Goal: Contribute content: Contribute content

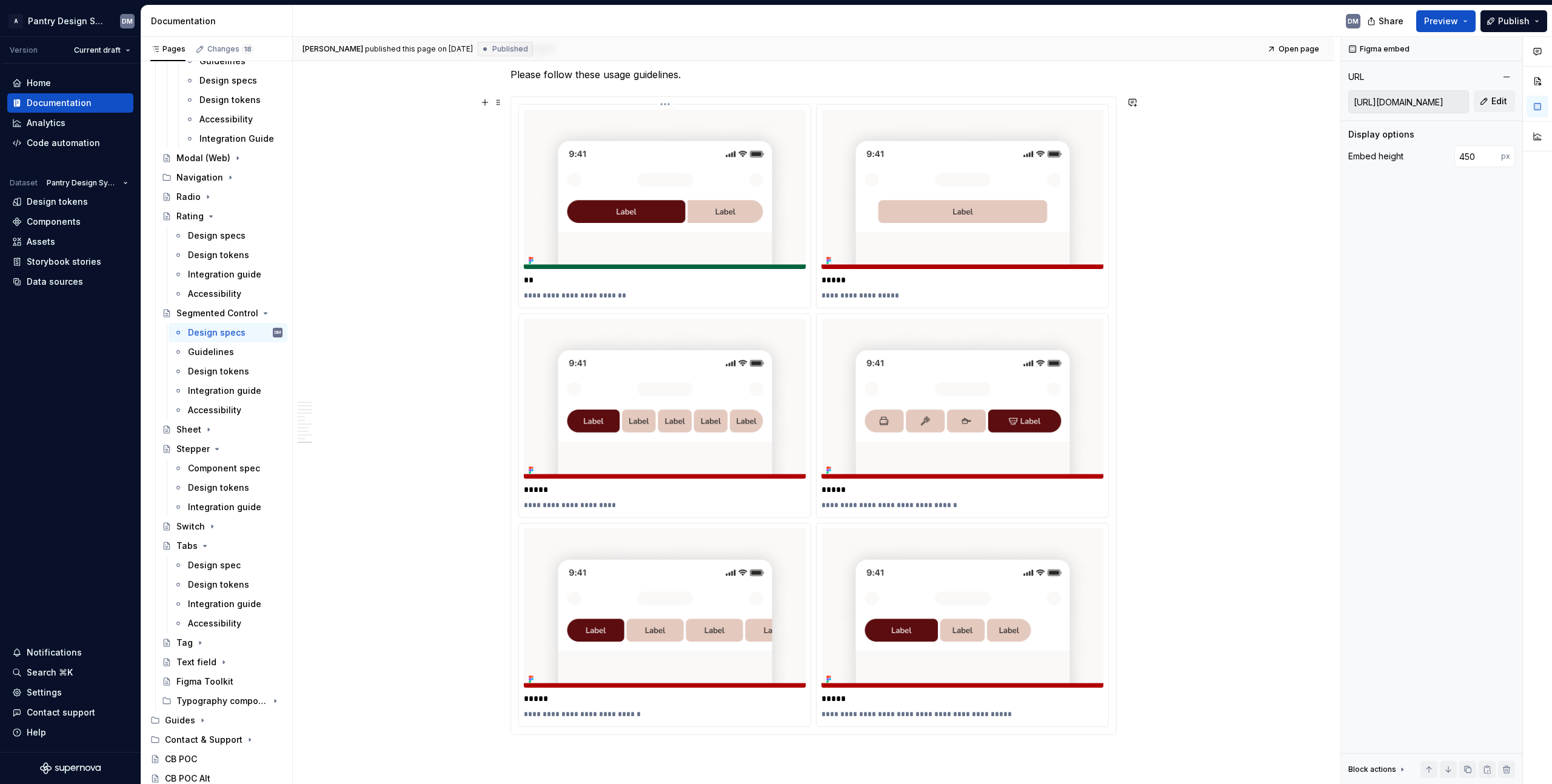
scroll to position [3956, 0]
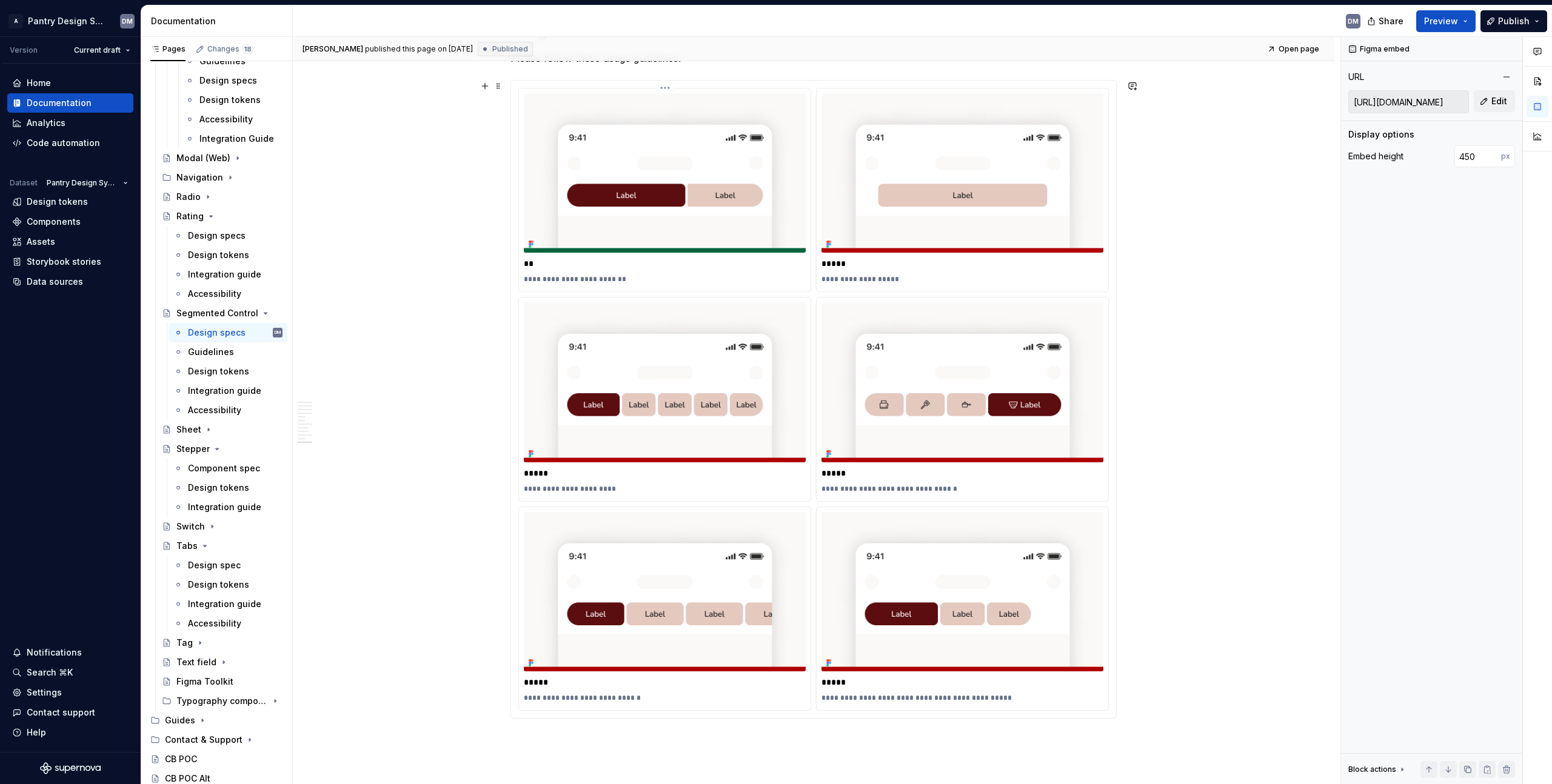
click at [765, 183] on img at bounding box center [664, 173] width 282 height 160
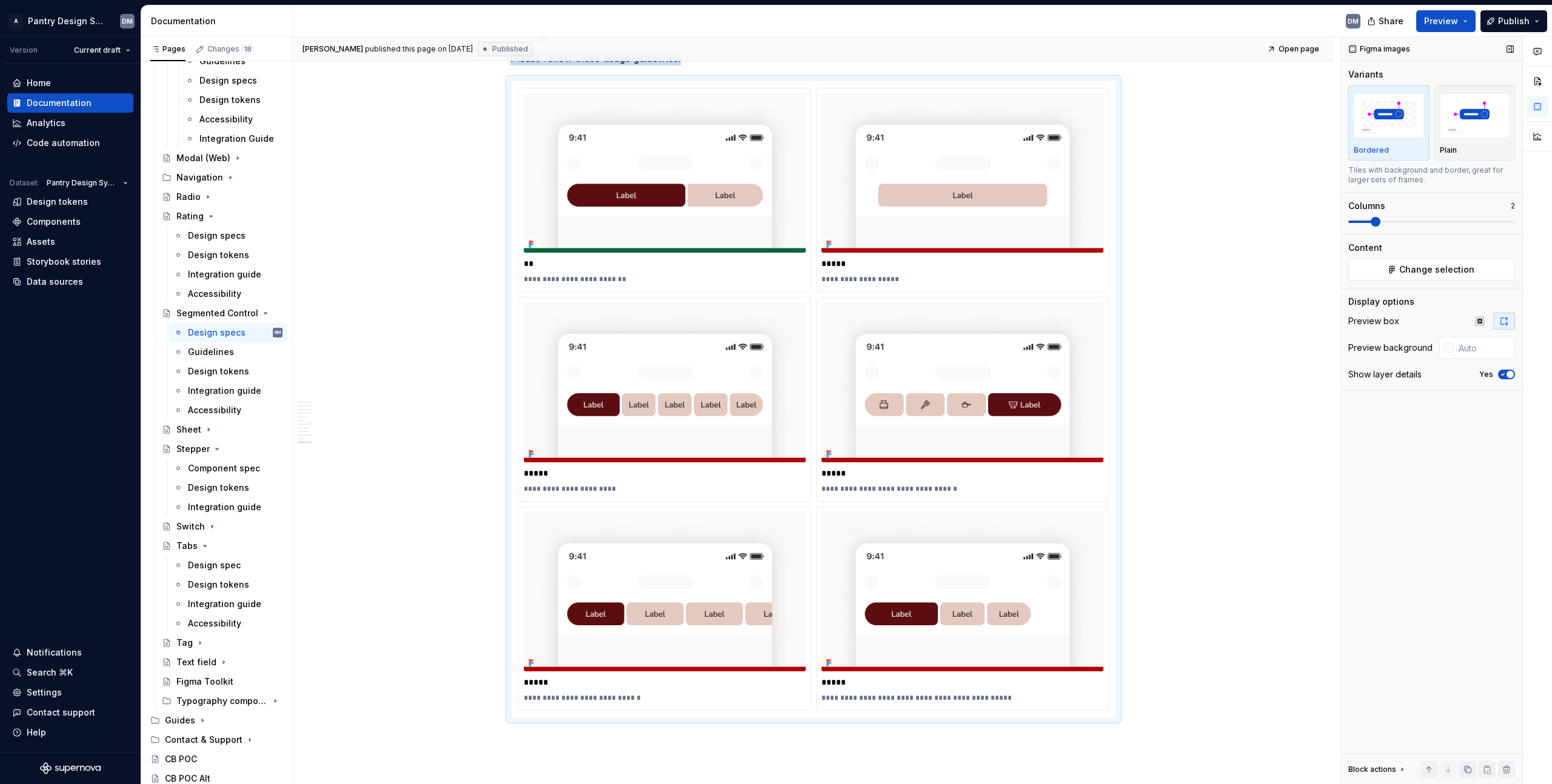
click at [1467, 132] on img "button" at bounding box center [1475, 115] width 70 height 44
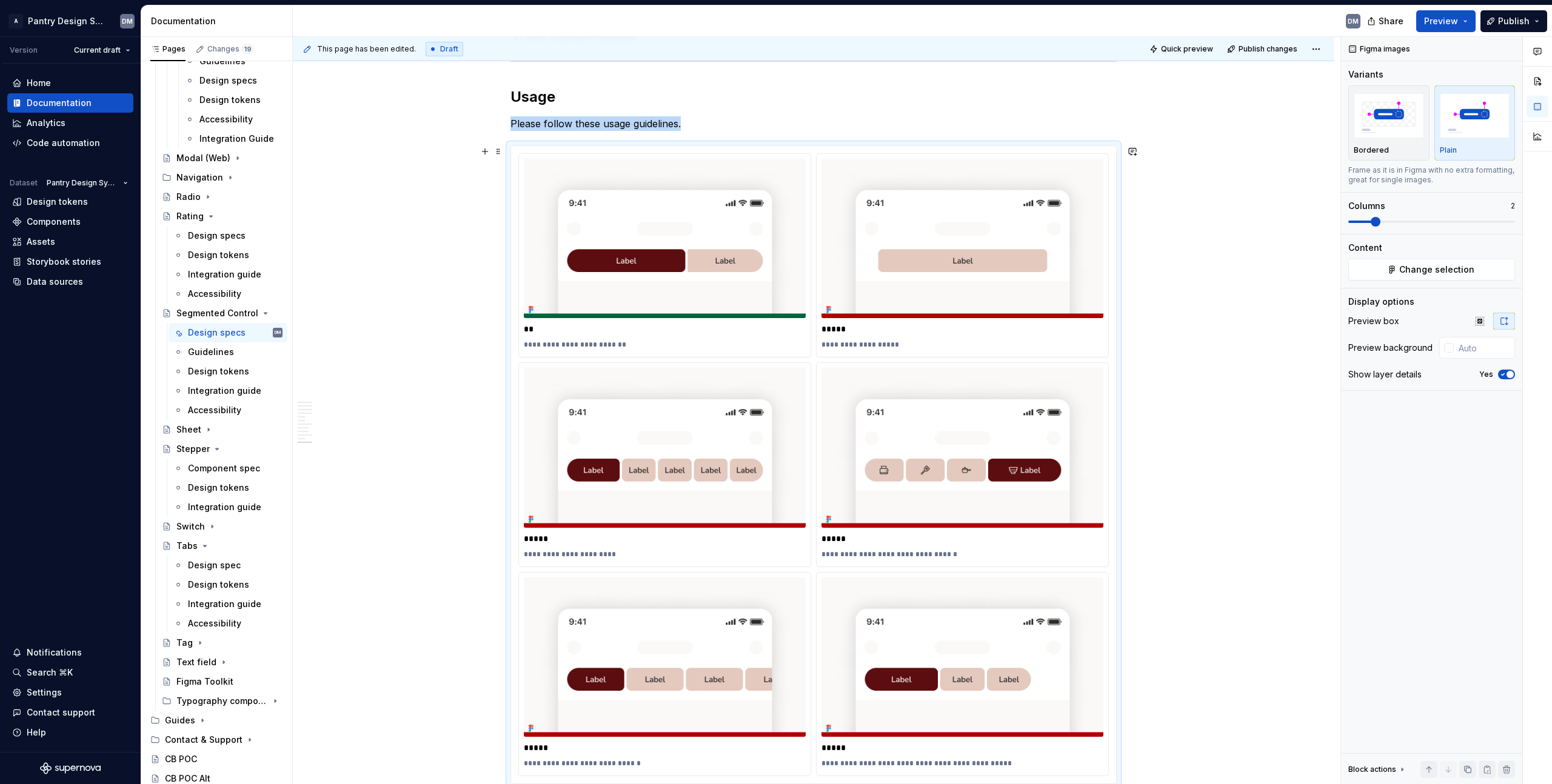
scroll to position [3887, 0]
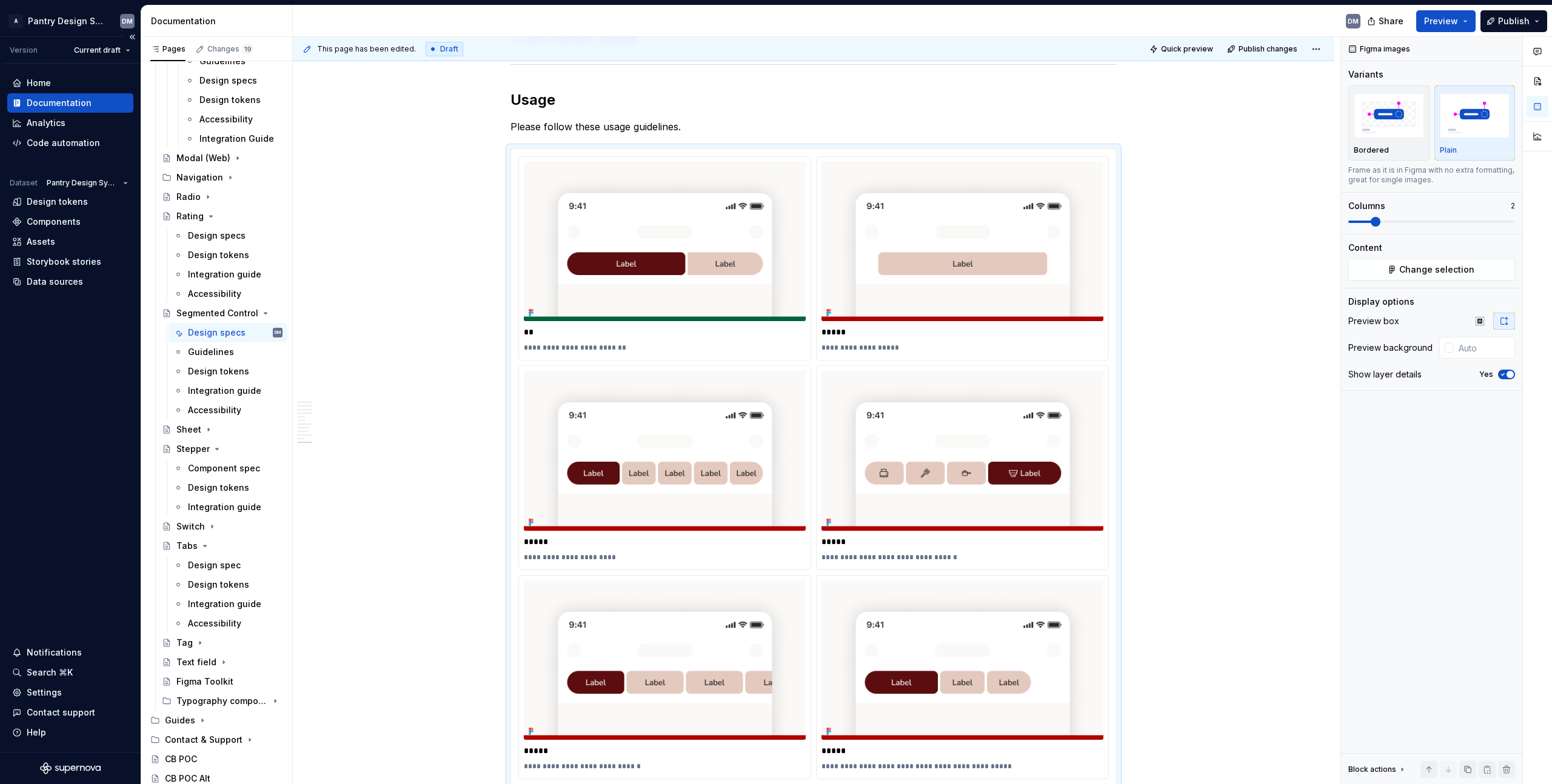
click at [68, 357] on div "Home Documentation Analytics Code automation Dataset Pantry Design System Desig…" at bounding box center [70, 408] width 140 height 688
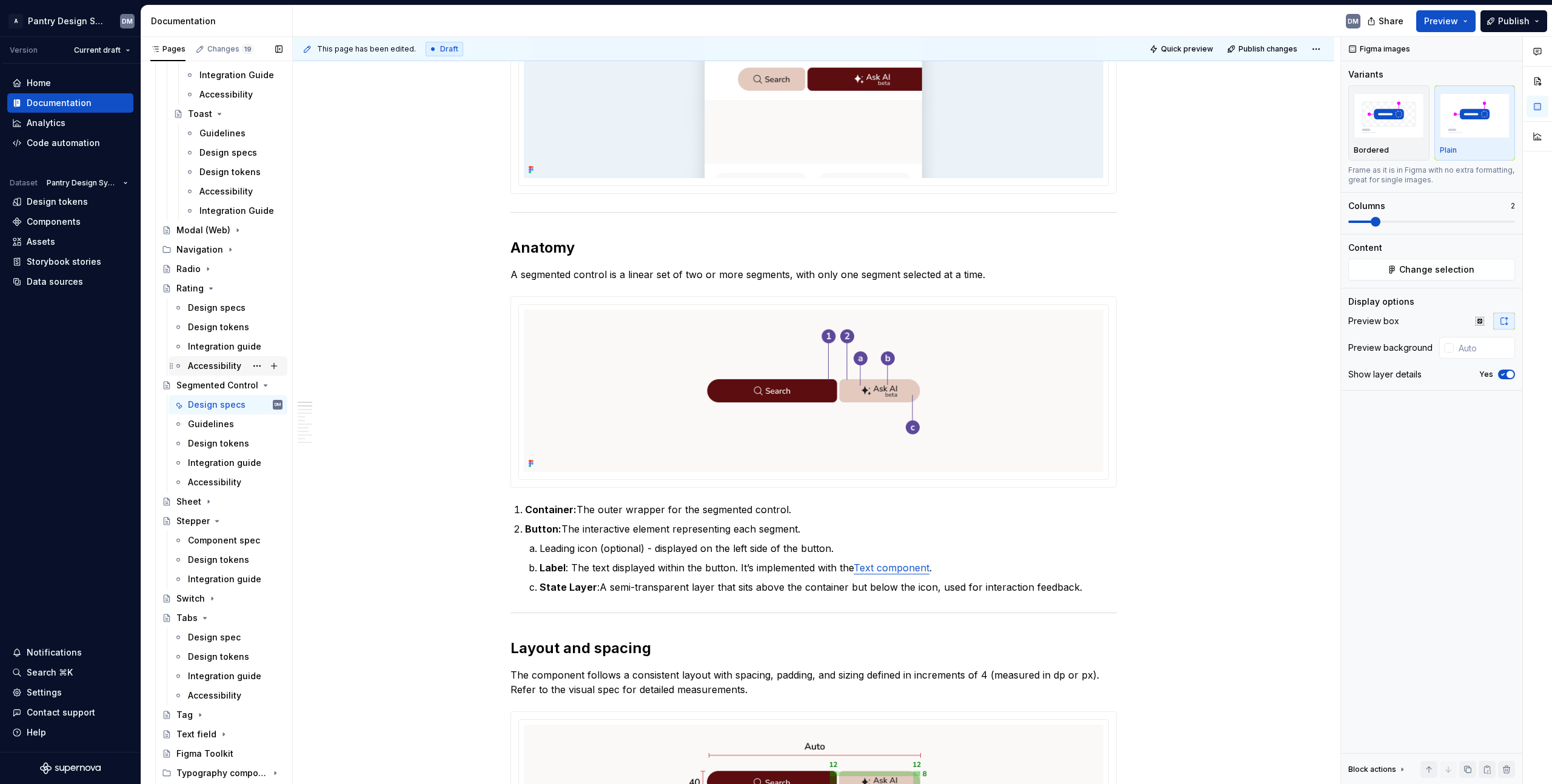
scroll to position [1492, 0]
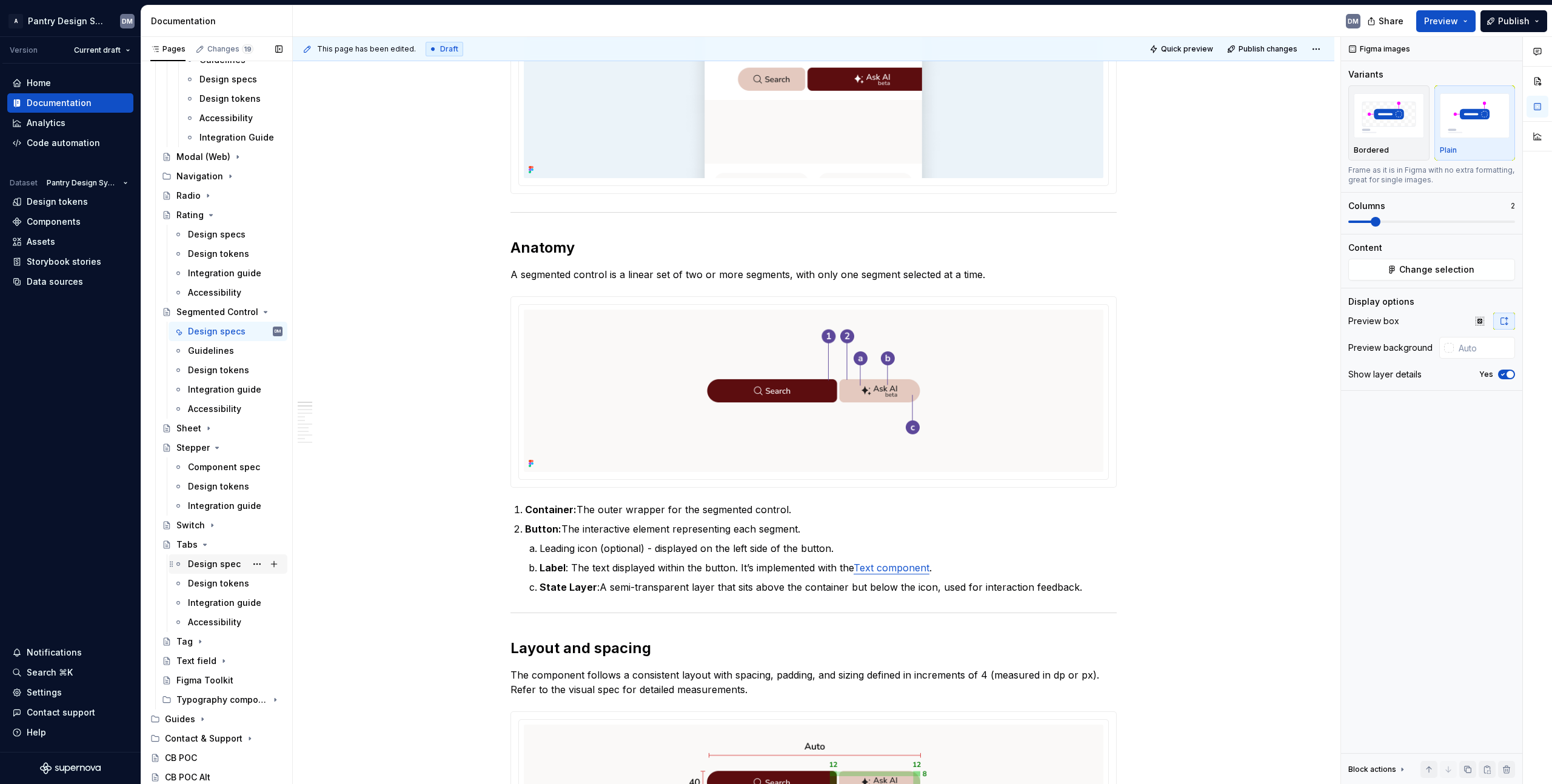
click at [220, 566] on div "Design spec" at bounding box center [214, 564] width 53 height 12
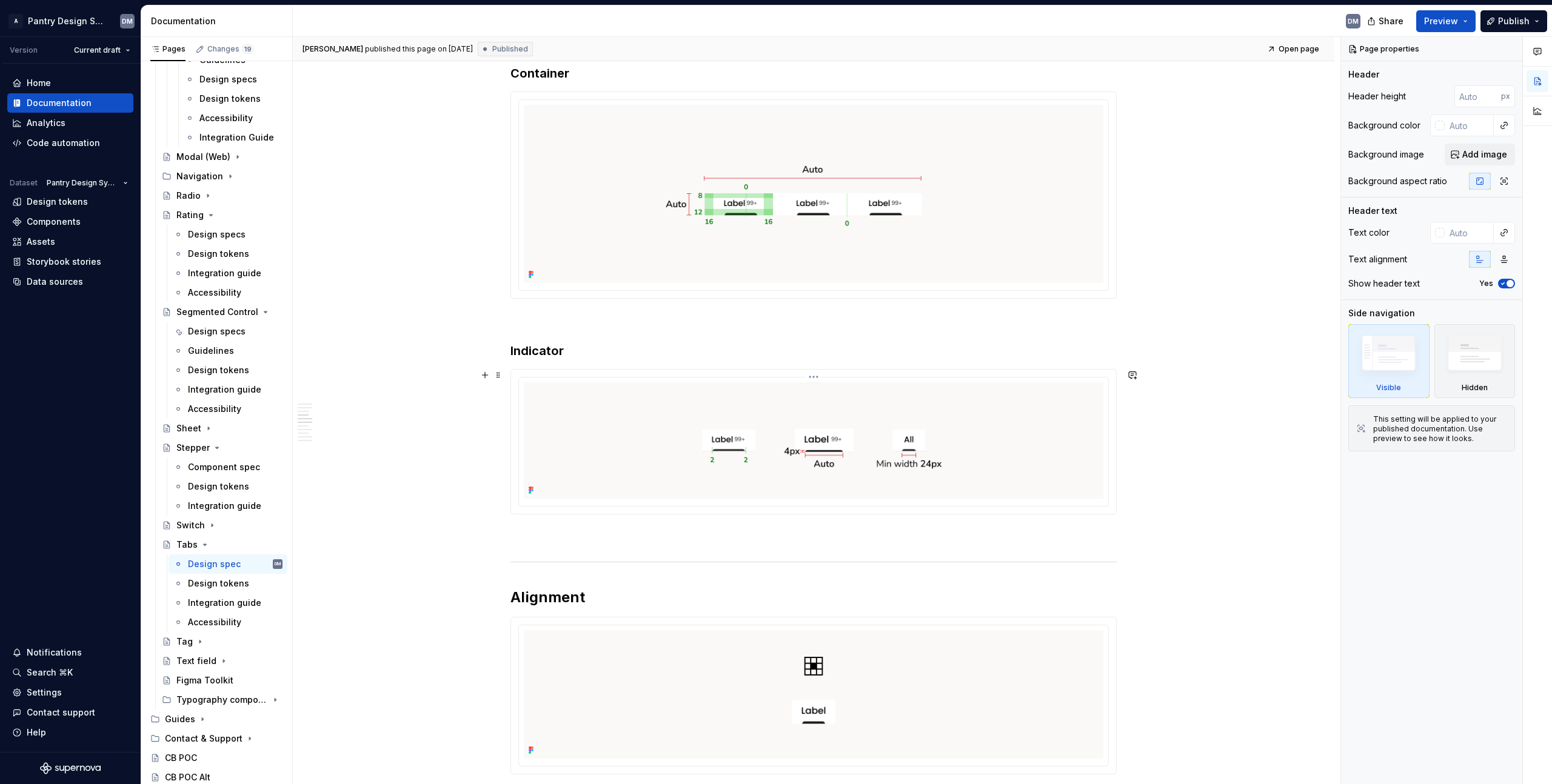
scroll to position [1084, 0]
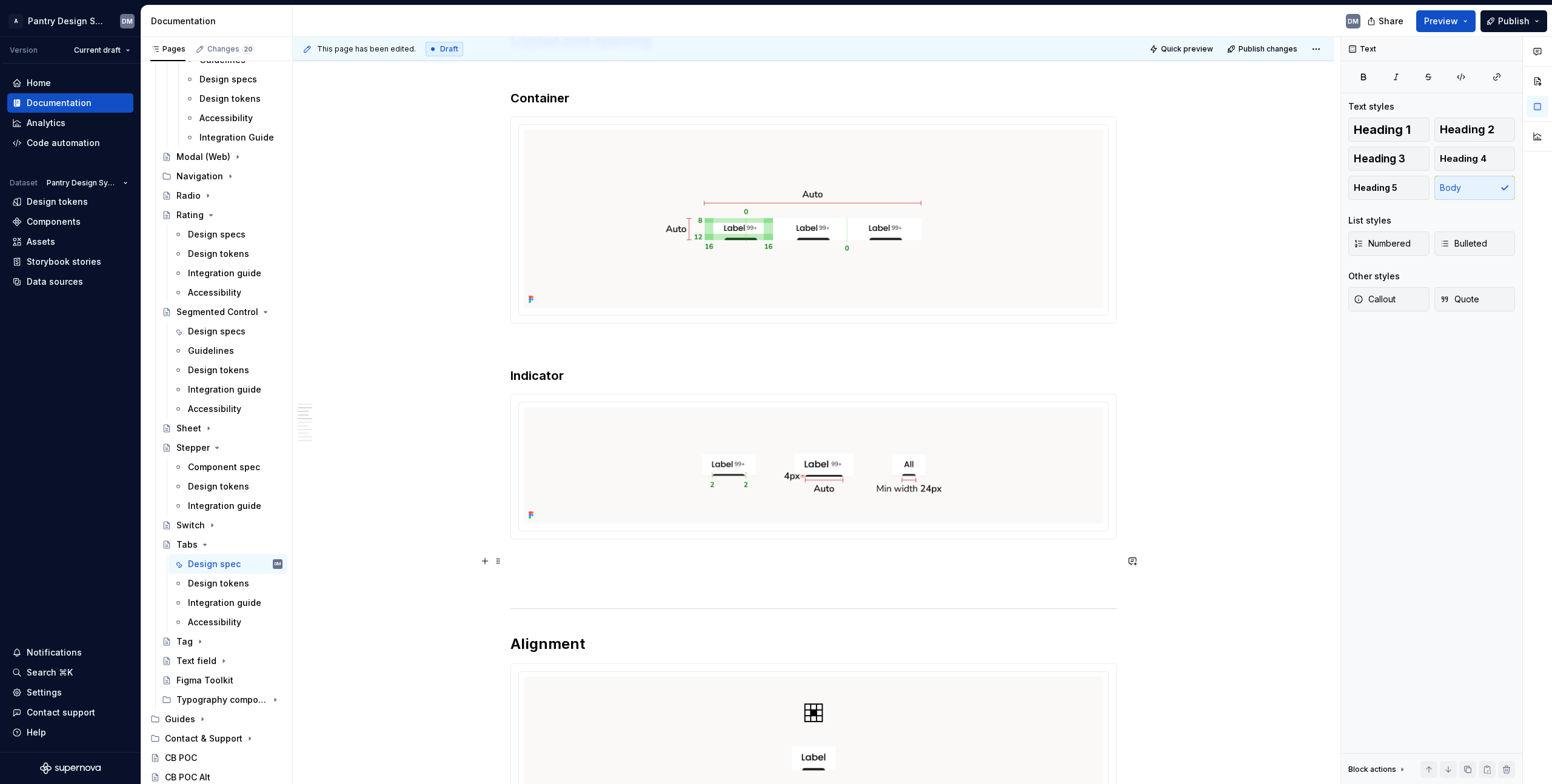
click at [558, 555] on p at bounding box center [814, 561] width 606 height 15
type textarea "*"
click at [478, 562] on button "button" at bounding box center [485, 561] width 17 height 17
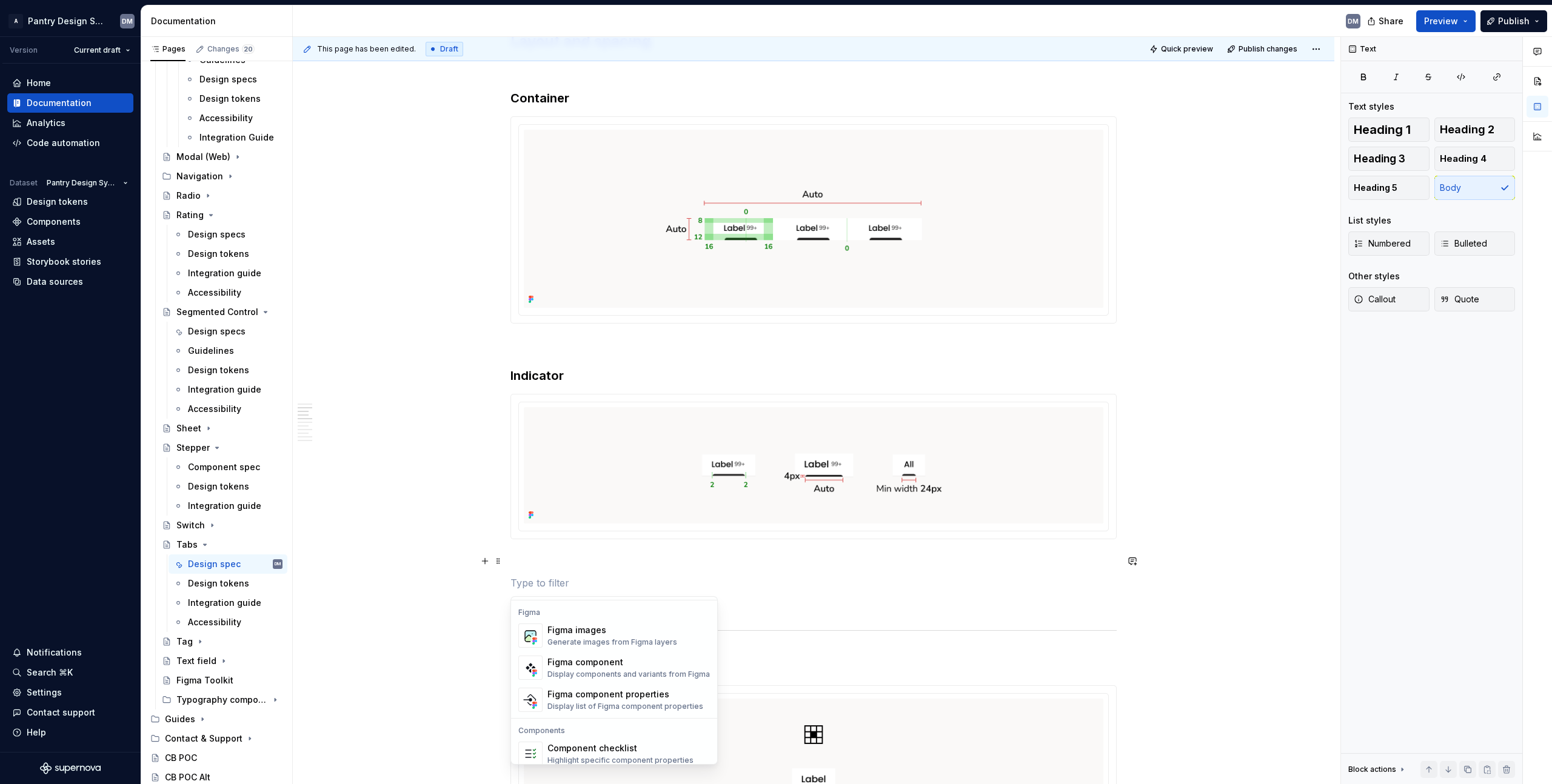
scroll to position [1176, 0]
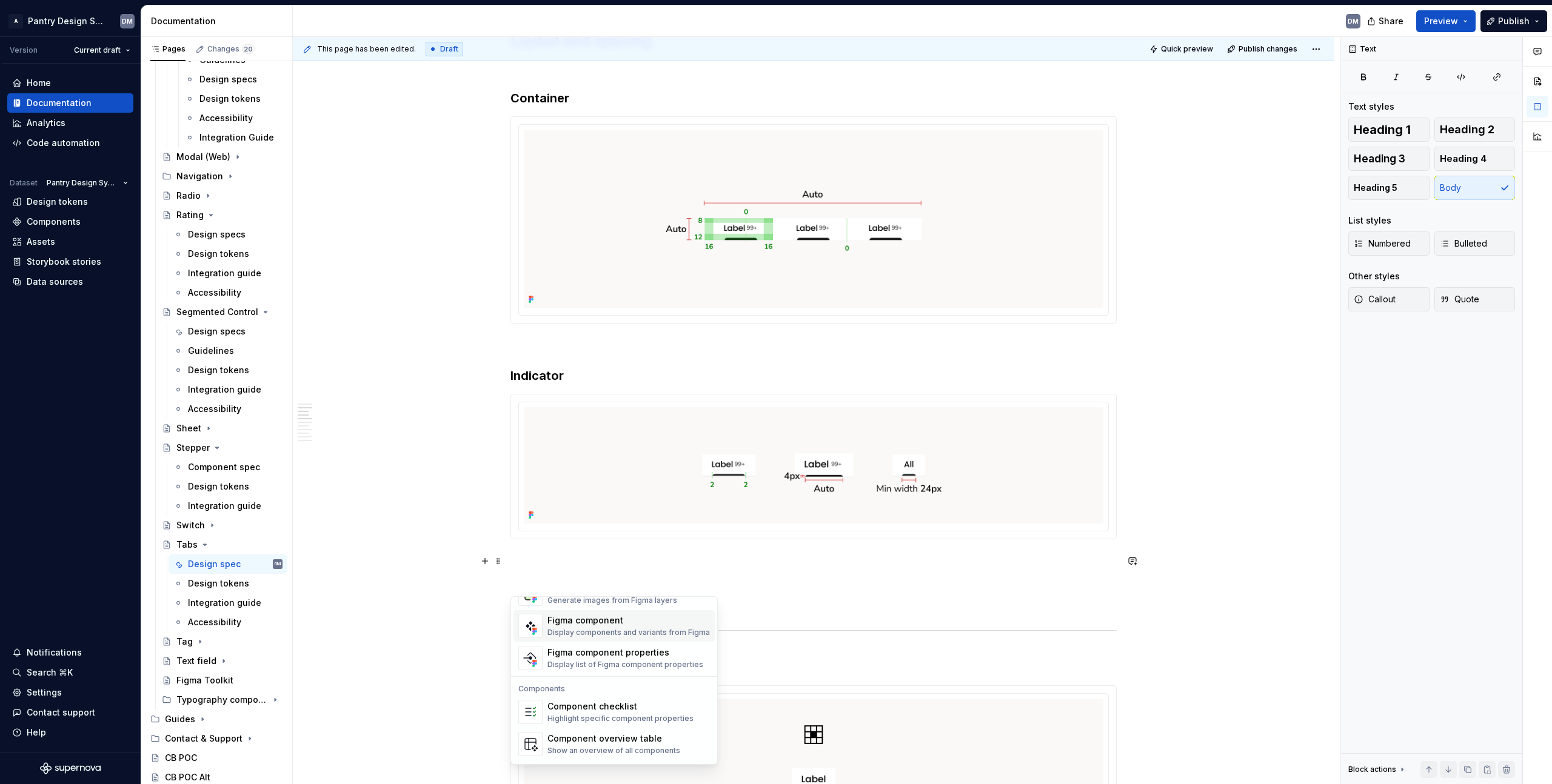
click at [627, 635] on div "Display components and variants from Figma" at bounding box center [629, 632] width 163 height 10
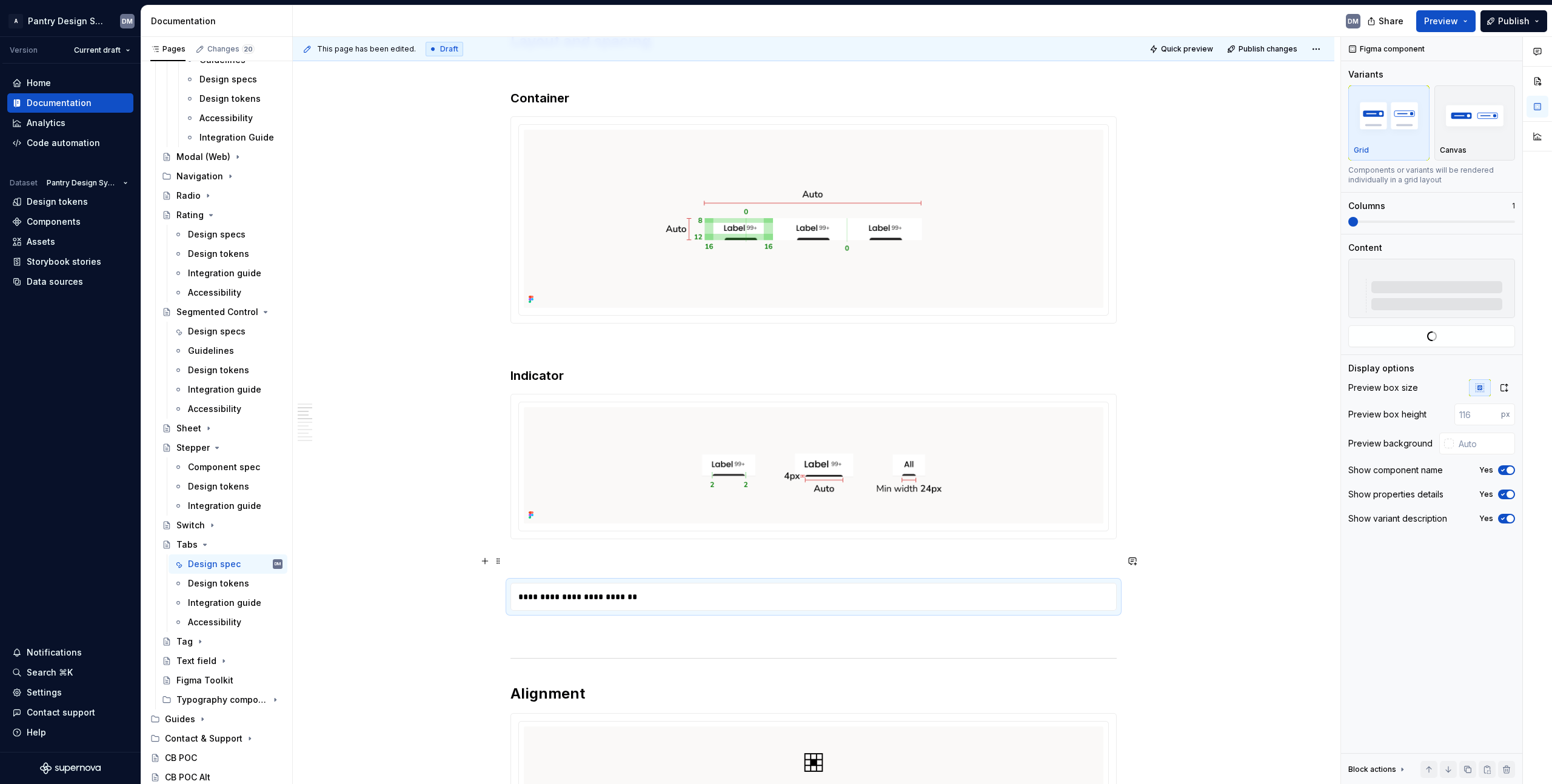
scroll to position [1156, 0]
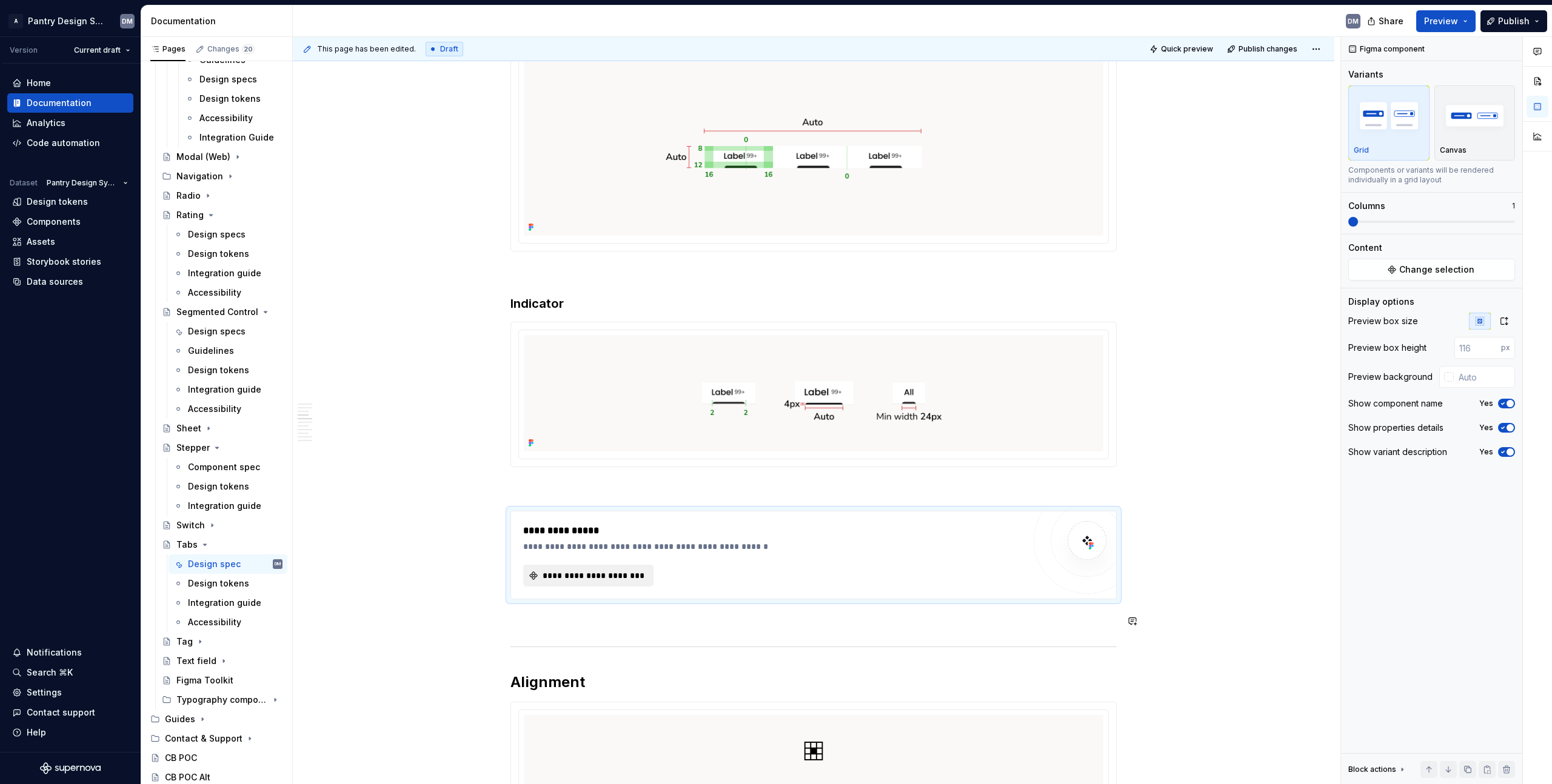
click at [608, 585] on button "**********" at bounding box center [588, 575] width 130 height 22
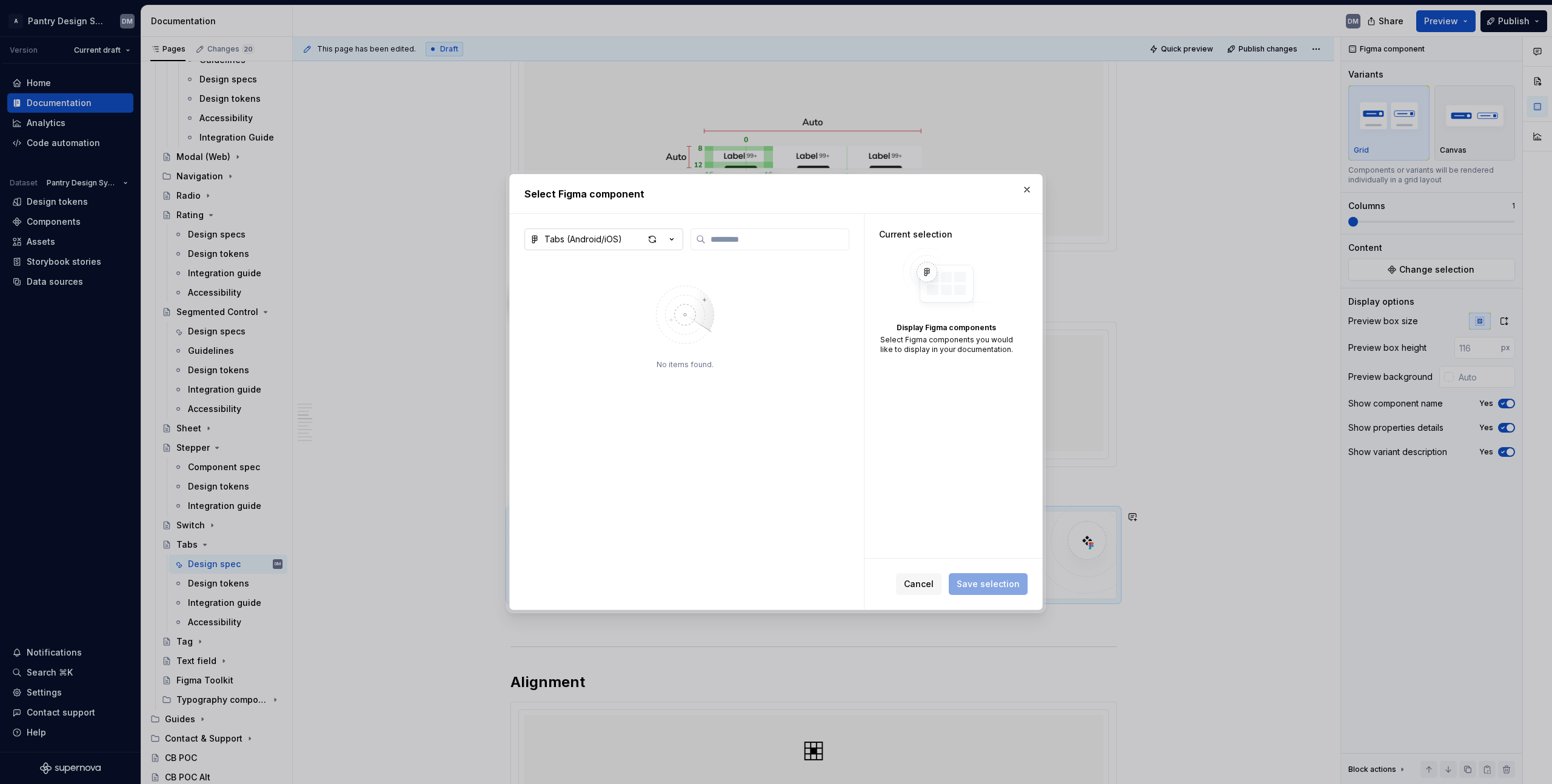
click at [672, 243] on icon "button" at bounding box center [671, 239] width 12 height 12
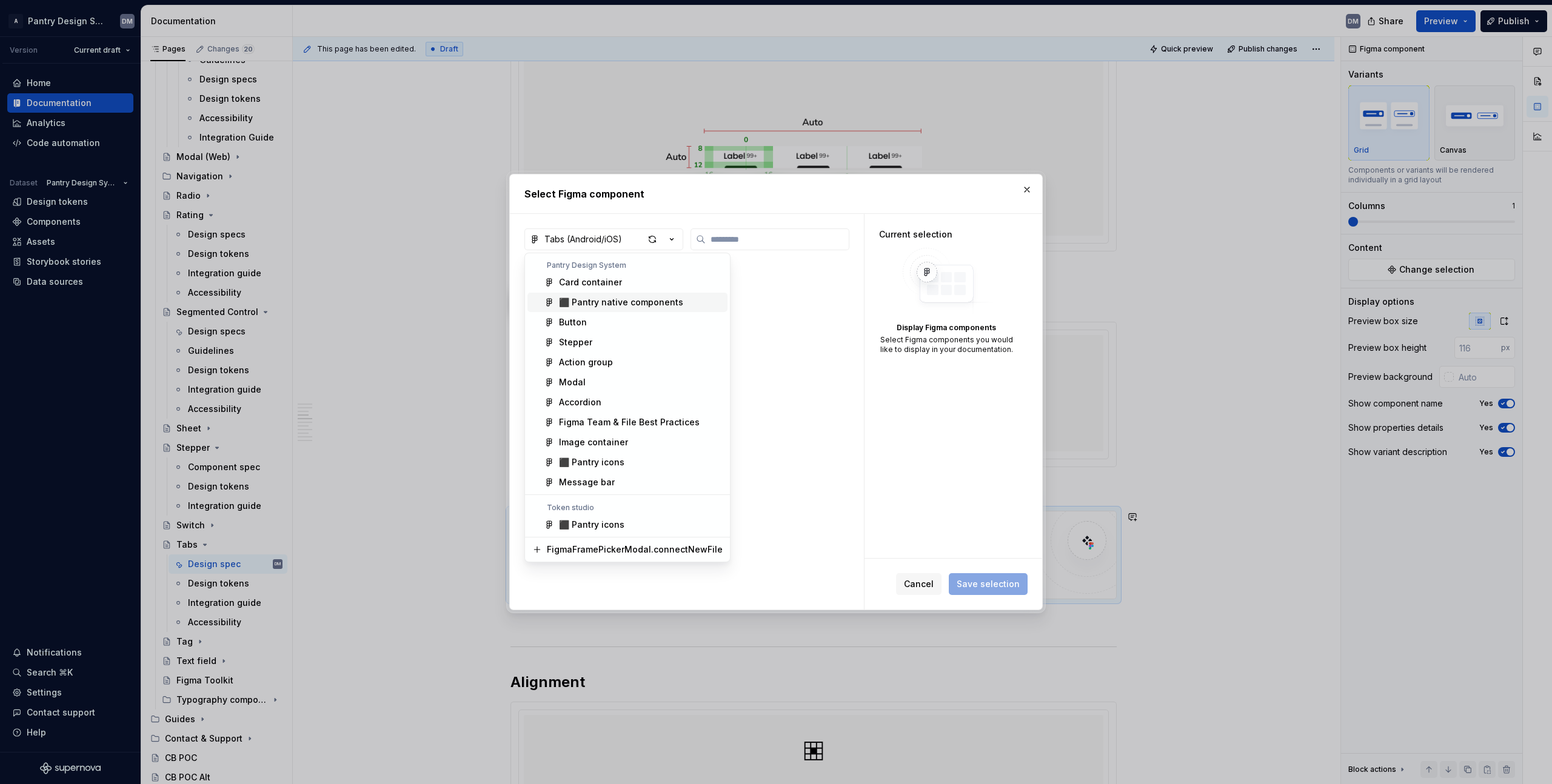
click at [668, 307] on div "⬛️ Pantry native components" at bounding box center [621, 302] width 124 height 12
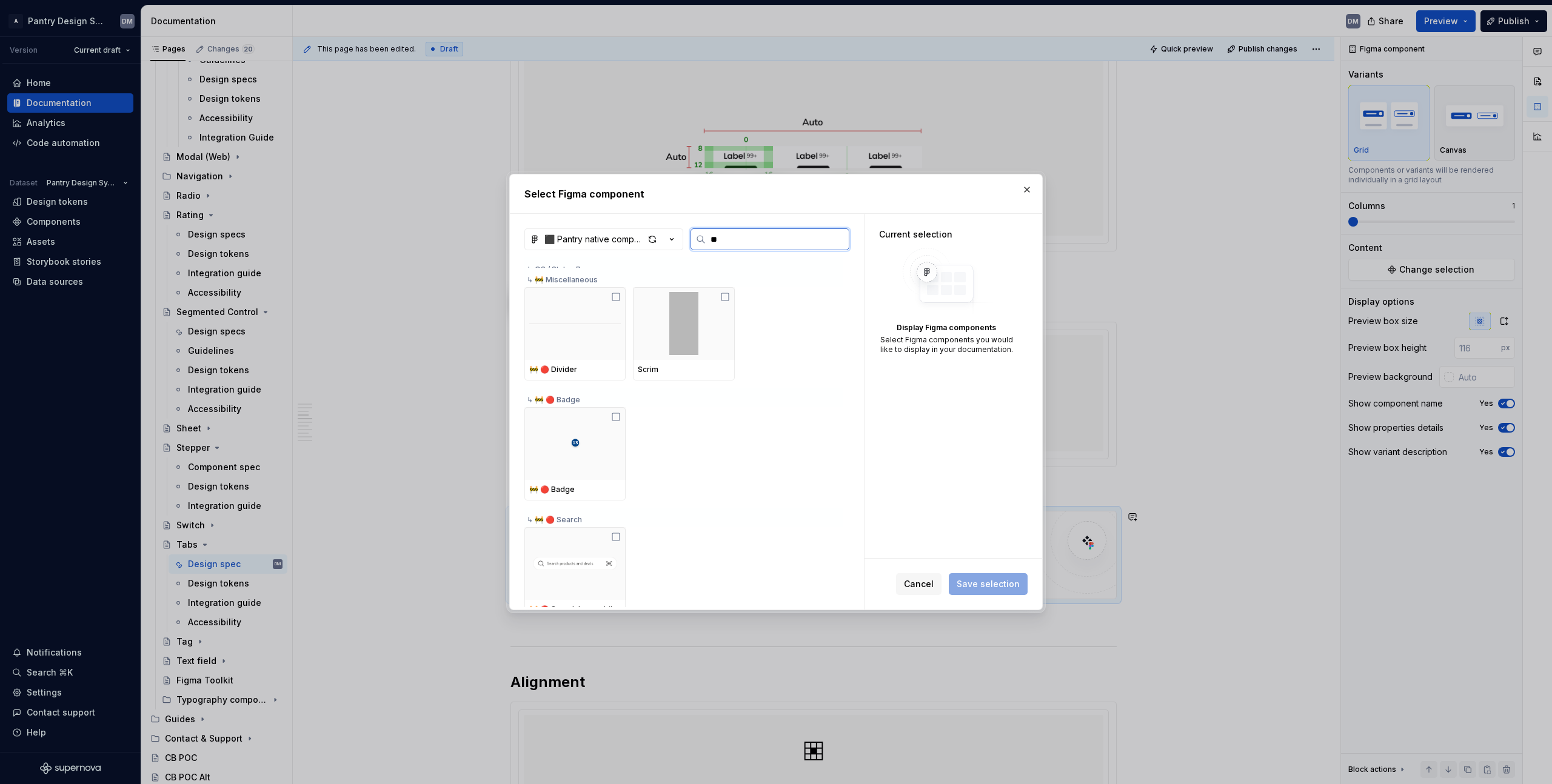
scroll to position [224, 0]
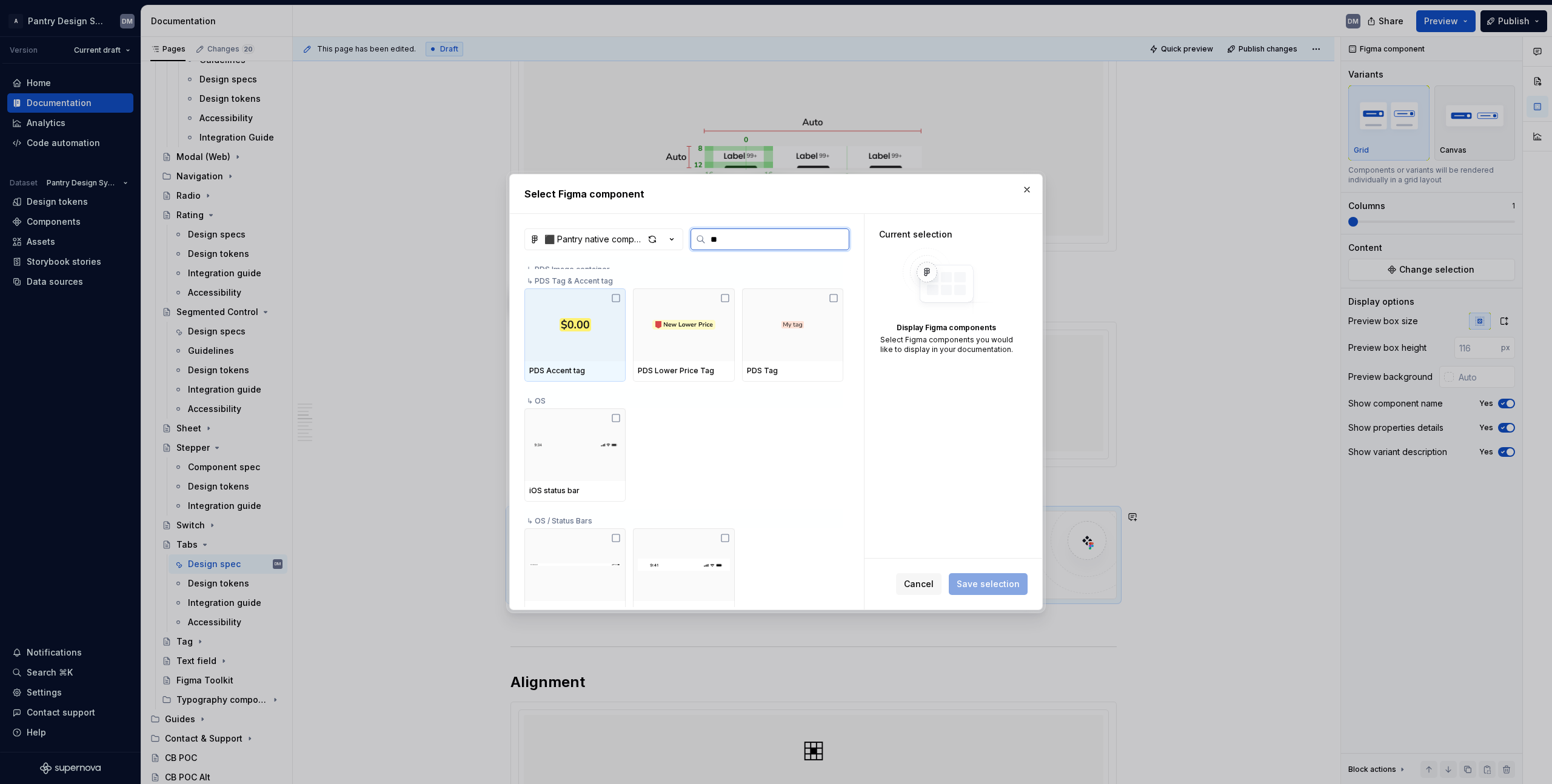
type input "***"
type textarea "*"
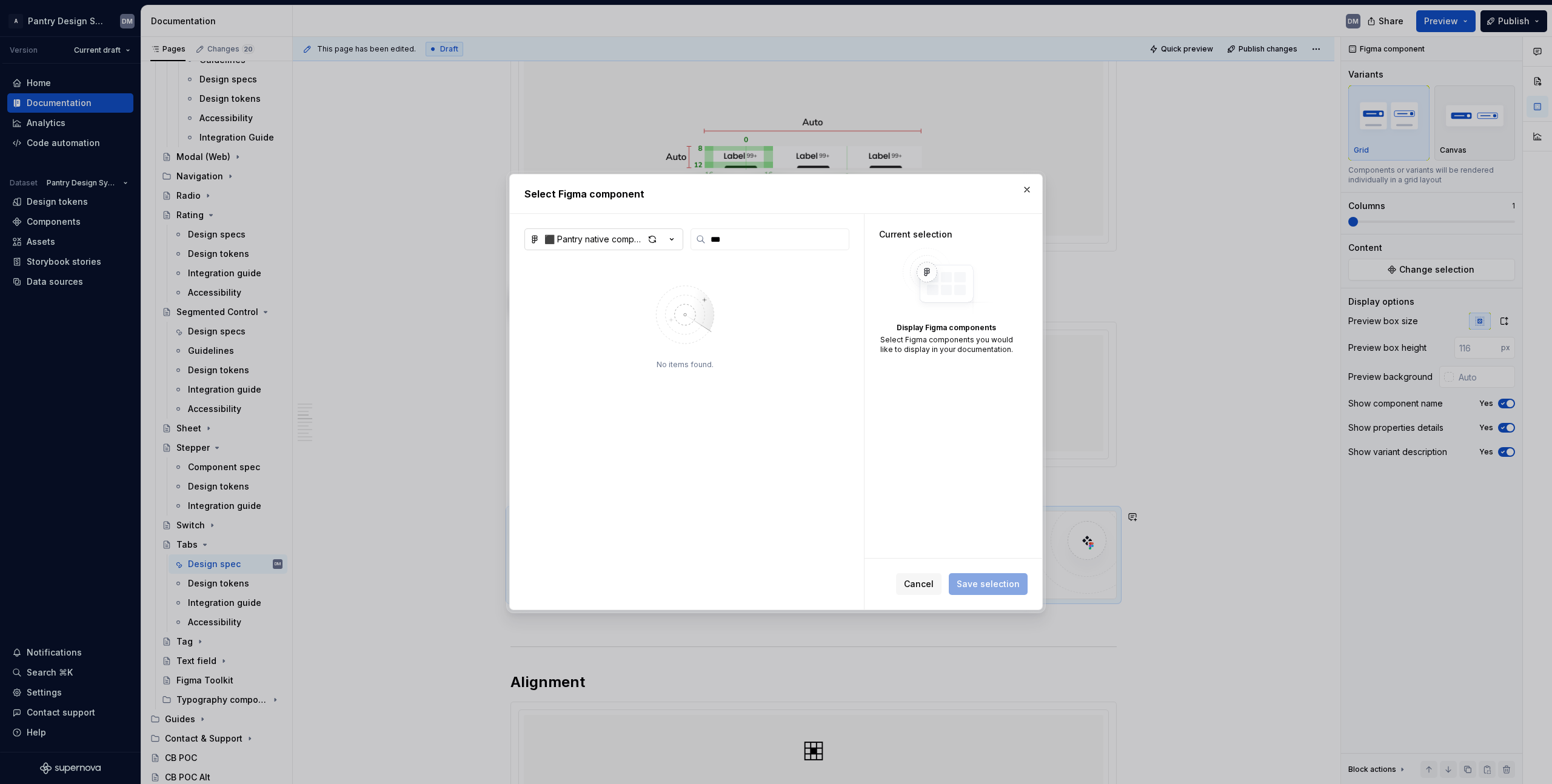
click at [670, 243] on icon "button" at bounding box center [671, 239] width 12 height 12
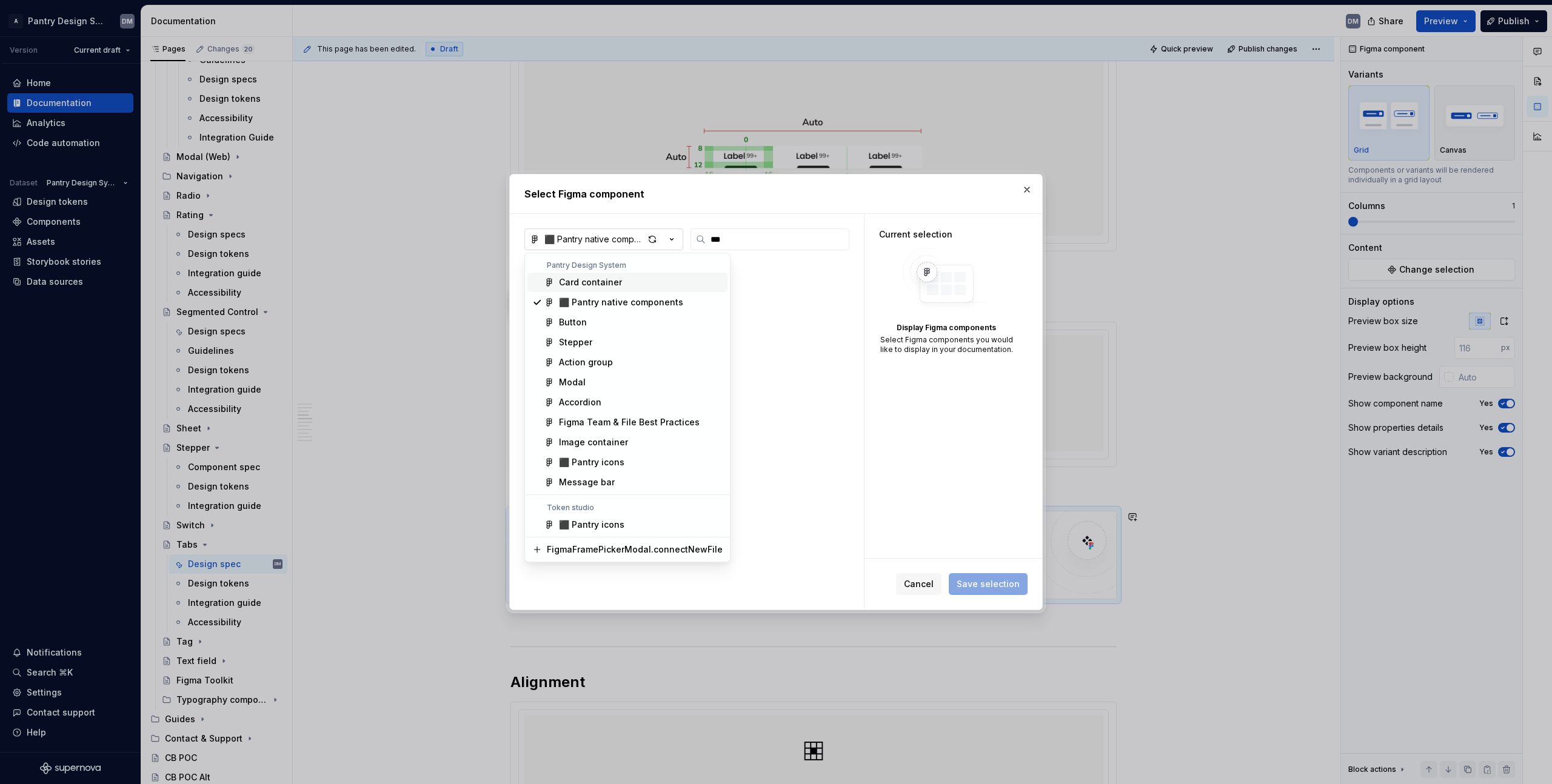
click at [670, 243] on div "Select Figma component ⬛️ Pantry native components *** No items found. Current …" at bounding box center [776, 392] width 1552 height 784
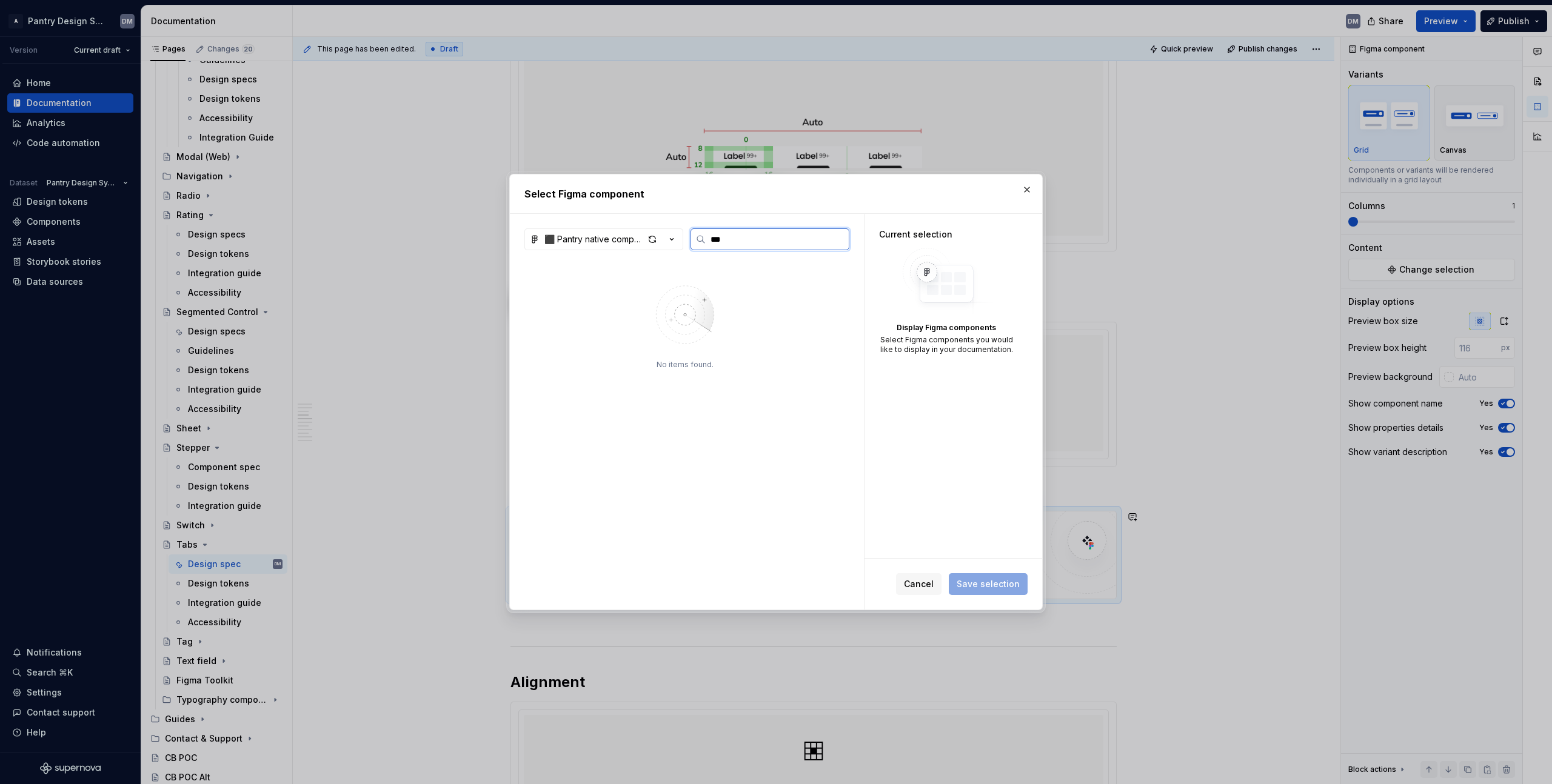
click at [732, 240] on input "***" at bounding box center [777, 239] width 143 height 12
click at [668, 247] on div "button" at bounding box center [661, 239] width 34 height 17
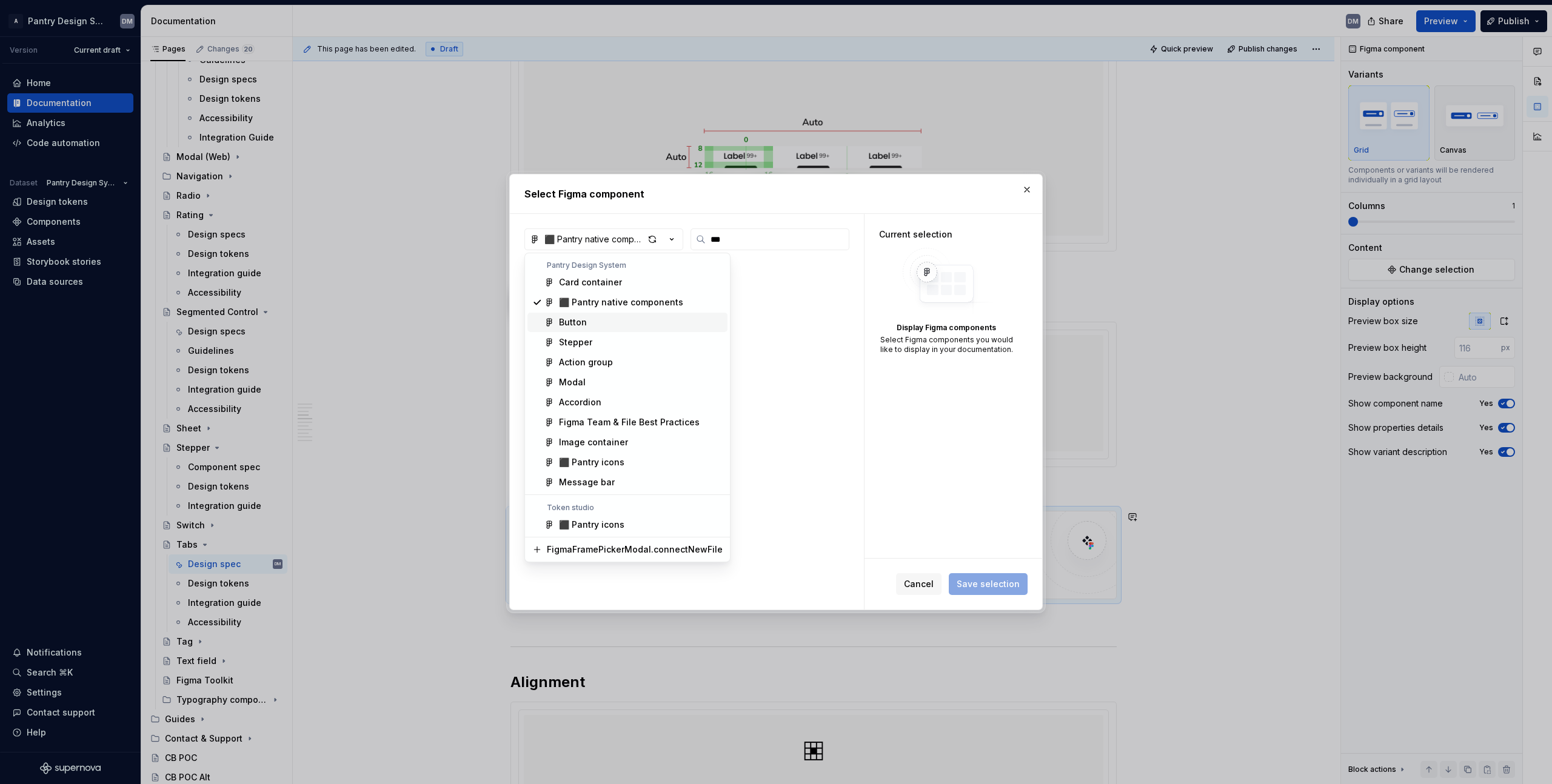
click at [665, 300] on div "⬛️ Pantry native components" at bounding box center [621, 302] width 124 height 12
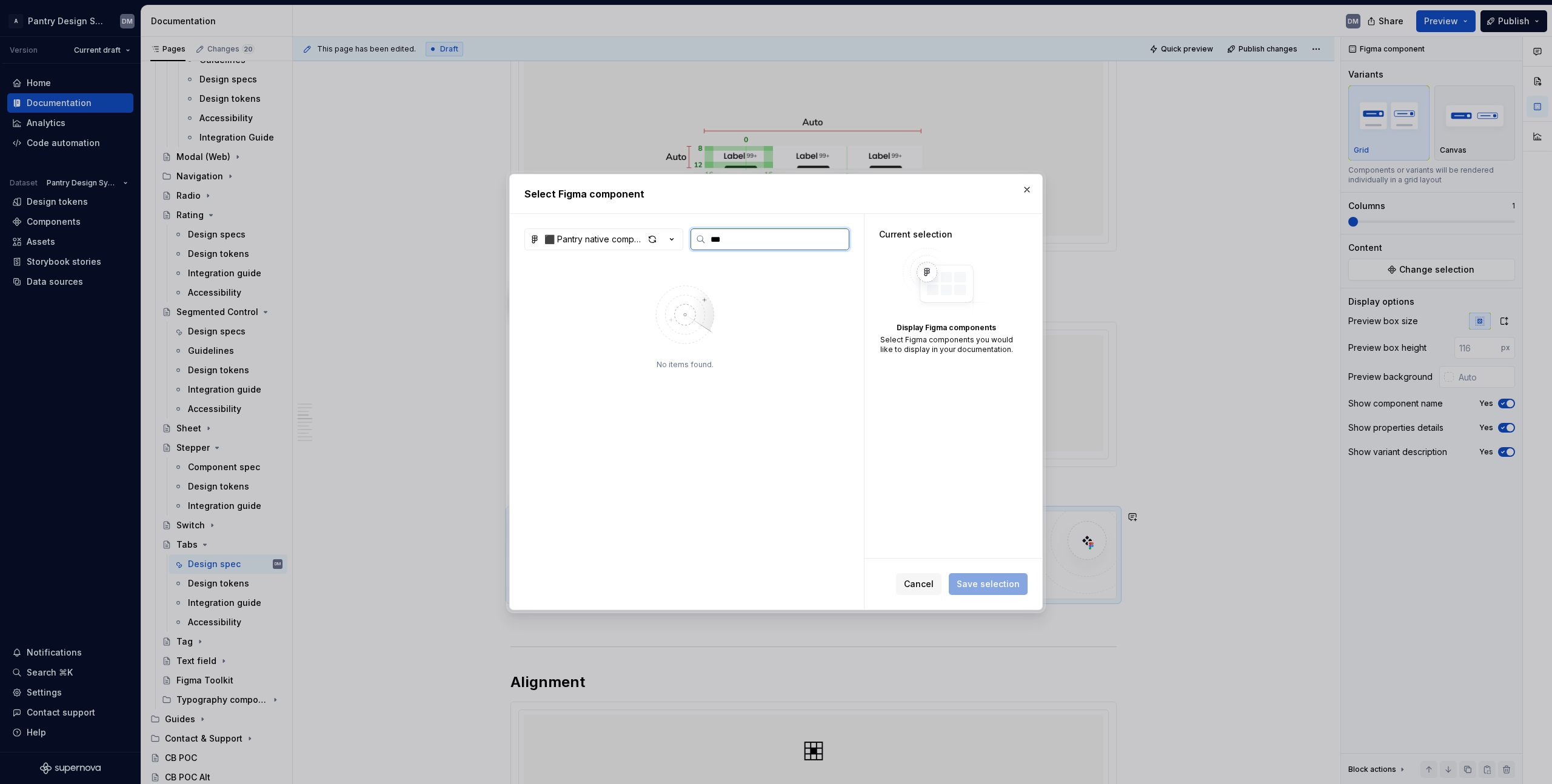
click at [748, 235] on input "***" at bounding box center [777, 239] width 143 height 12
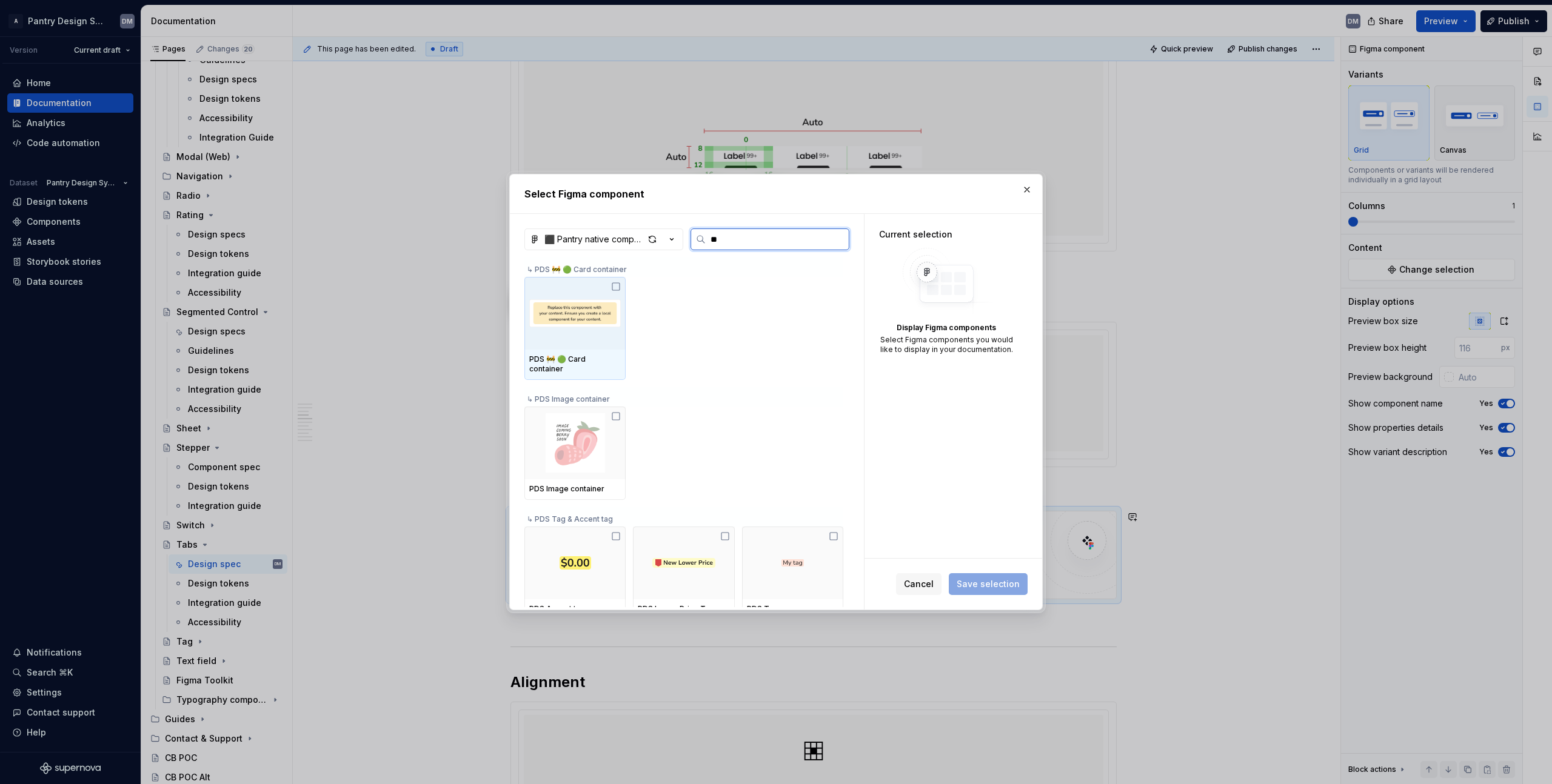
type input "*"
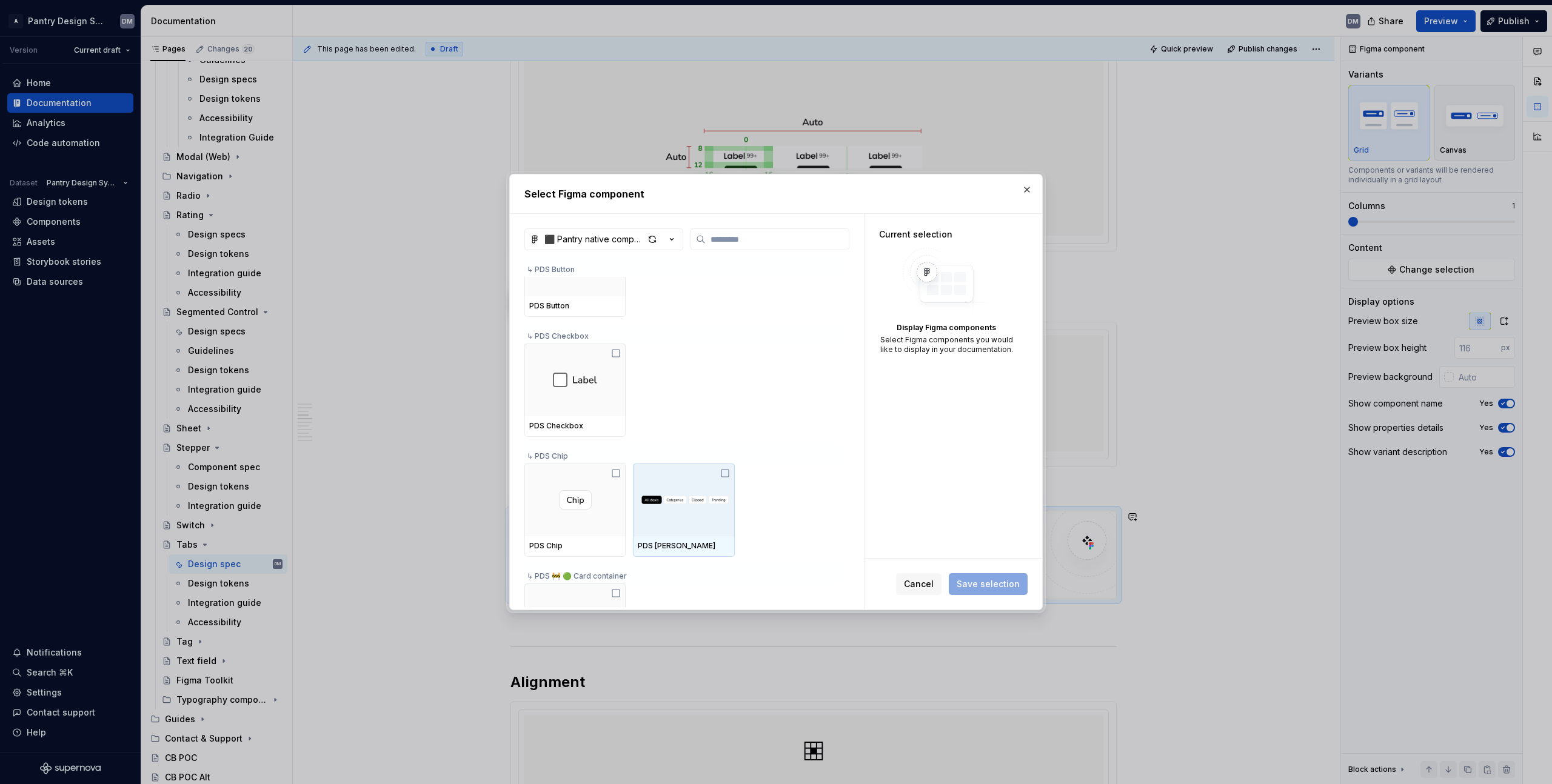
scroll to position [173, 0]
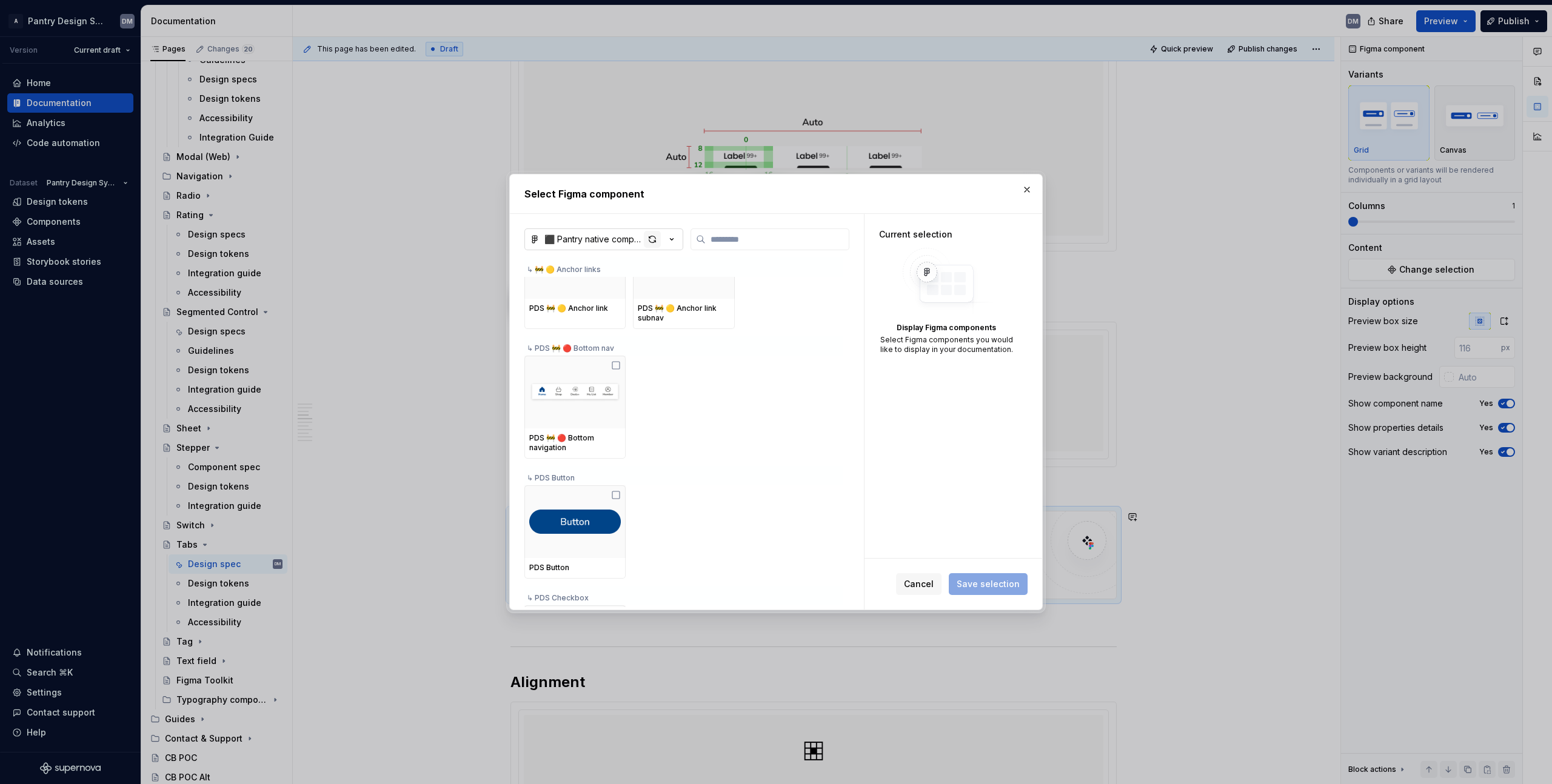
click at [650, 240] on div "button" at bounding box center [652, 239] width 17 height 17
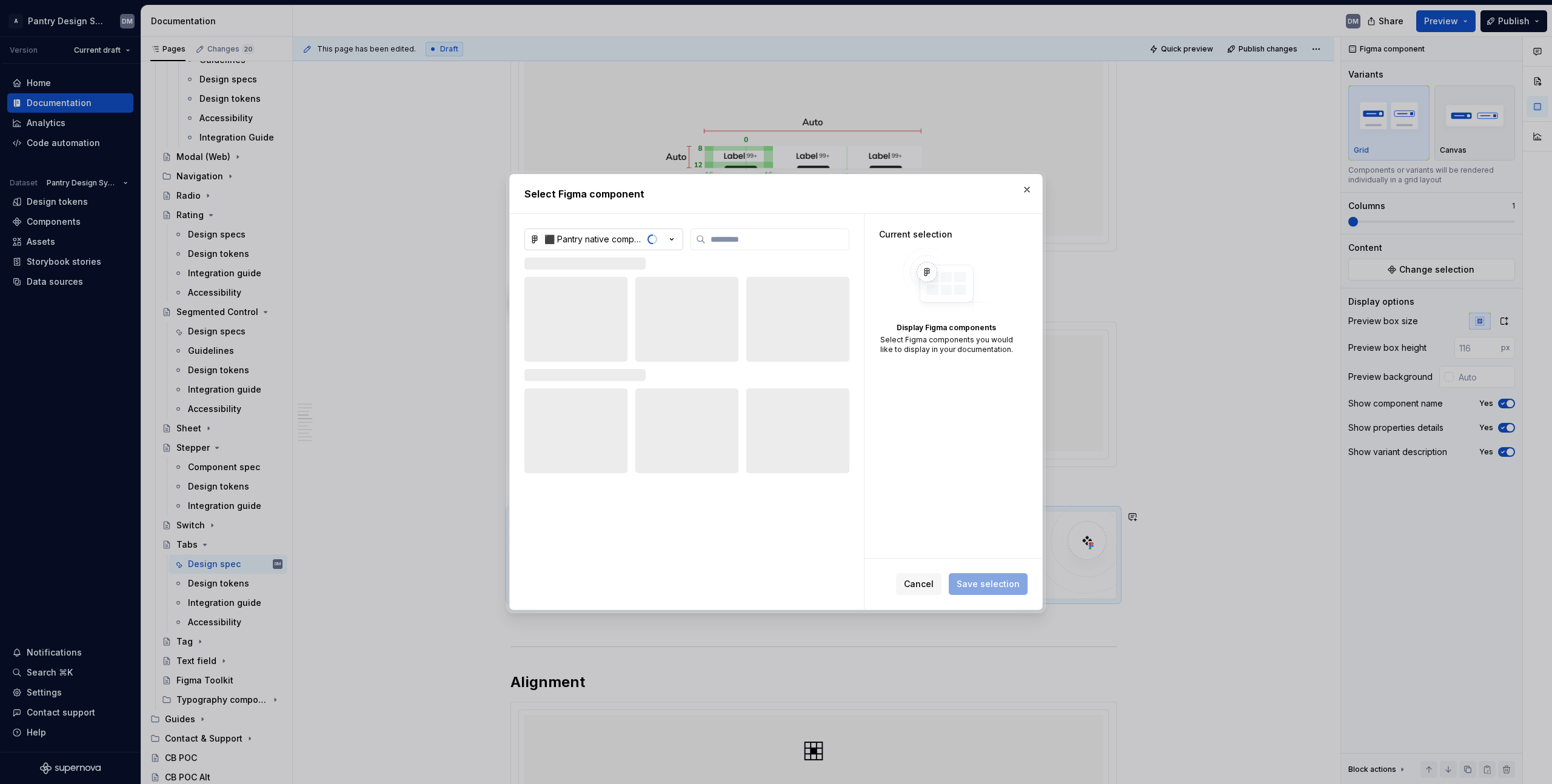
click at [731, 200] on h2 "Select Figma component" at bounding box center [776, 194] width 503 height 15
click at [667, 240] on icon "button" at bounding box center [671, 239] width 12 height 12
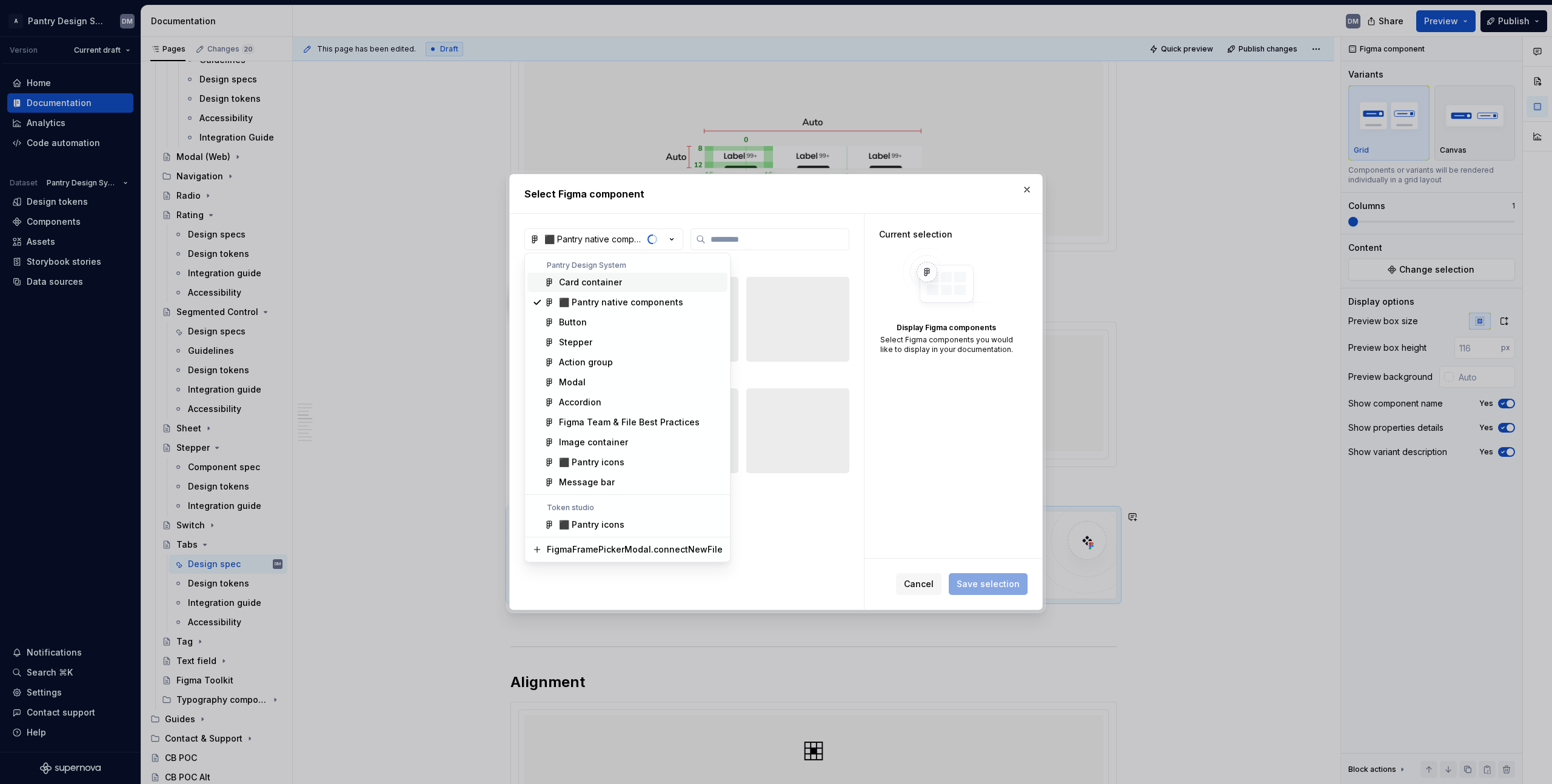
click at [774, 204] on div "Select Figma component ⬛️ Pantry native components Current selection Display Fi…" at bounding box center [776, 392] width 1552 height 784
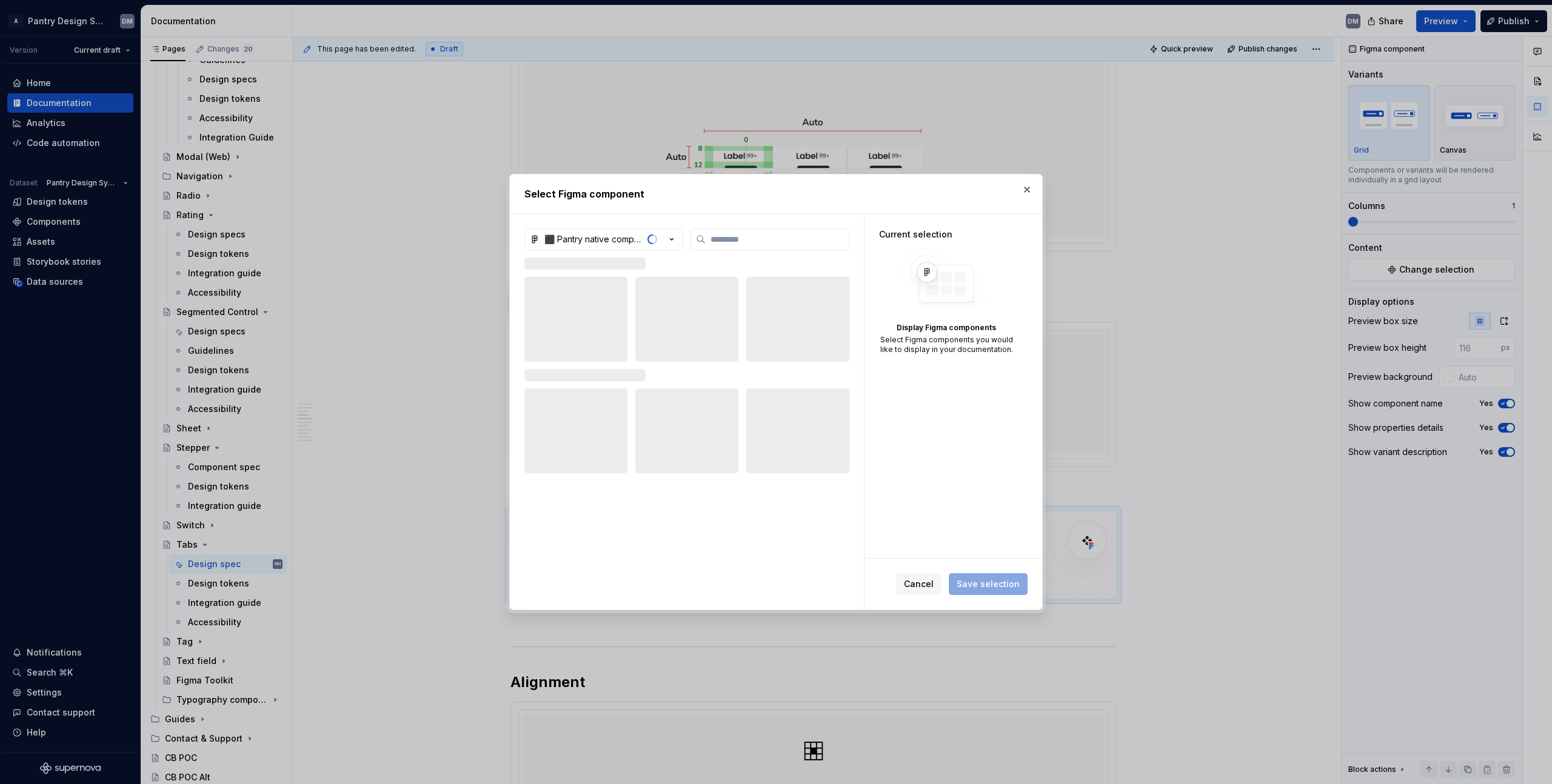
click at [875, 200] on h2 "Select Figma component" at bounding box center [776, 194] width 503 height 15
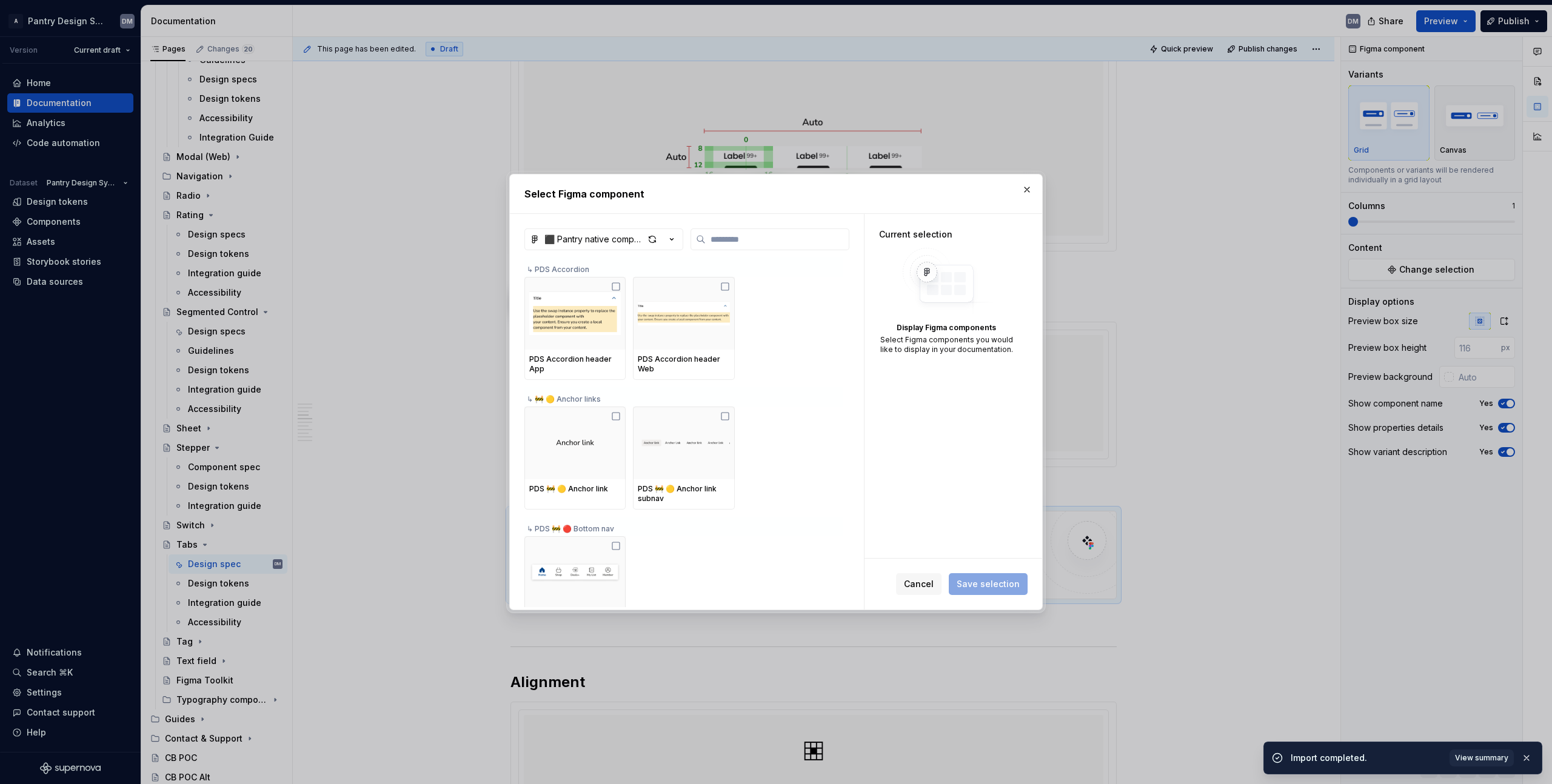
click at [670, 532] on div "PDS Accordion header App PDS Accordion header Web ↳ 🚧 🟡 Anchor links PDS 🚧 🟡 An…" at bounding box center [685, 432] width 321 height 350
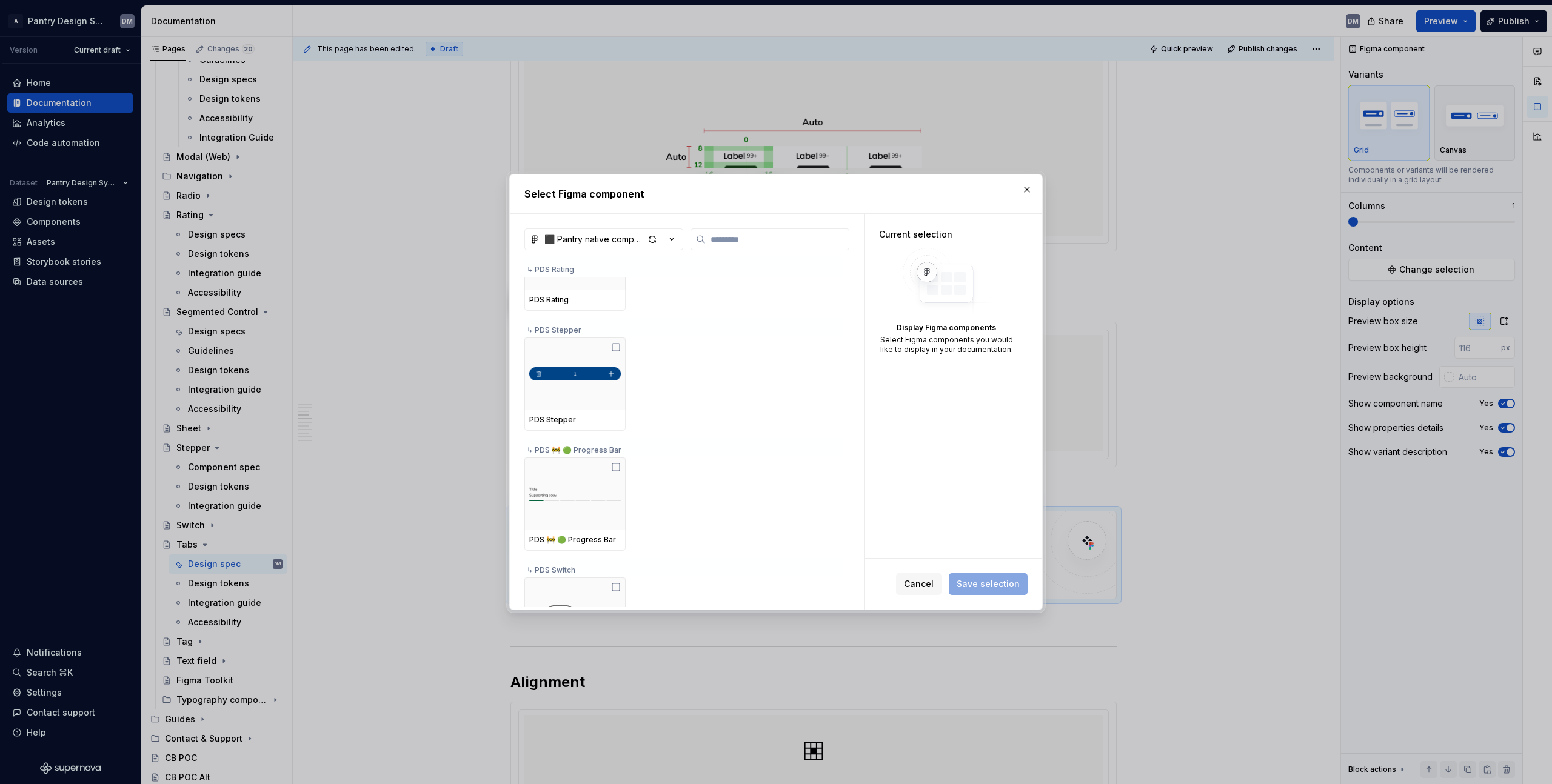
scroll to position [1884, 0]
click at [613, 471] on div at bounding box center [575, 492] width 102 height 73
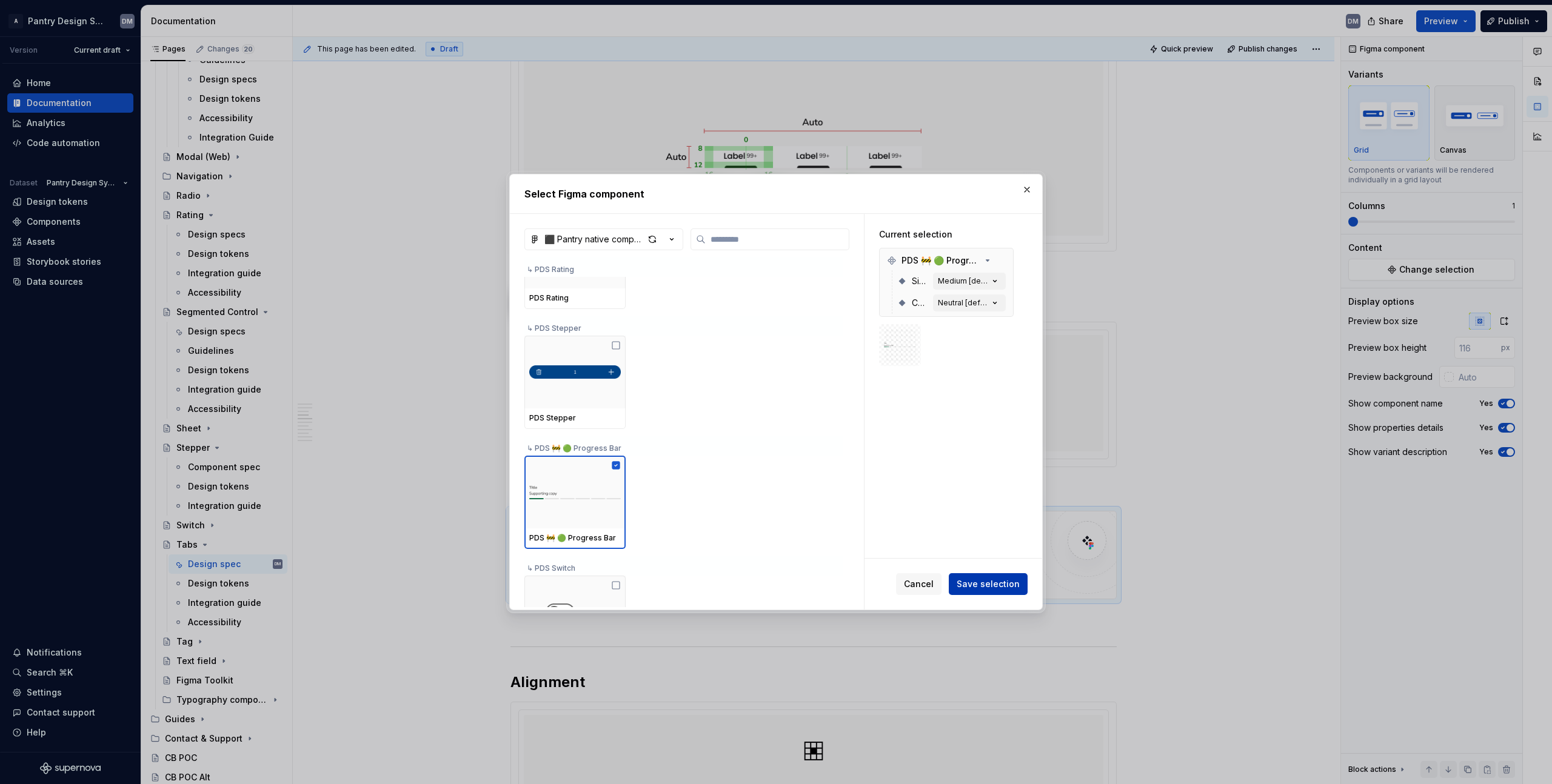
click at [1008, 584] on span "Save selection" at bounding box center [988, 584] width 63 height 12
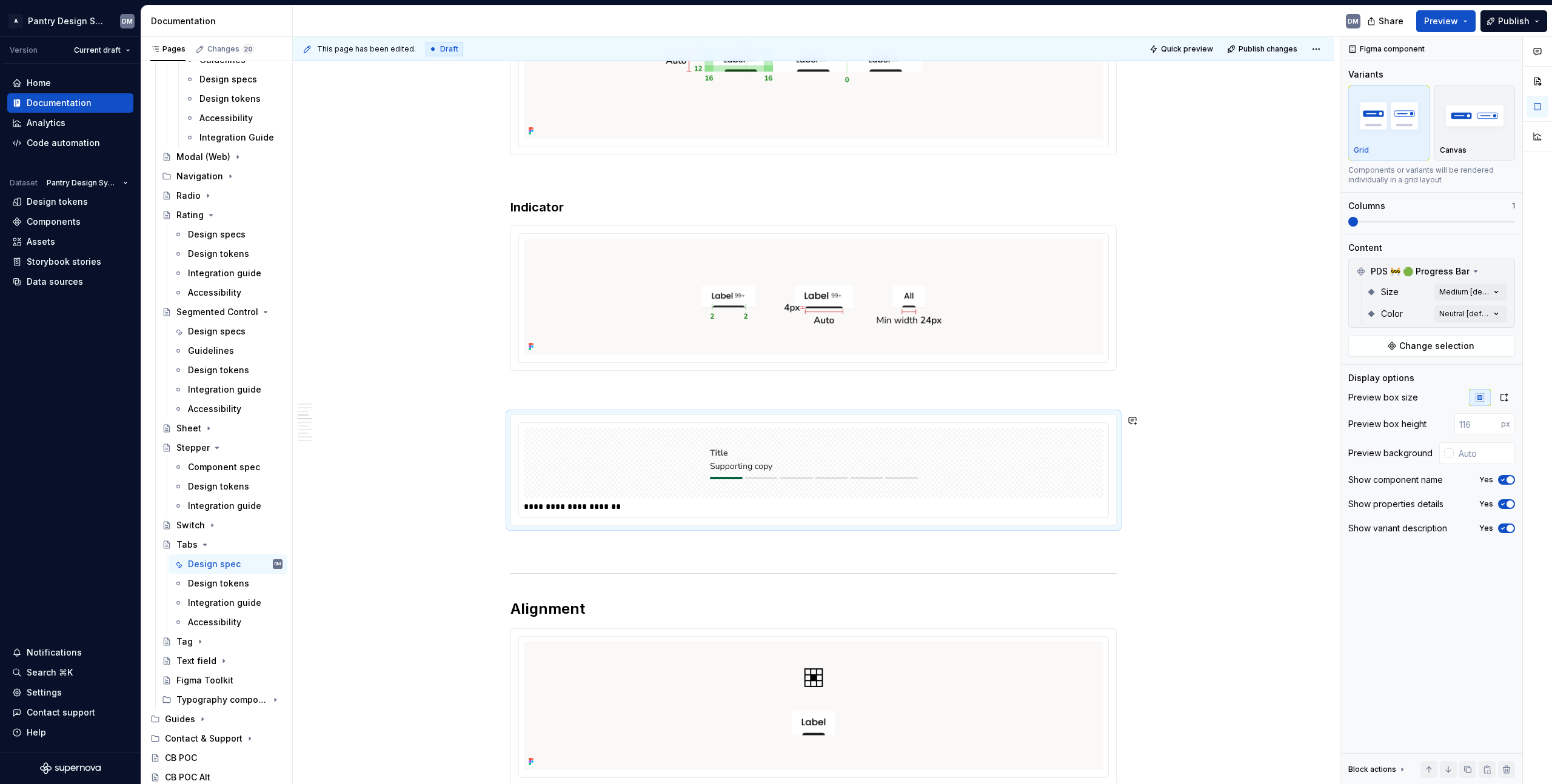
scroll to position [1251, 0]
click at [1473, 19] on button "Preview" at bounding box center [1446, 21] width 59 height 22
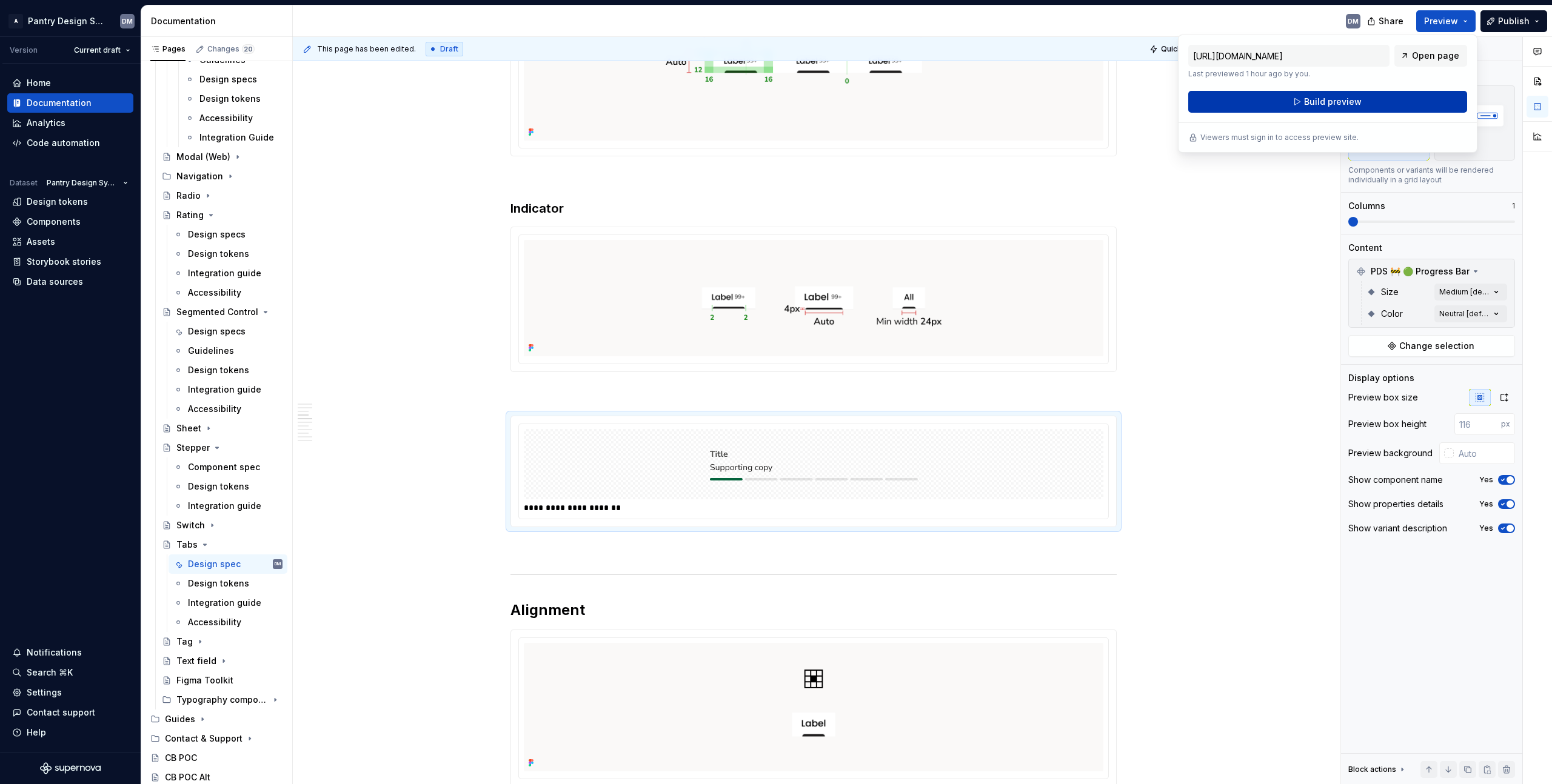
click at [1349, 96] on span "Build preview" at bounding box center [1332, 101] width 58 height 12
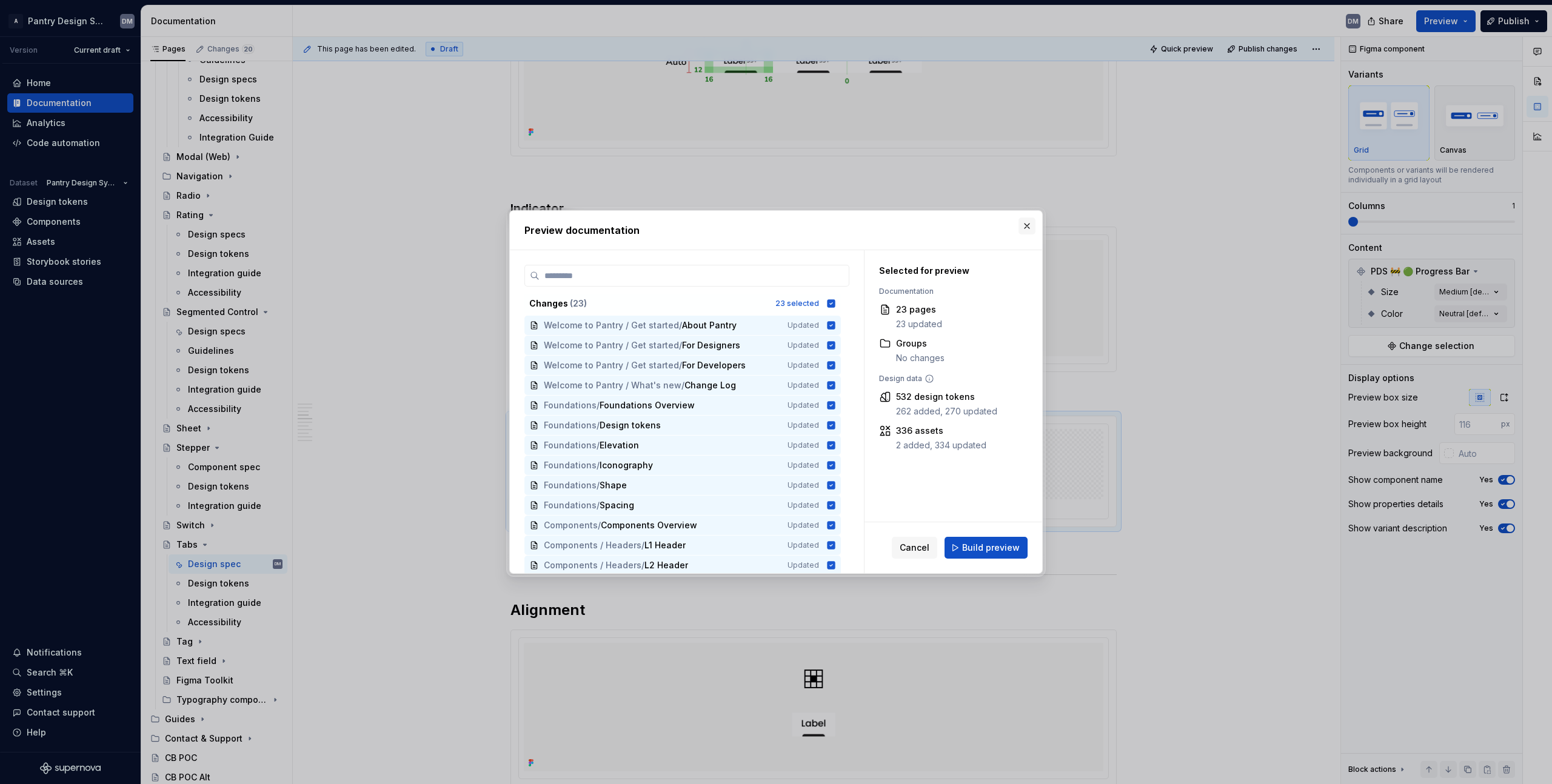
click at [1021, 225] on button "button" at bounding box center [1027, 226] width 17 height 17
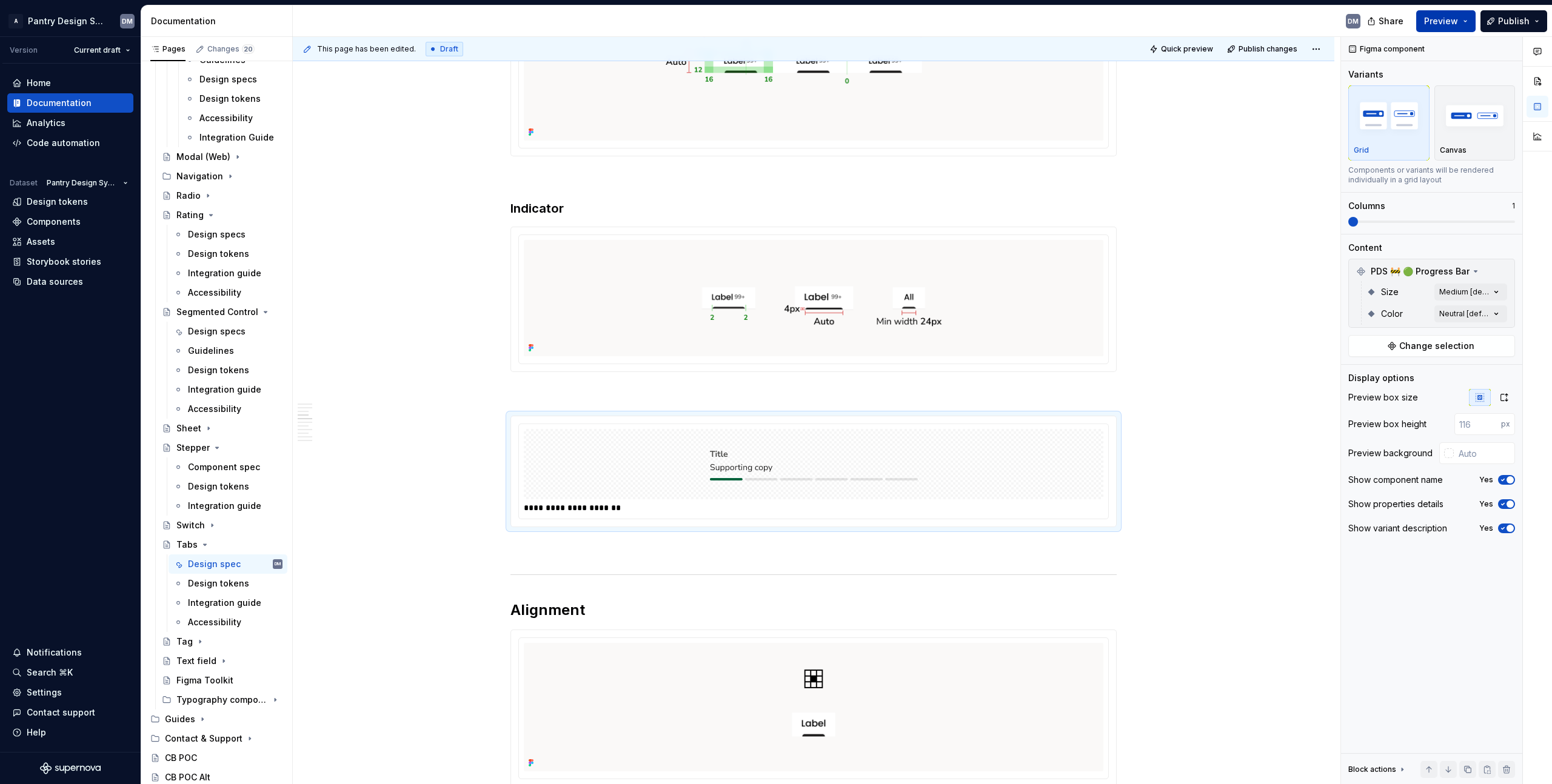
click at [1470, 21] on button "Preview" at bounding box center [1446, 21] width 59 height 22
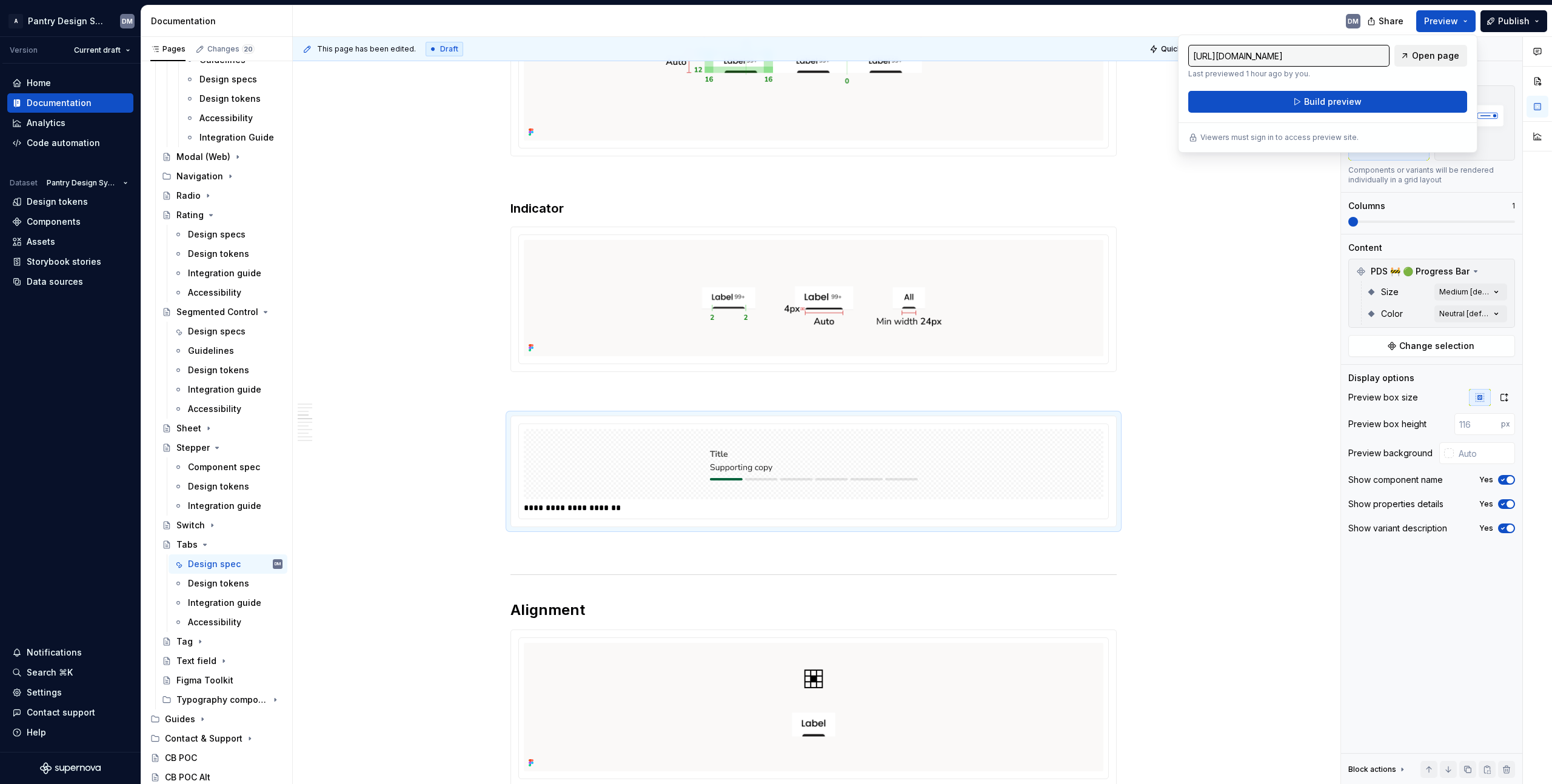
click at [1428, 62] on link "Open page" at bounding box center [1430, 56] width 73 height 22
click at [558, 543] on p at bounding box center [814, 544] width 606 height 15
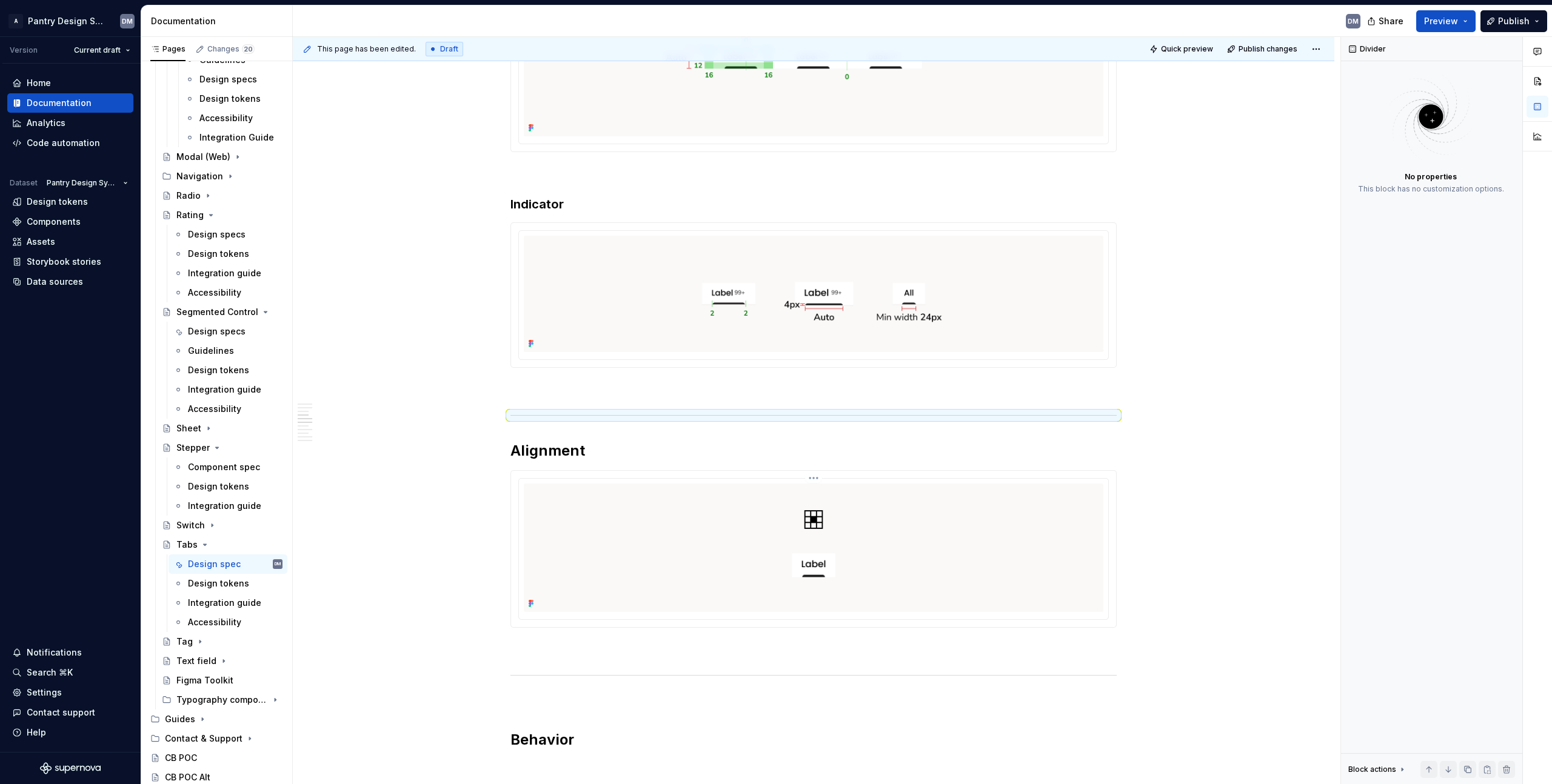
scroll to position [1257, 0]
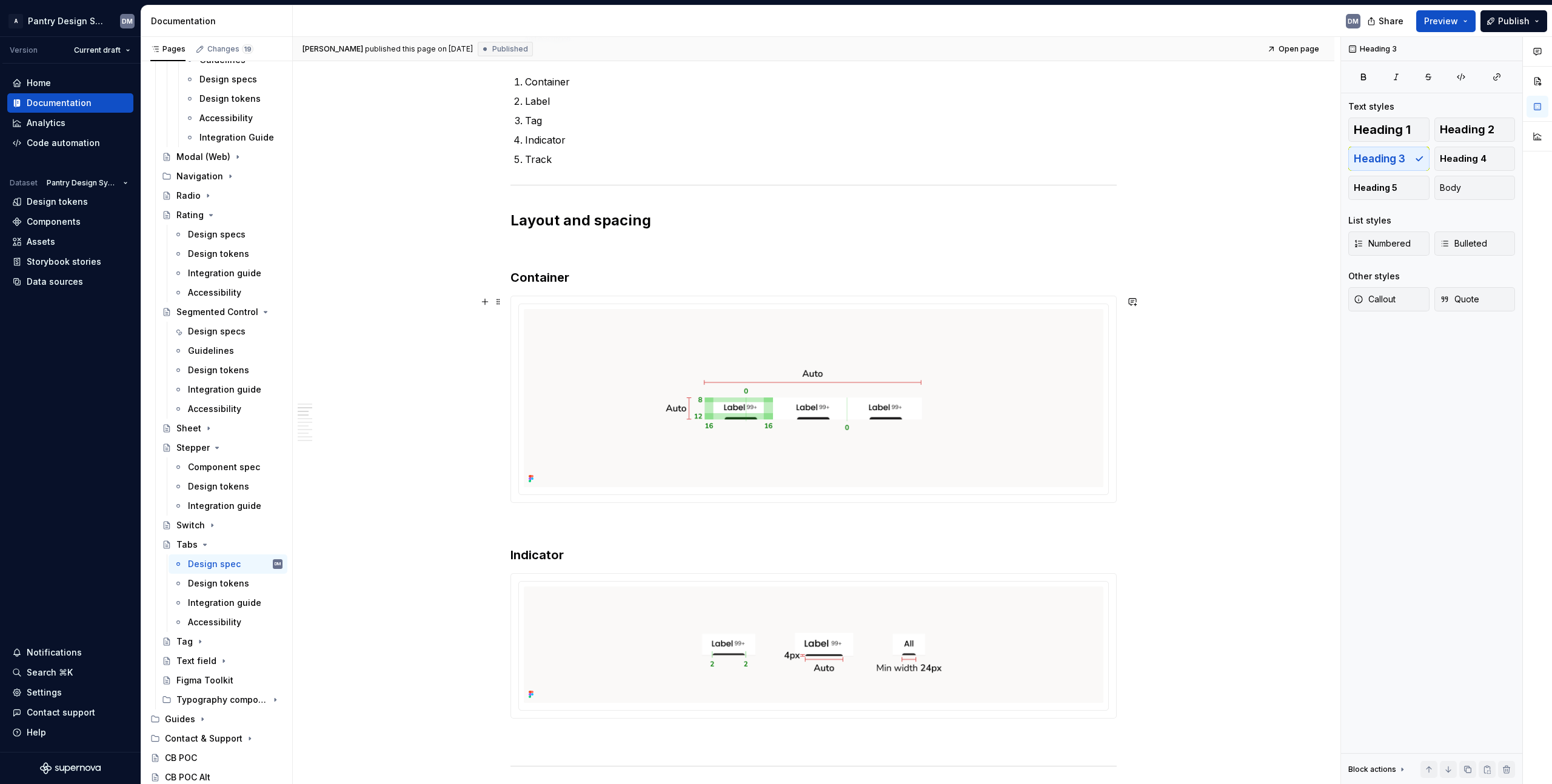
scroll to position [896, 0]
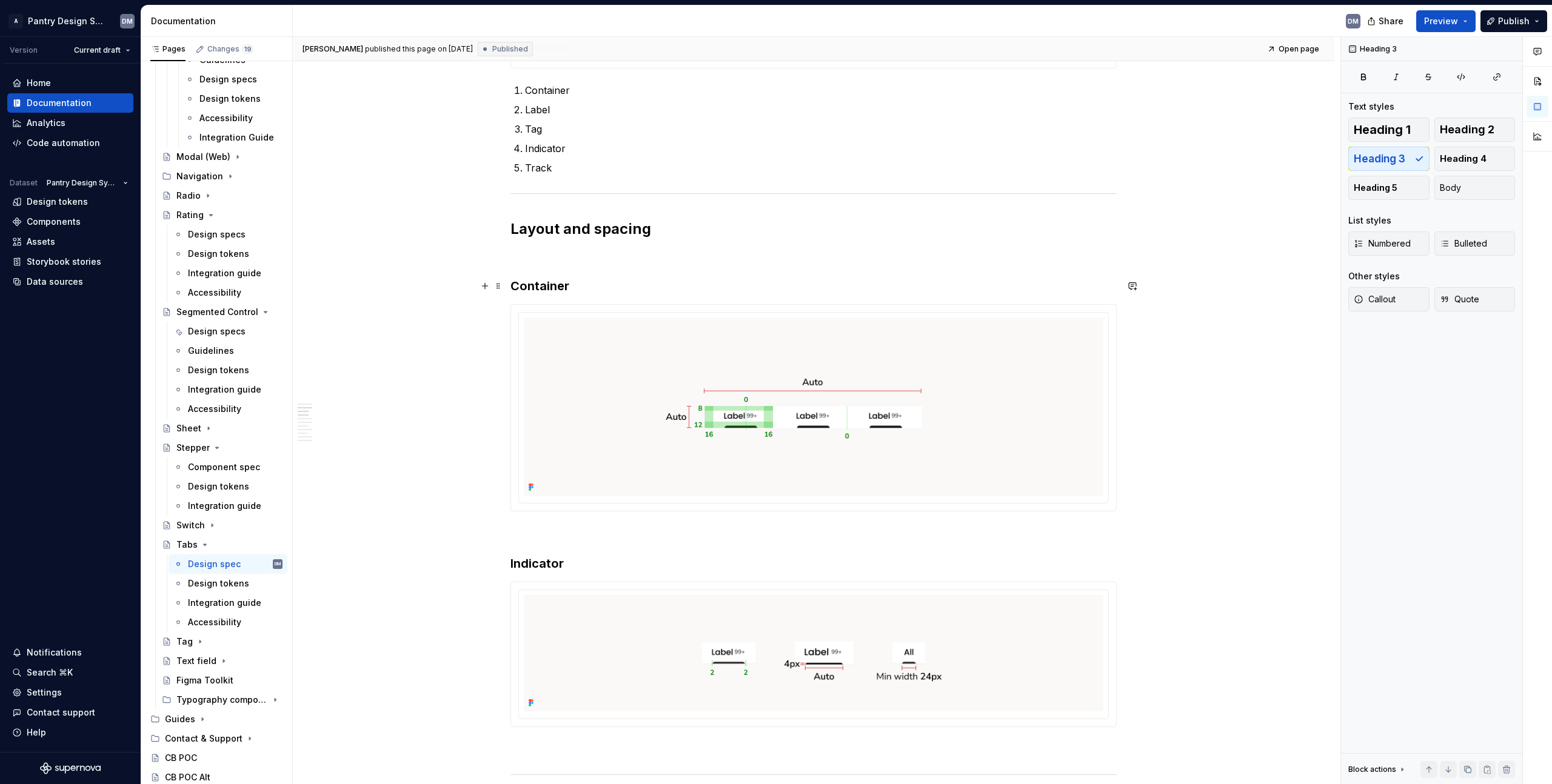
click at [549, 280] on h3 "Container" at bounding box center [814, 286] width 606 height 17
click at [539, 556] on h3 "Indicator" at bounding box center [814, 564] width 606 height 17
click at [798, 254] on p at bounding box center [814, 255] width 606 height 15
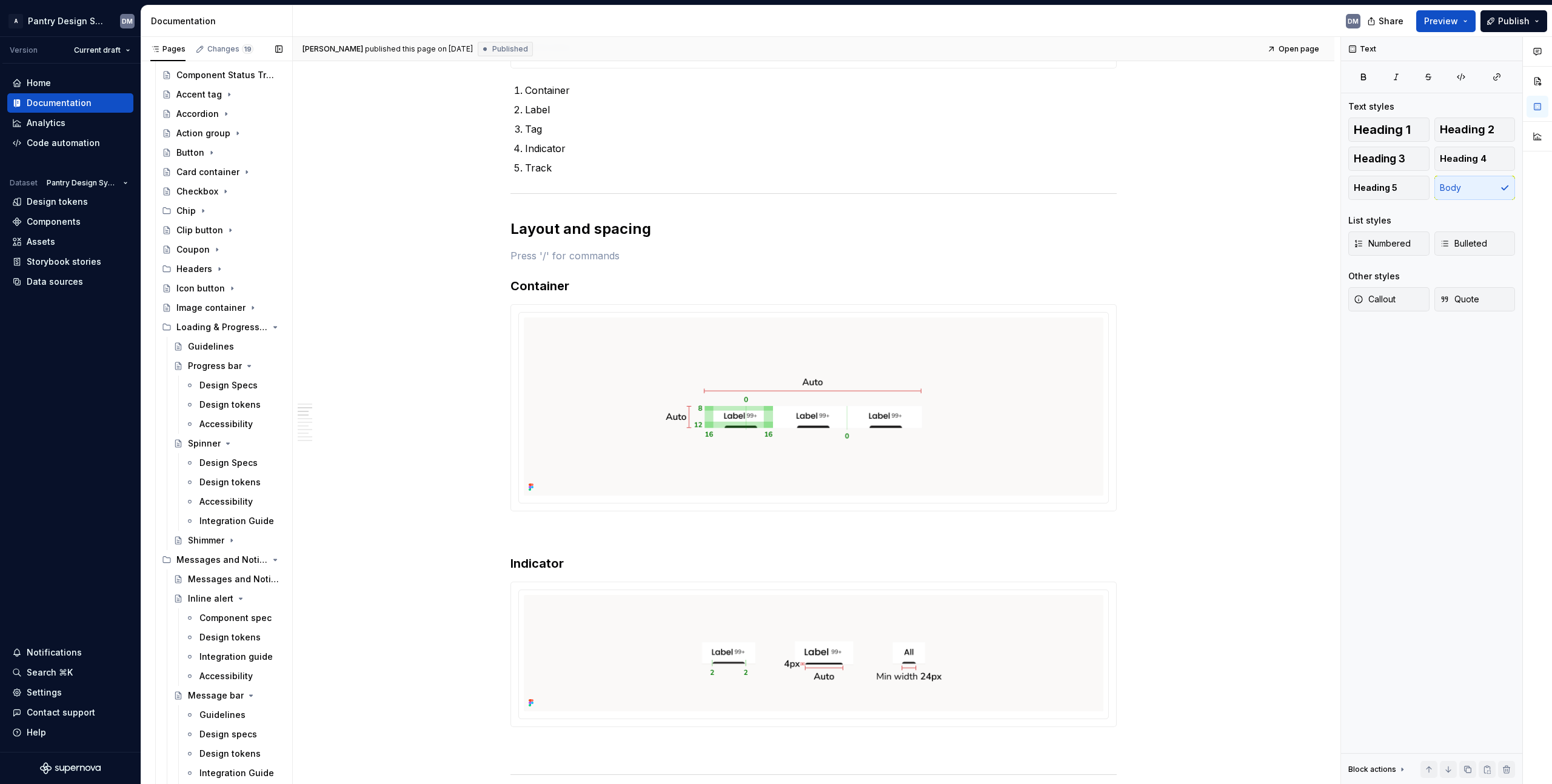
scroll to position [596, 0]
click at [203, 359] on div "Guidelines" at bounding box center [211, 354] width 46 height 12
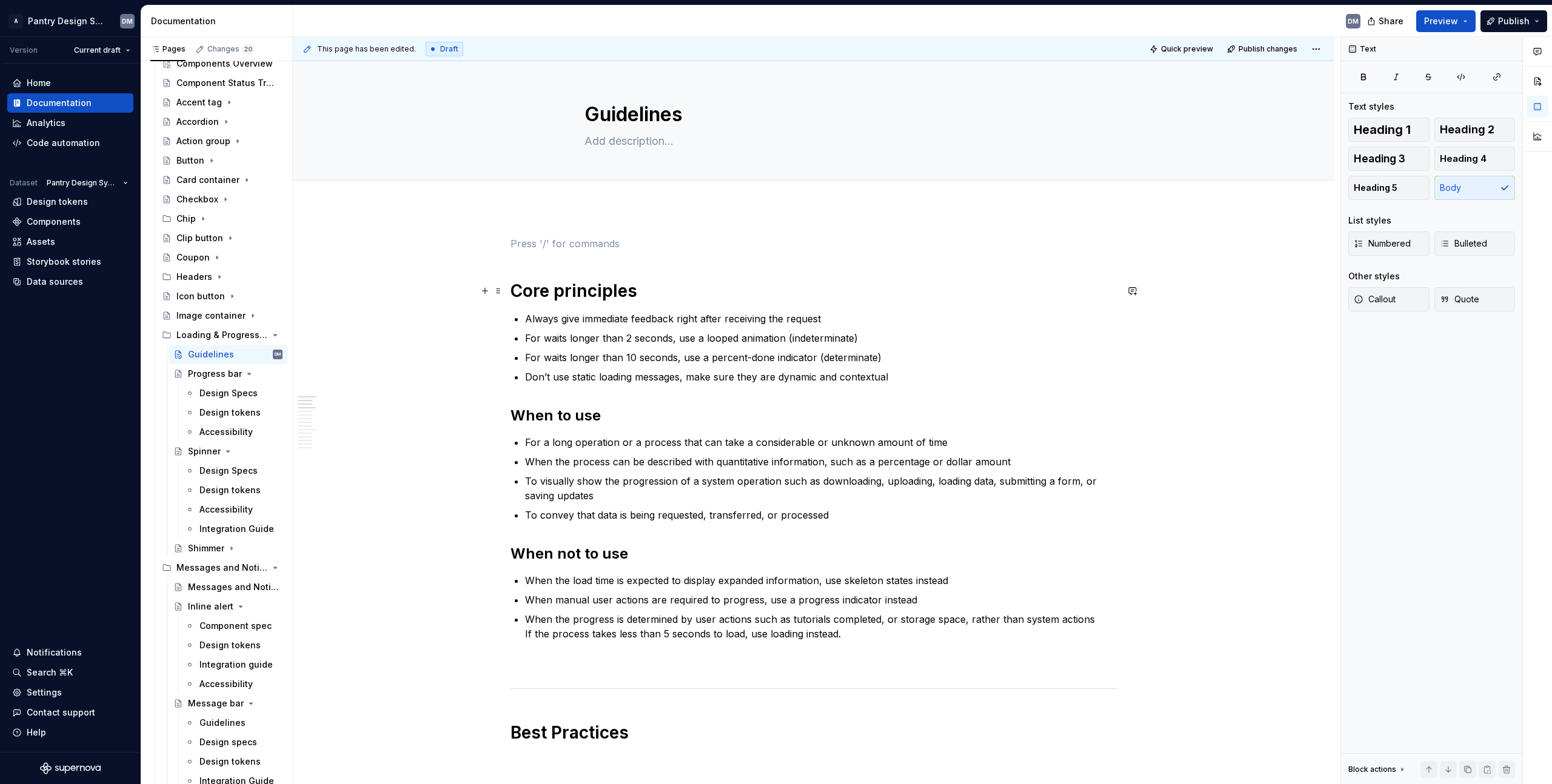
type textarea "*"
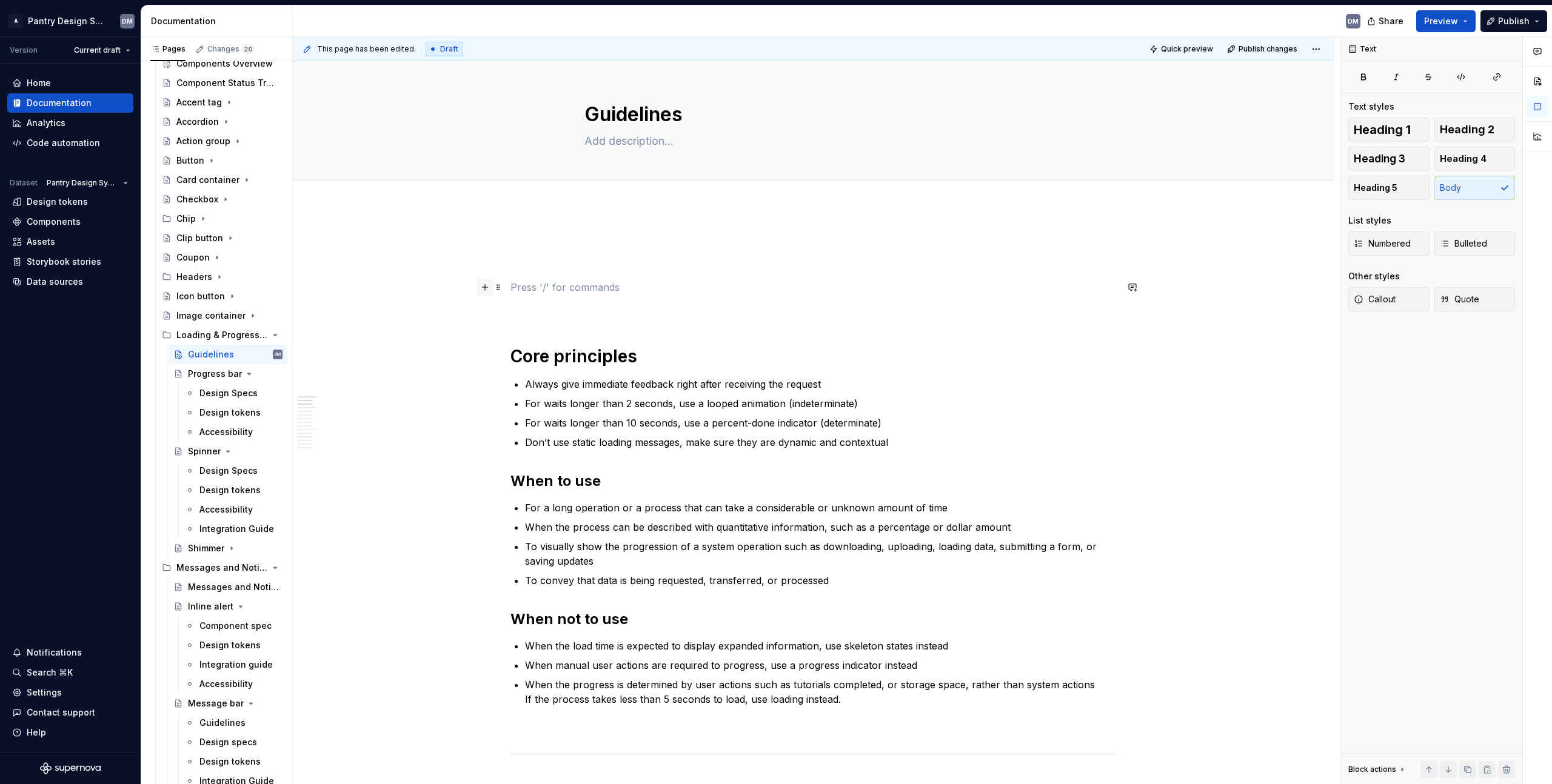
click at [477, 290] on button "button" at bounding box center [485, 287] width 17 height 17
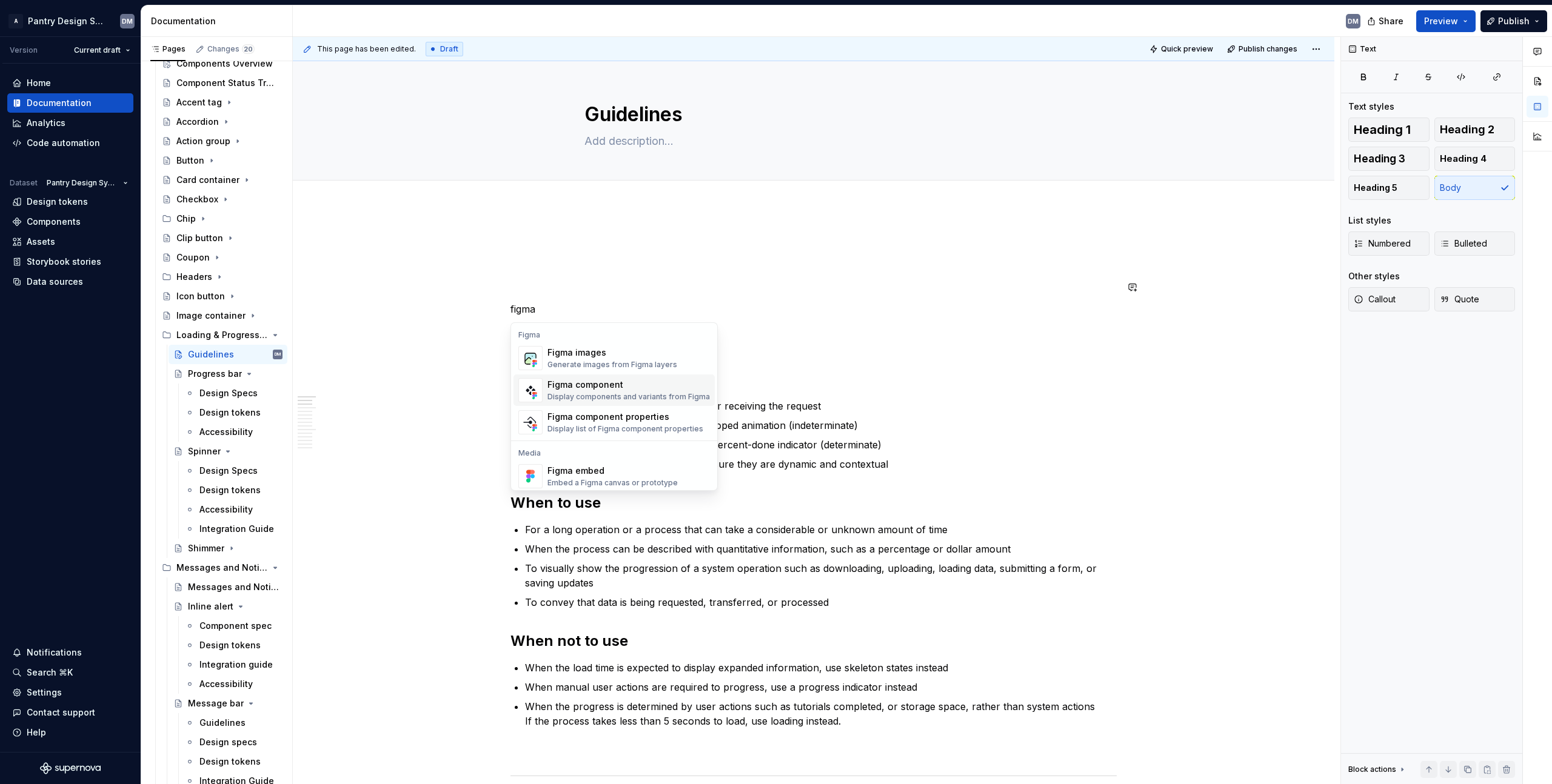
click at [608, 378] on div "Figma component Display components and variants from Figma" at bounding box center [629, 390] width 163 height 24
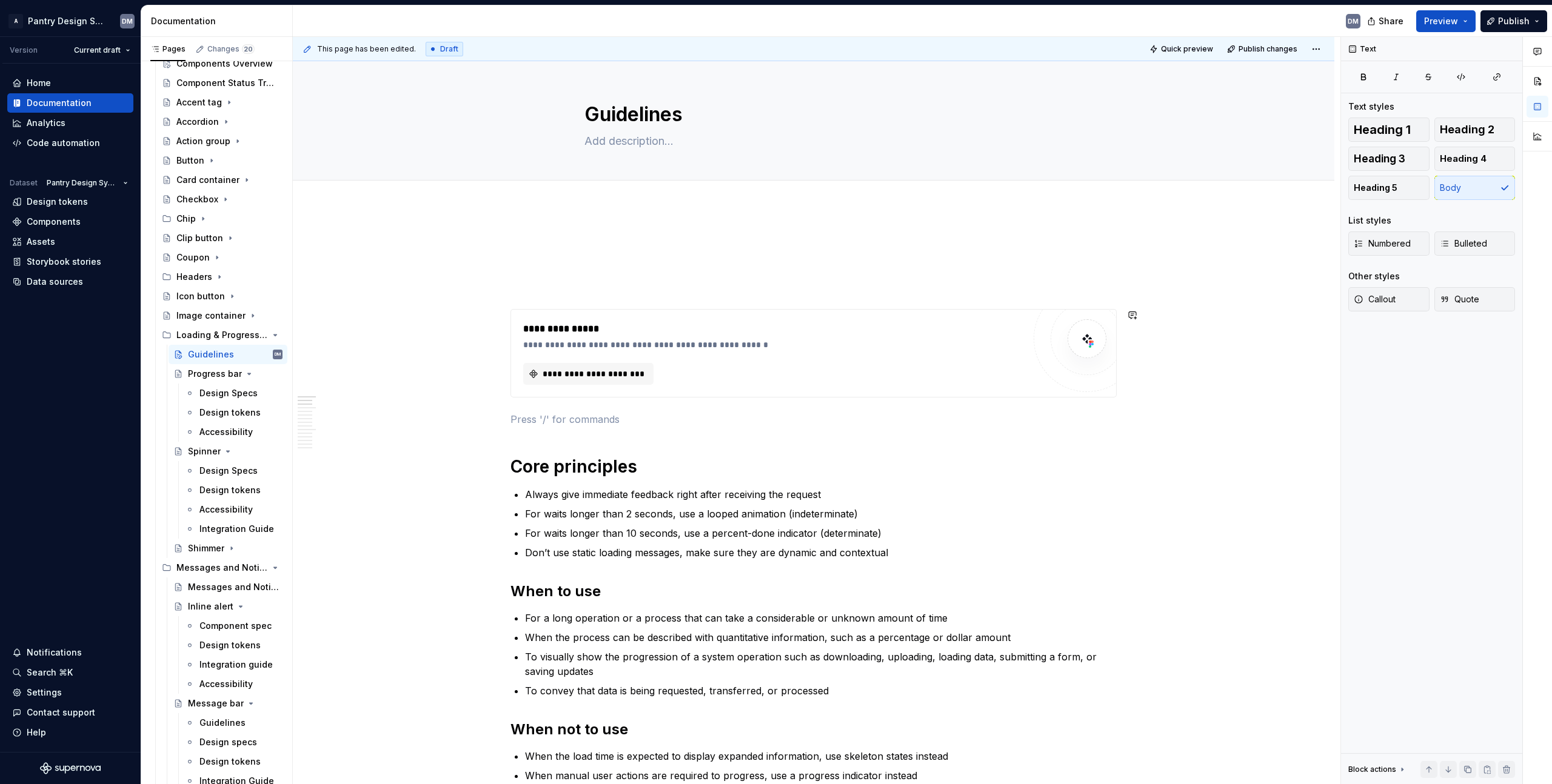
type textarea "*"
click at [485, 423] on button "button" at bounding box center [485, 419] width 17 height 17
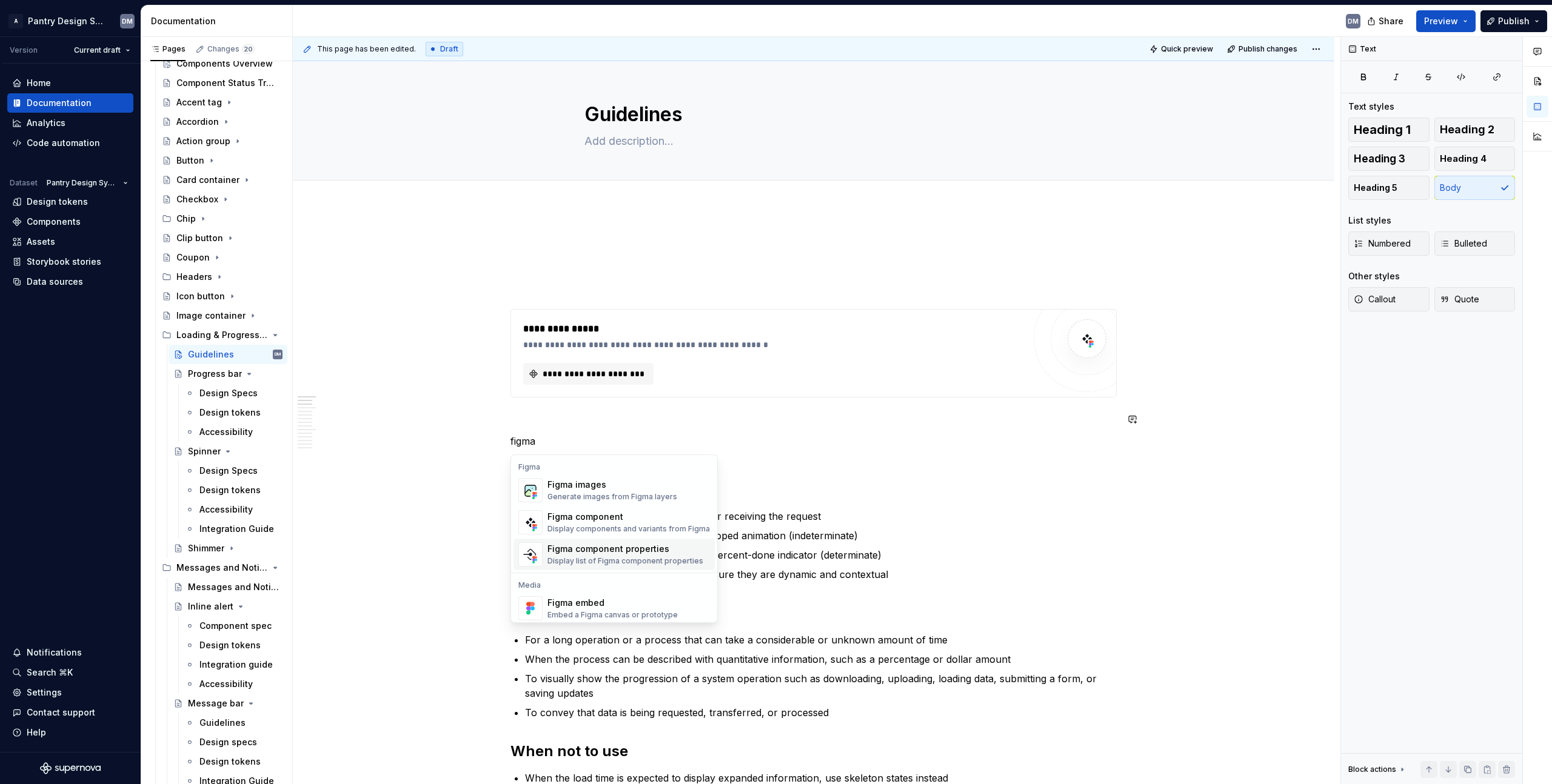
click at [642, 561] on div "Display list of Figma component properties" at bounding box center [625, 561] width 156 height 10
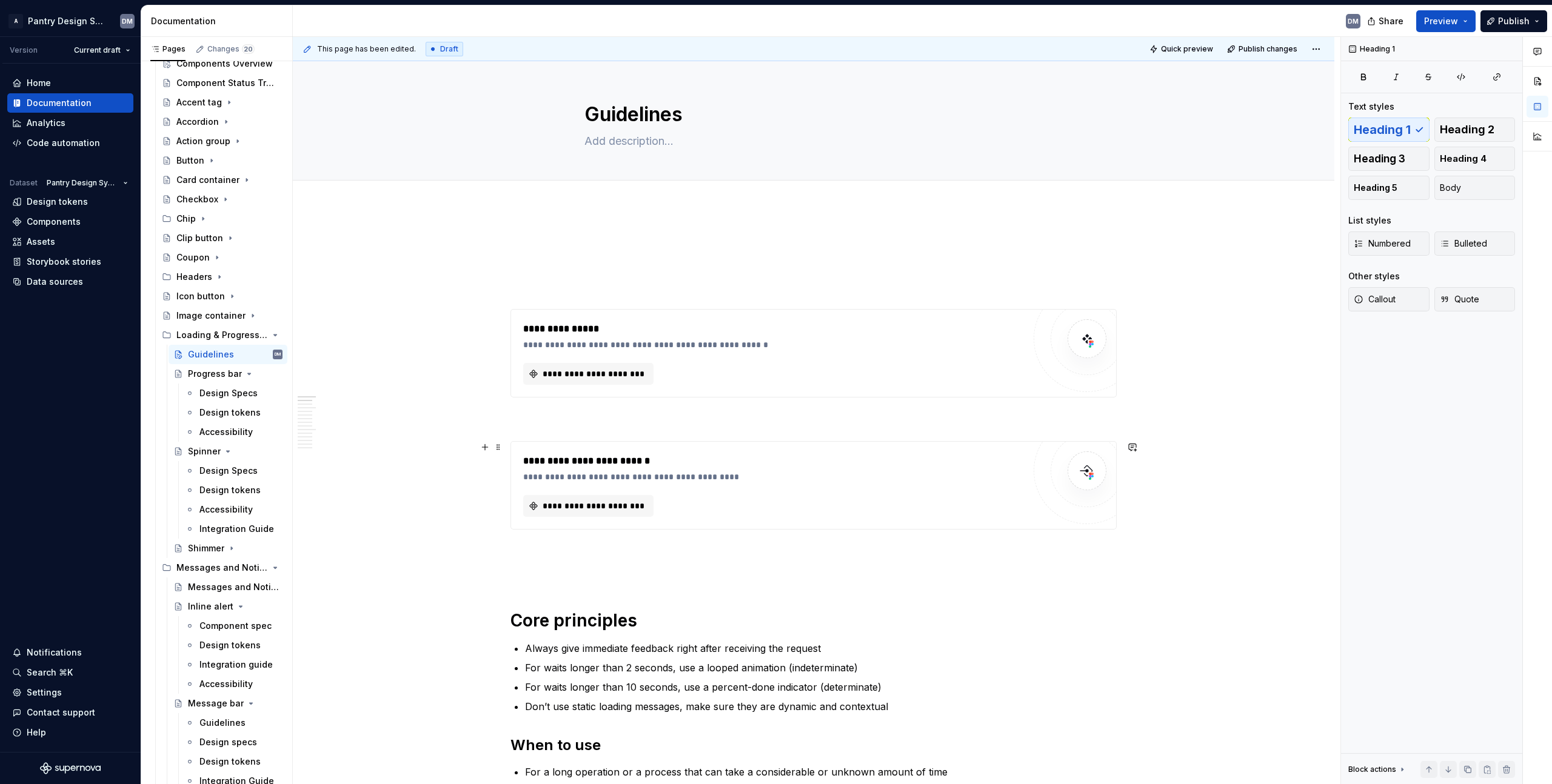
click at [560, 549] on p at bounding box center [814, 551] width 606 height 15
click at [483, 550] on button "button" at bounding box center [485, 551] width 17 height 17
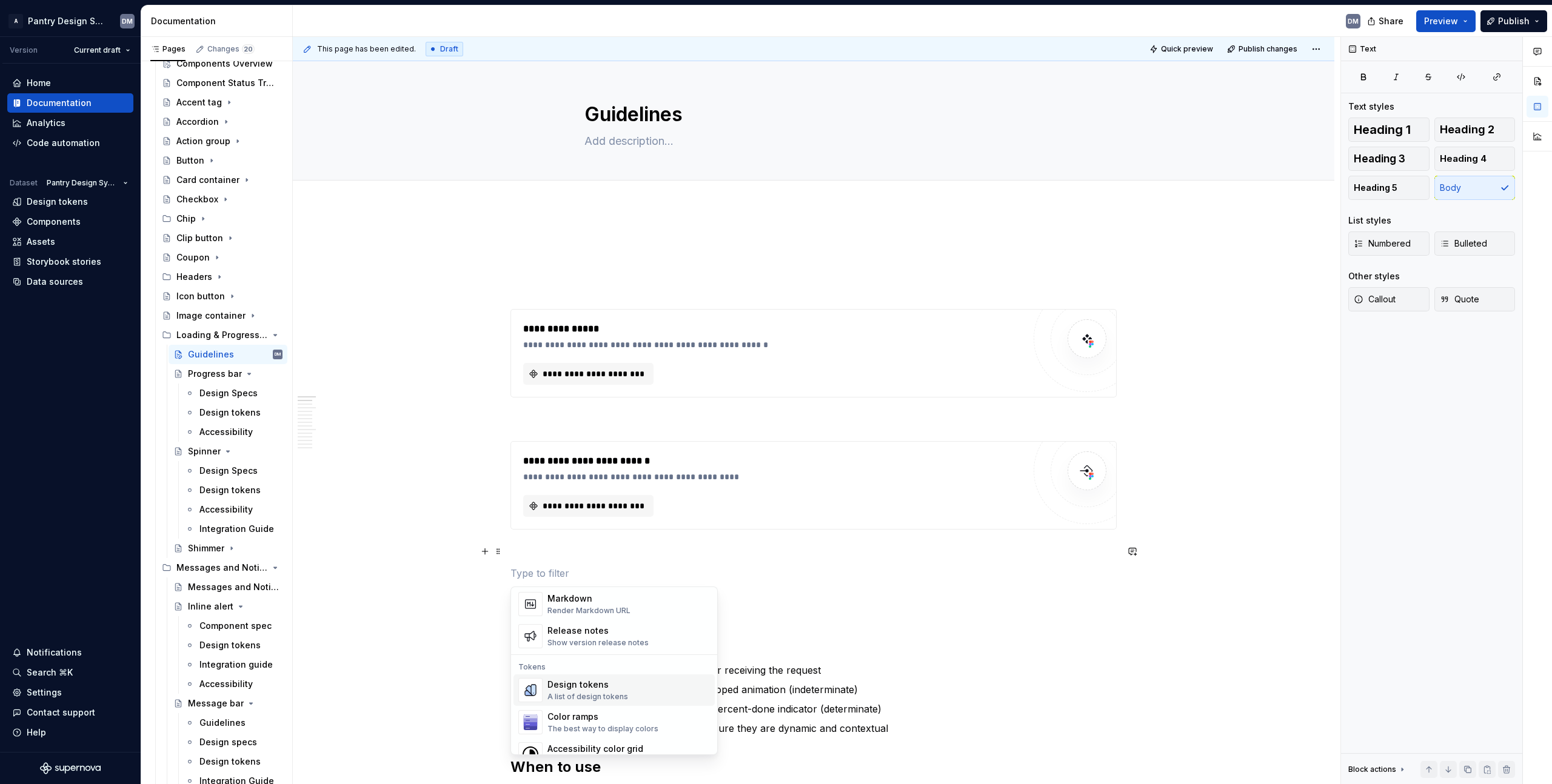
scroll to position [36, 0]
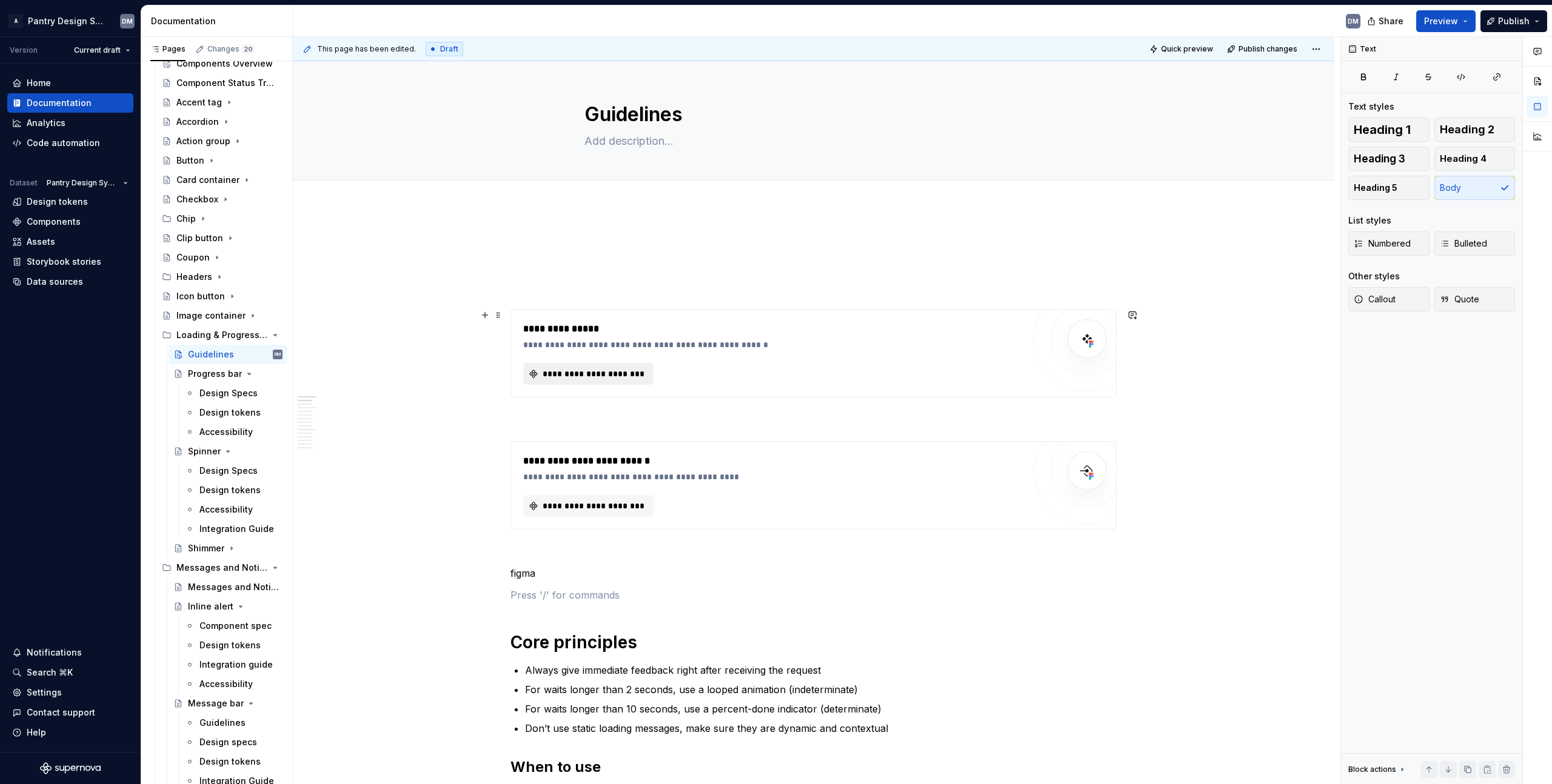
click at [636, 376] on span "**********" at bounding box center [593, 373] width 105 height 12
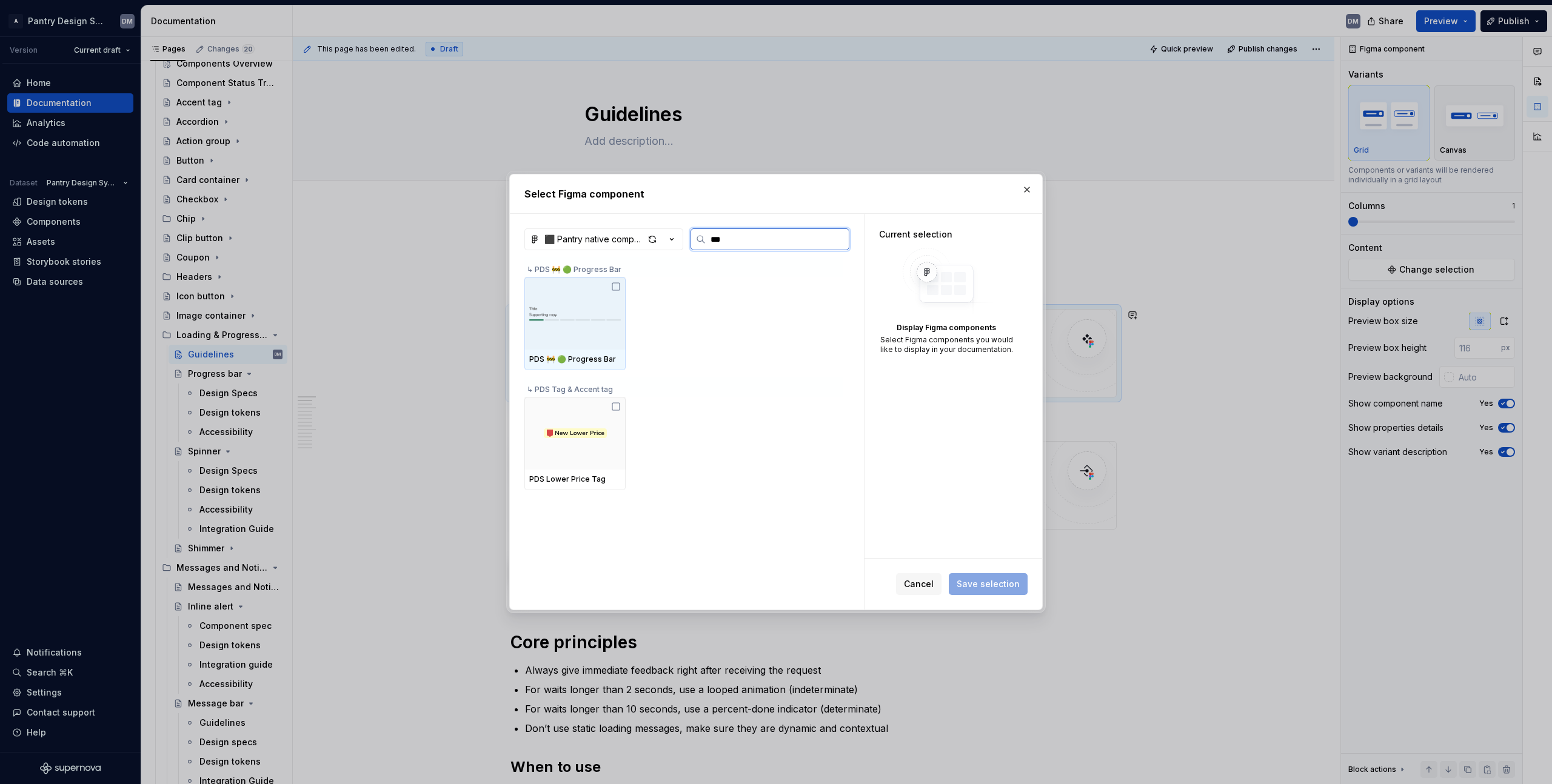
type input "****"
click at [617, 284] on icon at bounding box center [616, 286] width 10 height 10
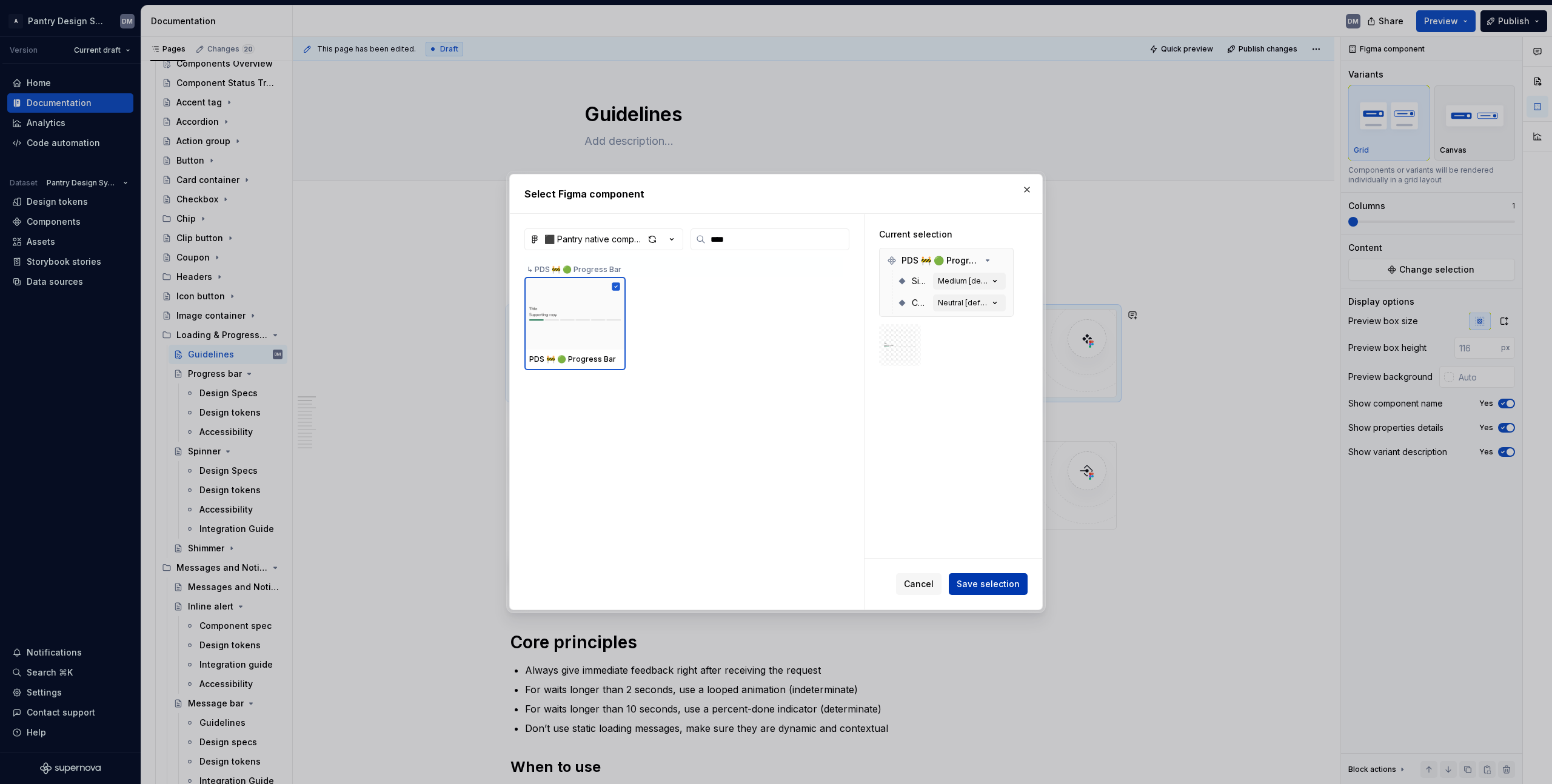
click at [1001, 584] on span "Save selection" at bounding box center [988, 584] width 63 height 12
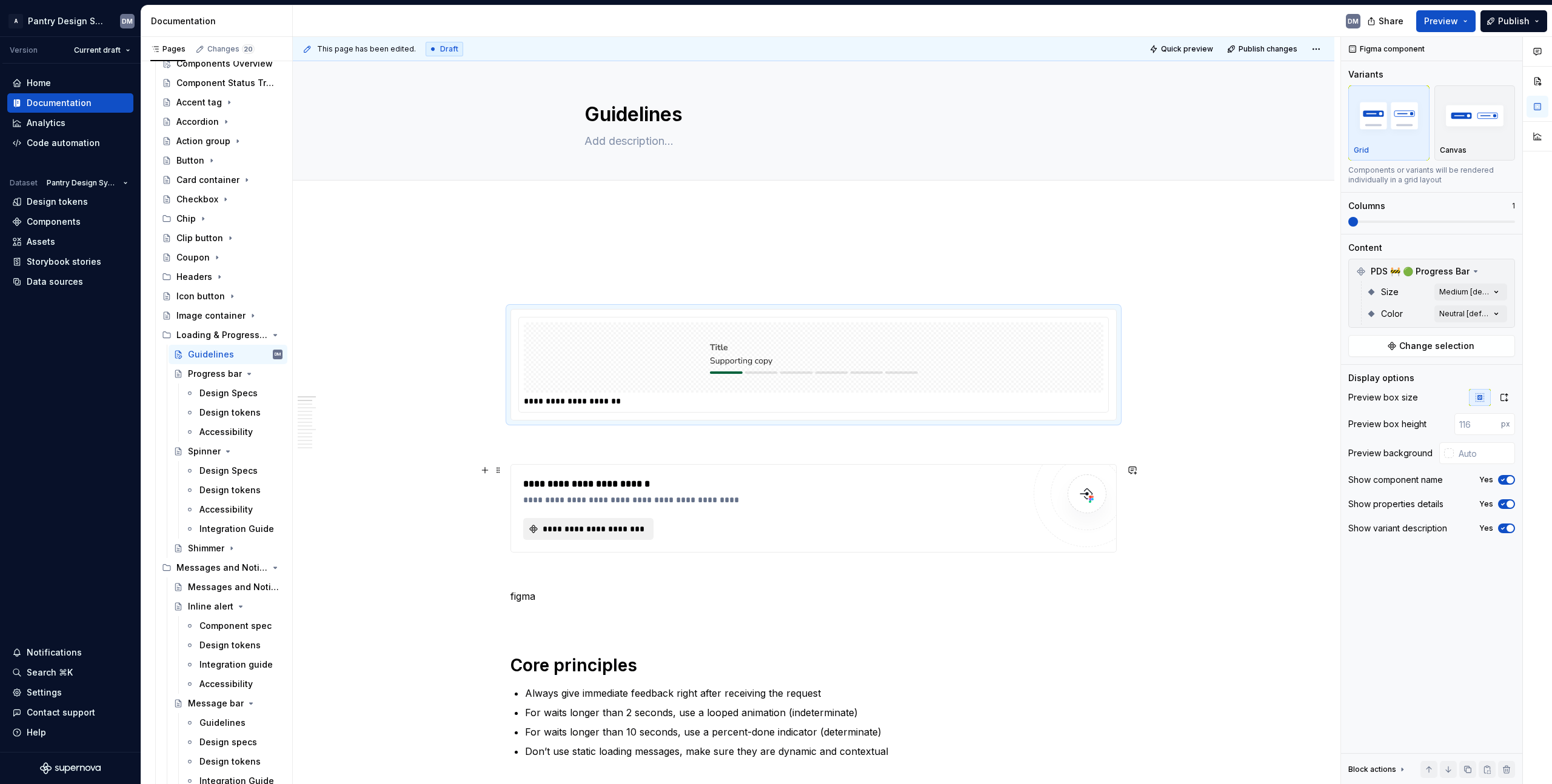
click at [608, 523] on span "**********" at bounding box center [593, 528] width 105 height 12
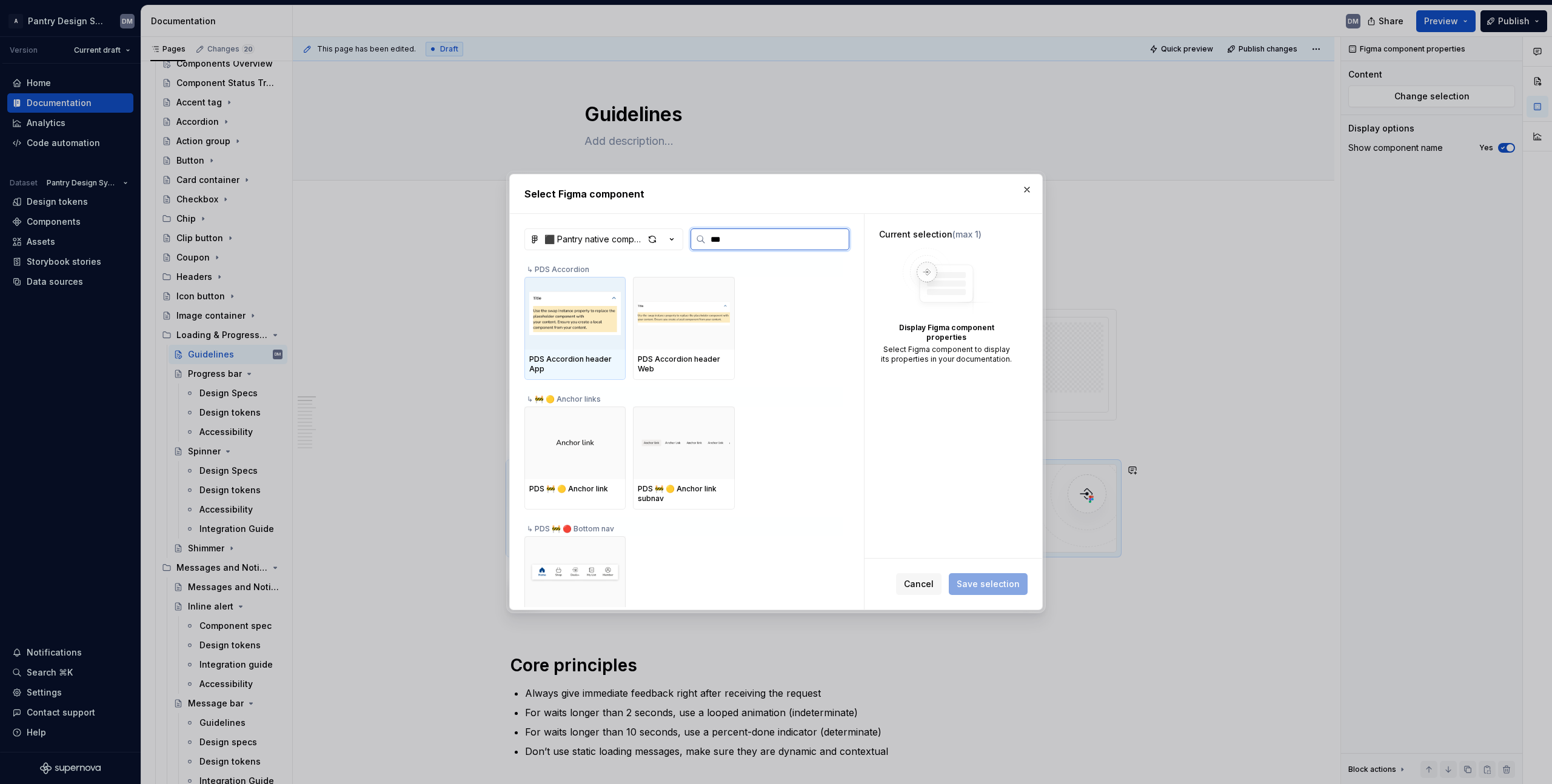
type input "****"
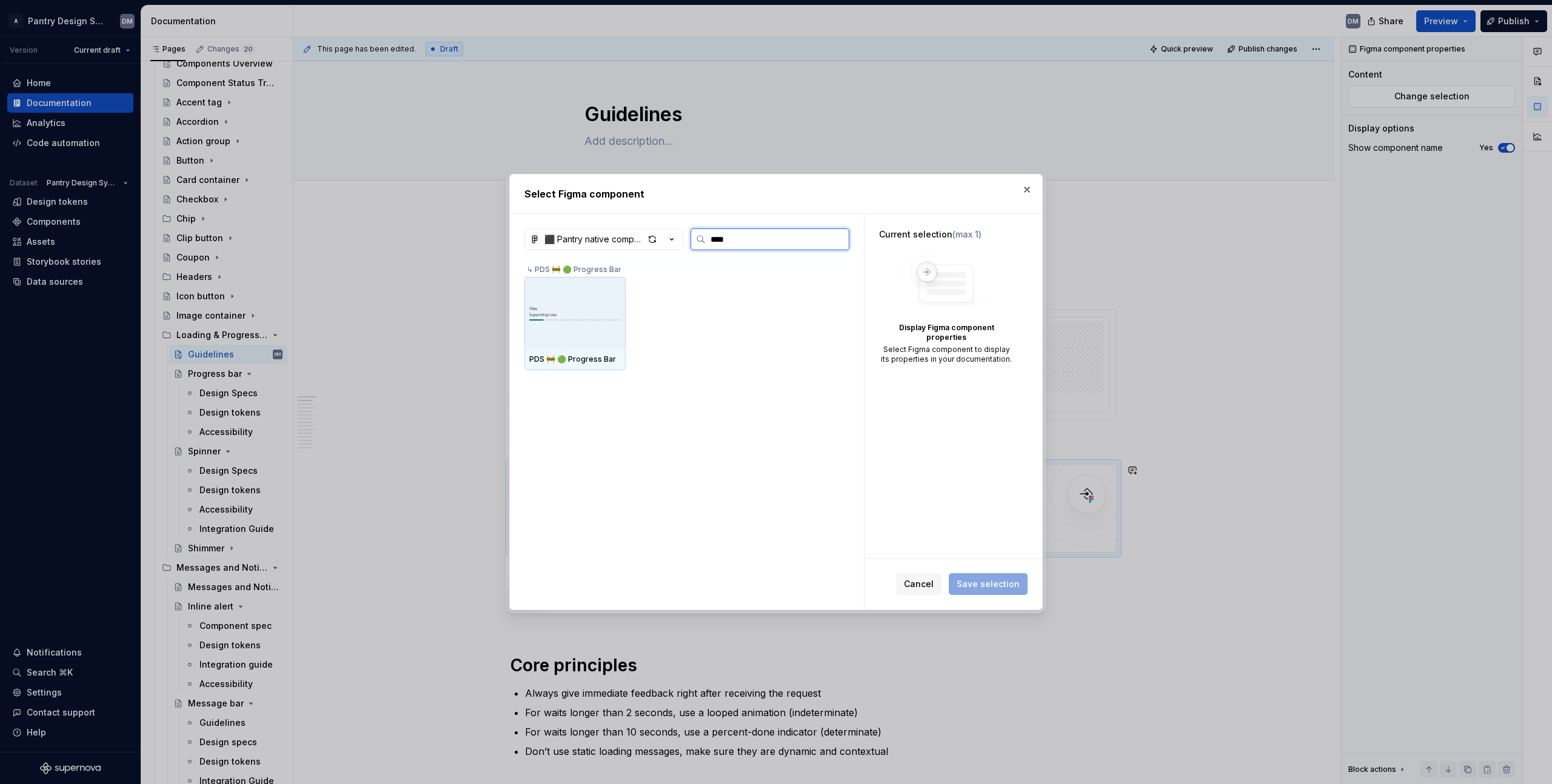
click at [573, 331] on div at bounding box center [575, 313] width 102 height 73
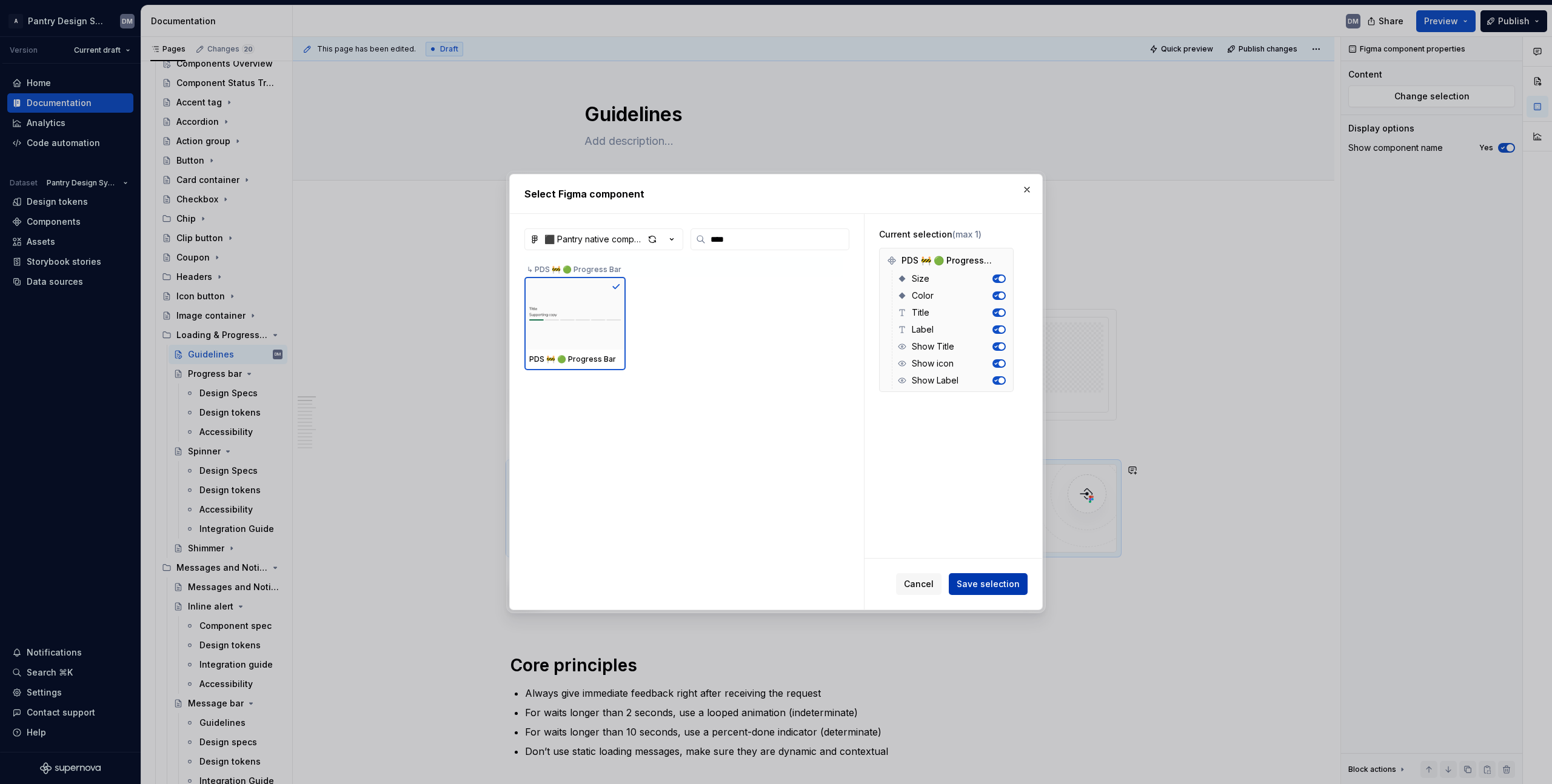
click at [1019, 582] on button "Save selection" at bounding box center [987, 584] width 79 height 22
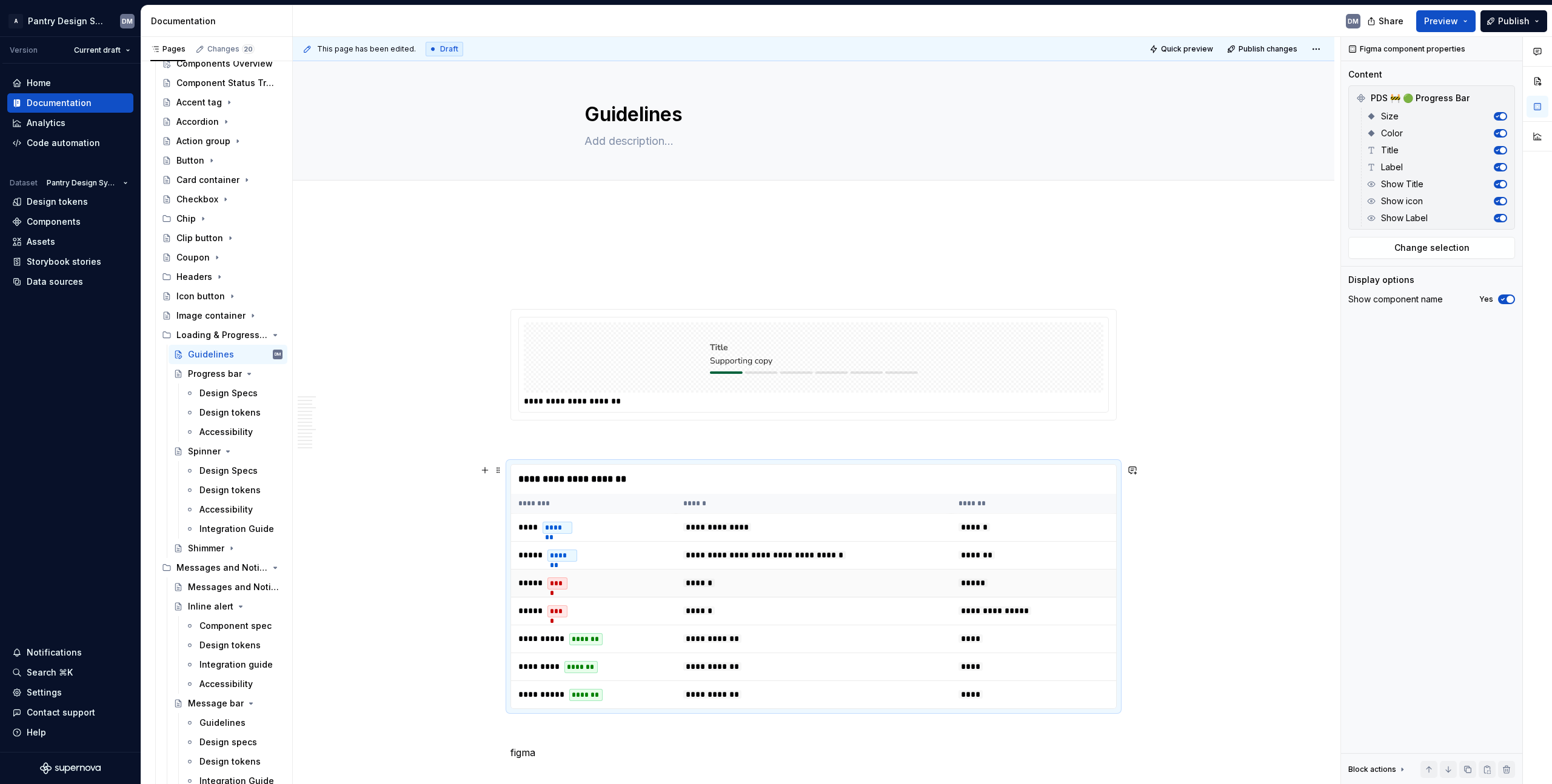
scroll to position [120, 0]
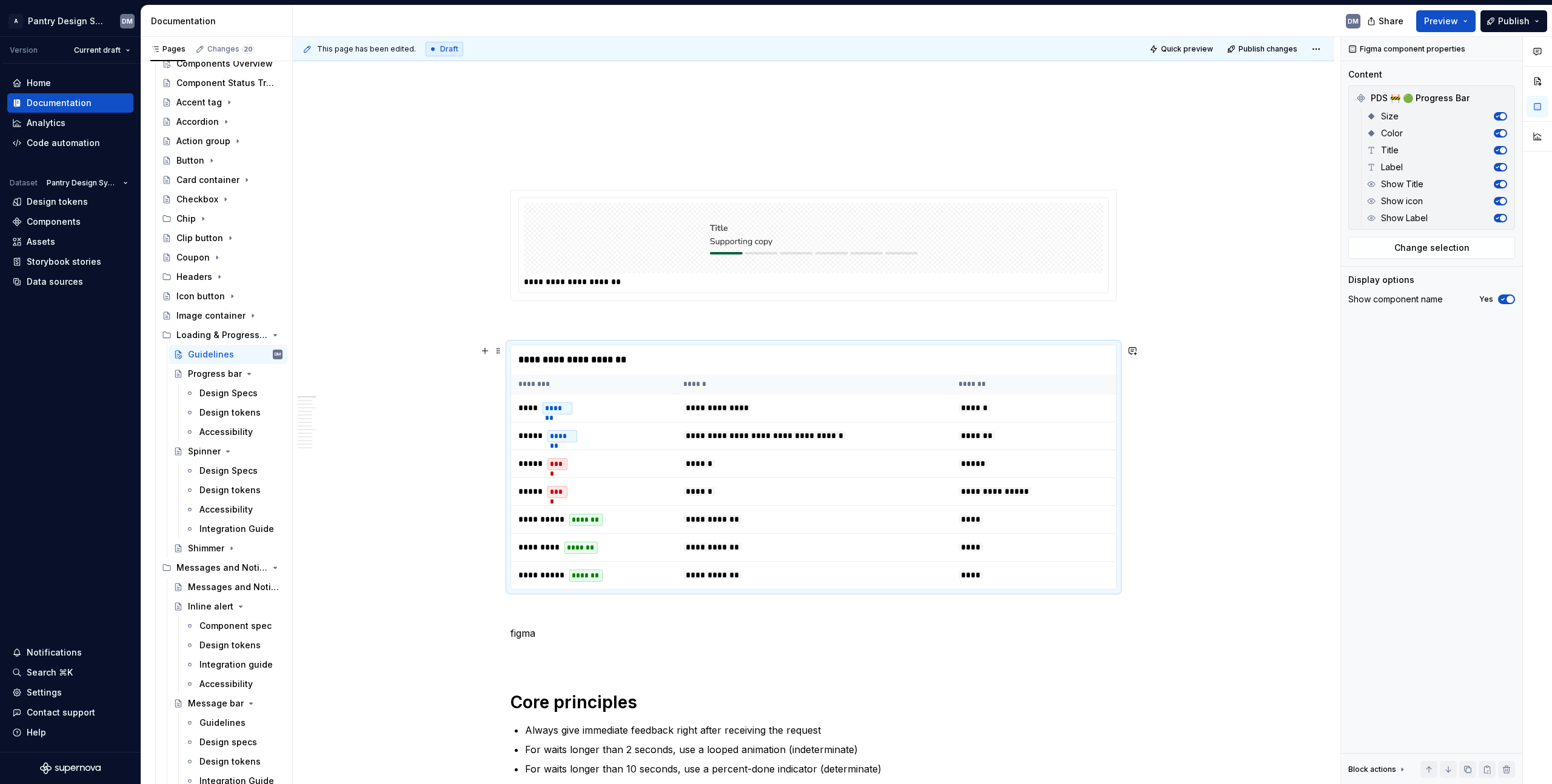
click at [904, 364] on div "**********" at bounding box center [814, 360] width 605 height 29
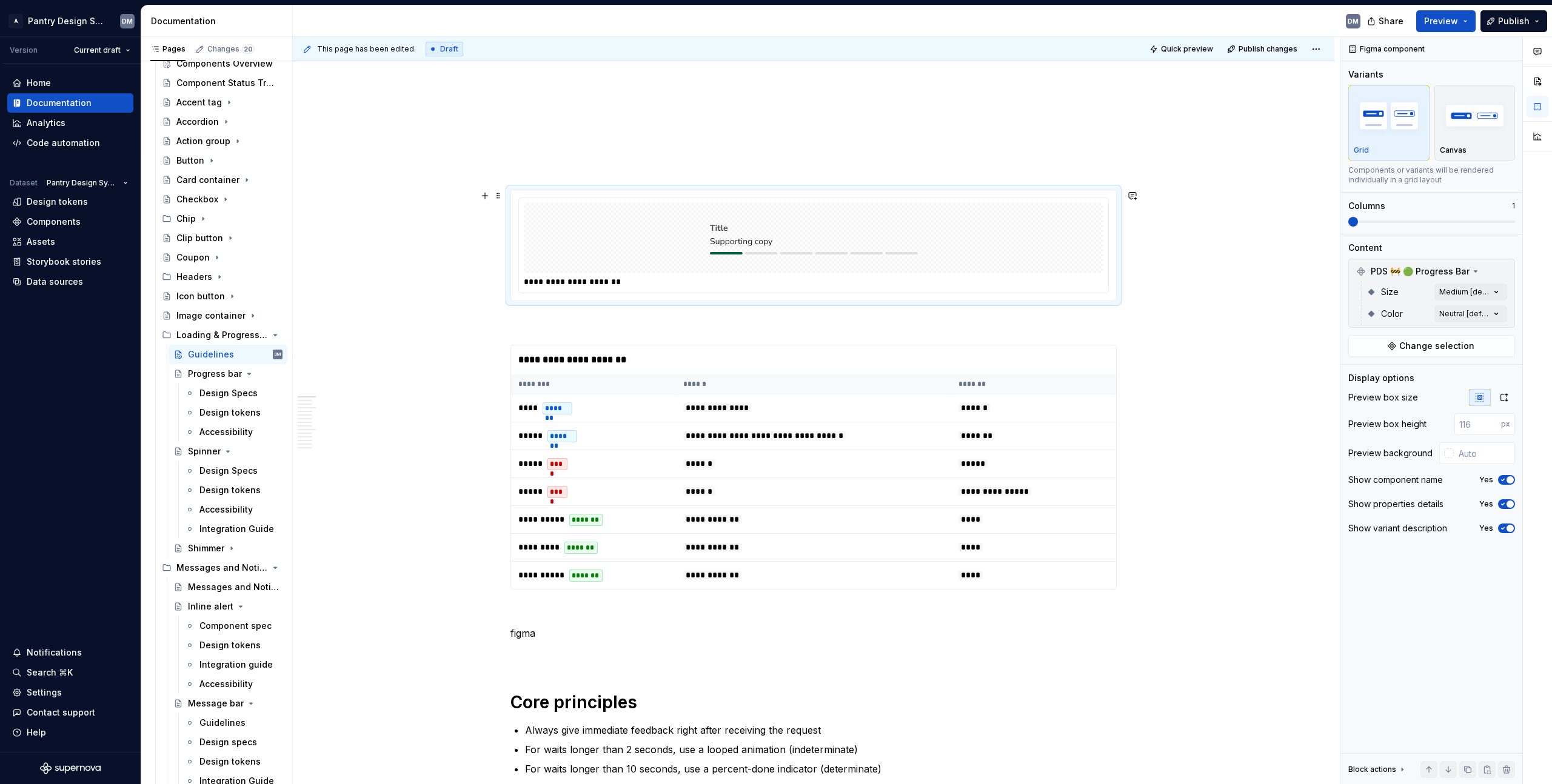
click at [915, 225] on img at bounding box center [814, 238] width 208 height 60
click at [1463, 140] on div "button" at bounding box center [1475, 115] width 70 height 49
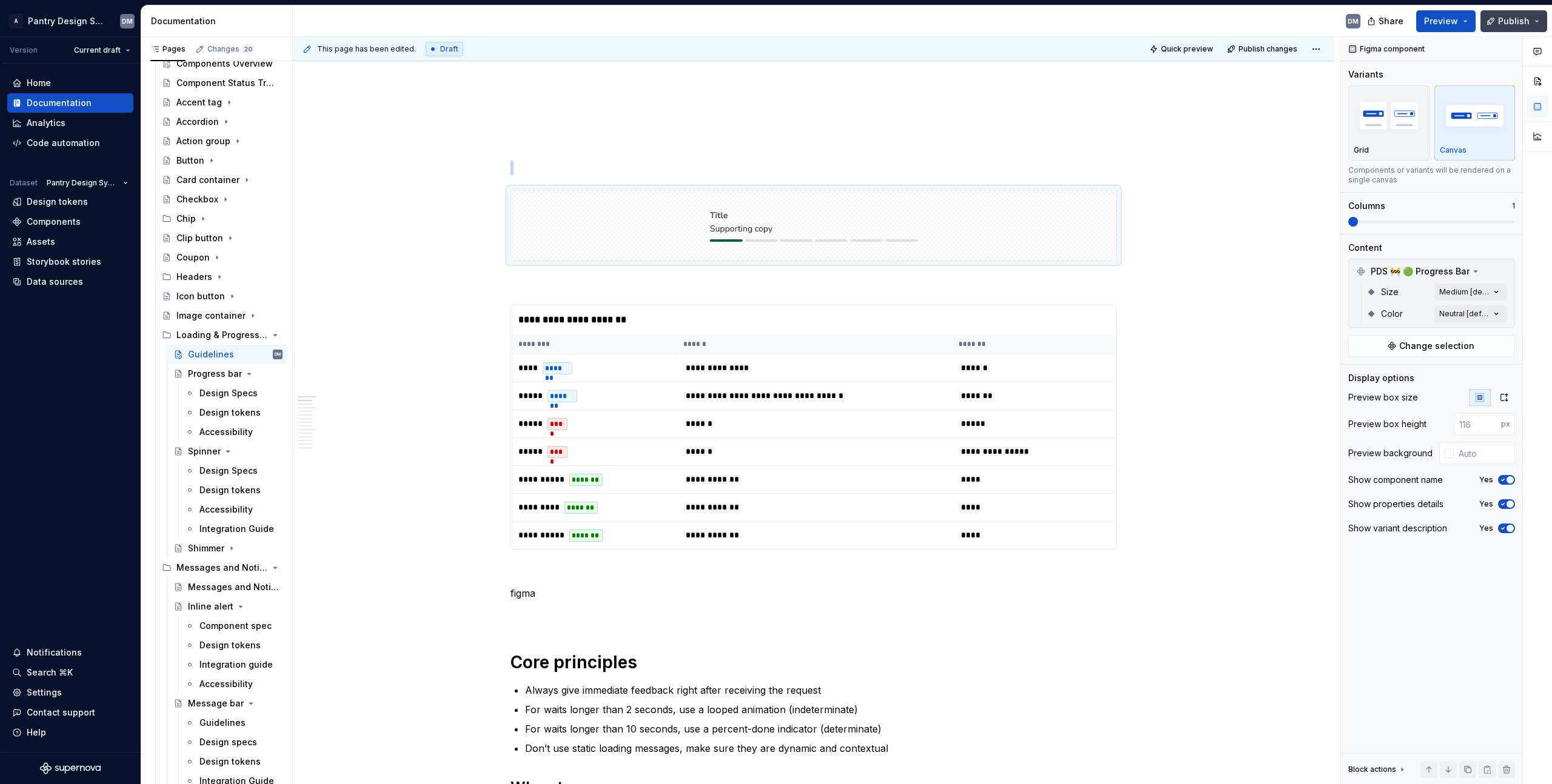
click at [1530, 22] on button "Publish" at bounding box center [1514, 21] width 67 height 22
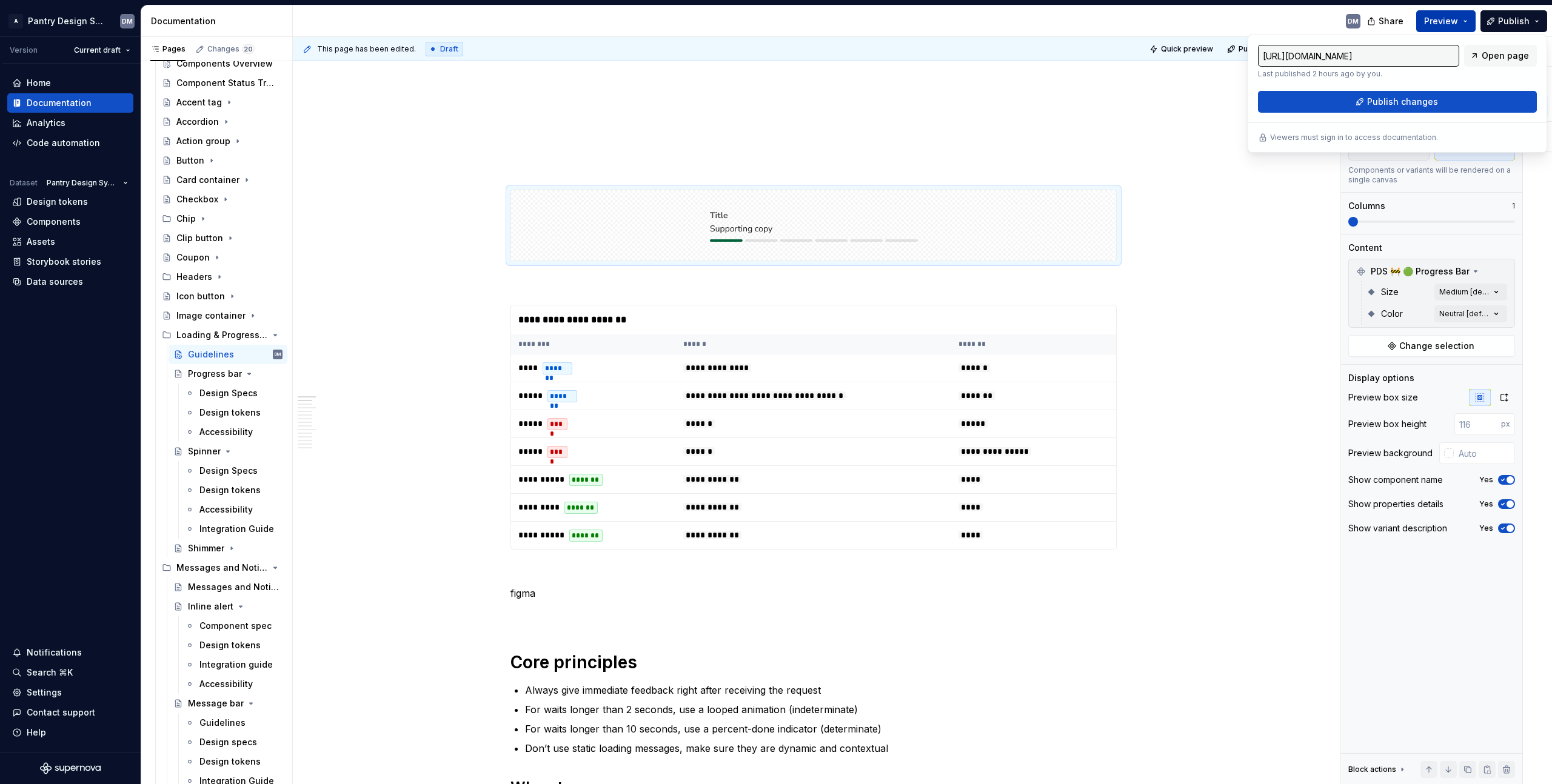
click at [1434, 31] on button "Preview" at bounding box center [1446, 21] width 59 height 22
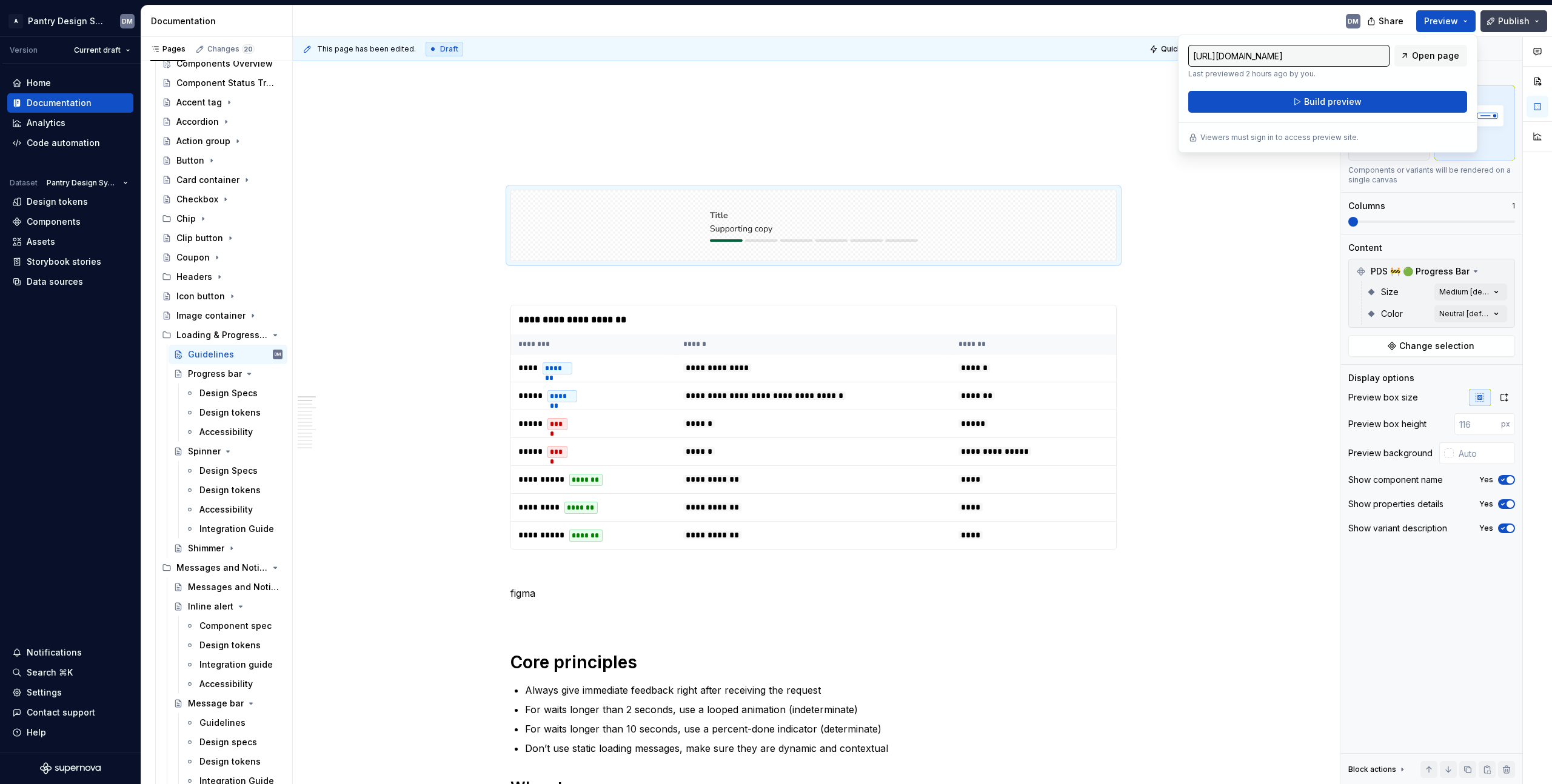
click at [1517, 28] on button "Publish" at bounding box center [1514, 21] width 67 height 22
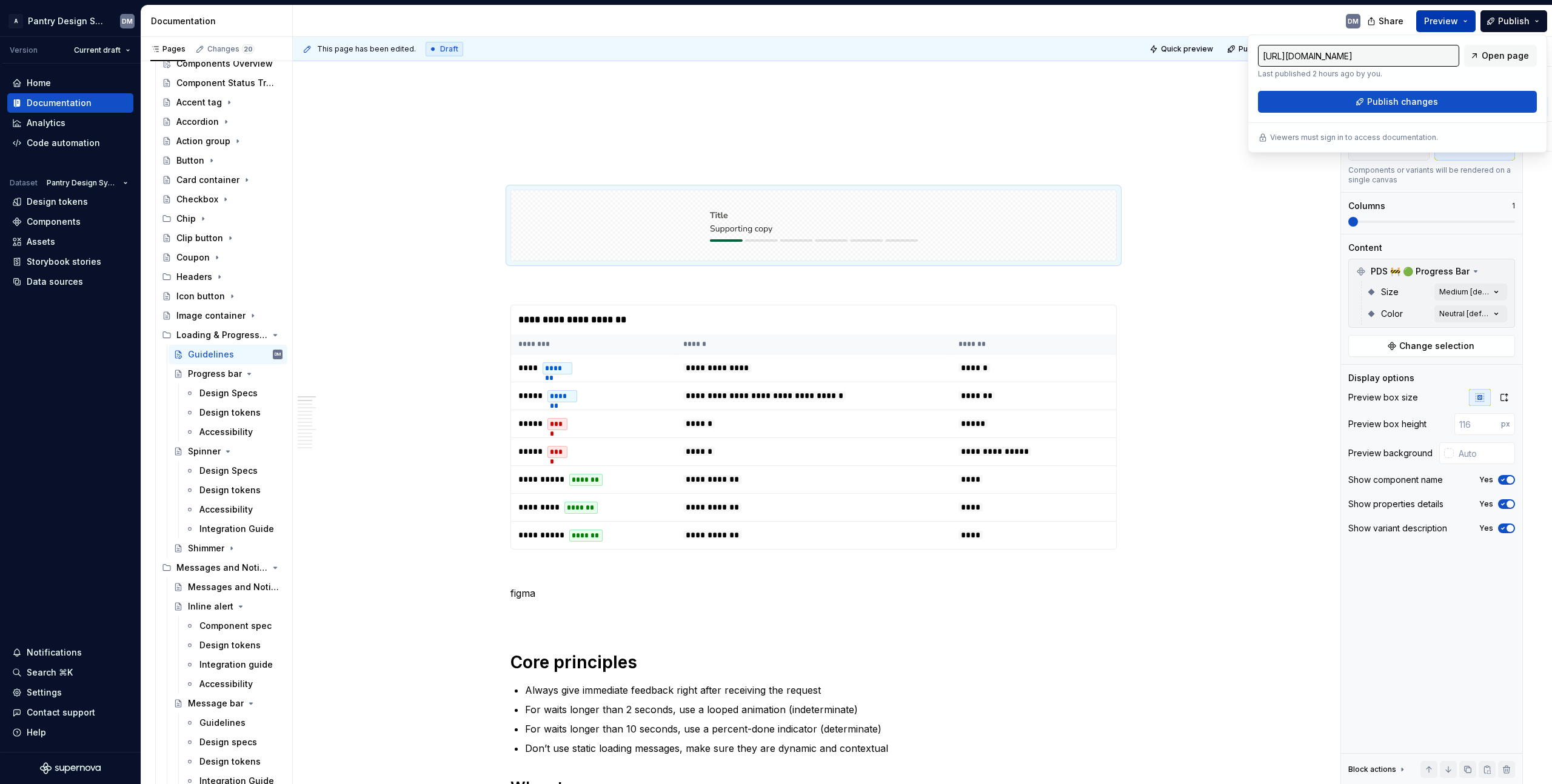
click at [1464, 24] on button "Preview" at bounding box center [1446, 21] width 59 height 22
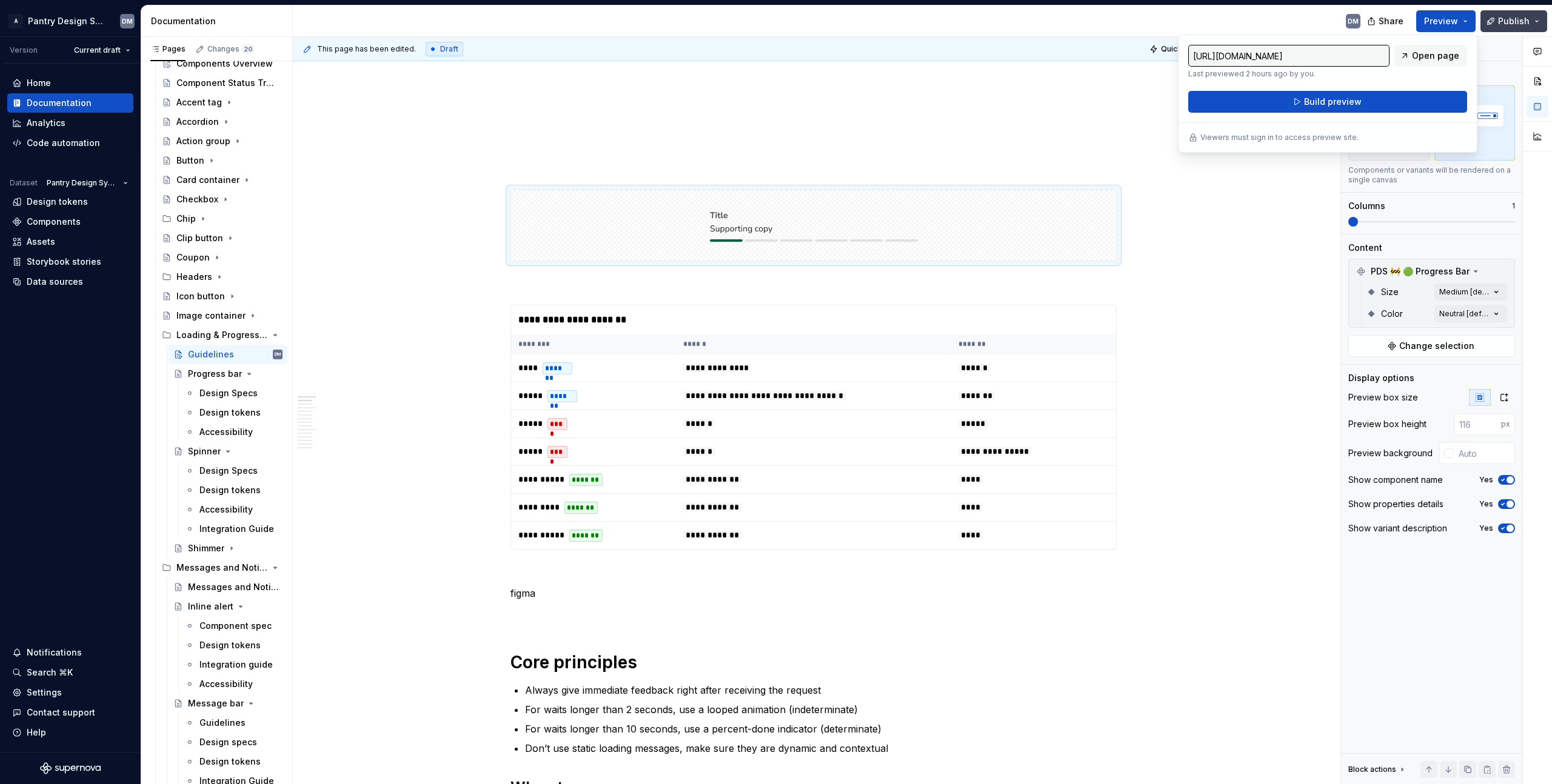
click at [1507, 26] on span "Publish" at bounding box center [1513, 21] width 31 height 12
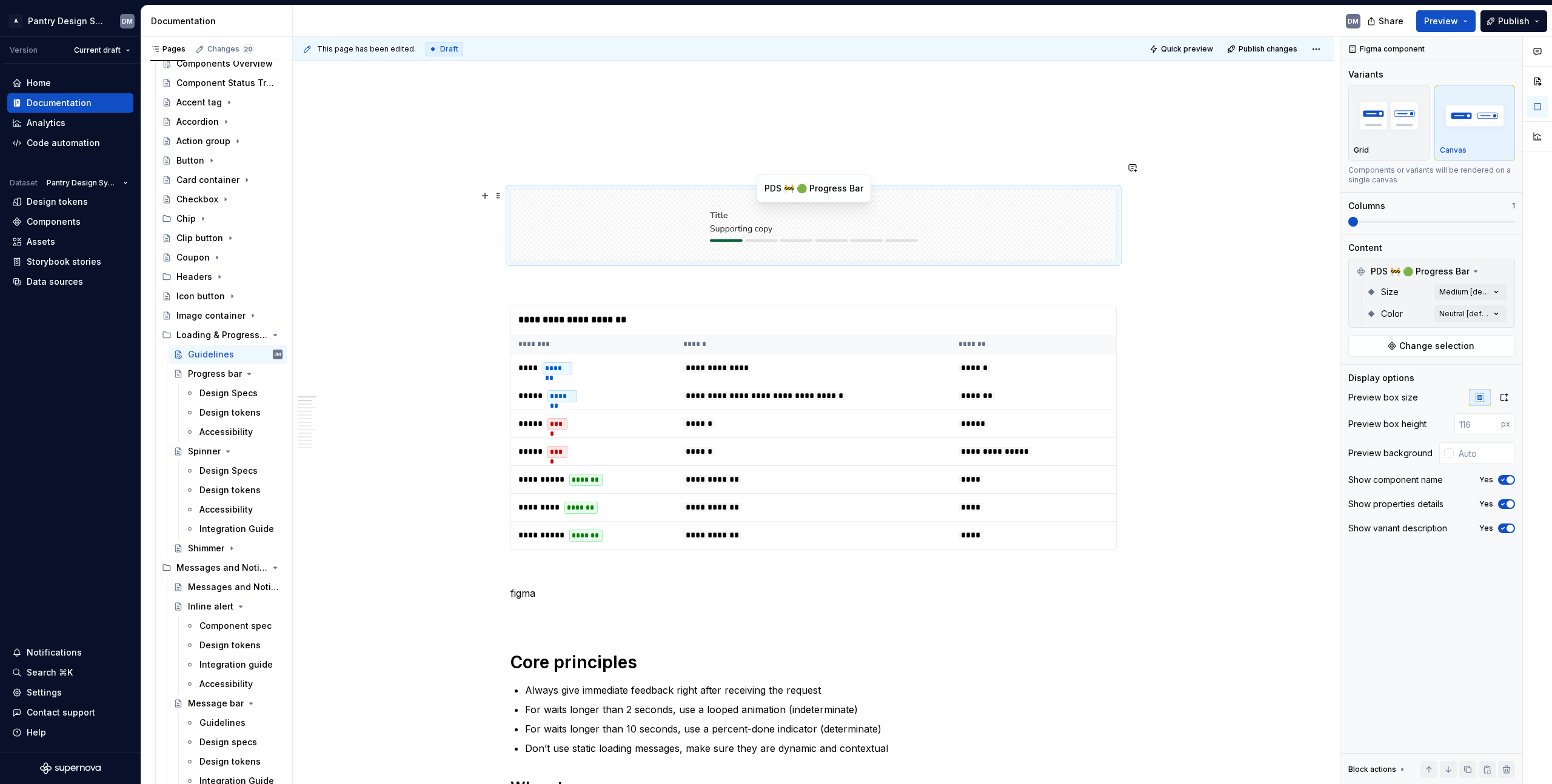
scroll to position [0, 0]
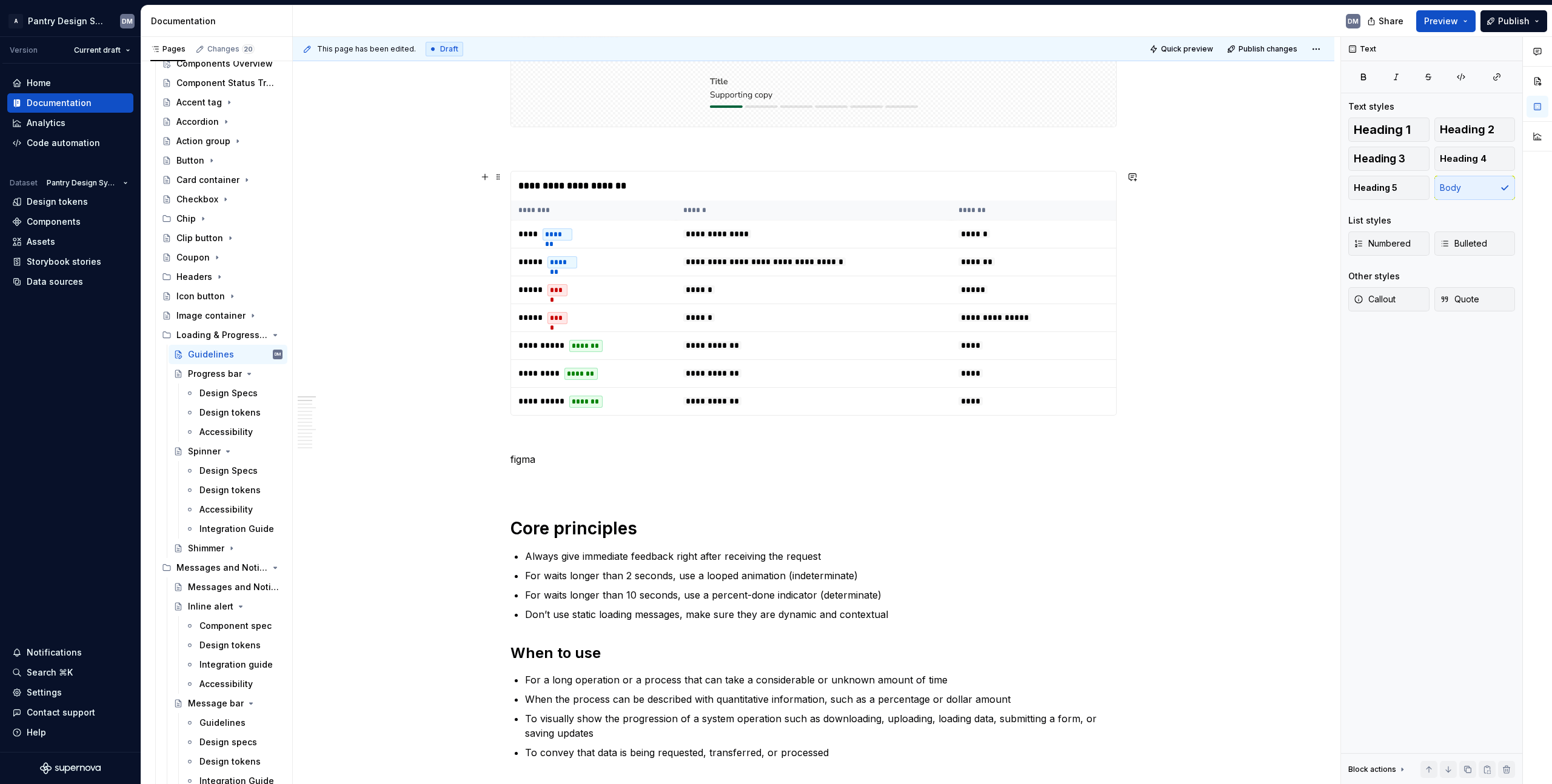
scroll to position [59, 0]
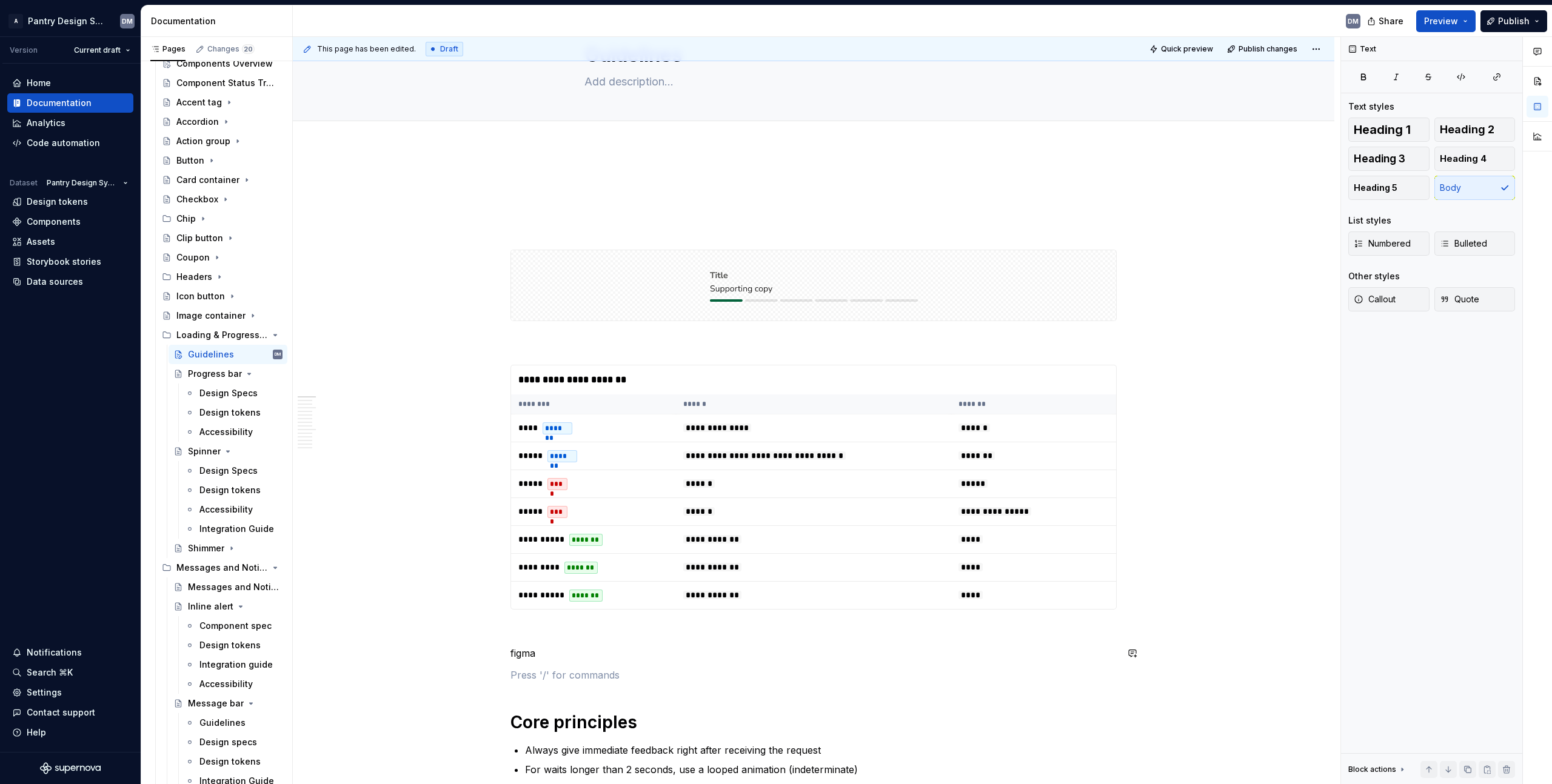
drag, startPoint x: 550, startPoint y: 671, endPoint x: 503, endPoint y: 648, distance: 52.3
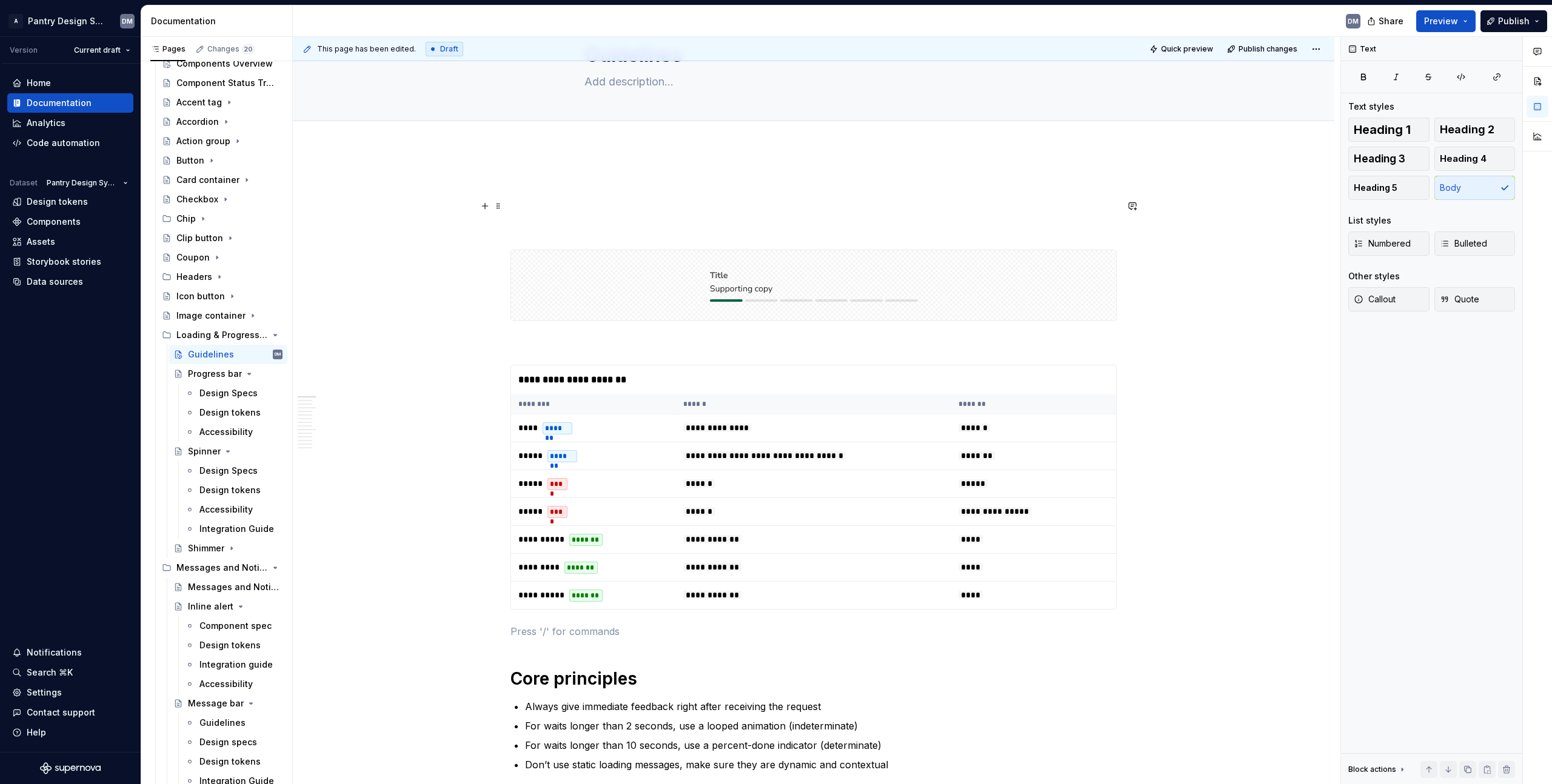
click at [581, 211] on p at bounding box center [814, 206] width 606 height 15
drag, startPoint x: 547, startPoint y: 224, endPoint x: 796, endPoint y: 603, distance: 453.5
click at [836, 539] on td "**********" at bounding box center [814, 540] width 275 height 28
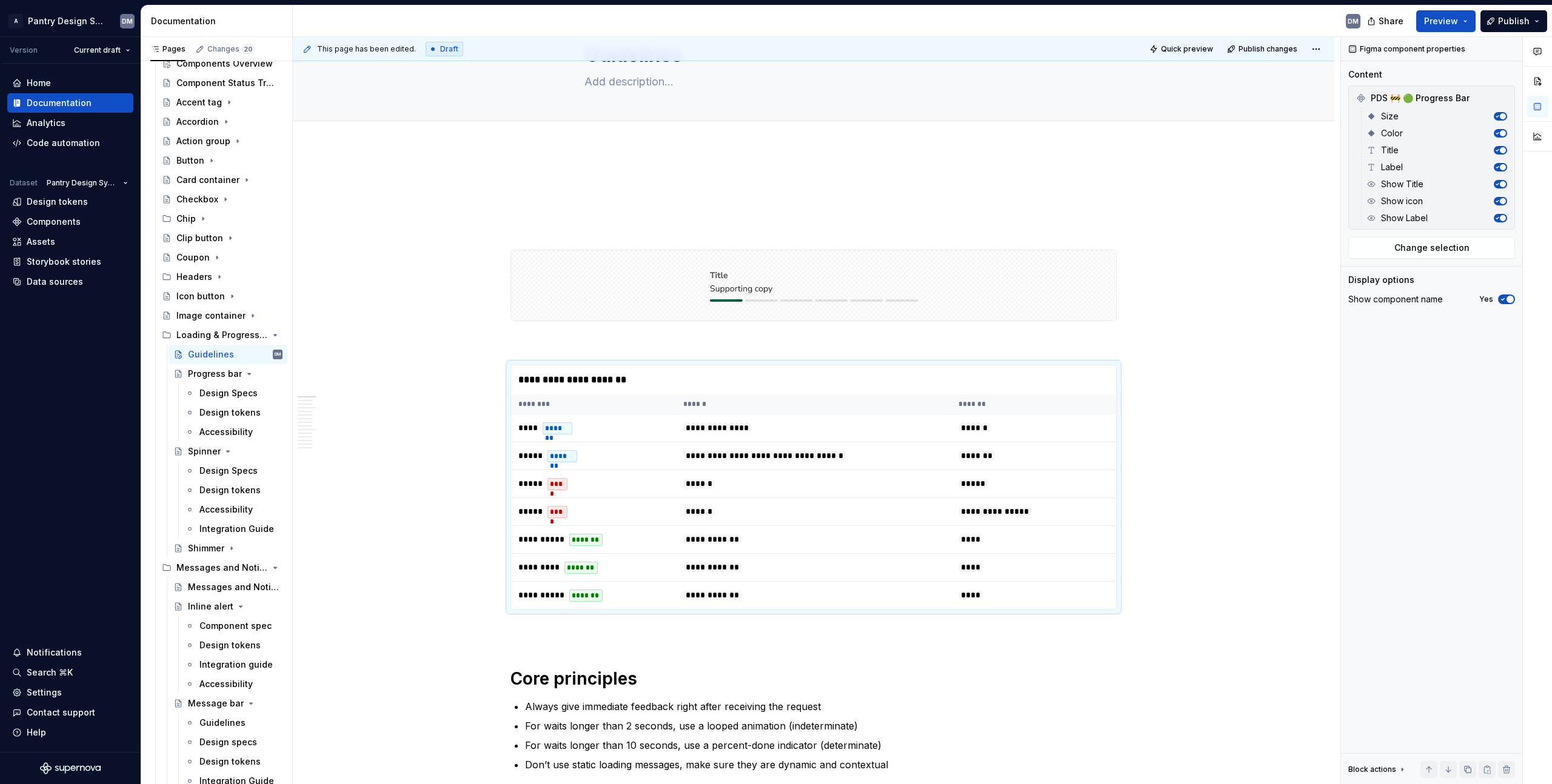
type textarea "*"
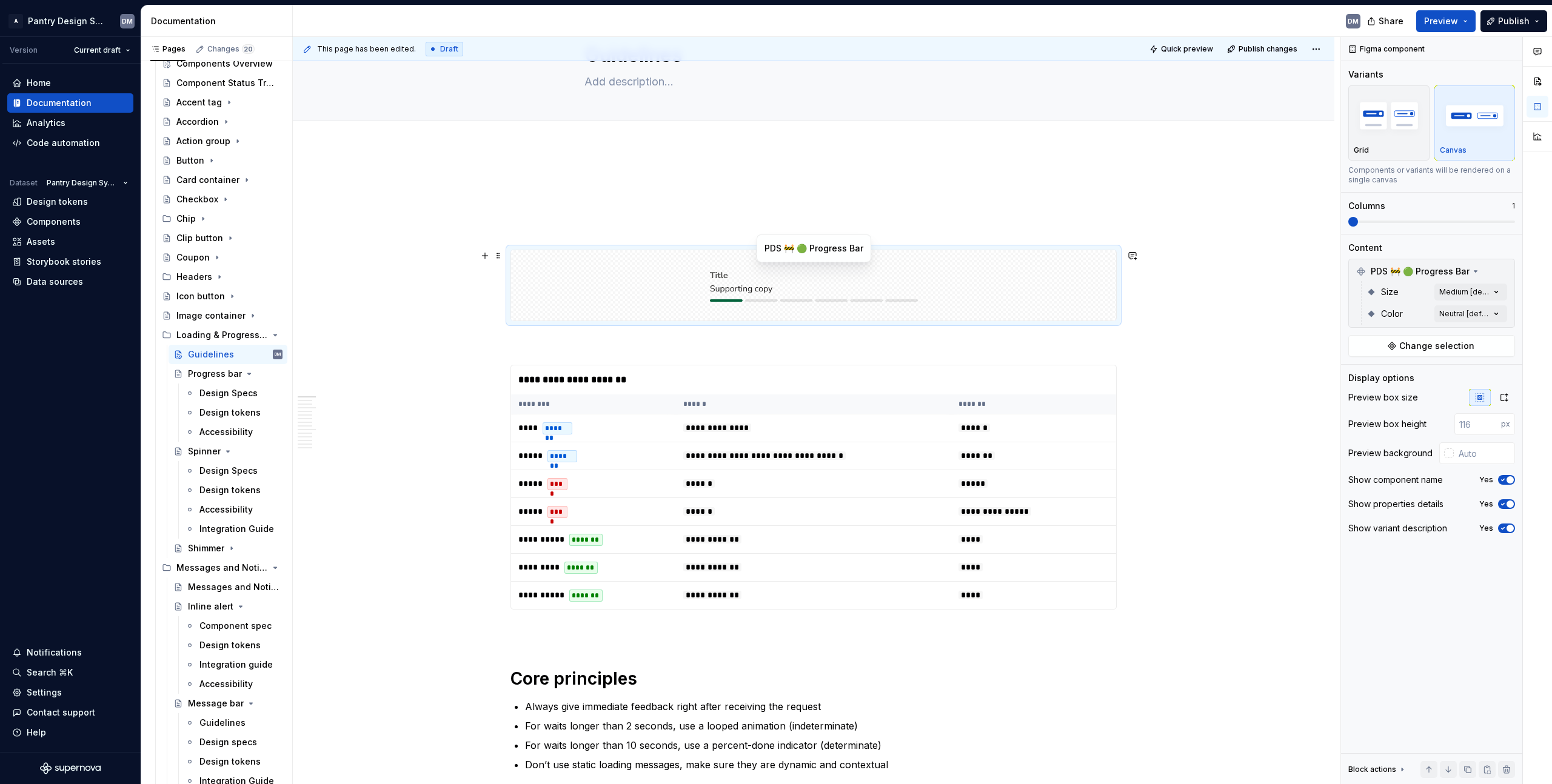
click at [707, 270] on div at bounding box center [814, 285] width 605 height 70
click at [611, 277] on div at bounding box center [814, 285] width 605 height 70
click at [670, 528] on td "**********" at bounding box center [593, 540] width 165 height 28
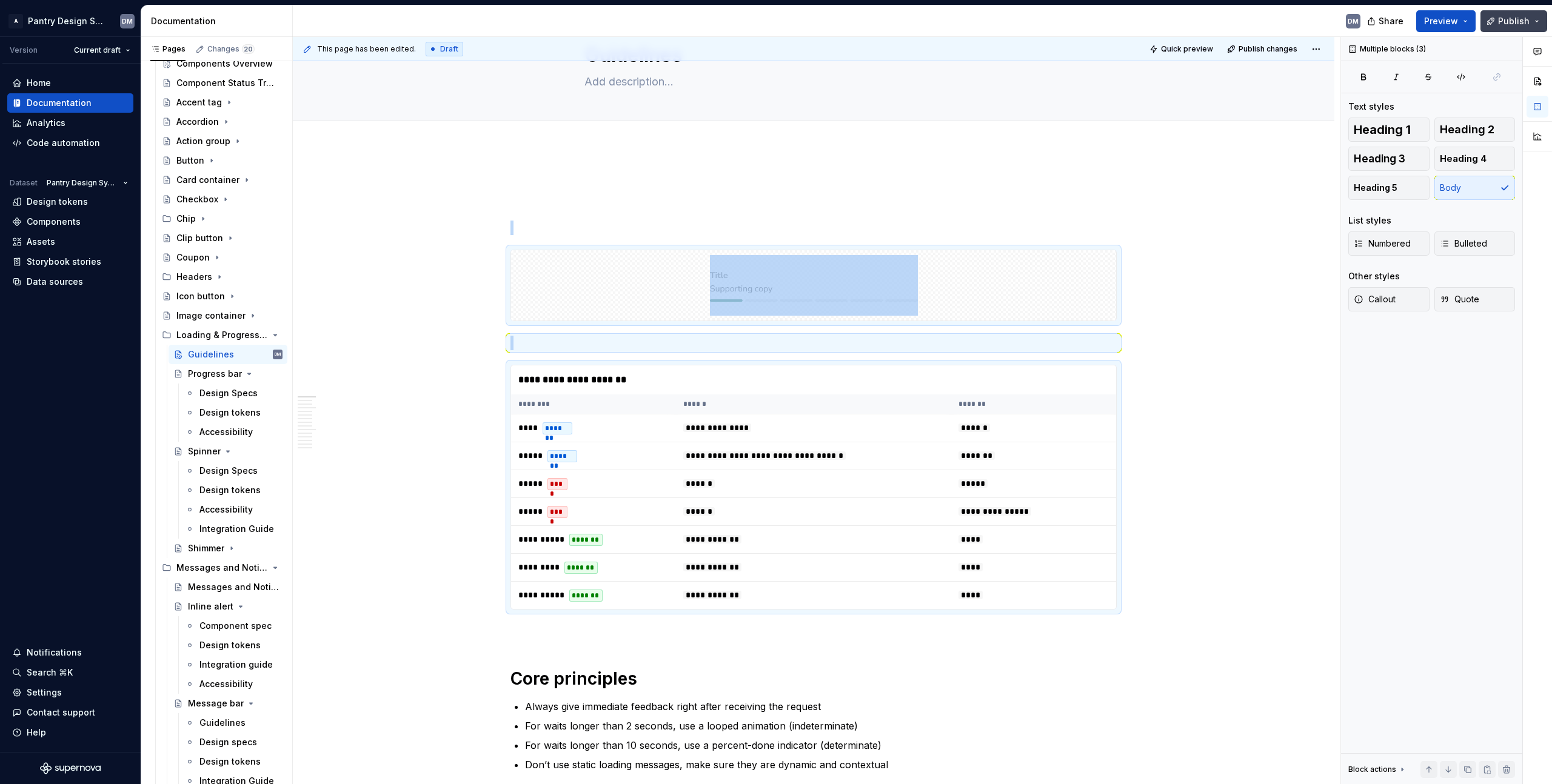
click at [1538, 26] on button "Publish" at bounding box center [1514, 21] width 67 height 22
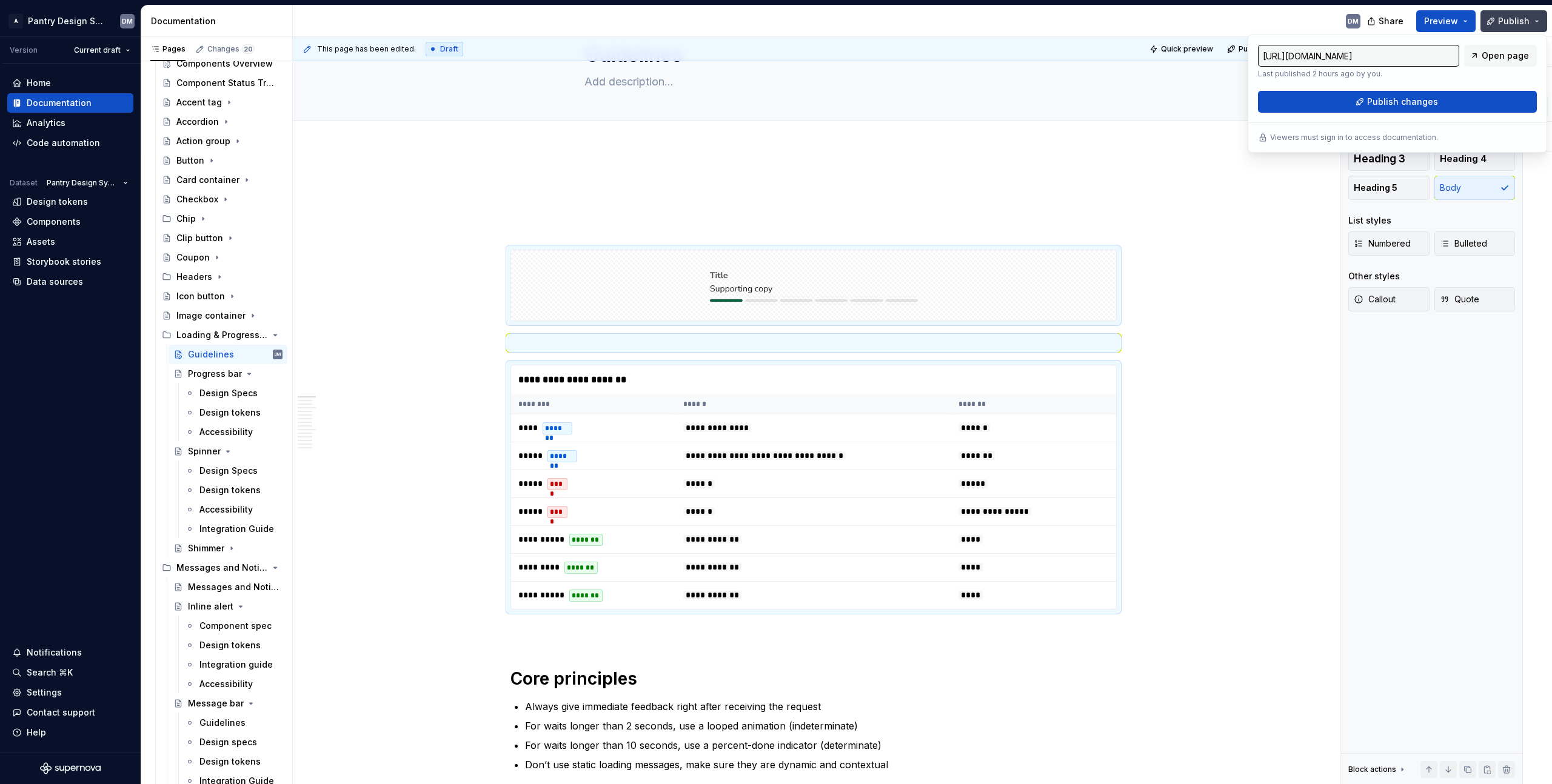
click at [1538, 26] on button "Publish" at bounding box center [1514, 21] width 67 height 22
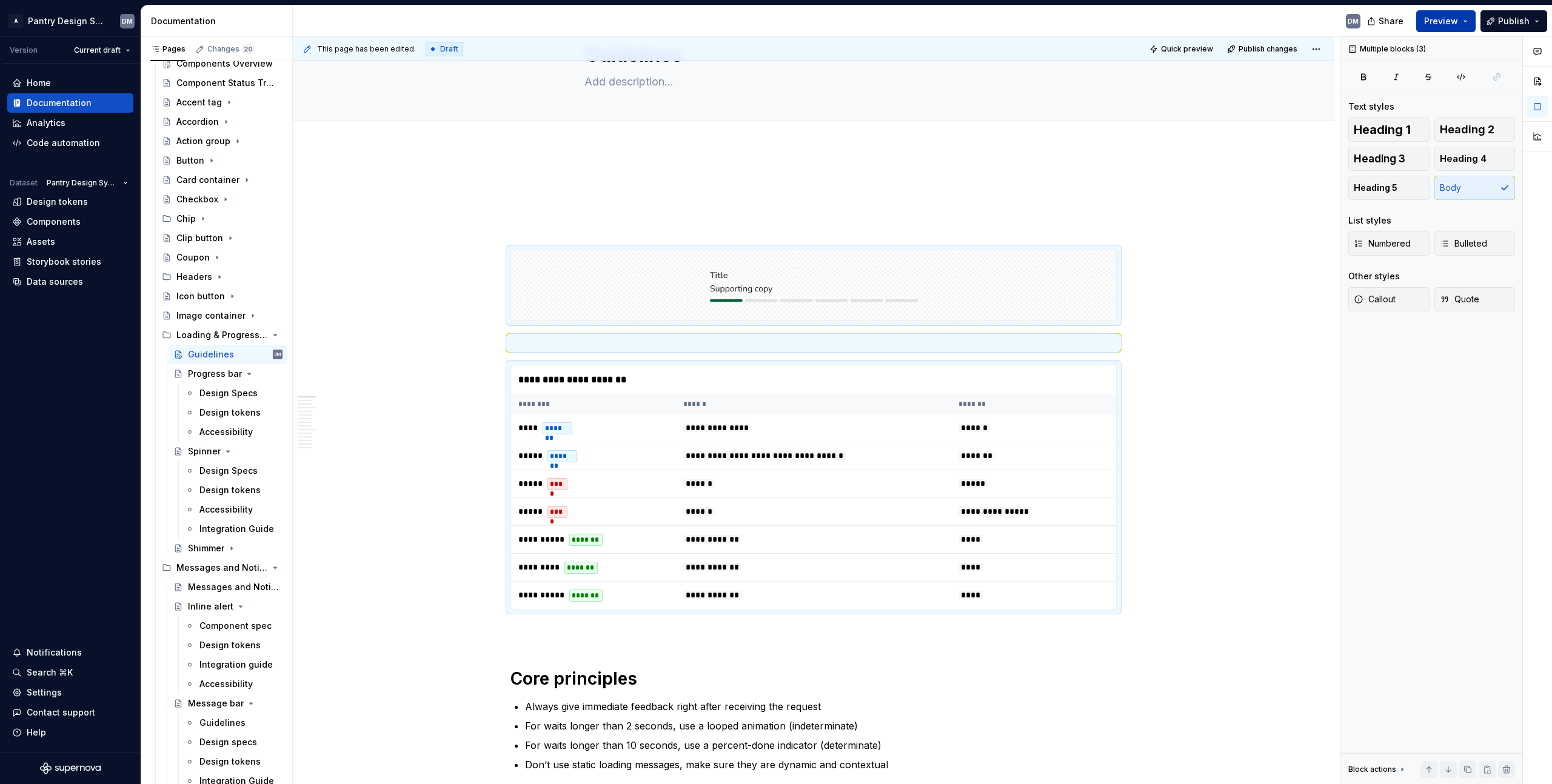
click at [1432, 23] on span "Preview" at bounding box center [1441, 21] width 34 height 12
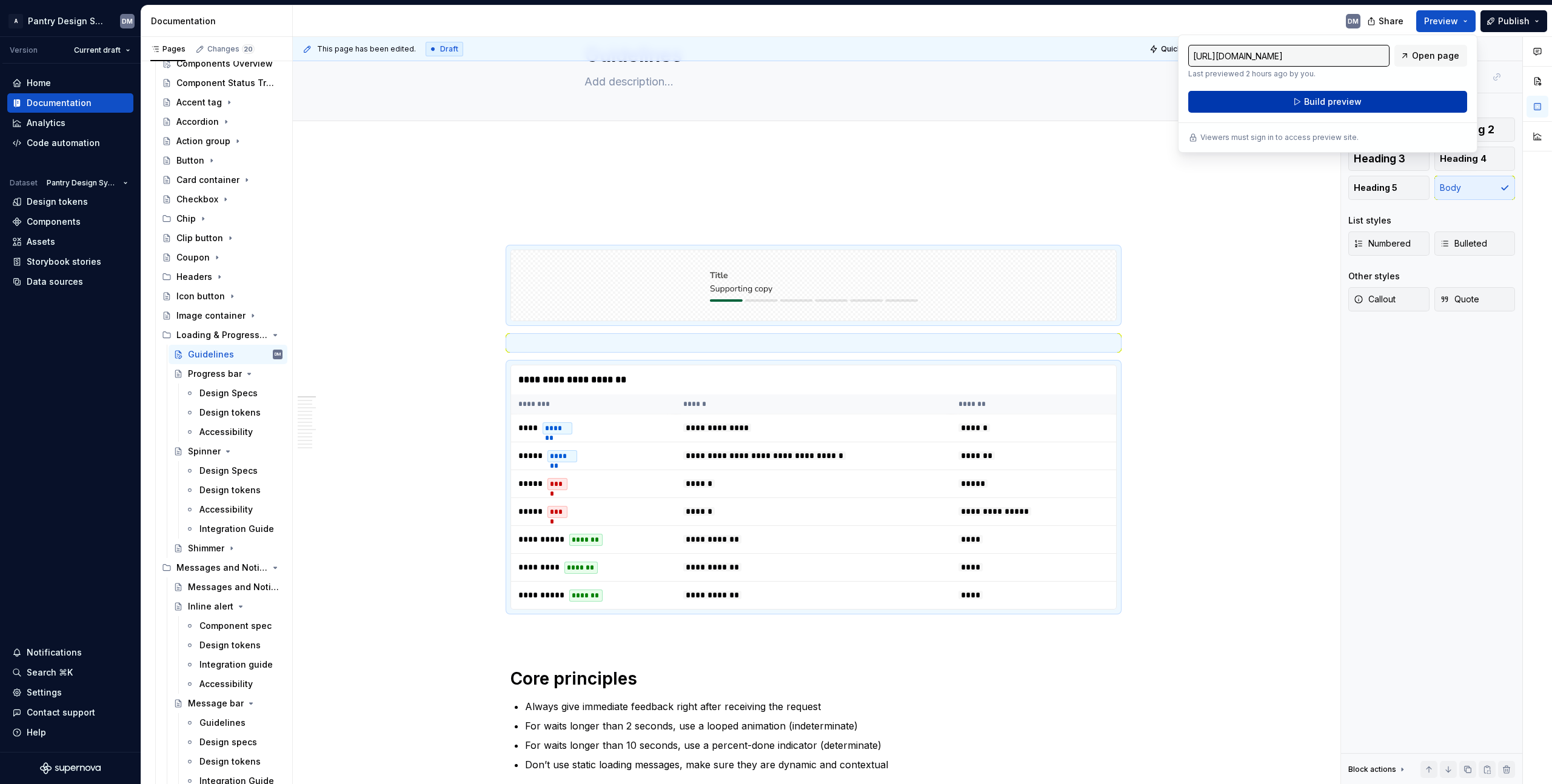
click at [1333, 106] on span "Build preview" at bounding box center [1332, 101] width 58 height 12
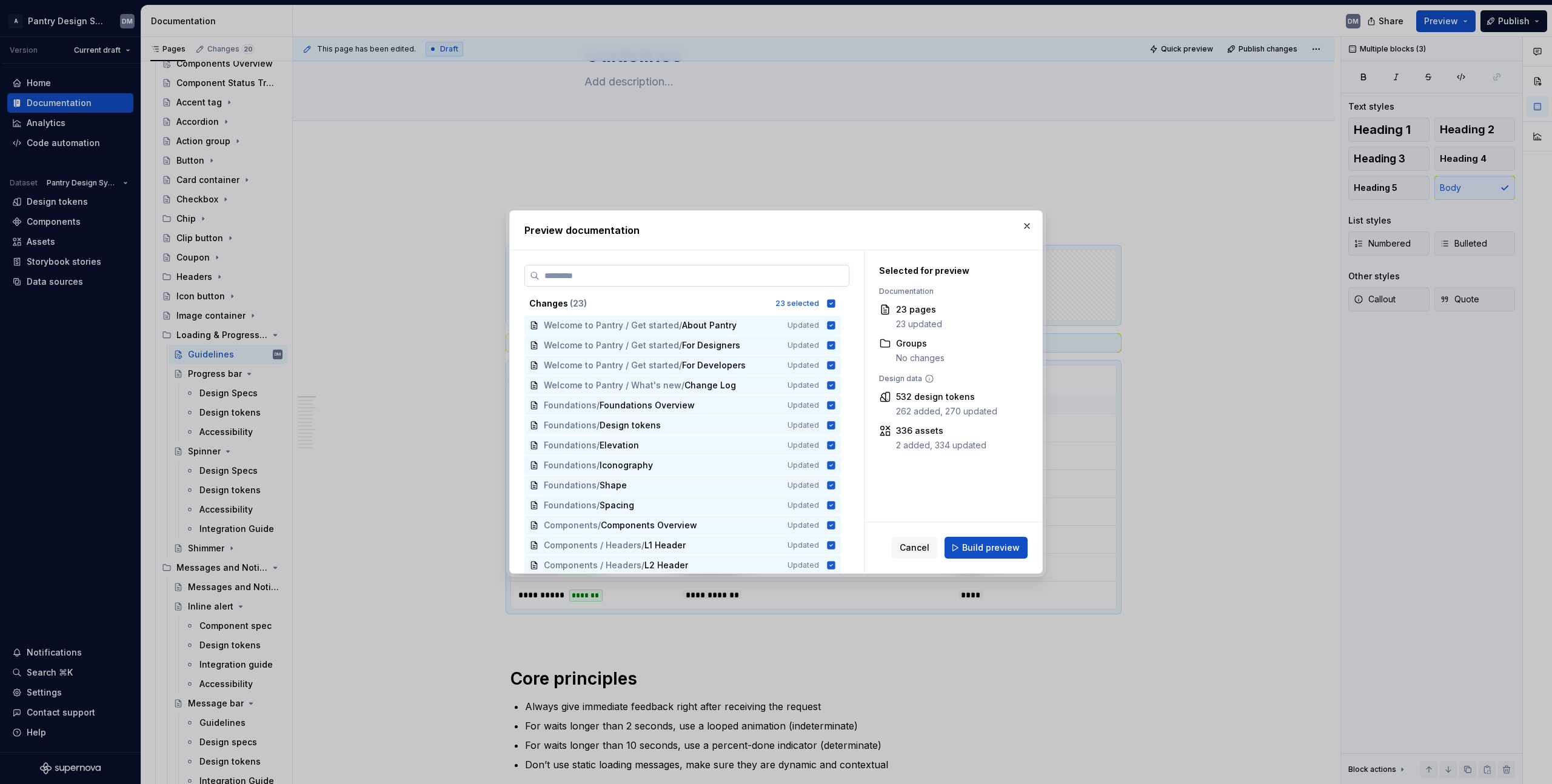
click at [795, 279] on input "search" at bounding box center [694, 275] width 309 height 12
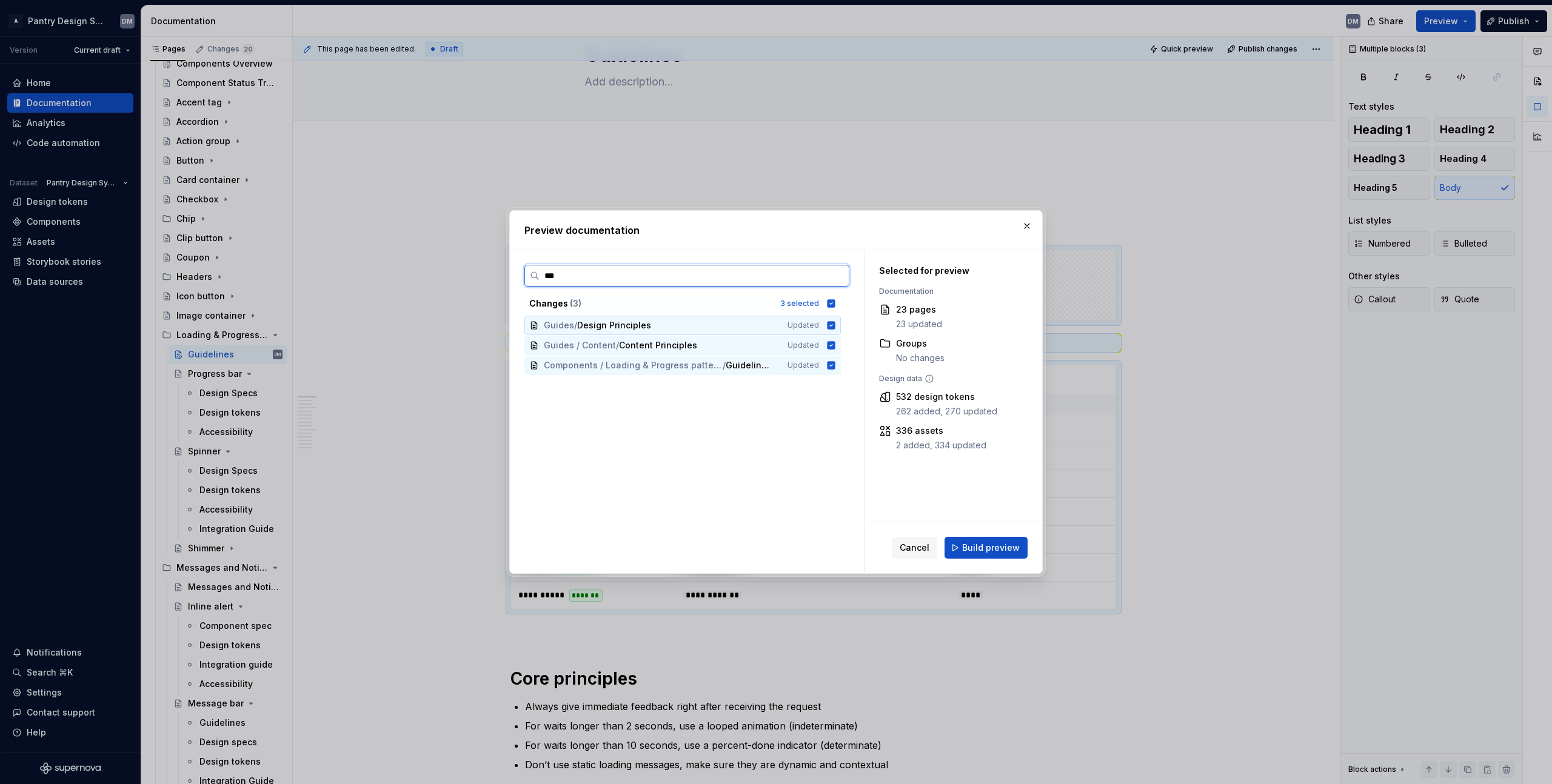
type input "****"
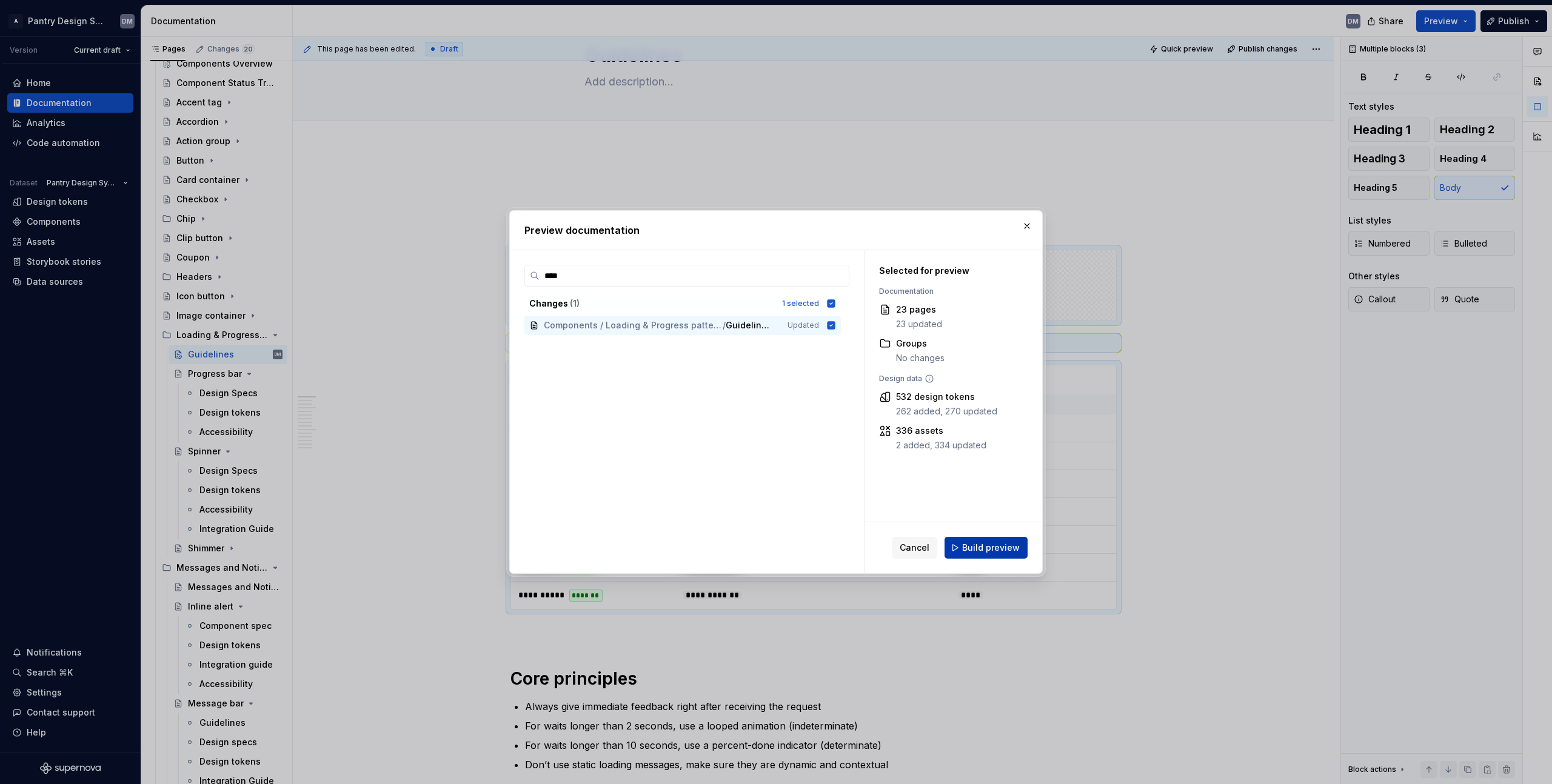
click at [1005, 550] on span "Build preview" at bounding box center [991, 547] width 58 height 12
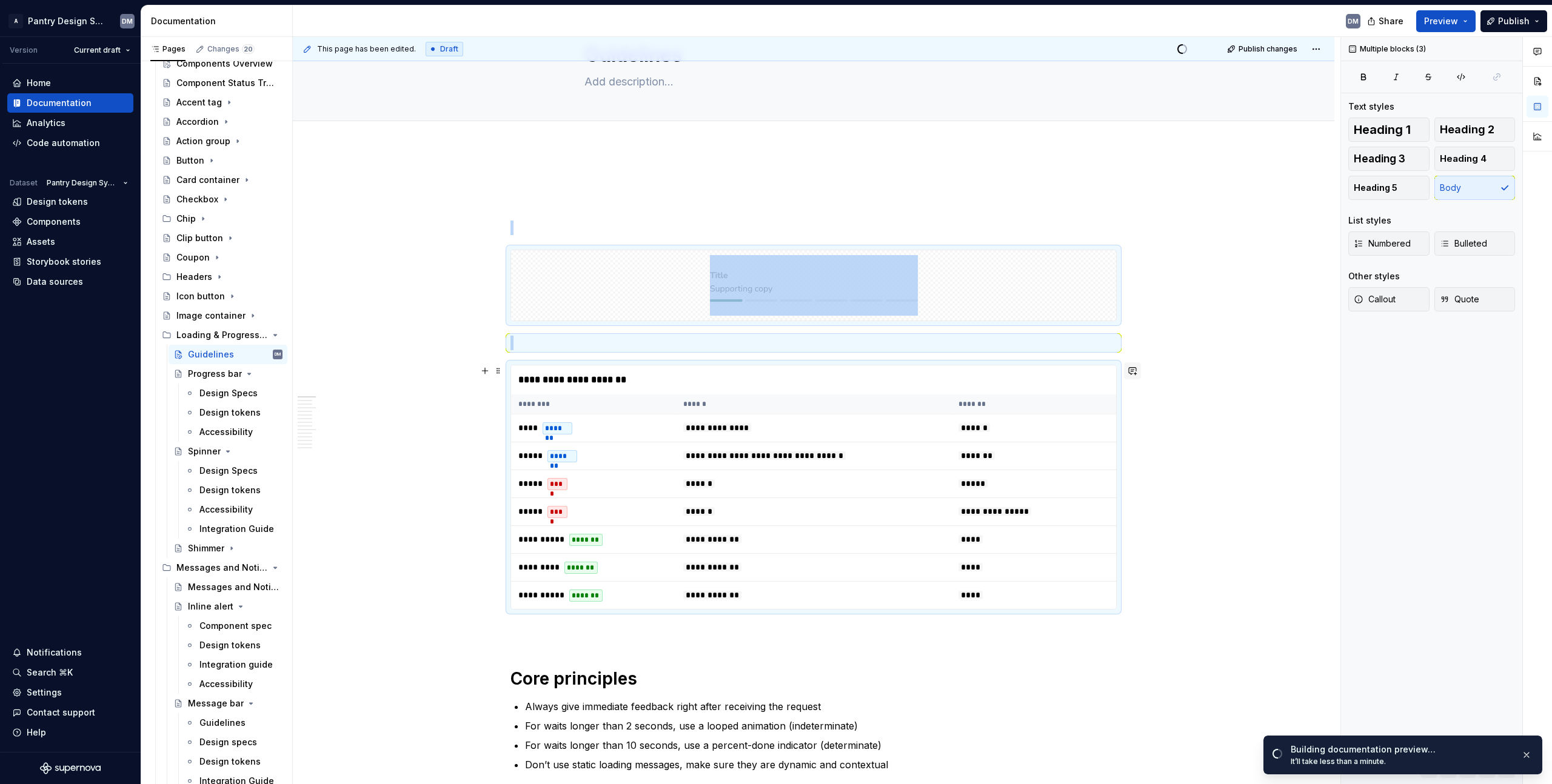
scroll to position [59, 0]
click at [948, 377] on div "**********" at bounding box center [814, 381] width 605 height 29
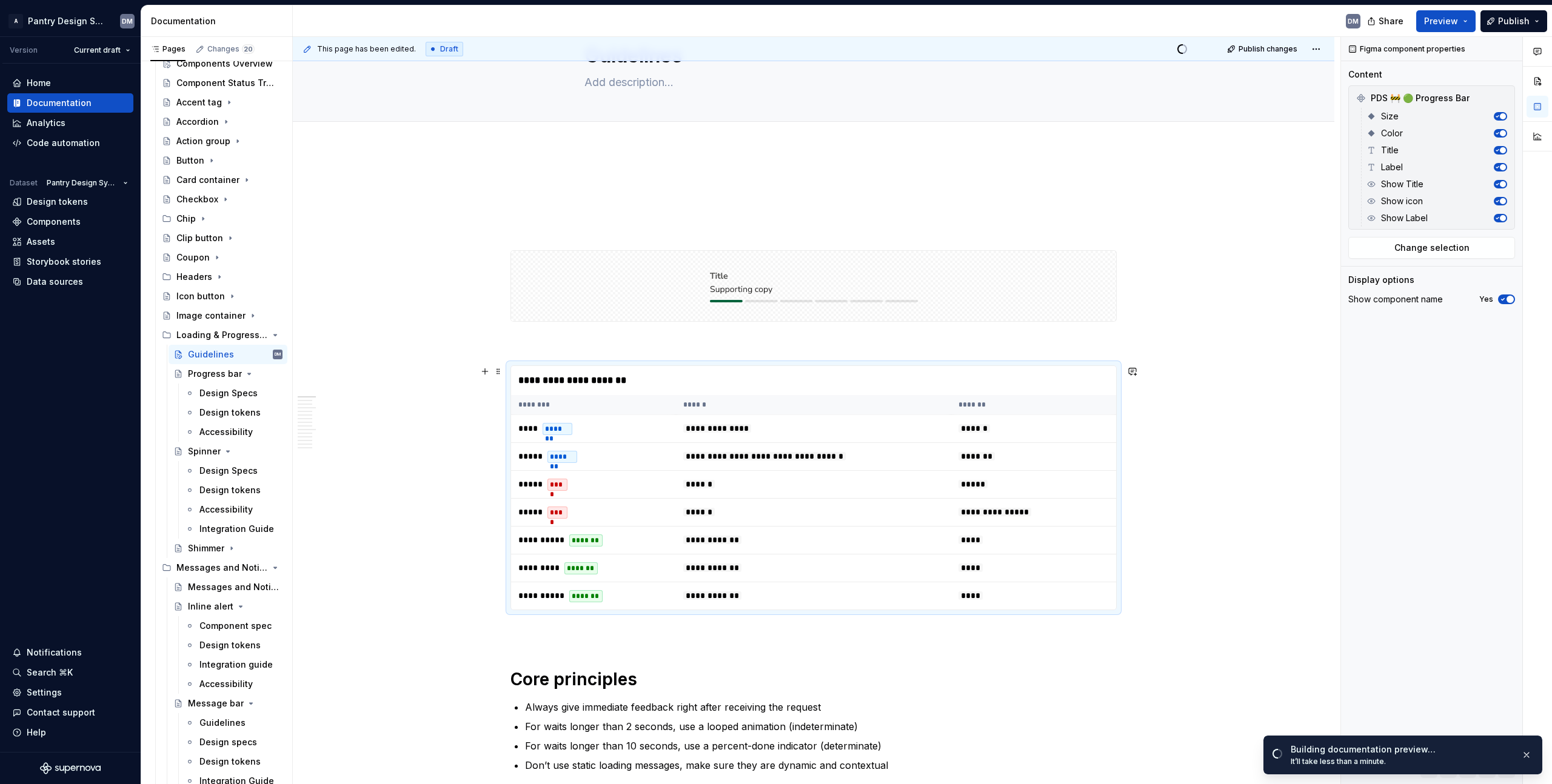
click at [843, 388] on div "**********" at bounding box center [814, 381] width 605 height 29
click at [989, 313] on div at bounding box center [814, 286] width 605 height 70
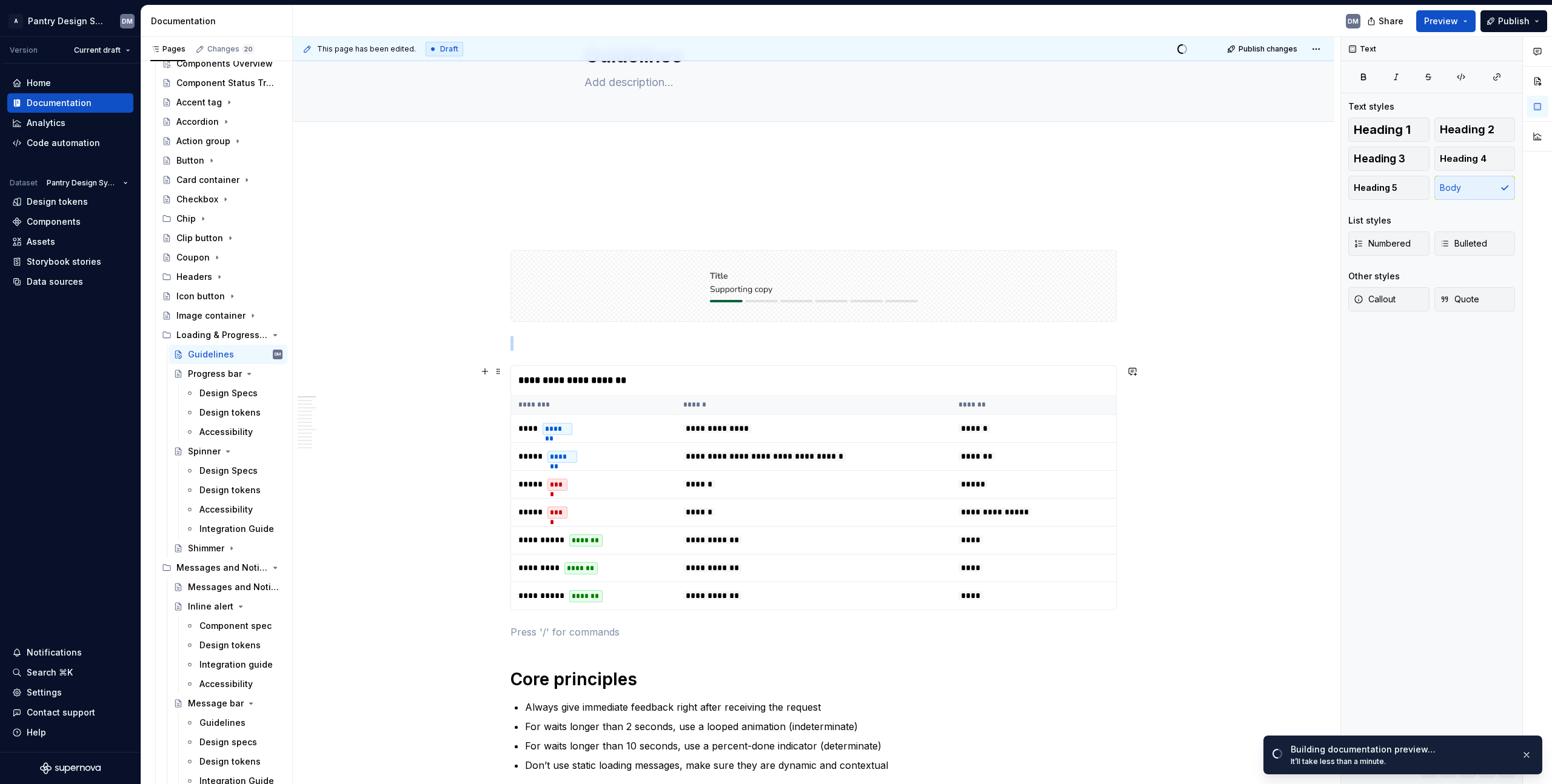
click at [1008, 384] on div "**********" at bounding box center [814, 381] width 605 height 29
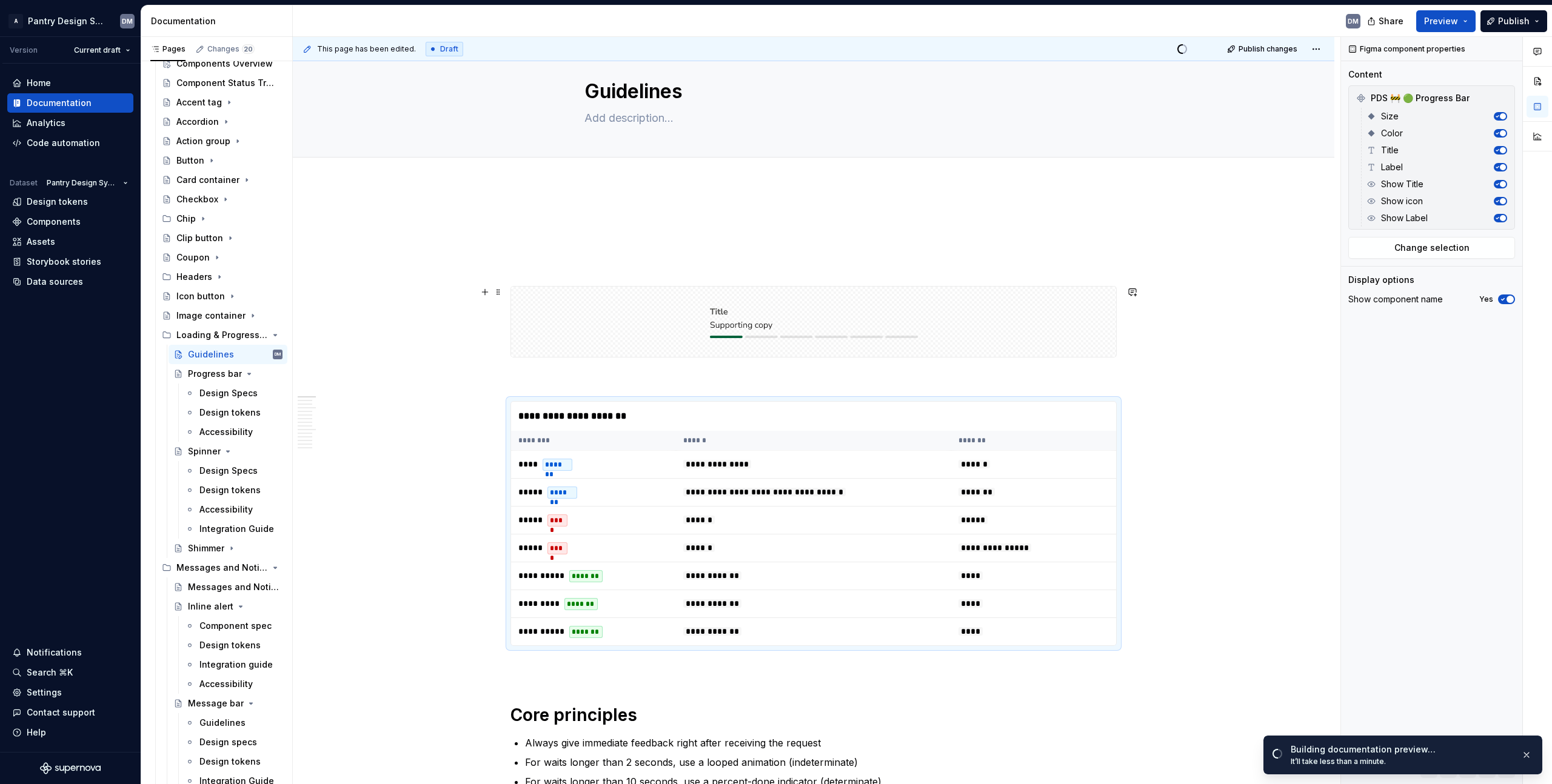
scroll to position [0, 0]
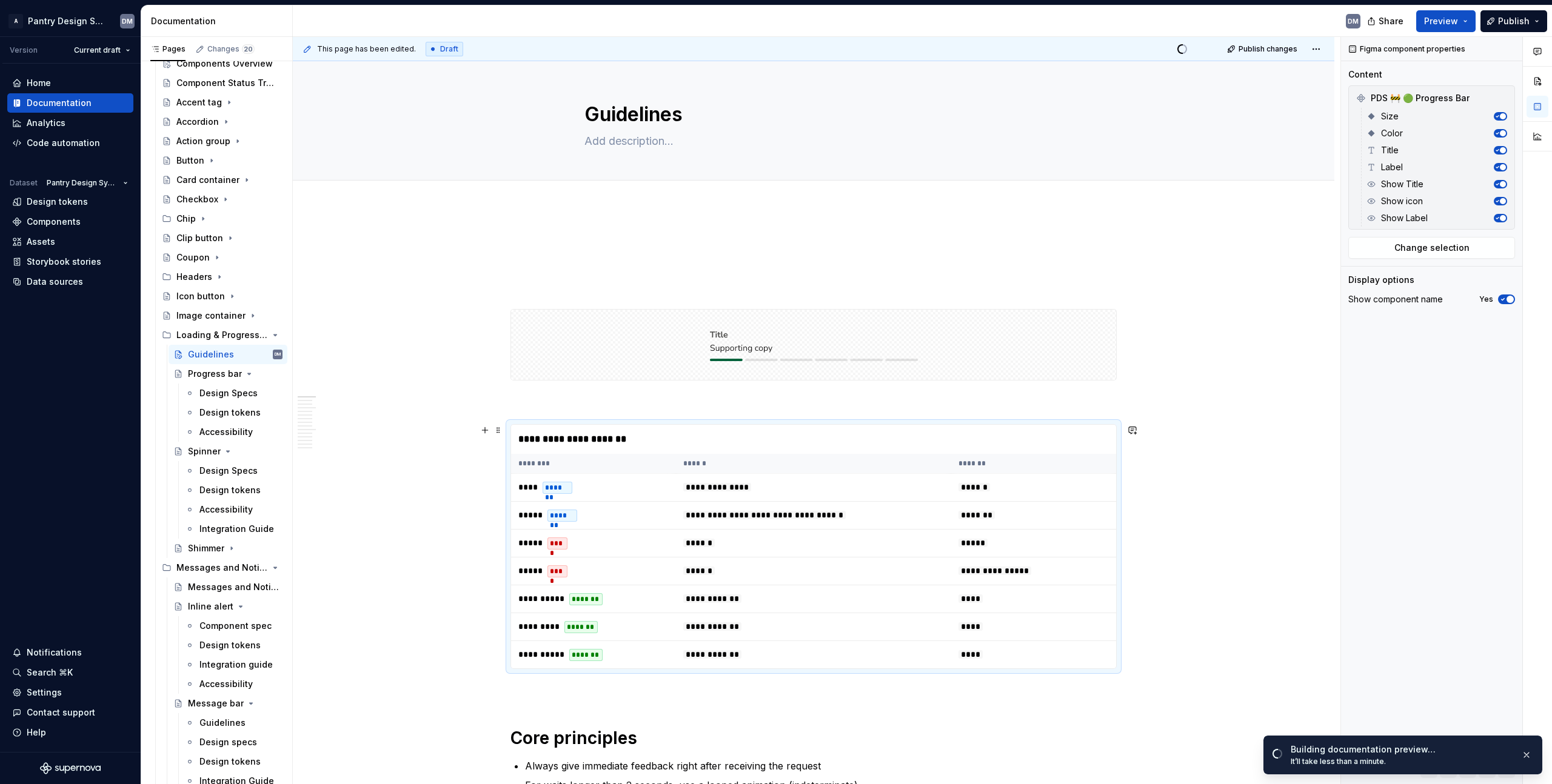
click at [983, 452] on div "**********" at bounding box center [814, 439] width 605 height 29
click at [1021, 338] on div at bounding box center [814, 345] width 605 height 70
click at [1001, 461] on th "*******" at bounding box center [1033, 464] width 165 height 20
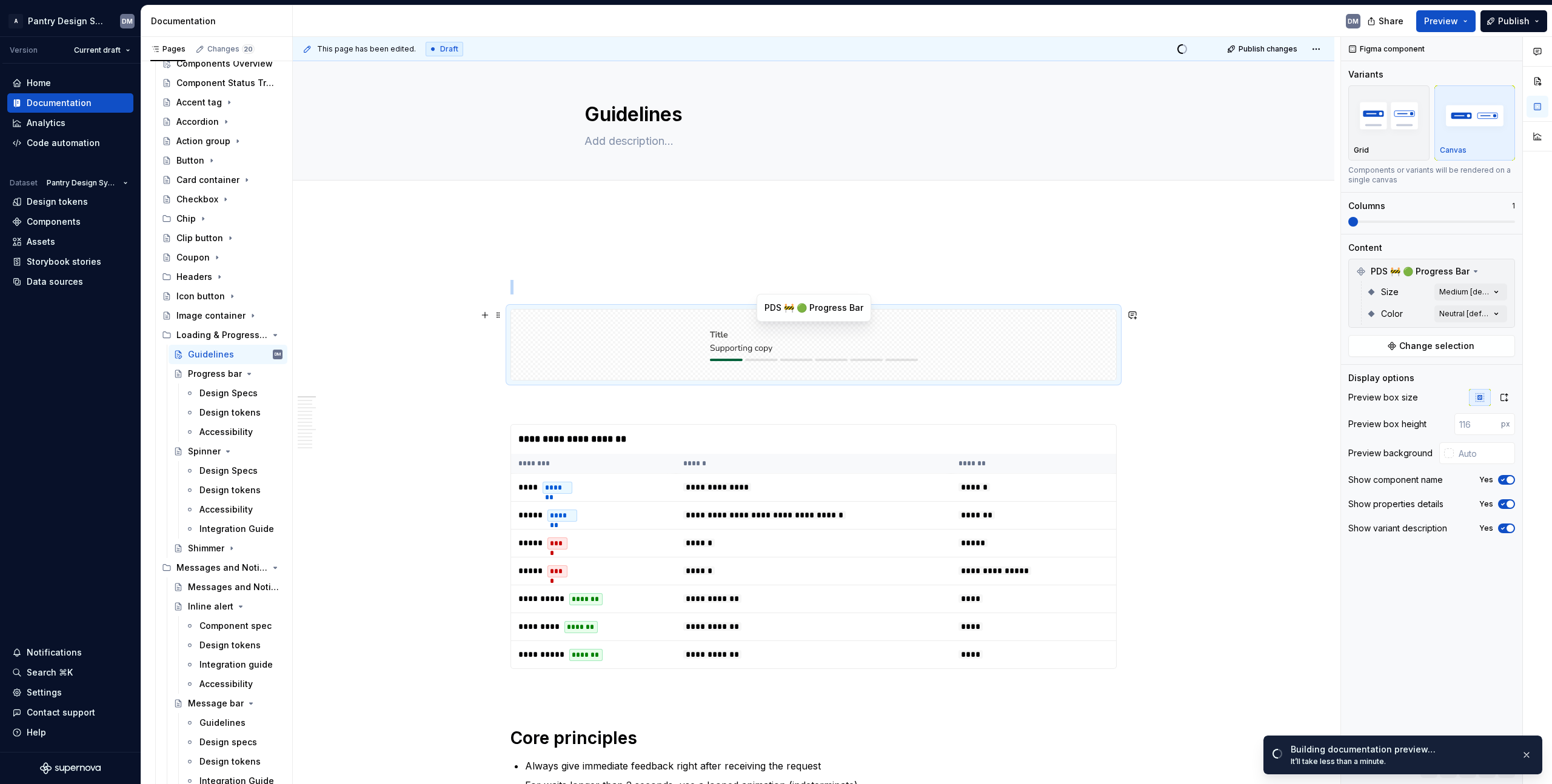
click at [1029, 342] on div at bounding box center [814, 345] width 605 height 70
click at [1017, 437] on div "**********" at bounding box center [814, 439] width 605 height 29
click at [1001, 365] on div at bounding box center [814, 345] width 605 height 70
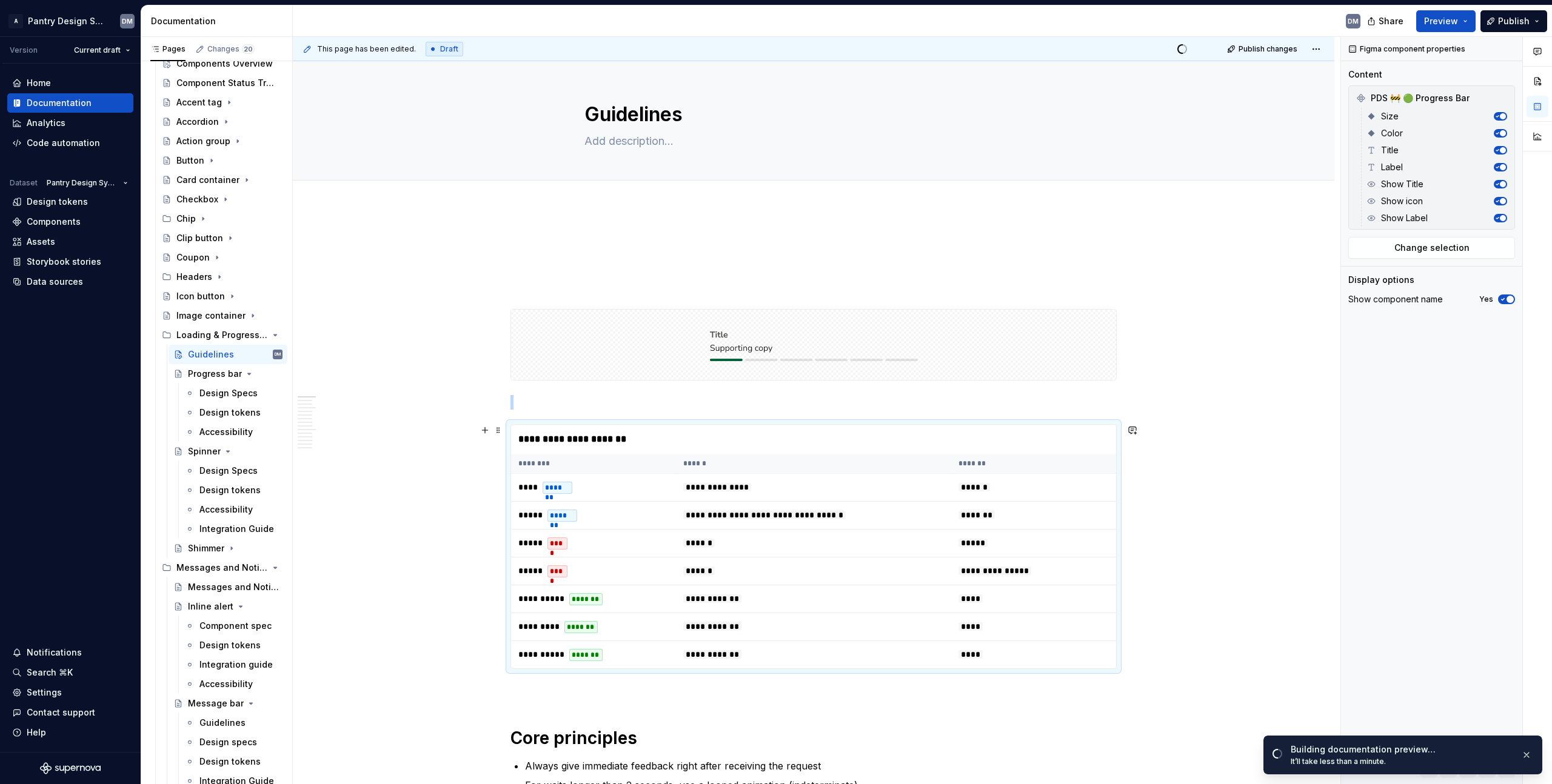
click at [1016, 448] on div "**********" at bounding box center [814, 439] width 605 height 29
click at [991, 352] on div at bounding box center [814, 345] width 605 height 70
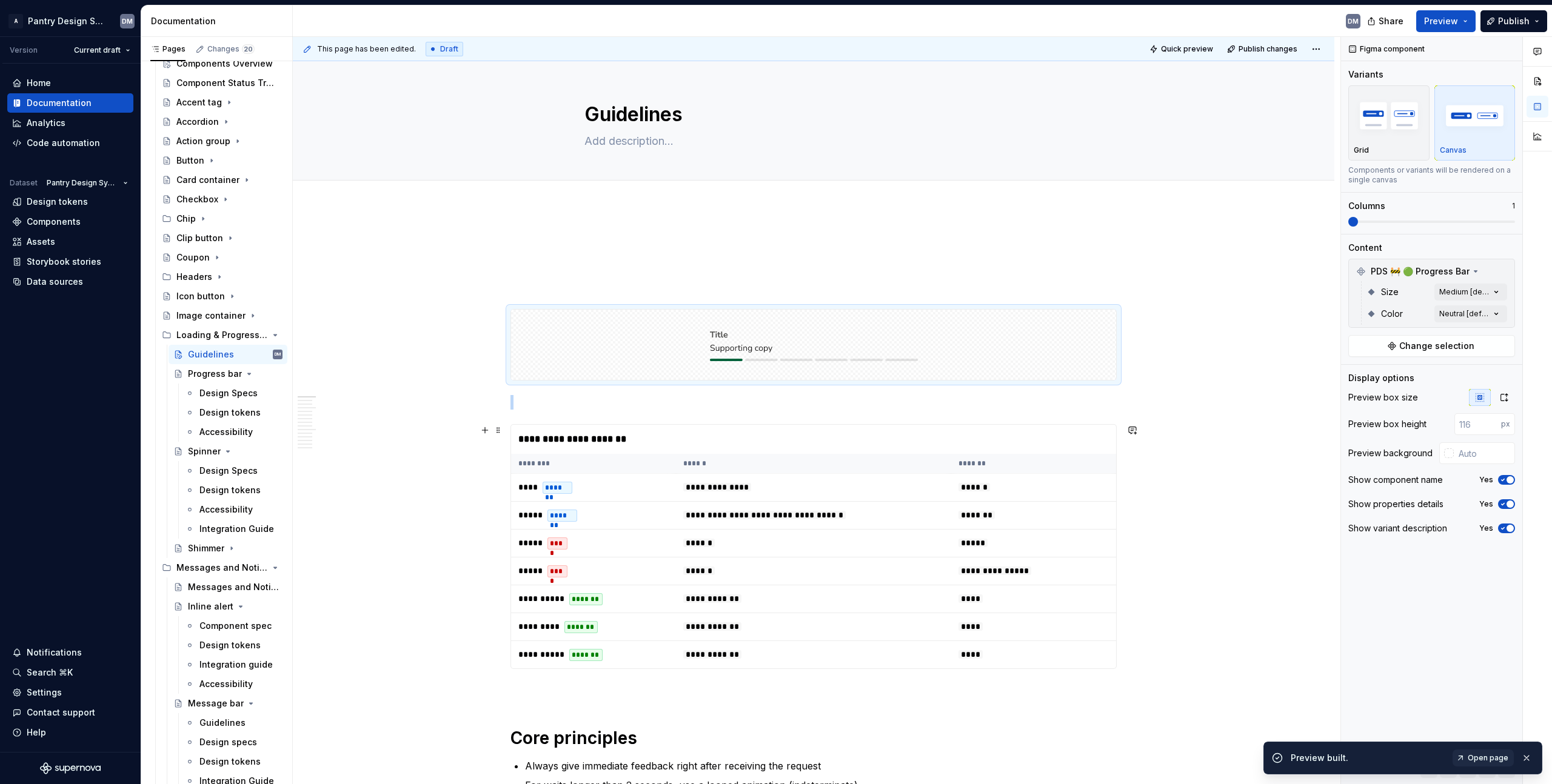
click at [992, 452] on div "**********" at bounding box center [814, 439] width 605 height 29
click at [1006, 348] on div at bounding box center [814, 345] width 605 height 70
click at [1011, 497] on td "******" at bounding box center [1033, 488] width 165 height 28
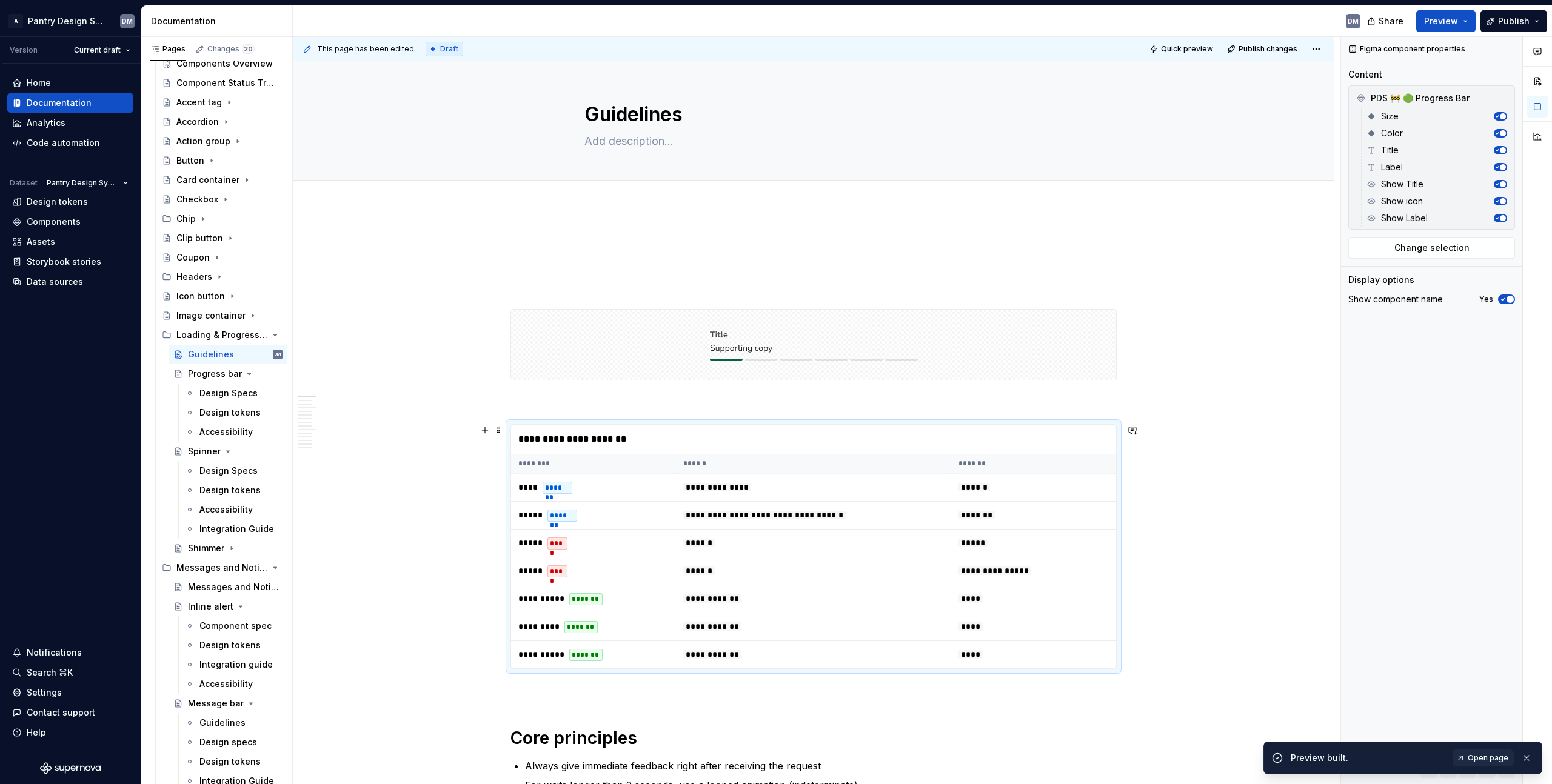
click at [1019, 349] on div at bounding box center [814, 345] width 605 height 70
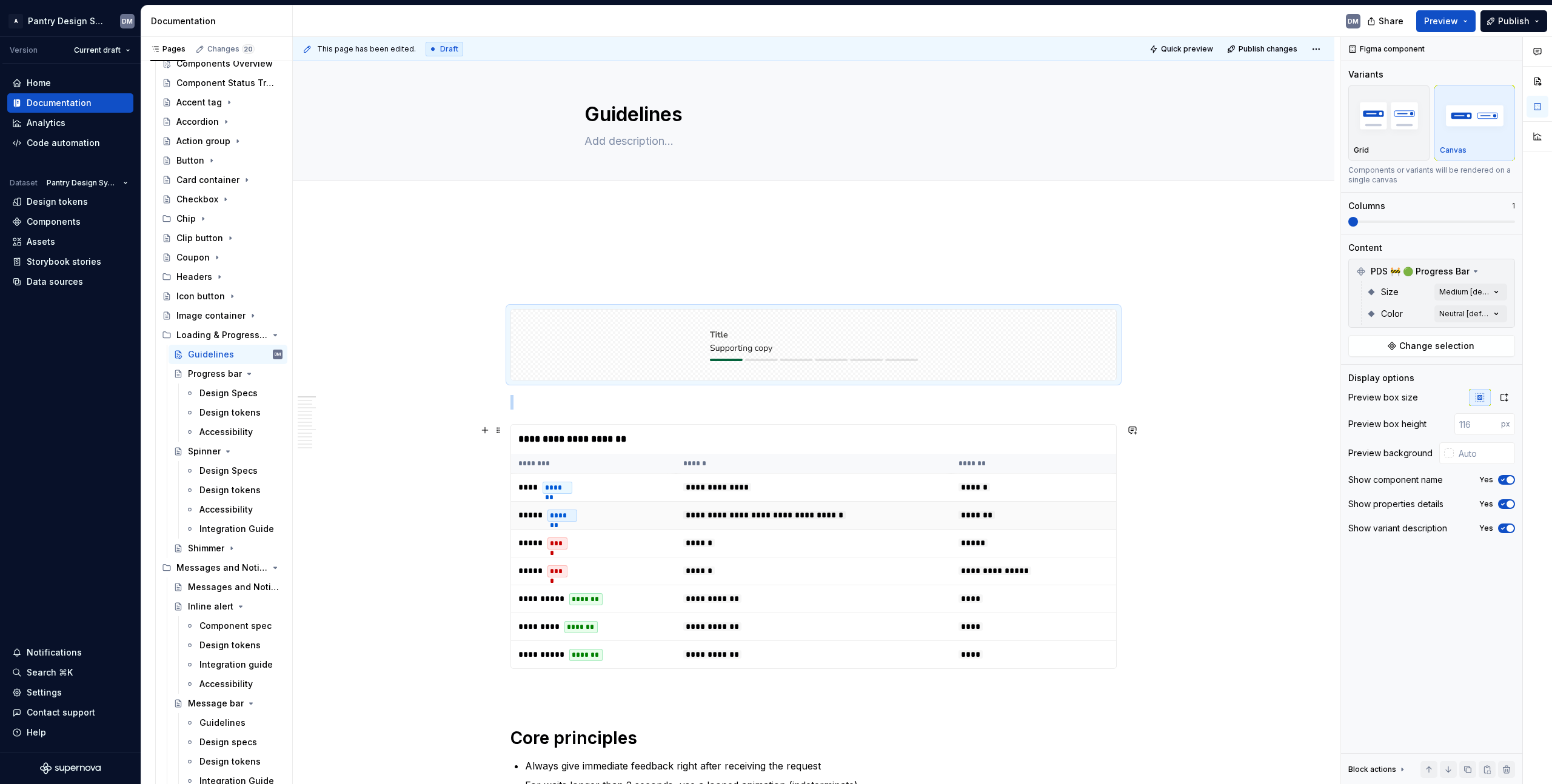
click at [1022, 523] on td "*******" at bounding box center [1033, 516] width 165 height 28
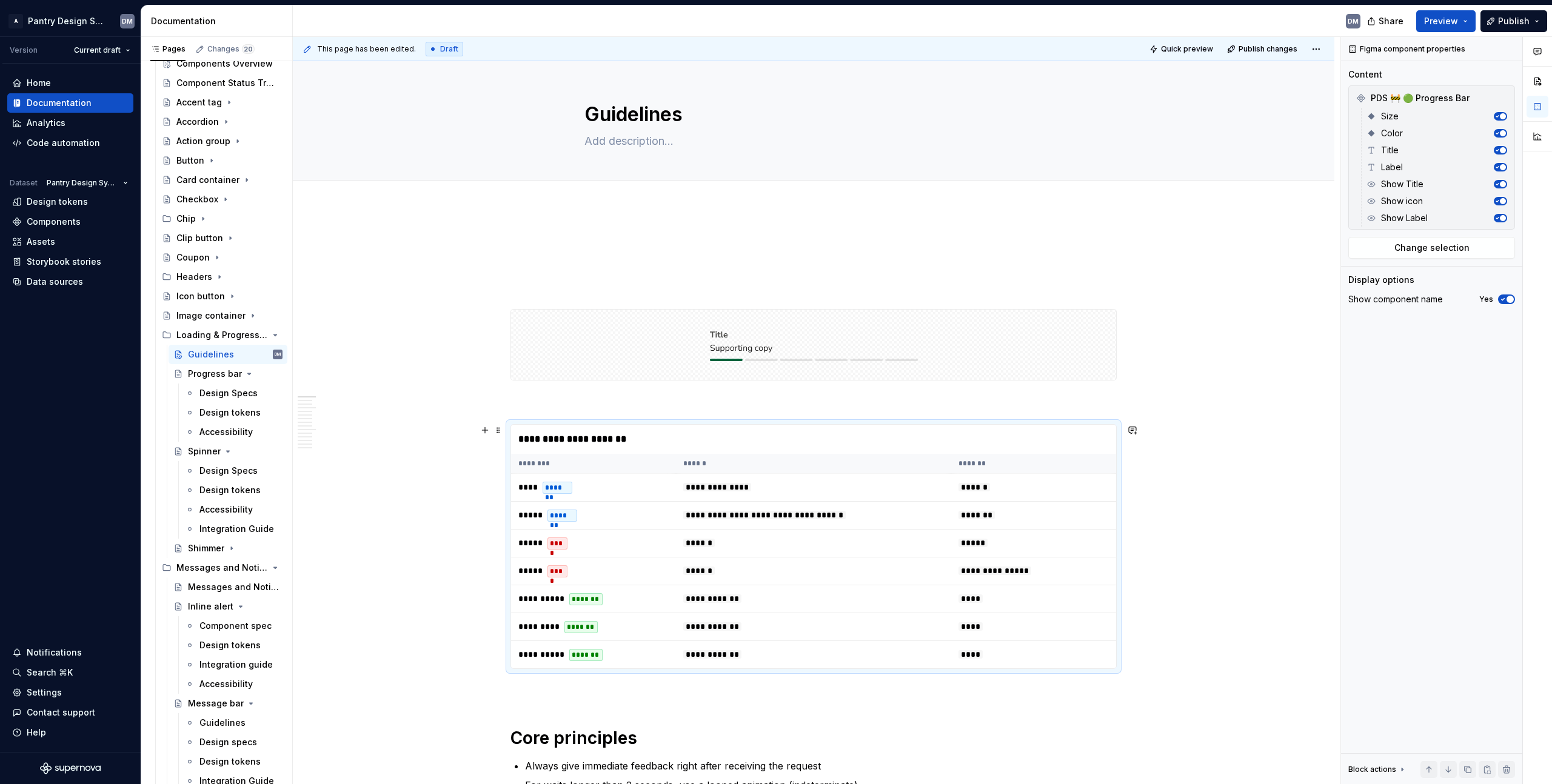
click at [1037, 365] on div at bounding box center [814, 345] width 605 height 70
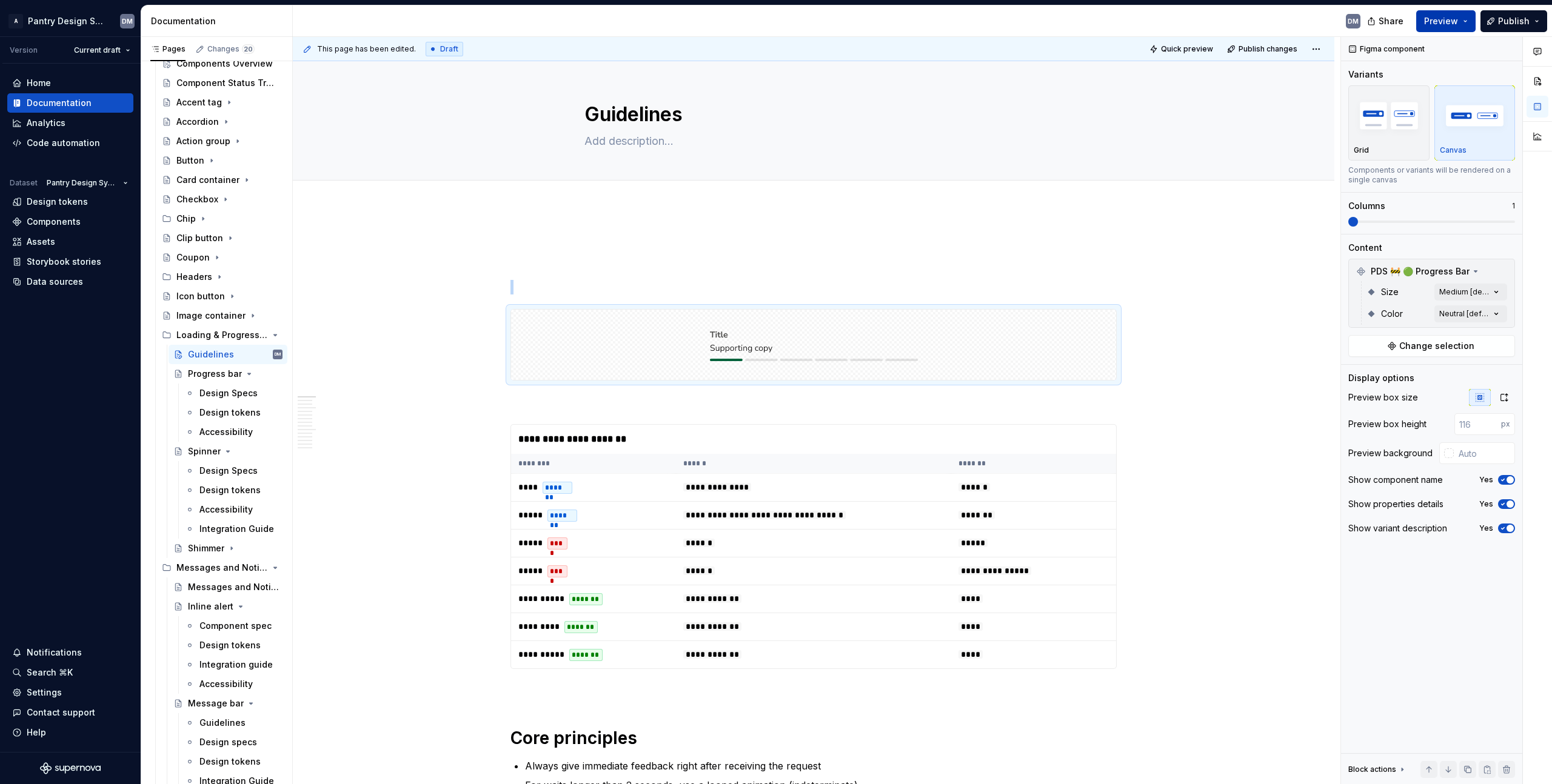
click at [1434, 24] on span "Preview" at bounding box center [1441, 21] width 34 height 12
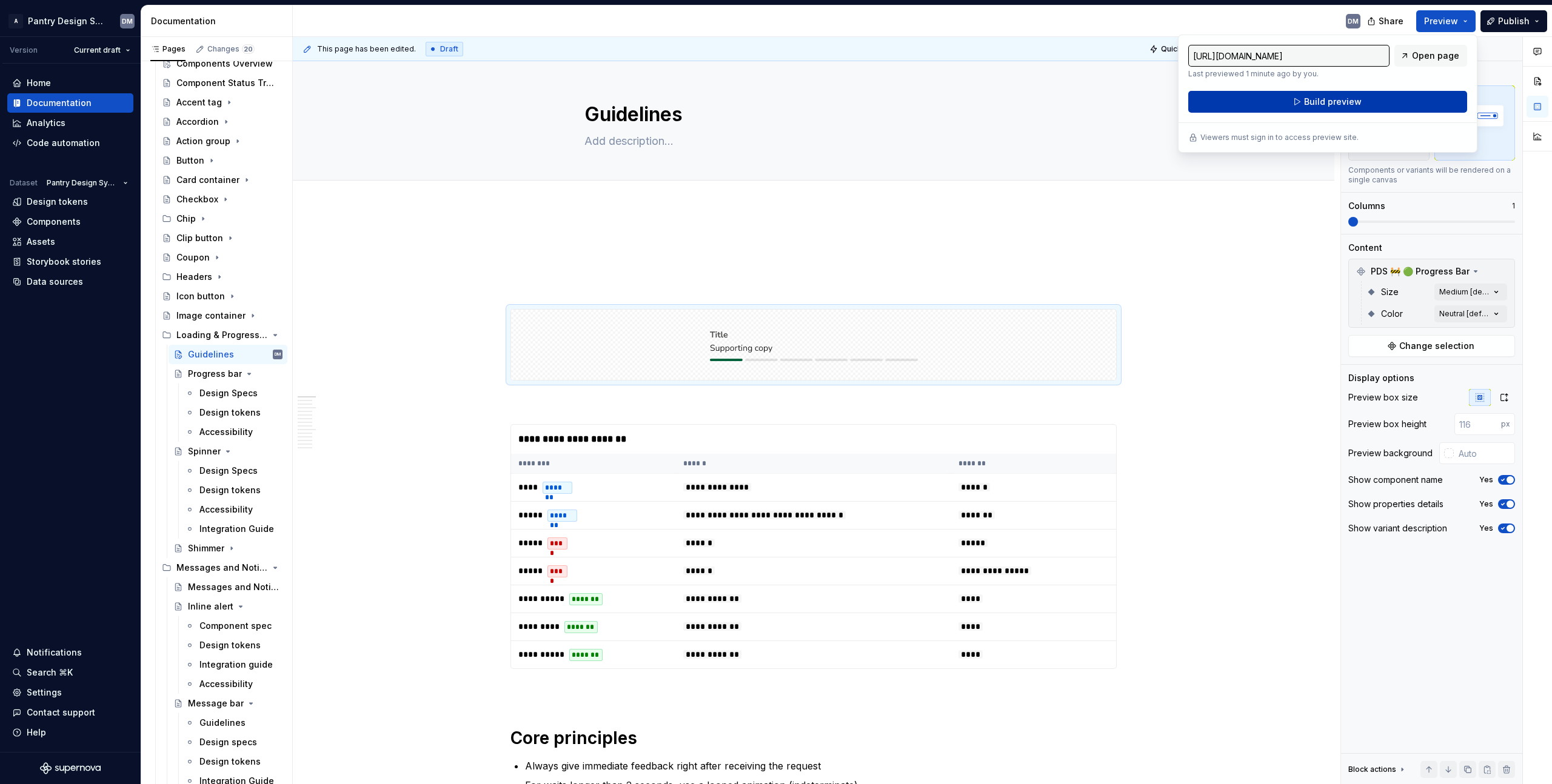
click at [1396, 101] on button "Build preview" at bounding box center [1327, 101] width 279 height 22
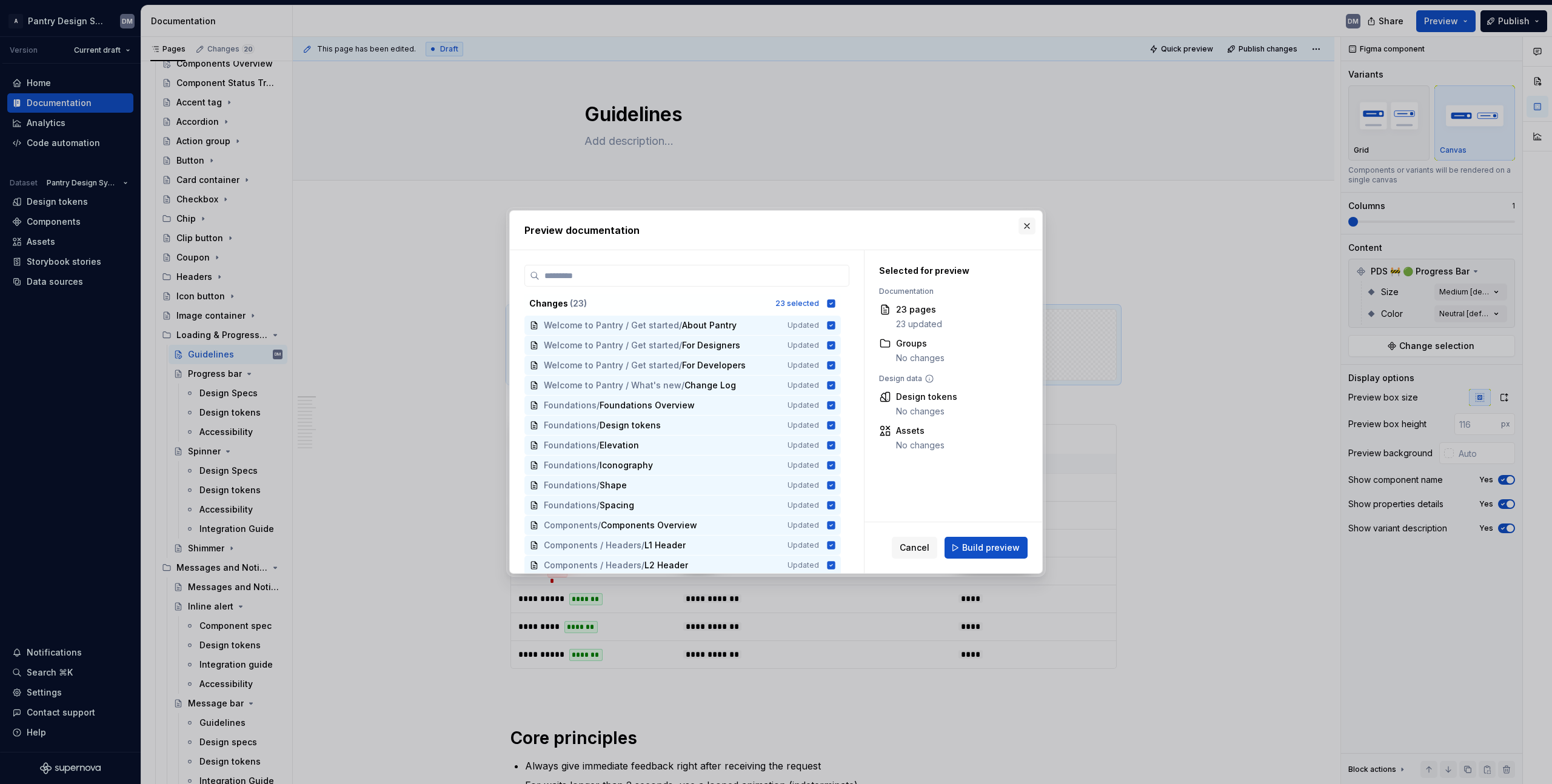
click at [1022, 227] on button "button" at bounding box center [1027, 226] width 17 height 17
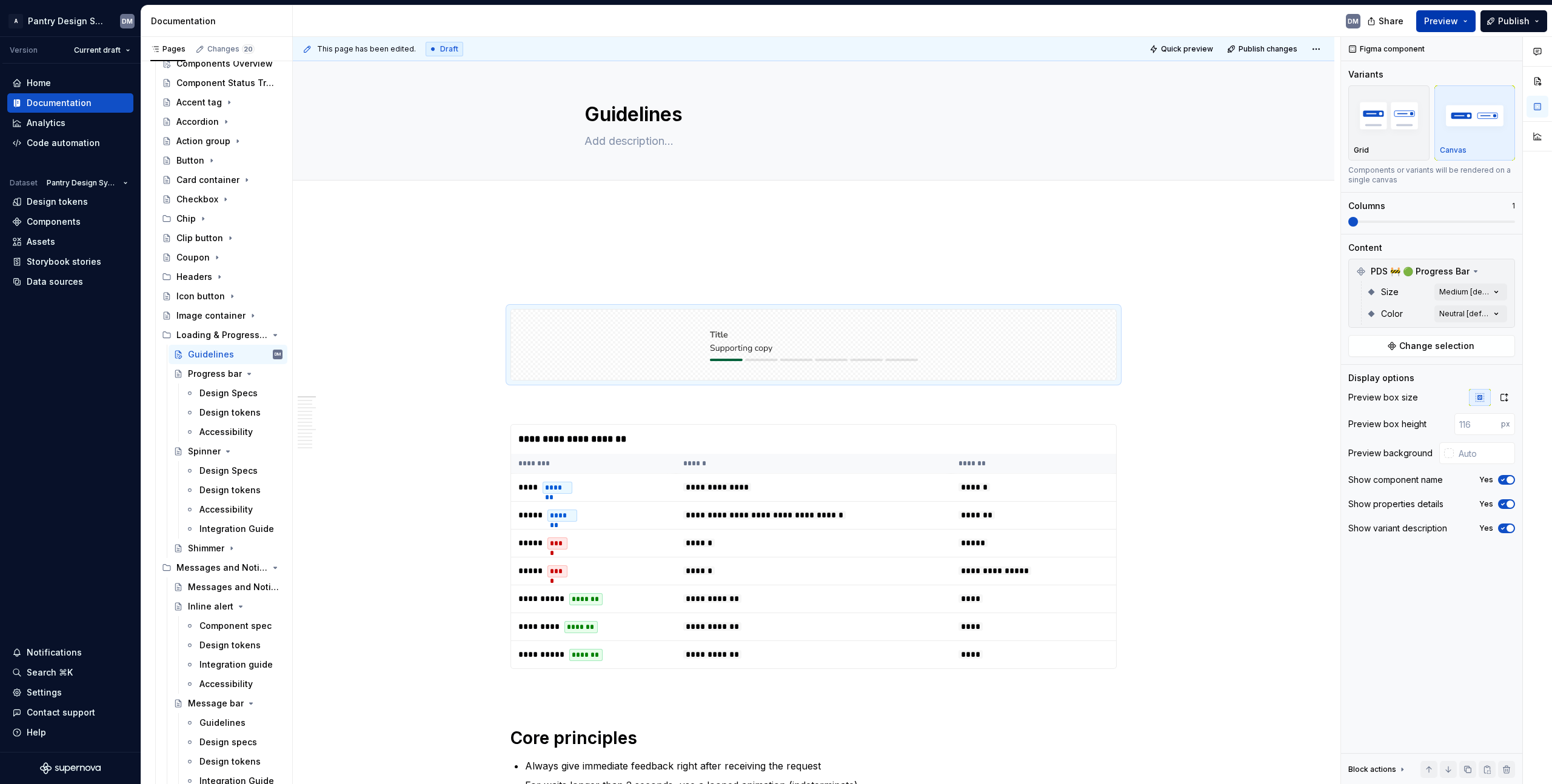
click at [1466, 22] on button "Preview" at bounding box center [1446, 21] width 59 height 22
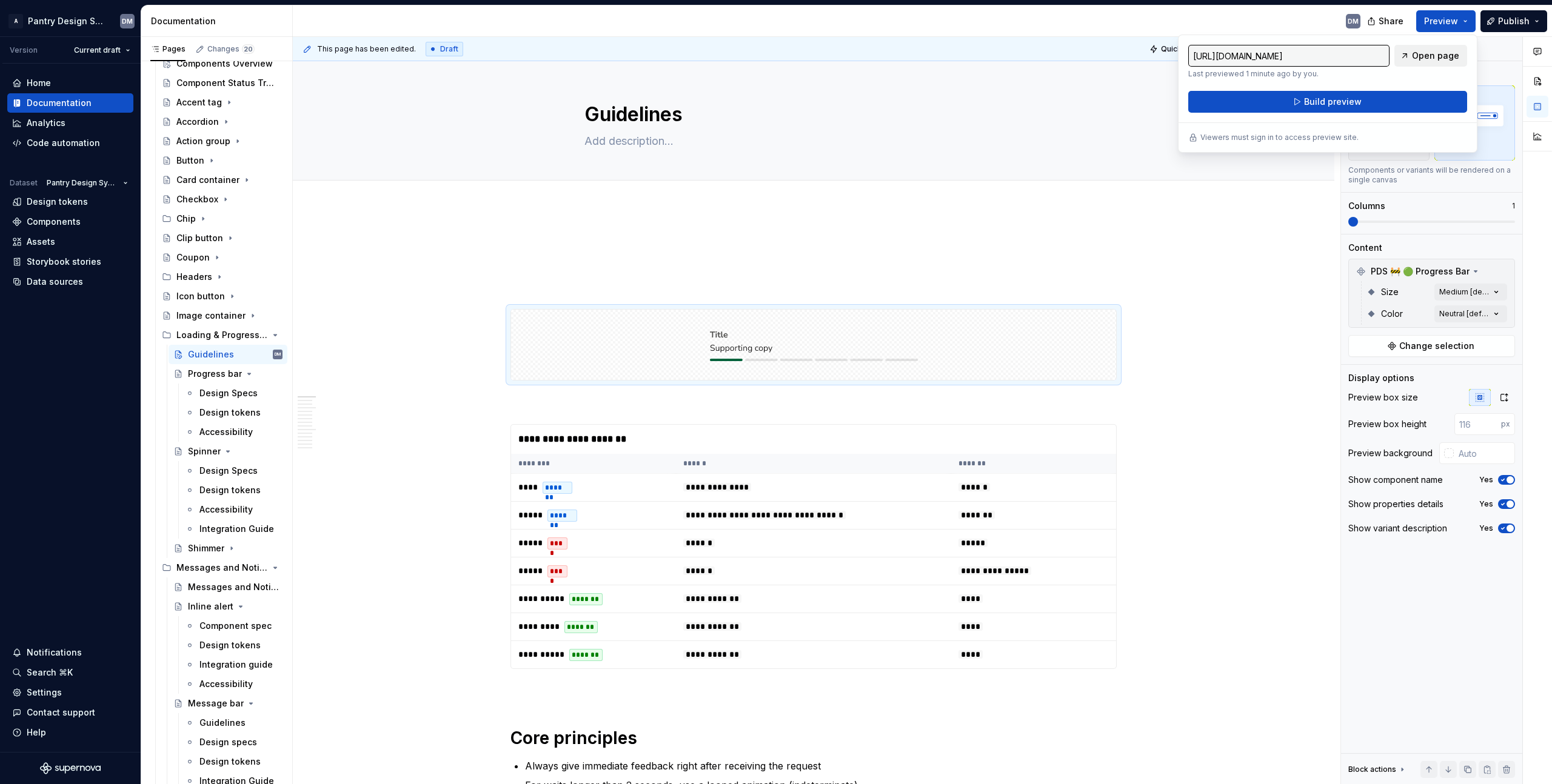
click at [1446, 58] on span "Open page" at bounding box center [1436, 55] width 47 height 12
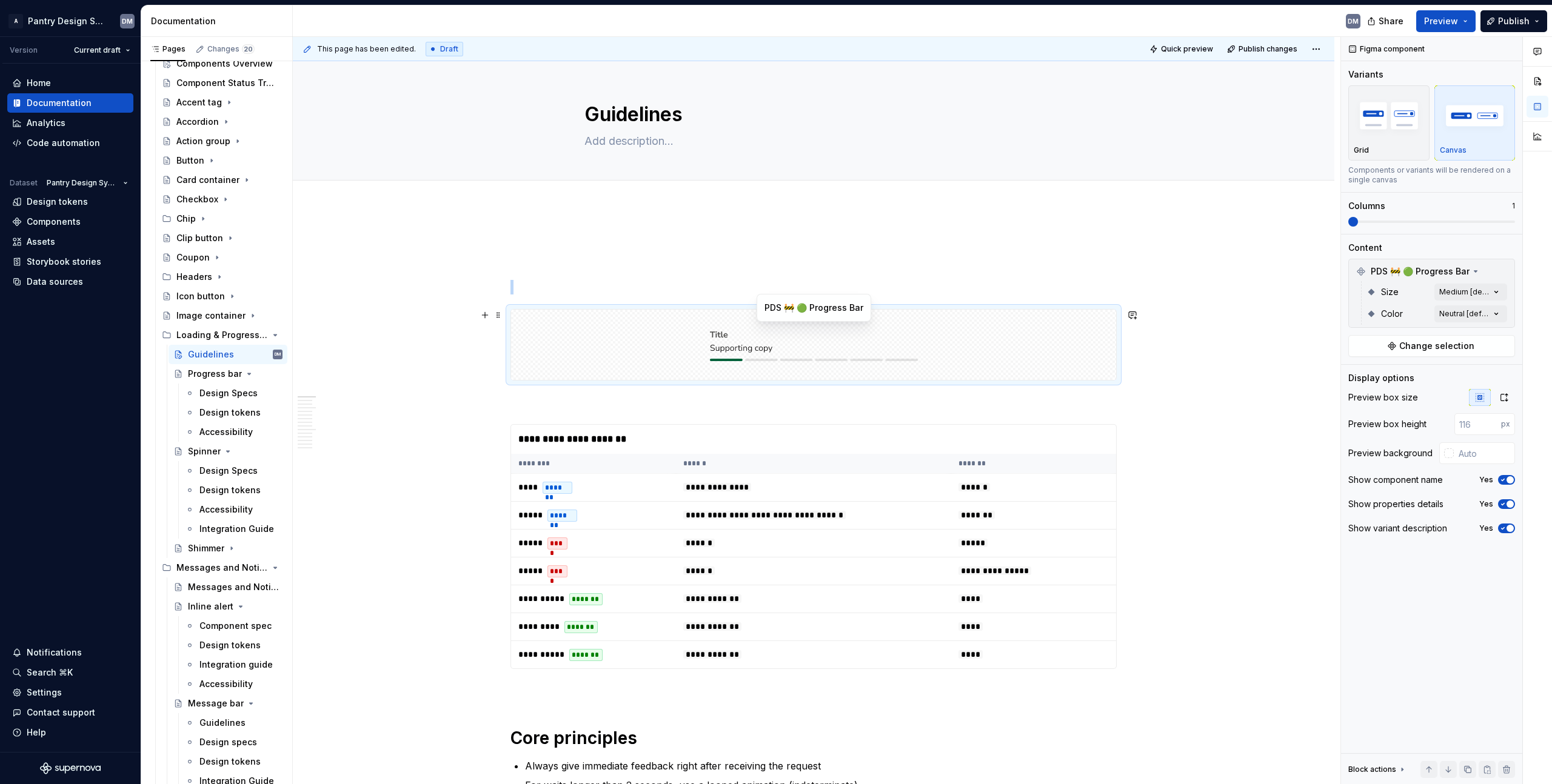
click at [988, 352] on div at bounding box center [814, 345] width 605 height 70
click at [1505, 399] on icon "button" at bounding box center [1504, 398] width 10 height 10
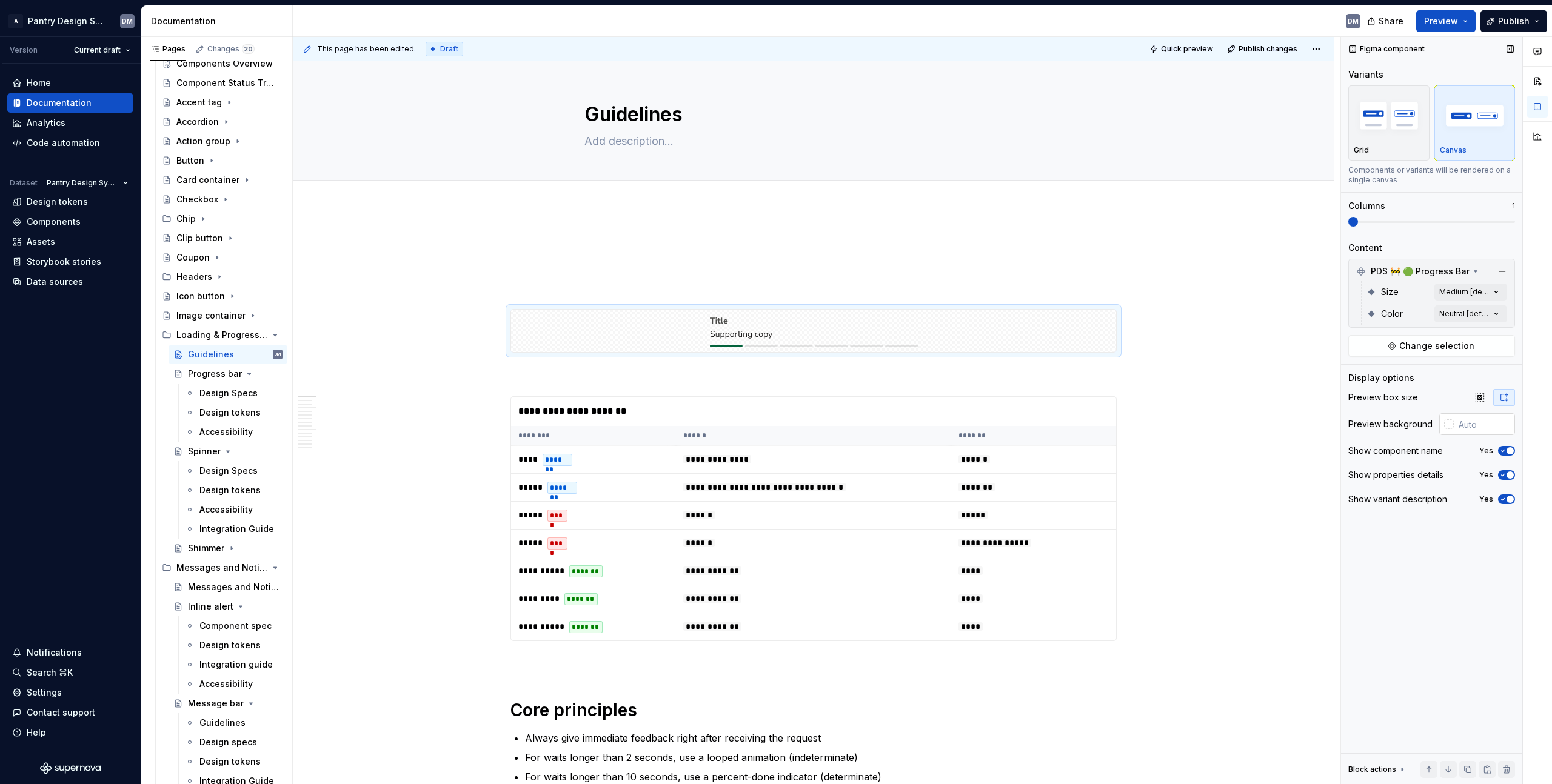
click at [1473, 428] on input "text" at bounding box center [1485, 424] width 61 height 22
click at [1457, 122] on img "button" at bounding box center [1475, 115] width 70 height 44
click at [1480, 295] on div "Comments Open comments No comments yet Select ‘Comment’ from the block context …" at bounding box center [1446, 411] width 211 height 748
click at [1358, 352] on div at bounding box center [1356, 350] width 10 height 10
click at [1351, 372] on div "Small" at bounding box center [1425, 370] width 158 height 19
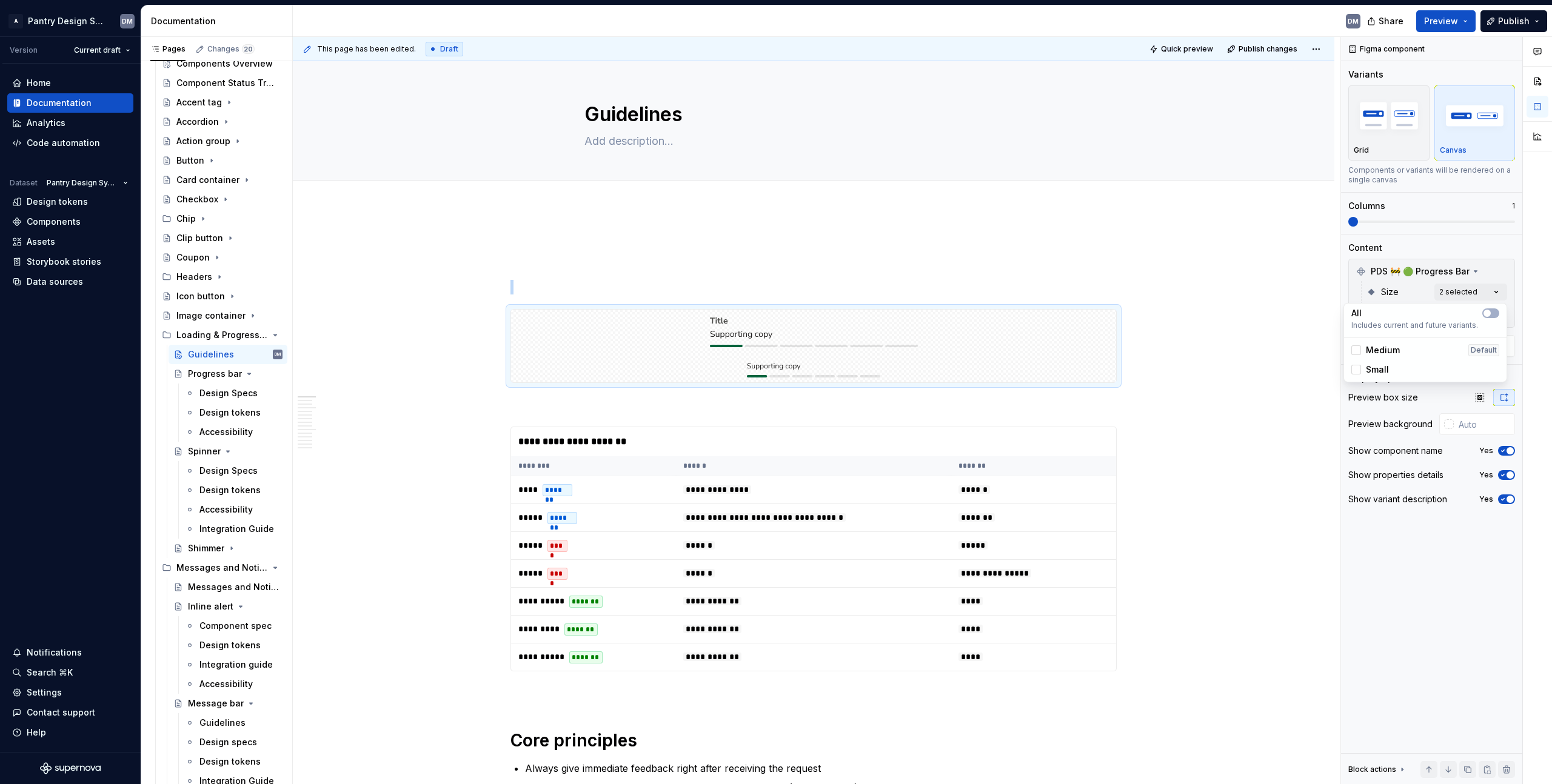
click at [1476, 234] on div "Comments Open comments No comments yet Select ‘Comment’ from the block context …" at bounding box center [1446, 411] width 211 height 748
click at [1488, 315] on div "Comments Open comments No comments yet Select ‘Comment’ from the block context …" at bounding box center [1446, 411] width 211 height 748
click at [1402, 365] on div "Neutral Default" at bounding box center [1425, 372] width 158 height 19
click at [1396, 395] on span "Warning" at bounding box center [1383, 391] width 35 height 12
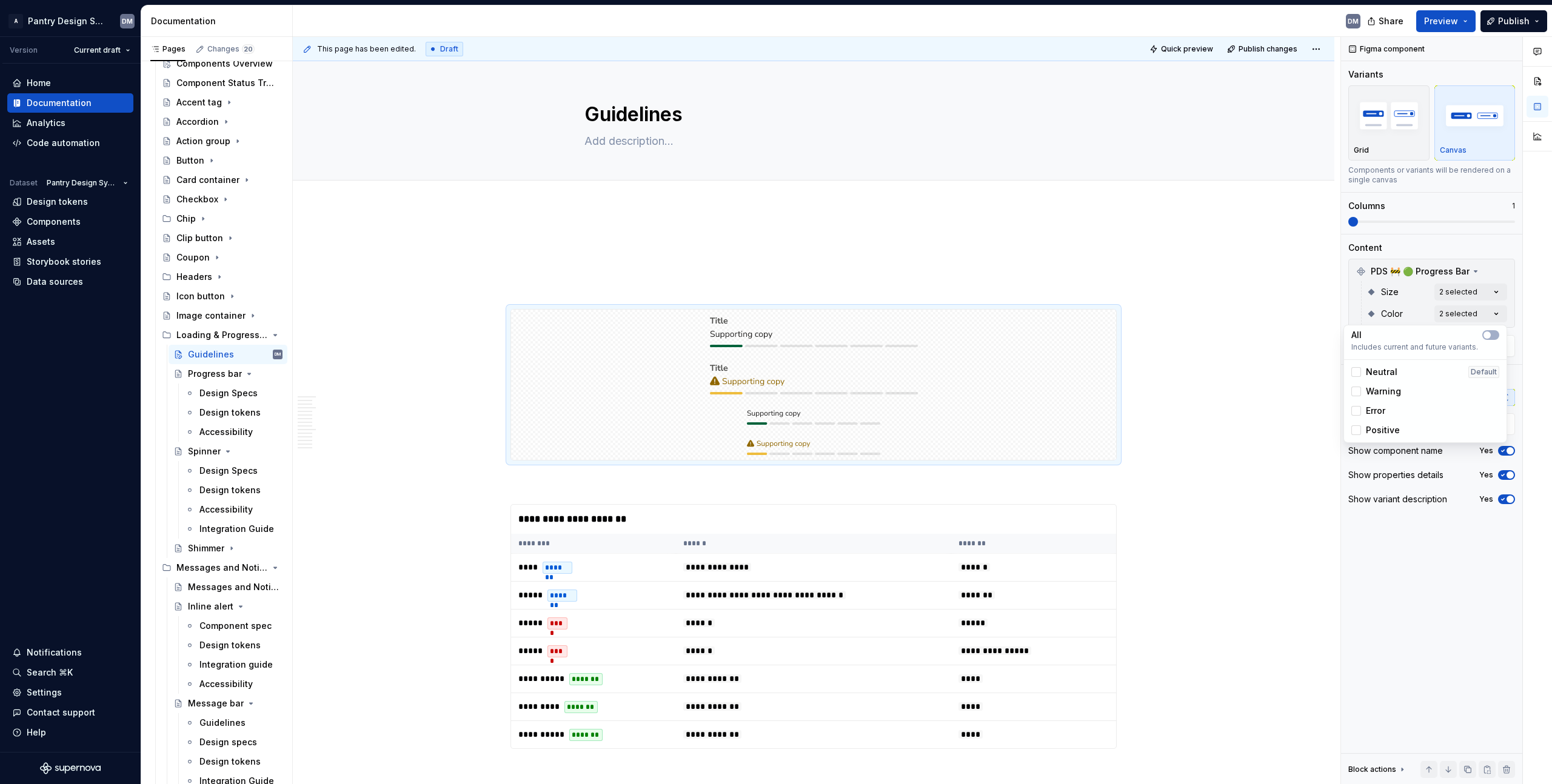
click at [1384, 414] on span "Error" at bounding box center [1375, 410] width 19 height 12
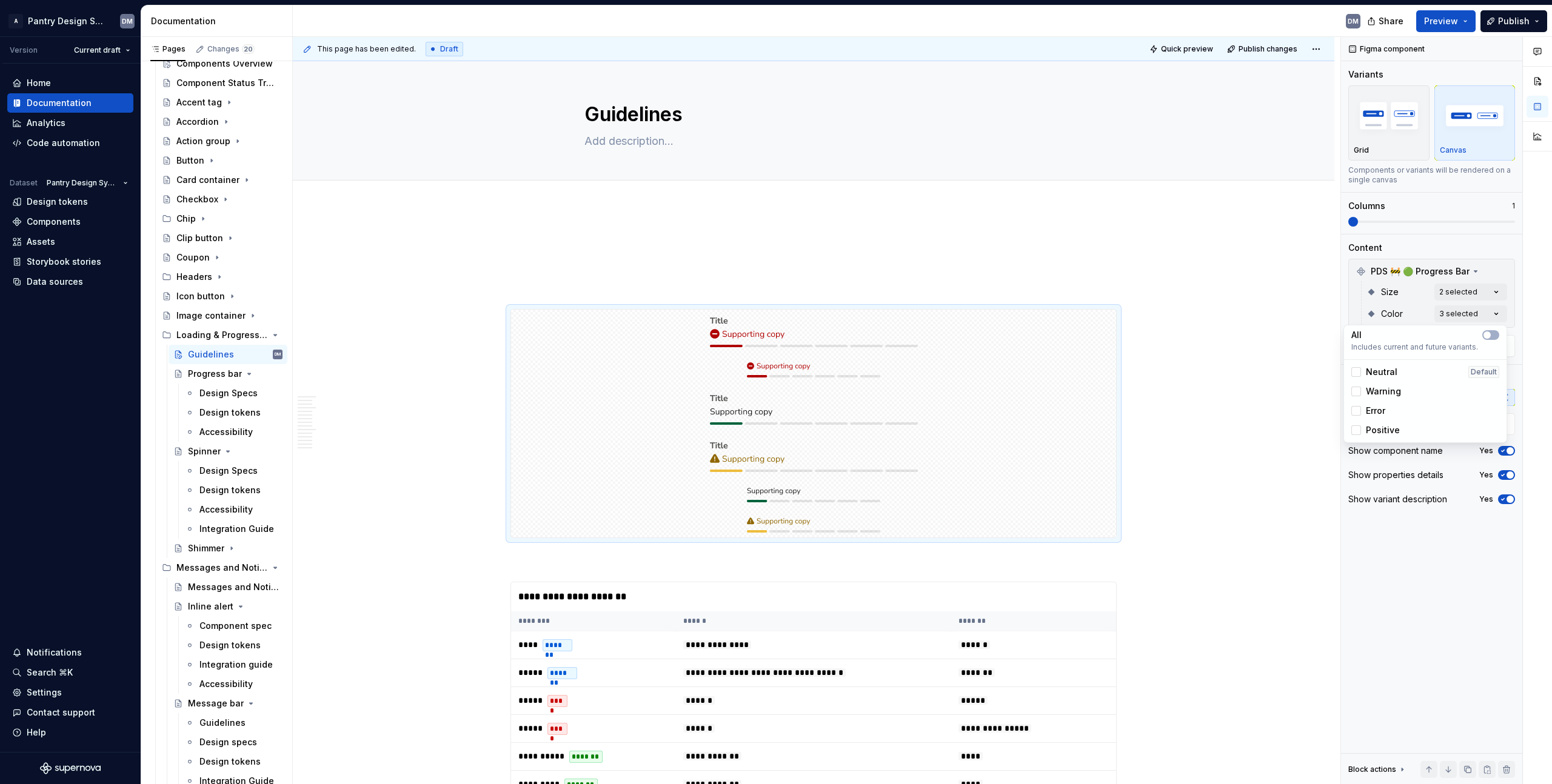
click at [1392, 430] on span "Positive" at bounding box center [1382, 430] width 34 height 12
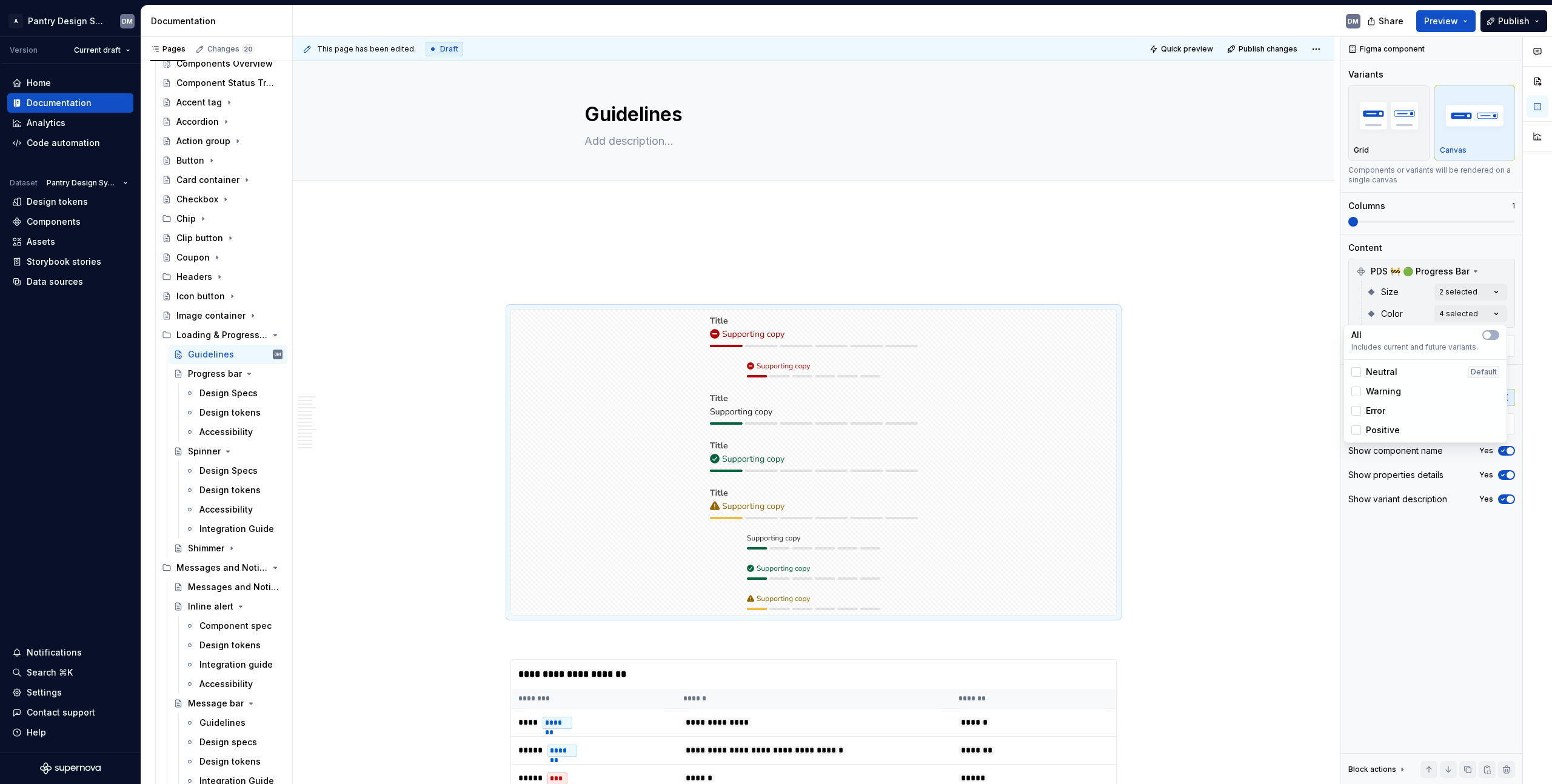
click at [1218, 588] on html "A Pantry Design System DM Version Current draft Home Documentation Analytics Co…" at bounding box center [776, 392] width 1552 height 784
click at [936, 575] on div at bounding box center [814, 572] width 605 height 26
click at [1474, 295] on div "Comments Open comments No comments yet Select ‘Comment’ from the block context …" at bounding box center [1446, 411] width 211 height 748
click at [1471, 321] on div "Comments Open comments No comments yet Select ‘Comment’ from the block context …" at bounding box center [1446, 411] width 211 height 748
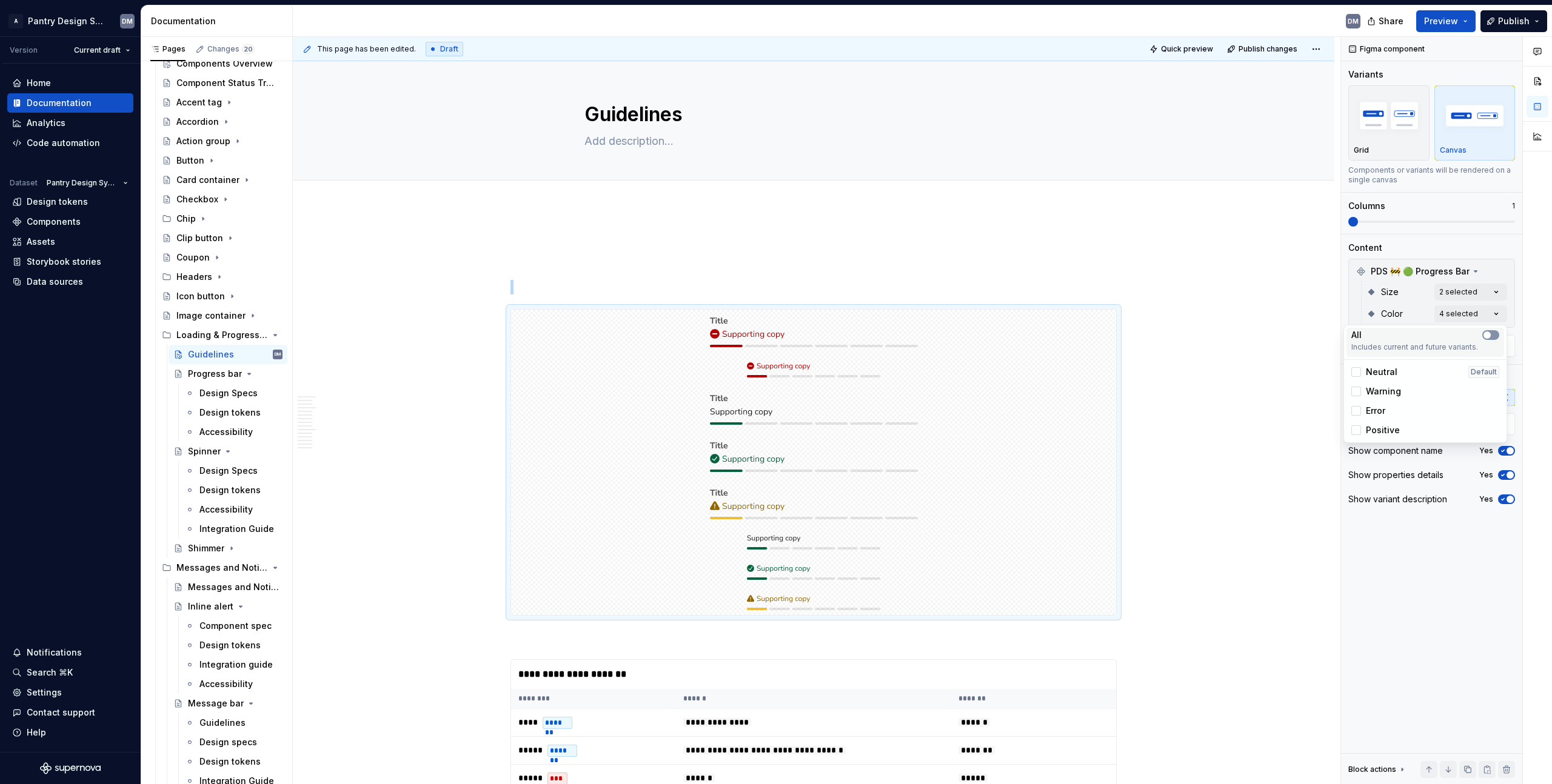
click at [1494, 331] on button "button" at bounding box center [1491, 335] width 17 height 10
click at [1495, 295] on div "Comments Open comments No comments yet Select ‘Comment’ from the block context …" at bounding box center [1446, 411] width 211 height 748
click at [1494, 295] on div "Comments Open comments No comments yet Select ‘Comment’ from the block context …" at bounding box center [1446, 411] width 211 height 748
click at [1490, 315] on span "button" at bounding box center [1487, 313] width 7 height 7
click at [1192, 361] on html "A Pantry Design System DM Version Current draft Home Documentation Analytics Co…" at bounding box center [776, 392] width 1552 height 784
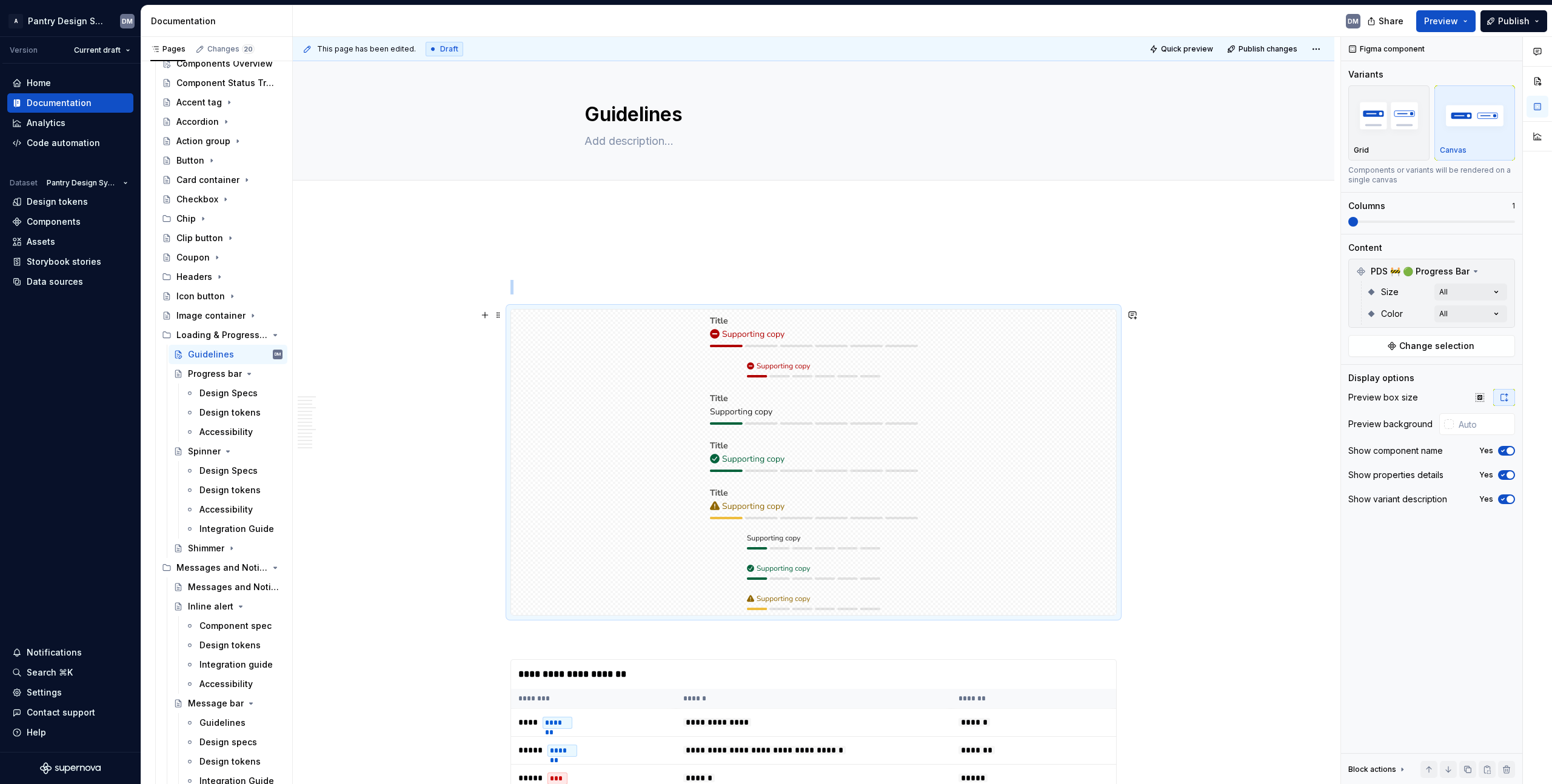
click at [942, 402] on div at bounding box center [814, 408] width 605 height 42
click at [1416, 550] on div "Figma component Variants Grid Canvas Components or variants will be rendered on…" at bounding box center [1432, 411] width 181 height 748
click at [1416, 224] on span at bounding box center [1432, 222] width 167 height 10
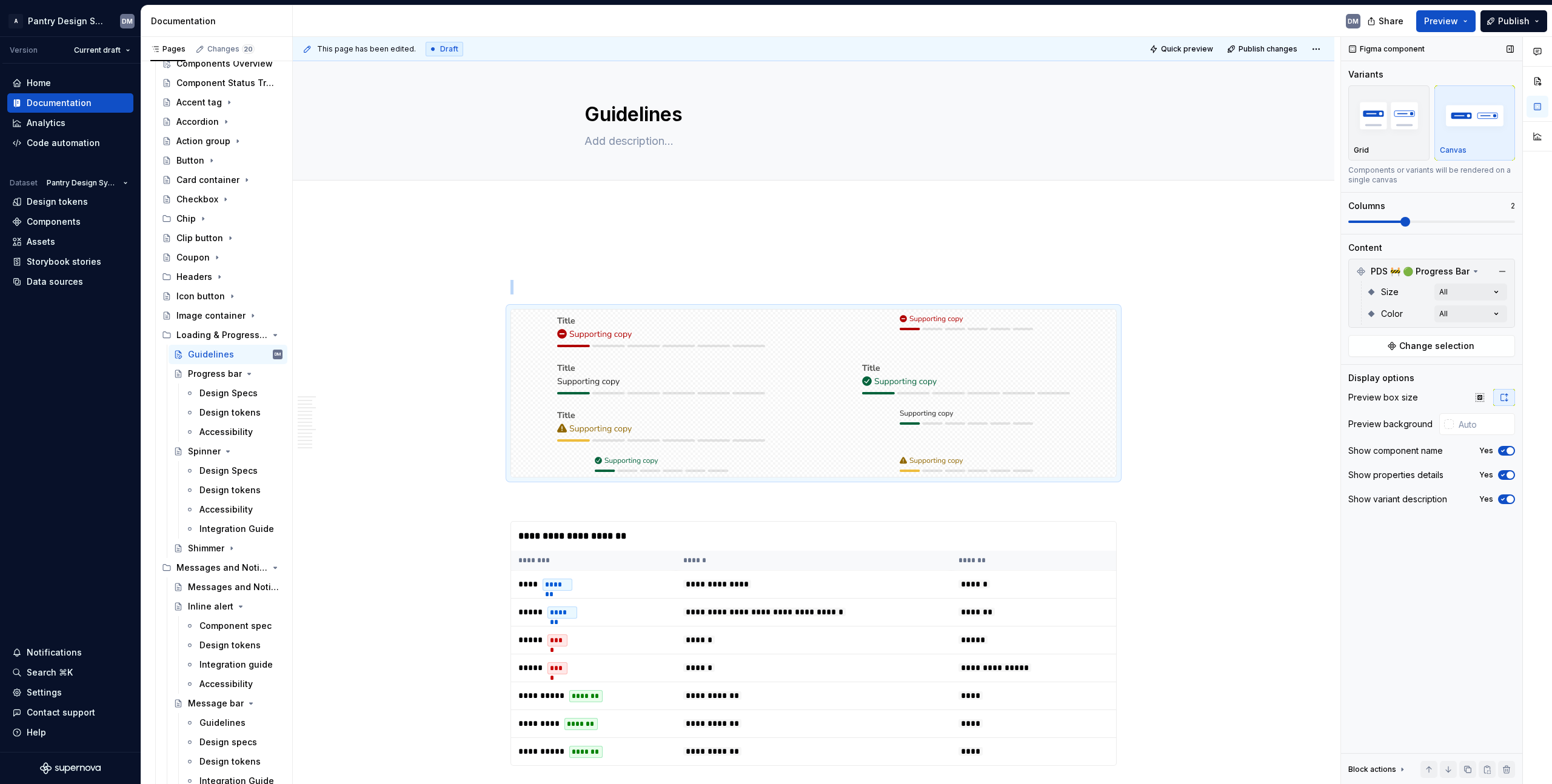
click at [1423, 224] on span at bounding box center [1432, 222] width 167 height 10
drag, startPoint x: 1407, startPoint y: 228, endPoint x: 1425, endPoint y: 225, distance: 18.2
click at [1425, 225] on div "Variants Grid Canvas Components or variants will be rendered on a single canvas…" at bounding box center [1432, 152] width 167 height 165
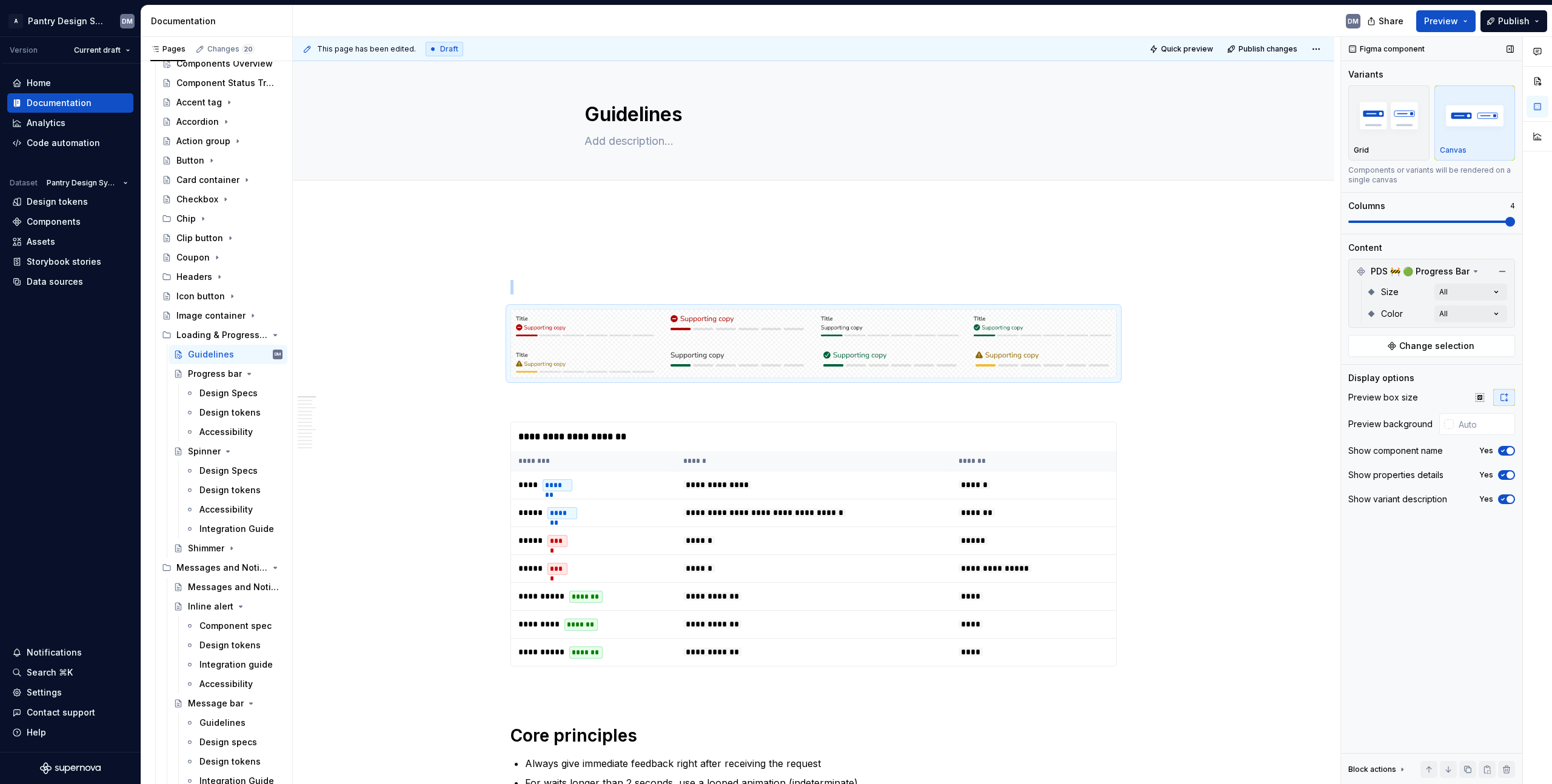
click at [1515, 222] on span at bounding box center [1510, 222] width 10 height 10
click at [1450, 583] on div "Figma component Variants Grid Canvas Components or variants will be rendered on…" at bounding box center [1432, 411] width 181 height 748
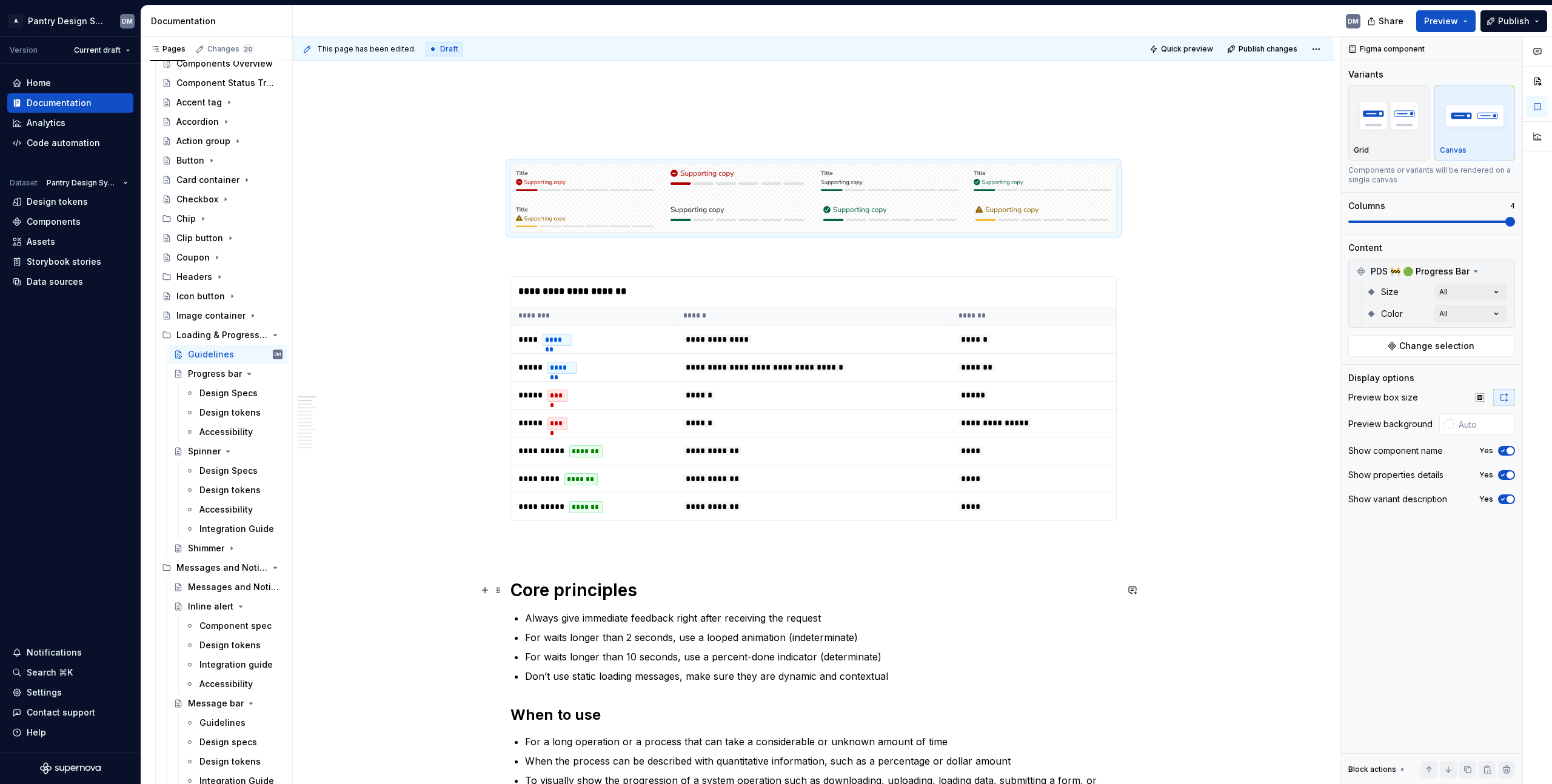
scroll to position [59, 0]
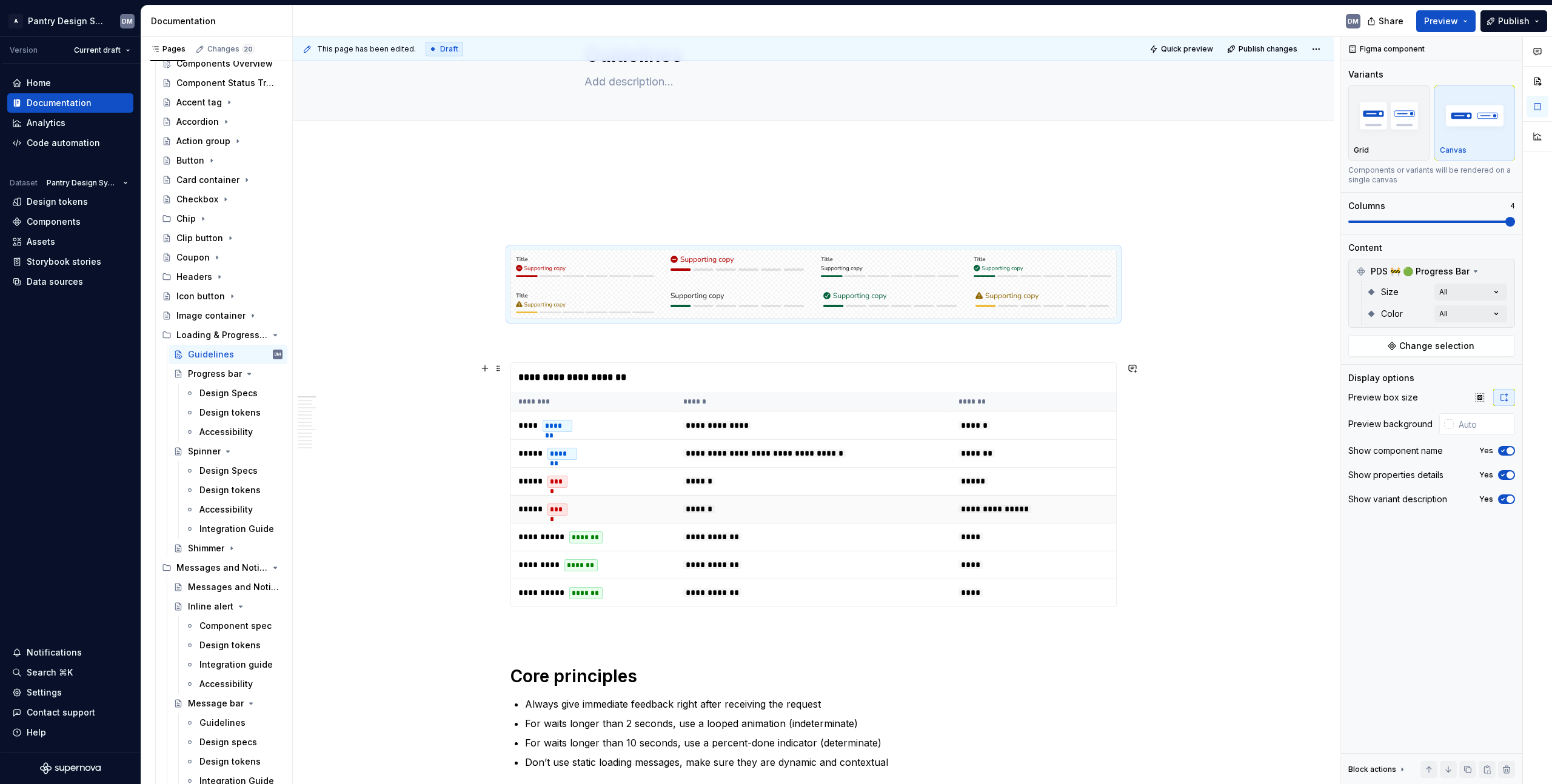
click at [896, 508] on td "******" at bounding box center [814, 509] width 275 height 28
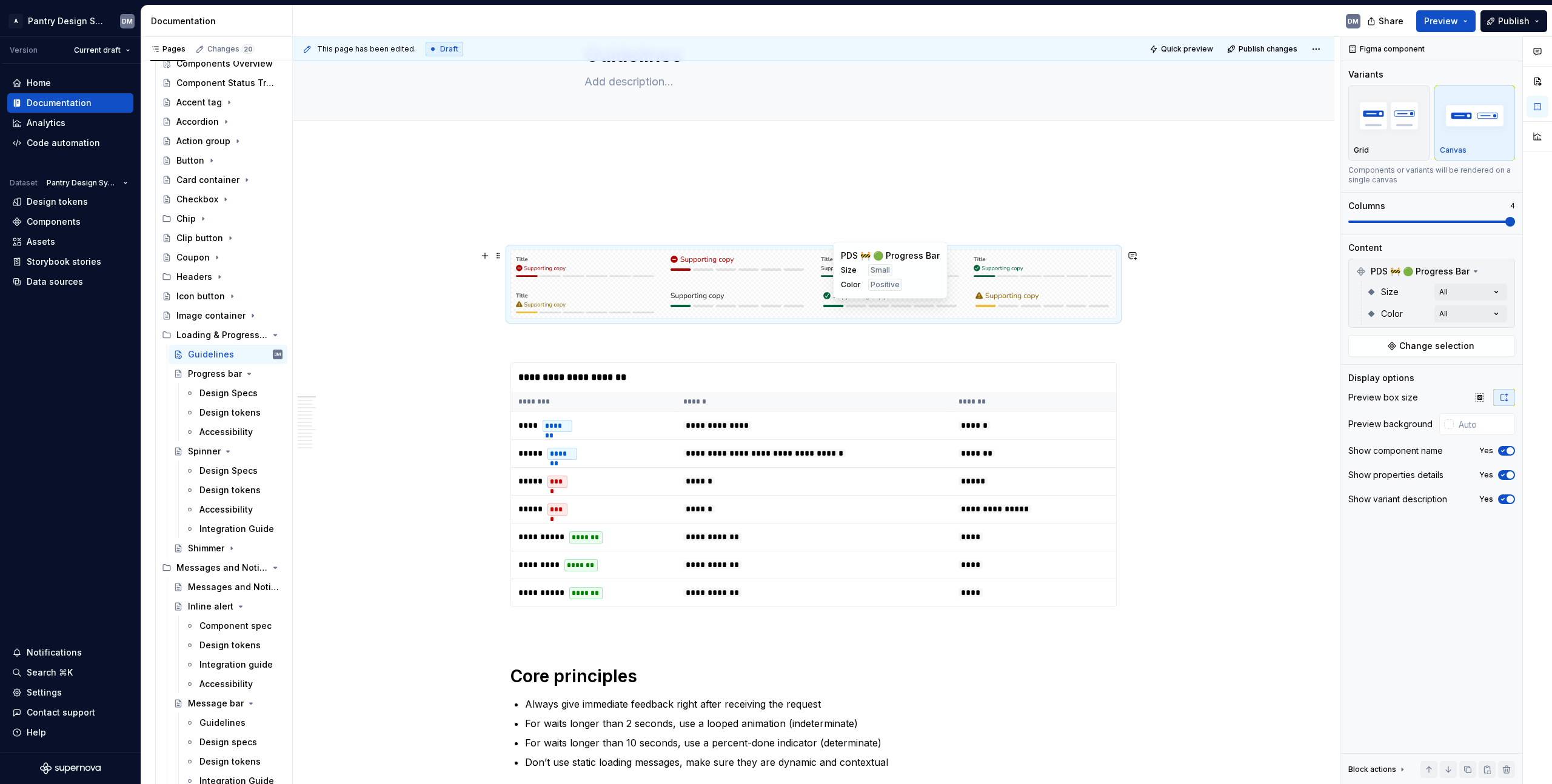
click at [919, 280] on div "Size Small Color Positive" at bounding box center [890, 277] width 99 height 26
click at [846, 371] on div "**********" at bounding box center [814, 377] width 605 height 29
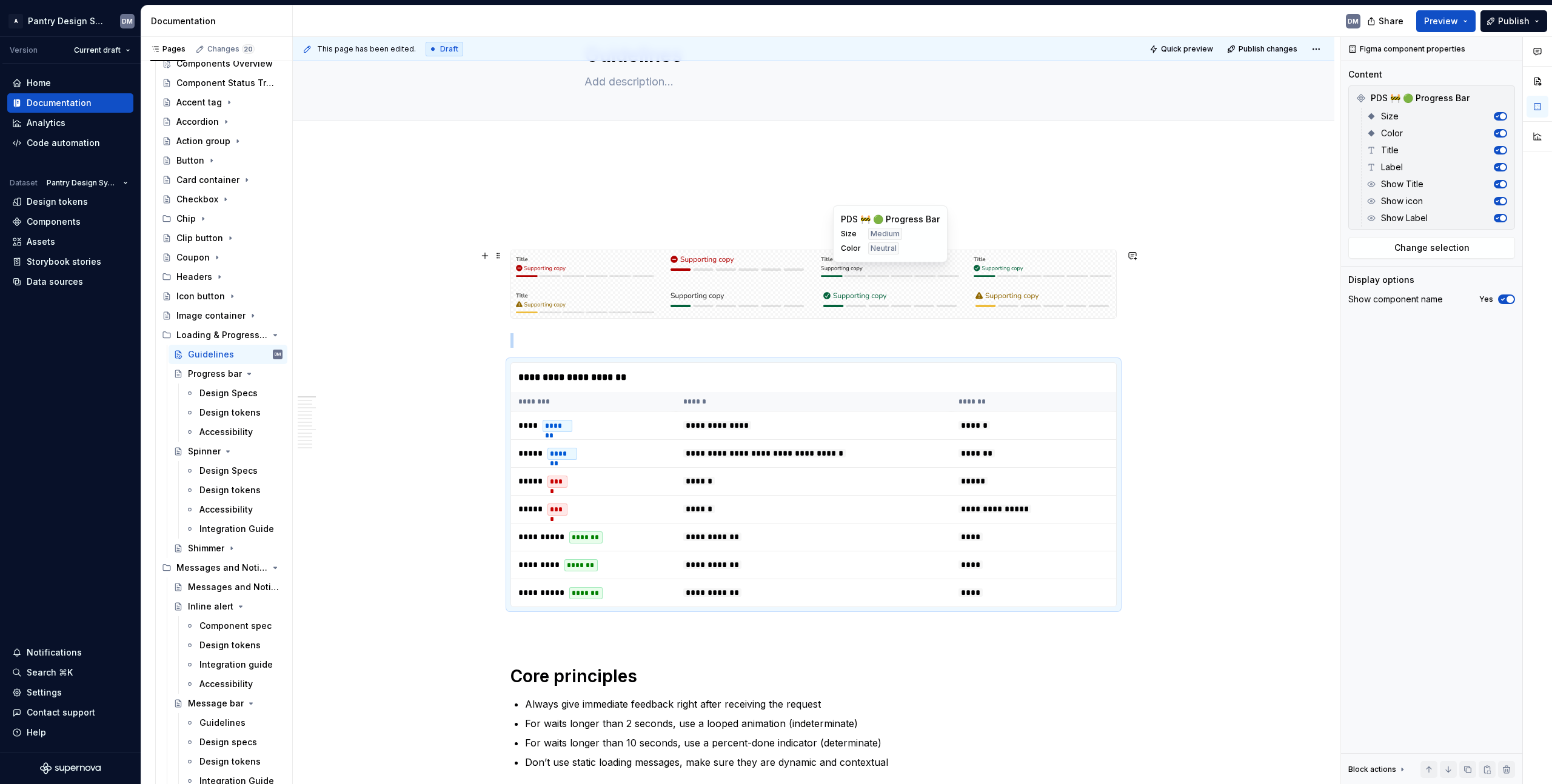
click at [935, 262] on div "PDS 🚧 🟢 Progress Bar Size Medium Color Neutral" at bounding box center [890, 234] width 115 height 57
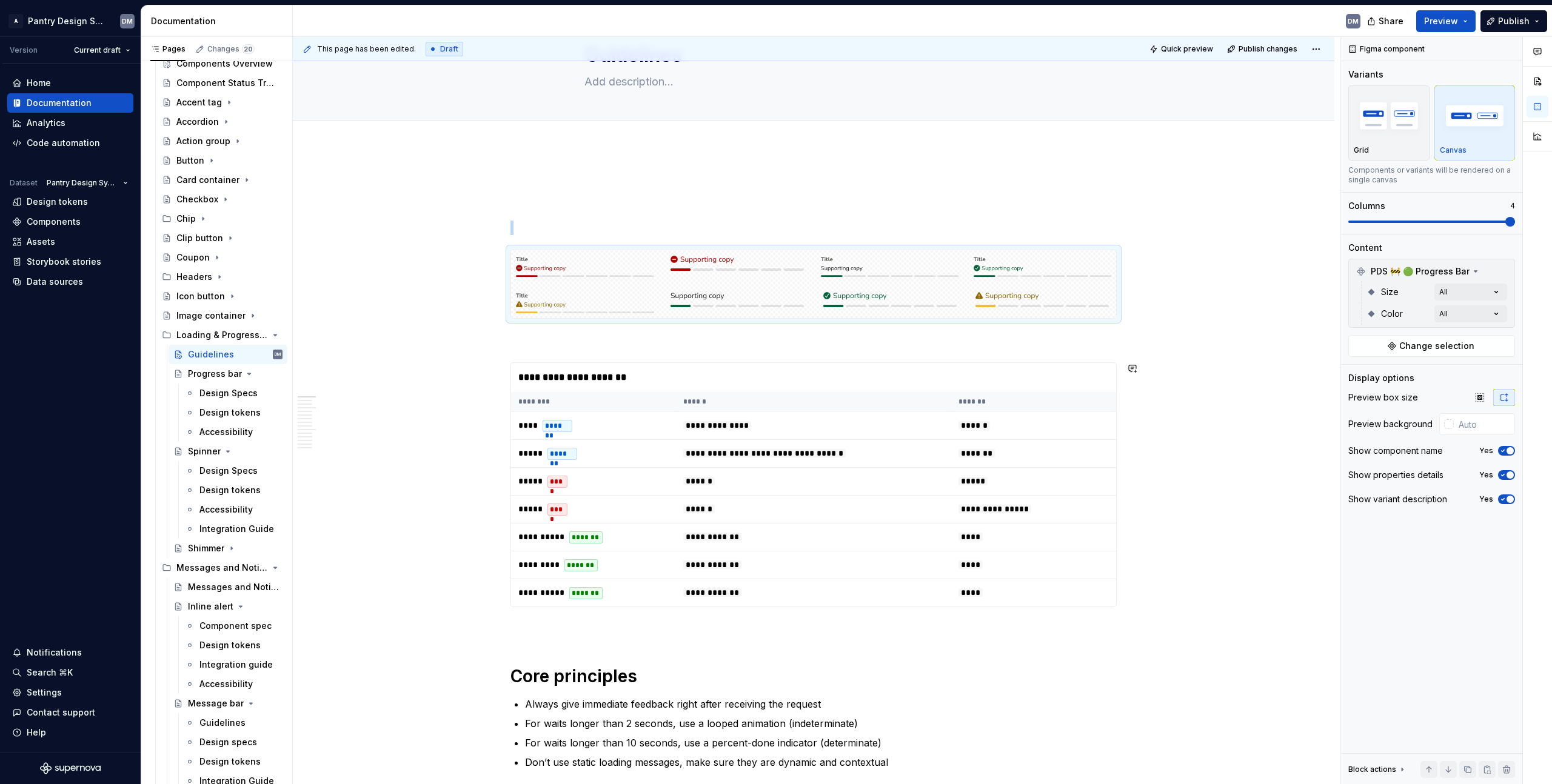
scroll to position [60, 0]
click at [39, 534] on div "Home Documentation Analytics Code automation Dataset Pantry Design System Desig…" at bounding box center [70, 408] width 140 height 688
click at [41, 489] on div "Home Documentation Analytics Code automation Dataset Pantry Design System Desig…" at bounding box center [70, 408] width 140 height 688
click at [765, 364] on div "**********" at bounding box center [814, 377] width 605 height 29
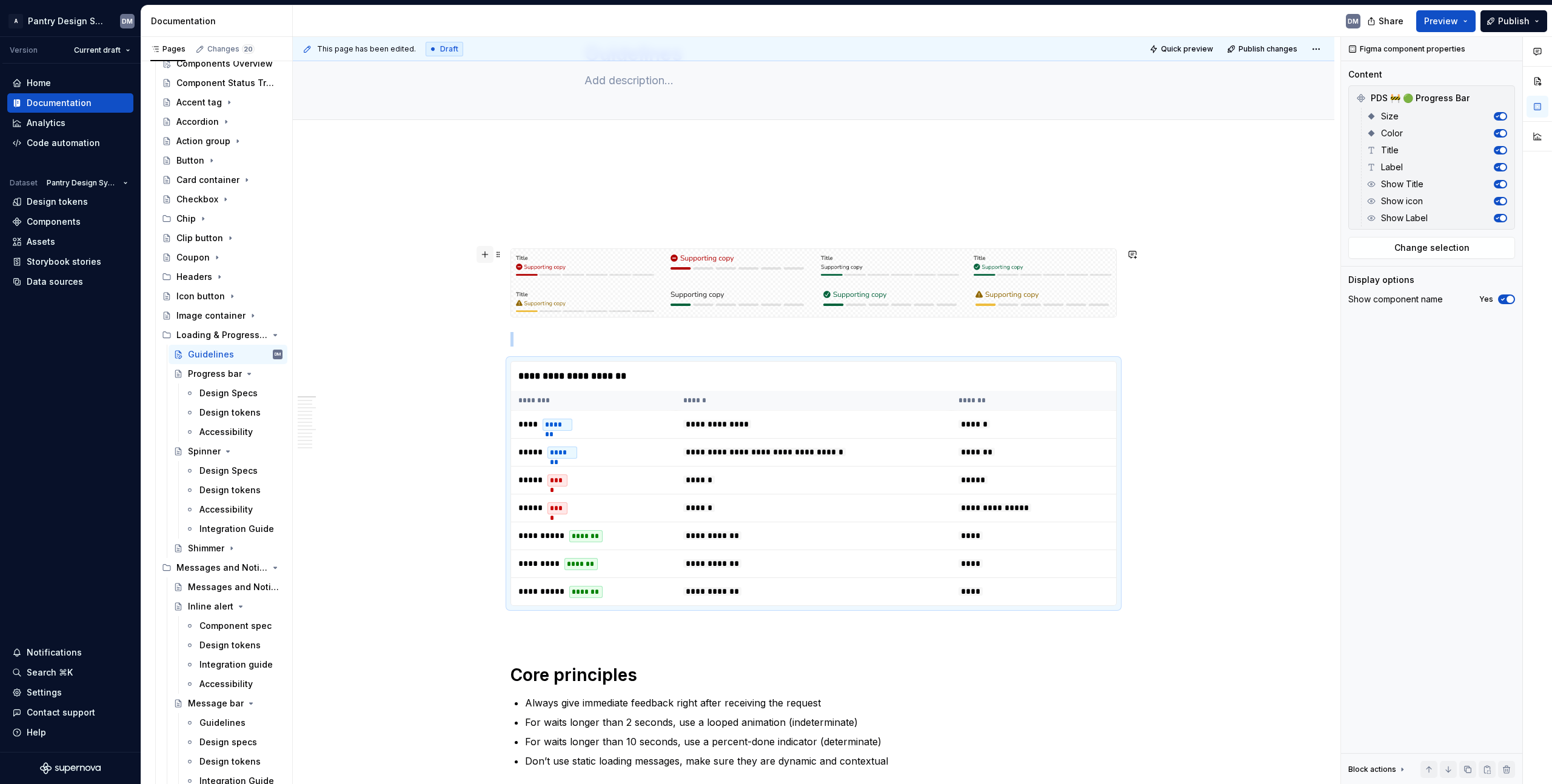
click at [492, 254] on button "button" at bounding box center [485, 254] width 17 height 17
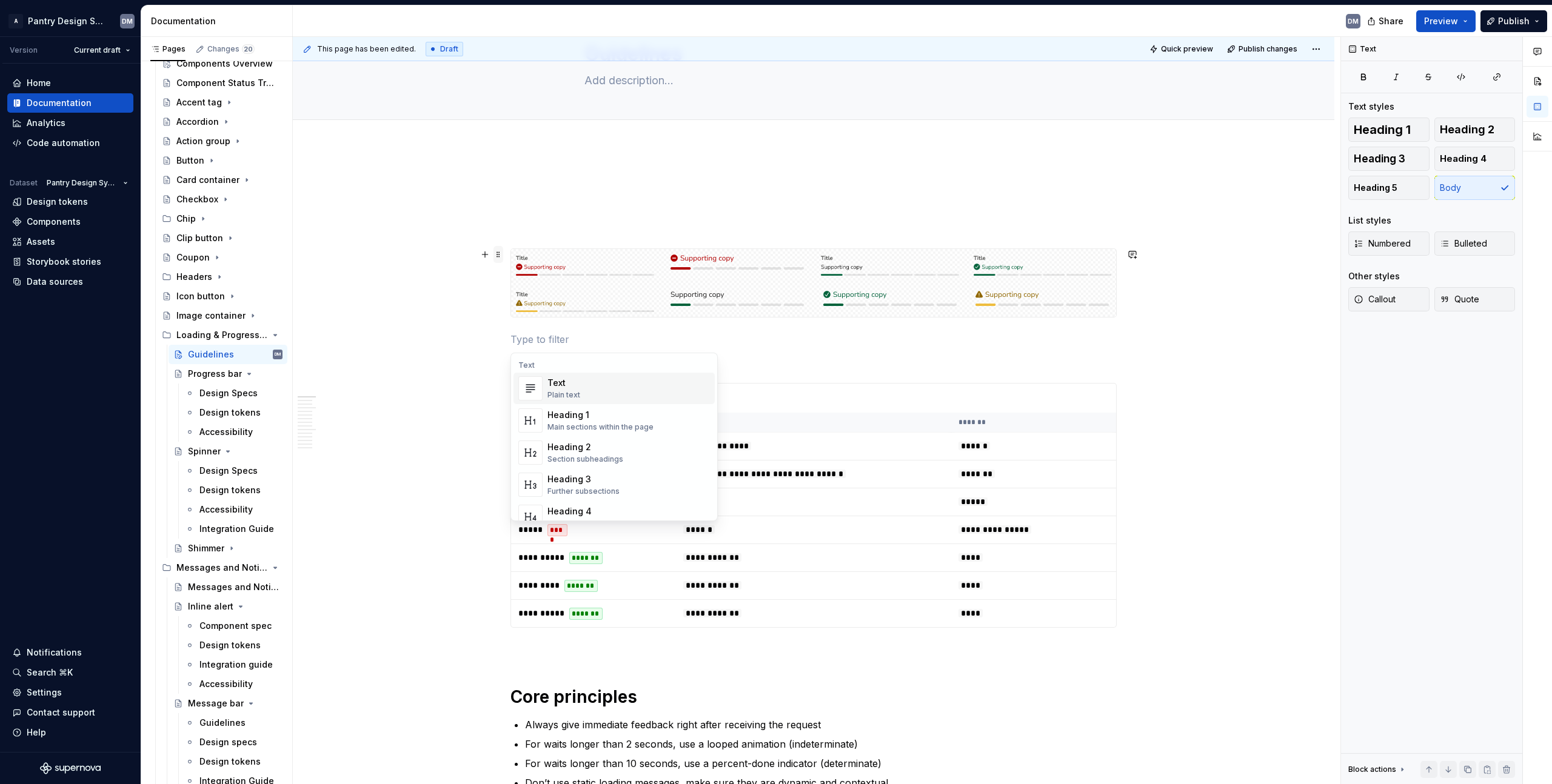
click at [501, 254] on span at bounding box center [499, 254] width 10 height 17
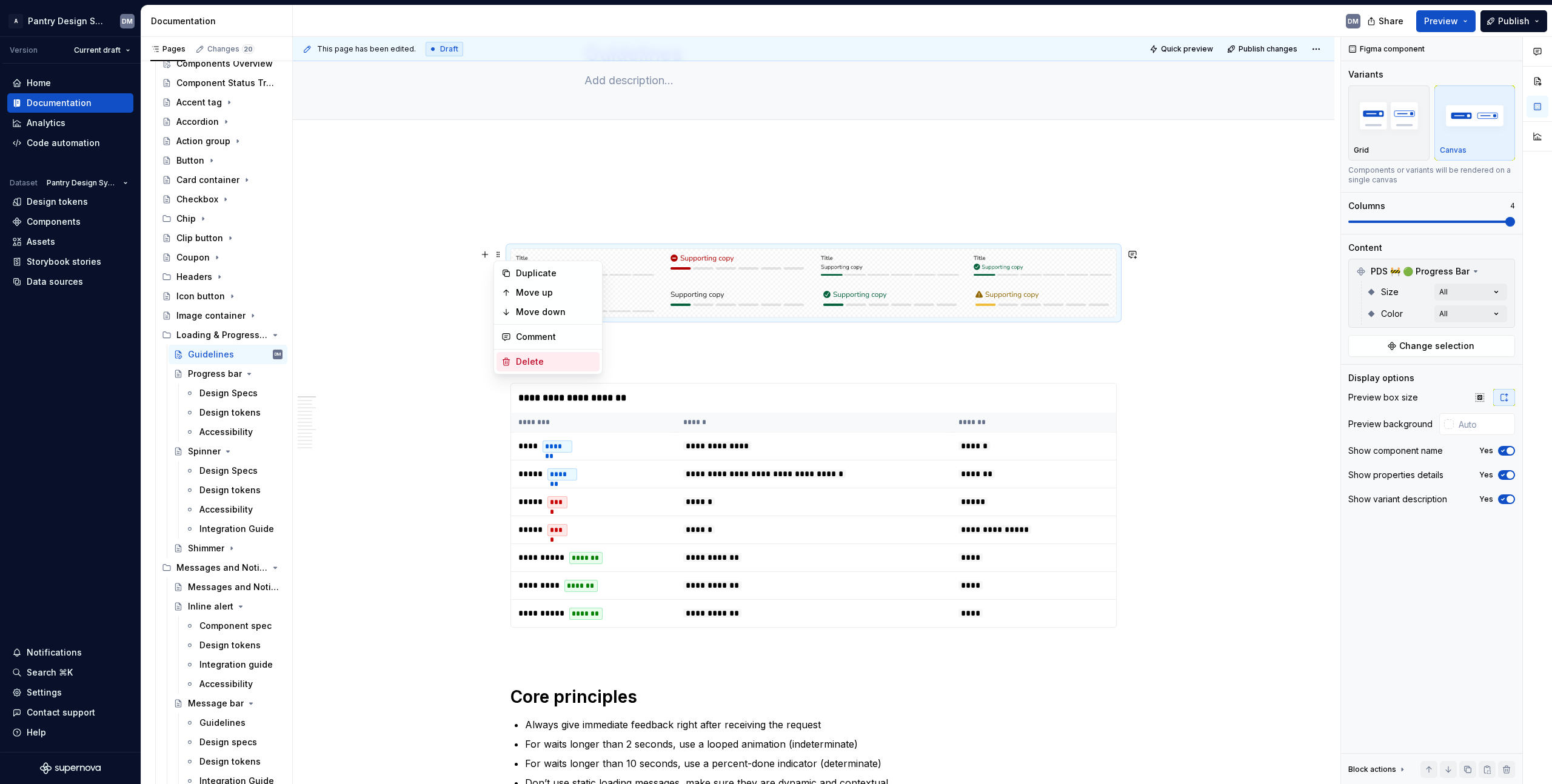
click at [545, 364] on div "Delete" at bounding box center [555, 361] width 79 height 12
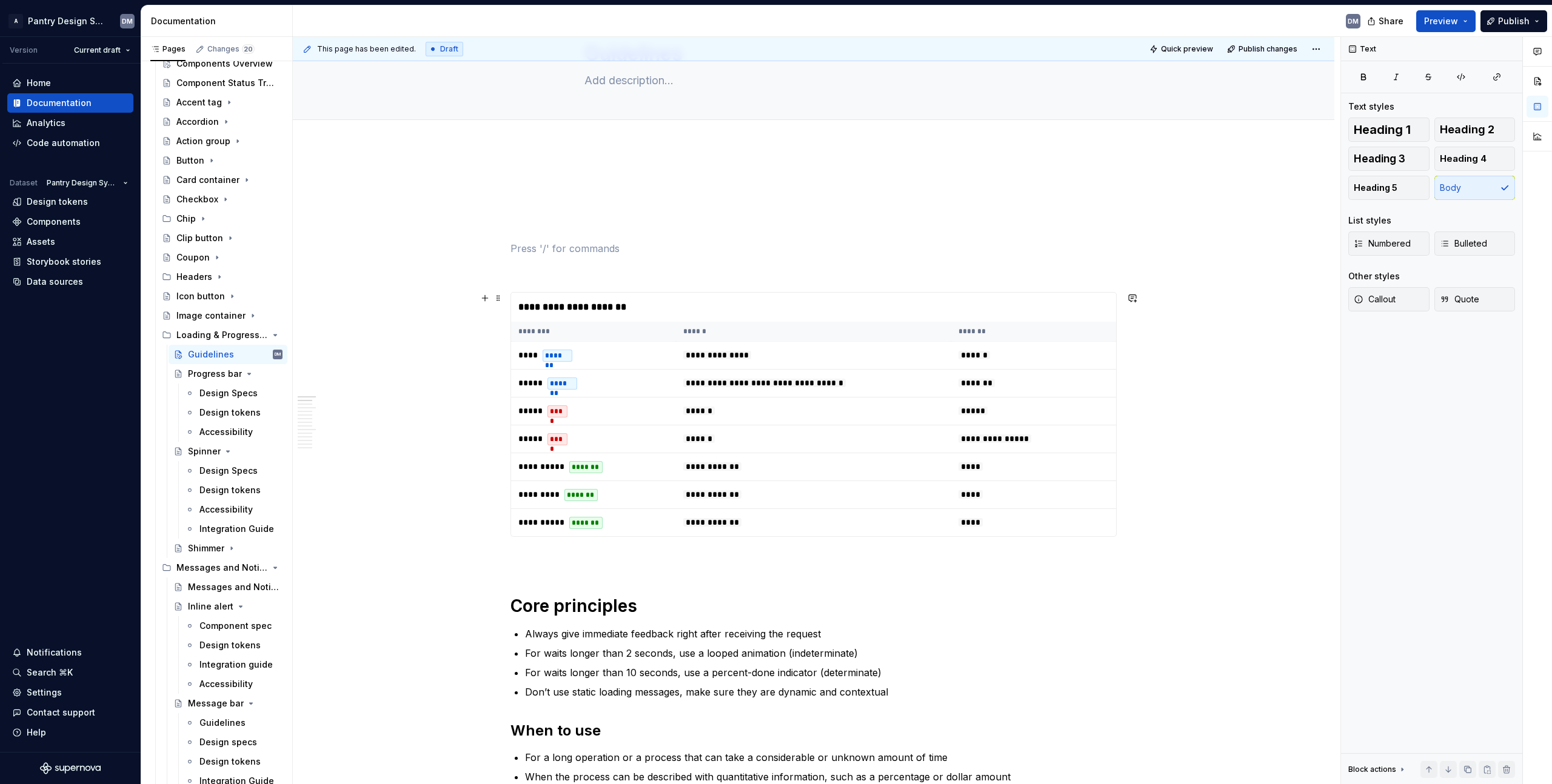
click at [494, 300] on span at bounding box center [499, 298] width 10 height 17
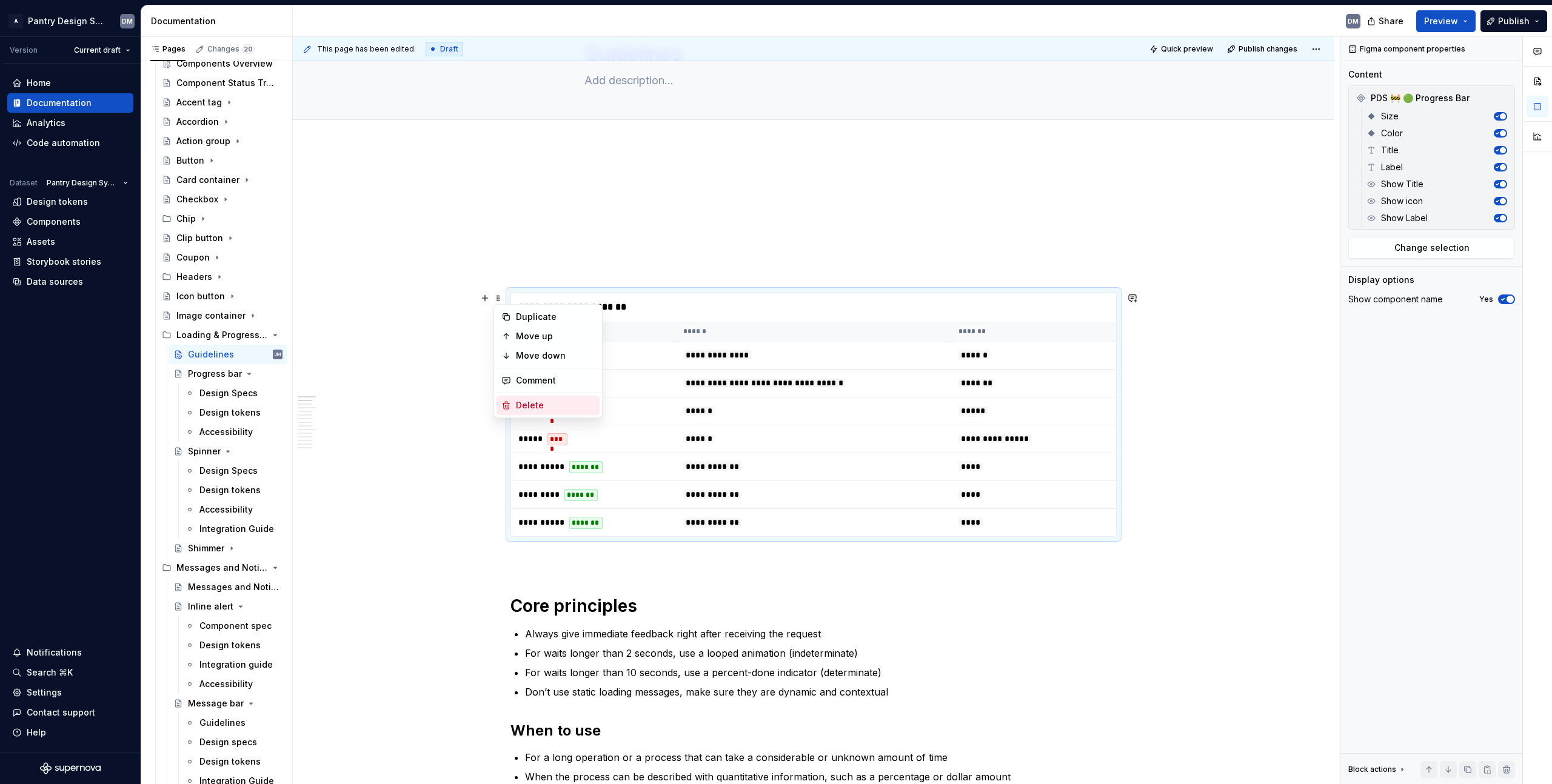
drag, startPoint x: 534, startPoint y: 400, endPoint x: 539, endPoint y: 362, distance: 38.3
click at [535, 400] on div "Delete" at bounding box center [555, 405] width 79 height 12
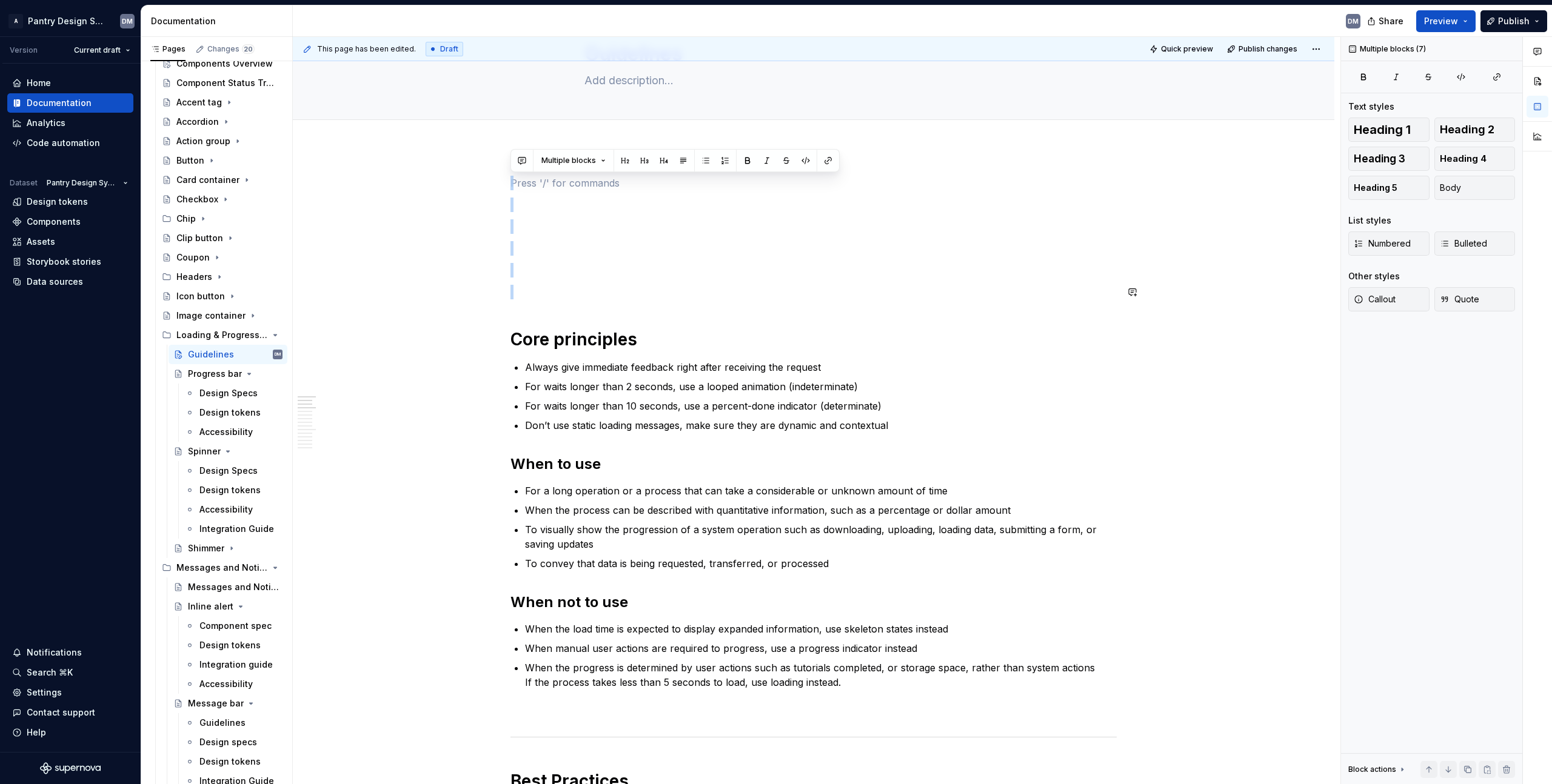
drag, startPoint x: 519, startPoint y: 187, endPoint x: 745, endPoint y: 304, distance: 254.5
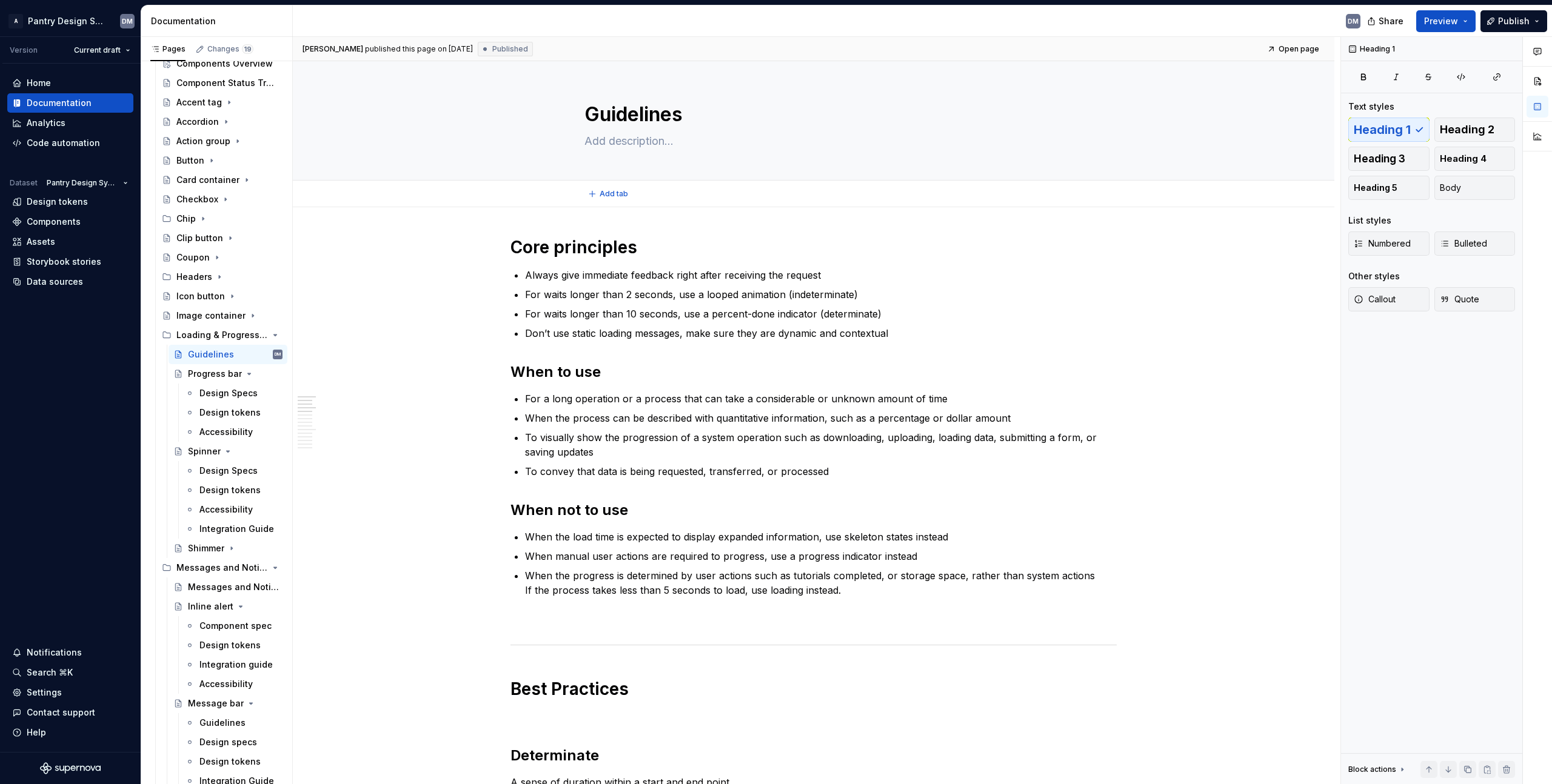
click at [706, 205] on div "Add tab" at bounding box center [814, 194] width 1042 height 26
click at [1470, 29] on button "Preview" at bounding box center [1446, 21] width 59 height 22
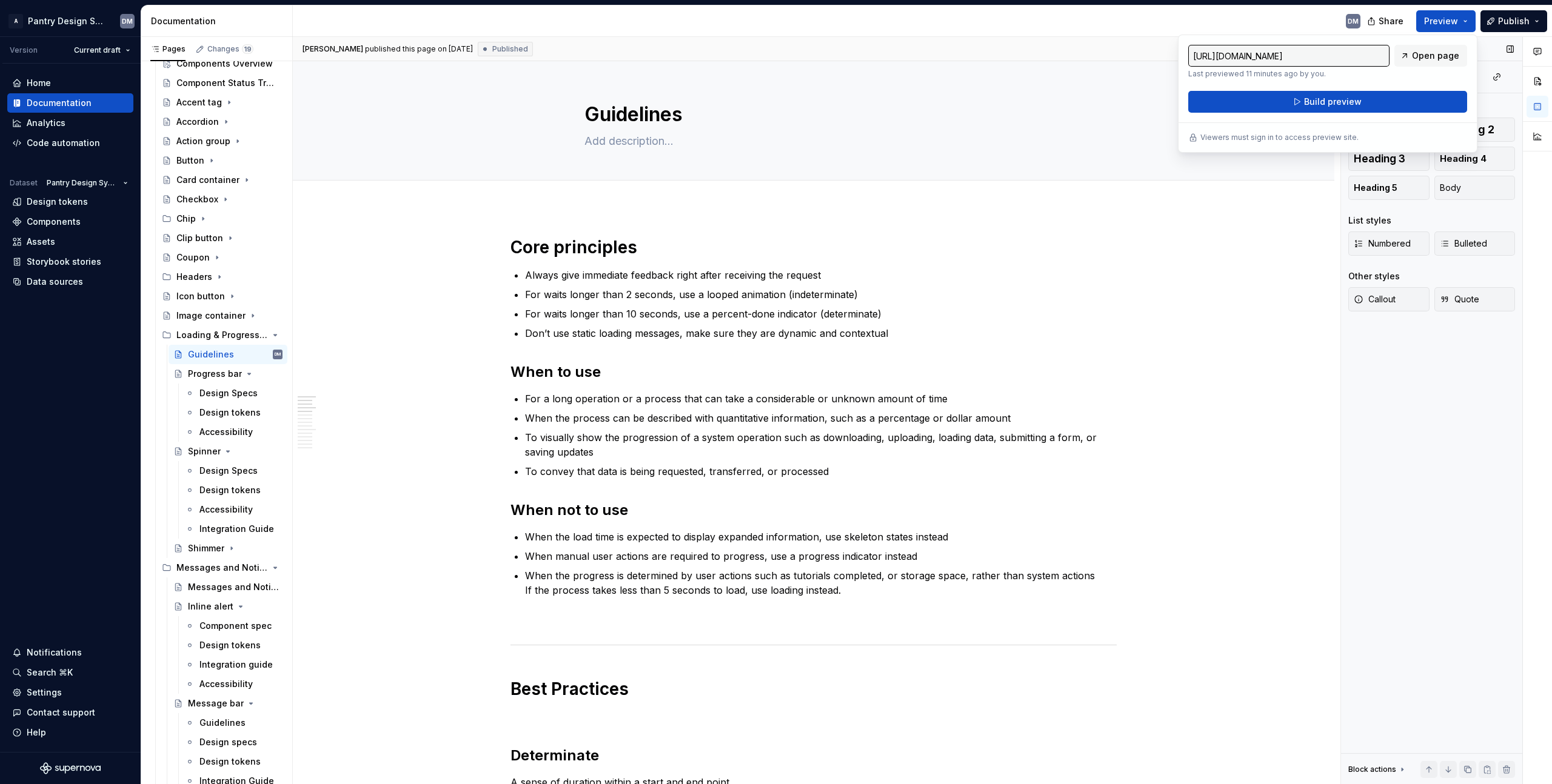
click at [1482, 476] on div "Heading 1 Text styles Heading 1 Heading 2 Heading 3 Heading 4 Heading 5 Body Li…" at bounding box center [1432, 411] width 181 height 748
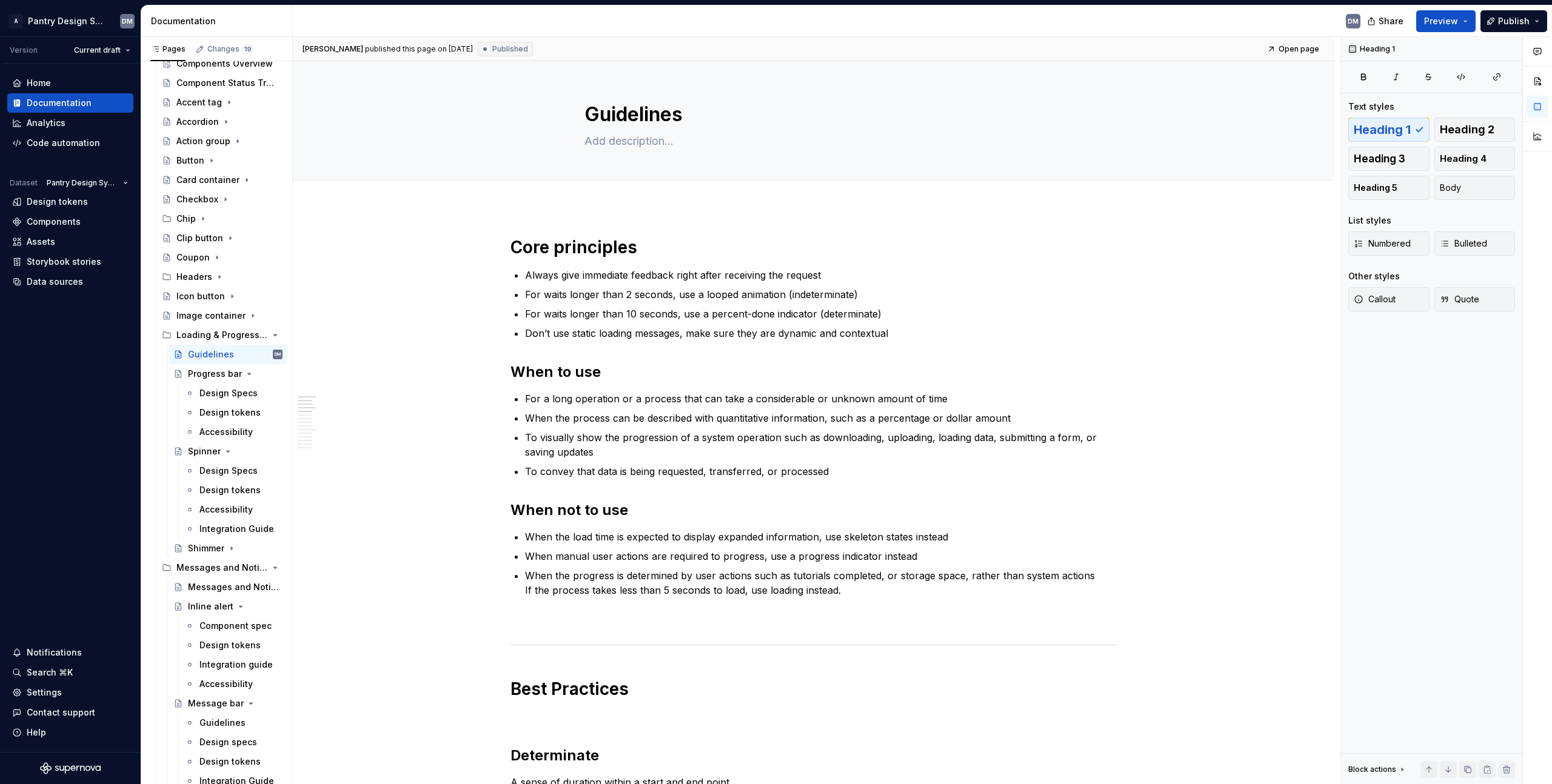
type textarea "*"
click at [1543, 21] on button "Publish" at bounding box center [1514, 21] width 67 height 22
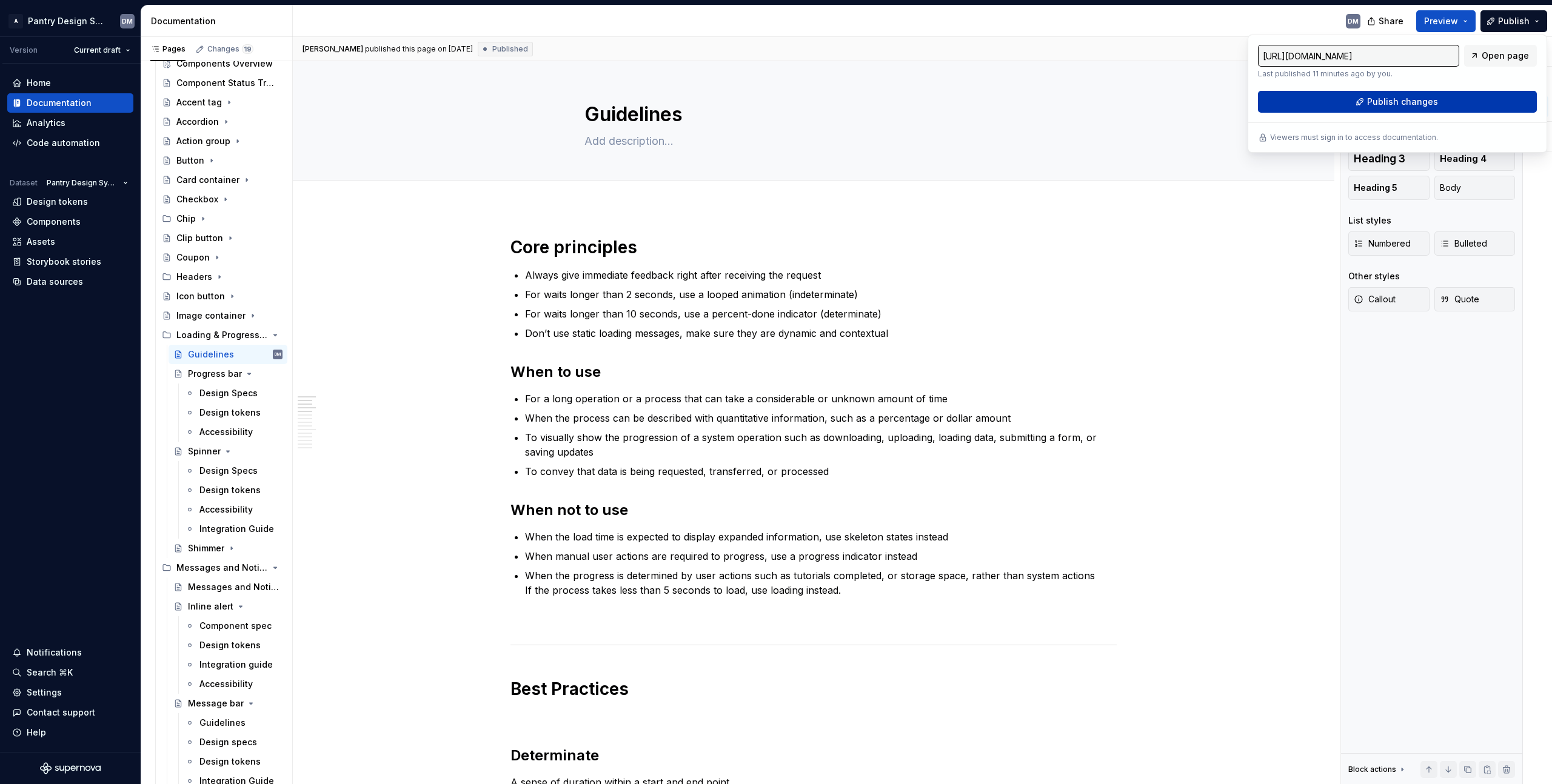
click at [1440, 101] on button "Publish changes" at bounding box center [1397, 101] width 279 height 22
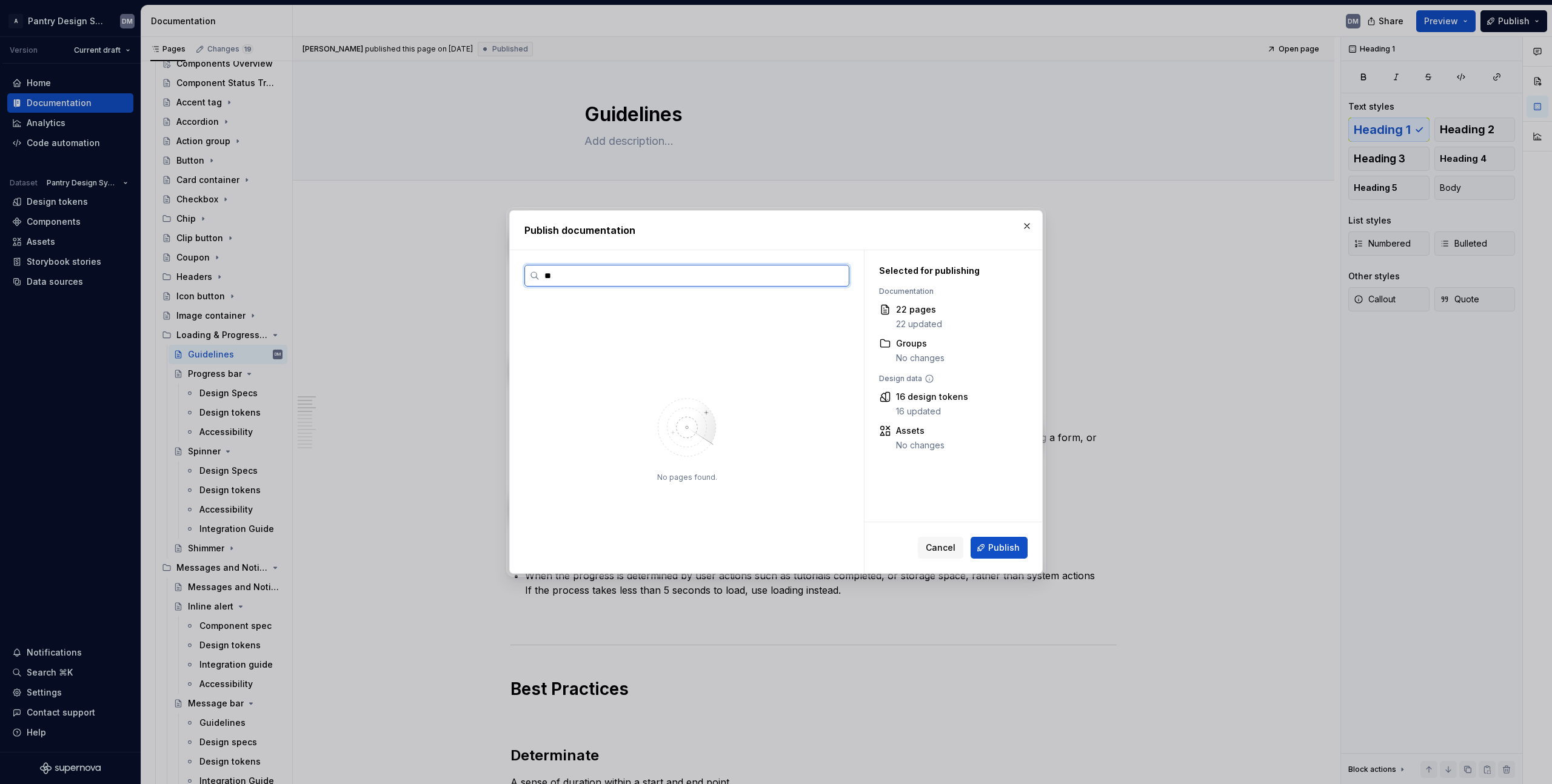
type input "*"
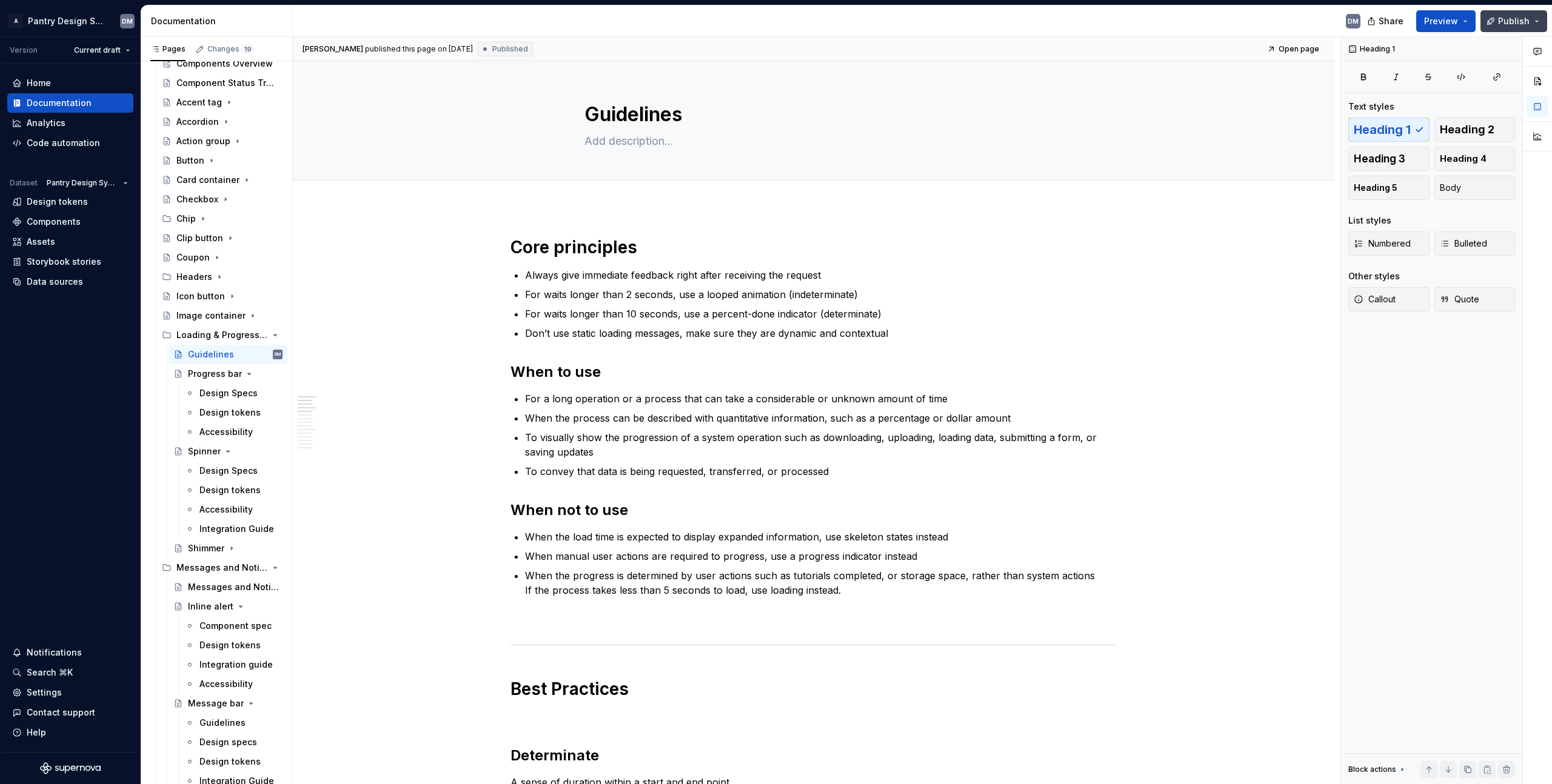
click at [1537, 18] on button "Publish" at bounding box center [1514, 21] width 67 height 22
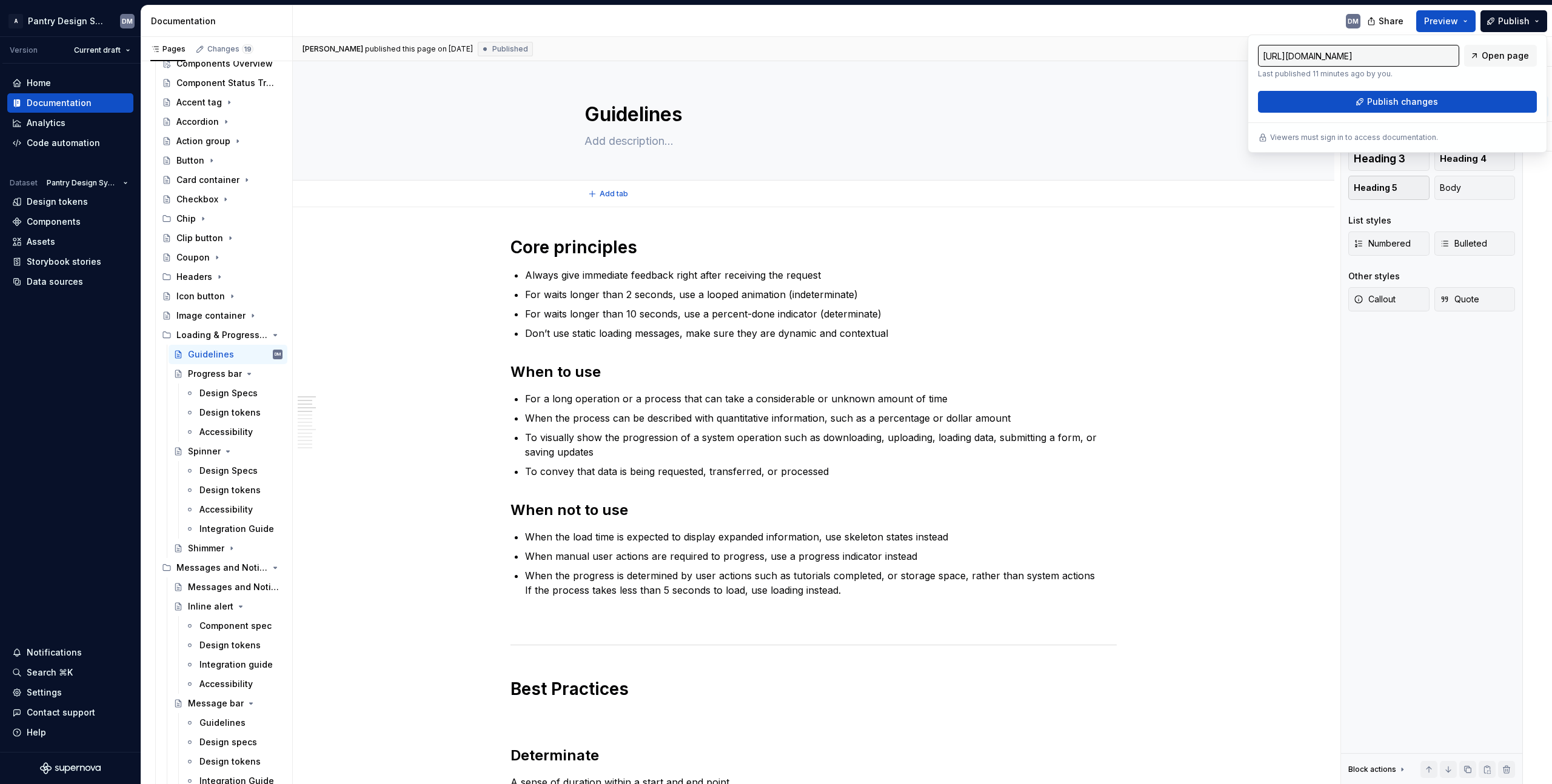
type textarea "*"
click at [1510, 24] on span "Publish" at bounding box center [1513, 21] width 31 height 12
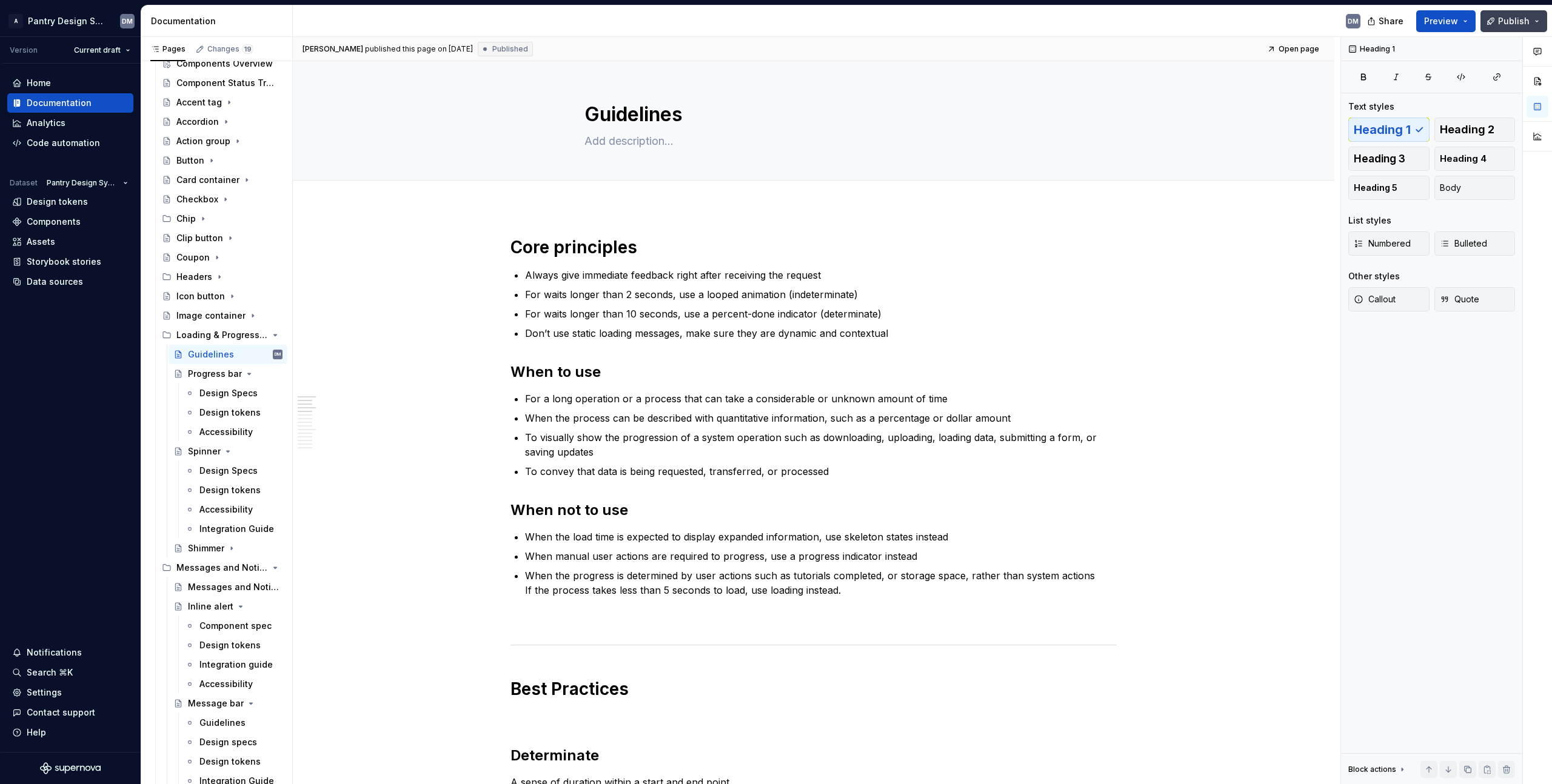
click at [1510, 24] on span "Publish" at bounding box center [1513, 21] width 31 height 12
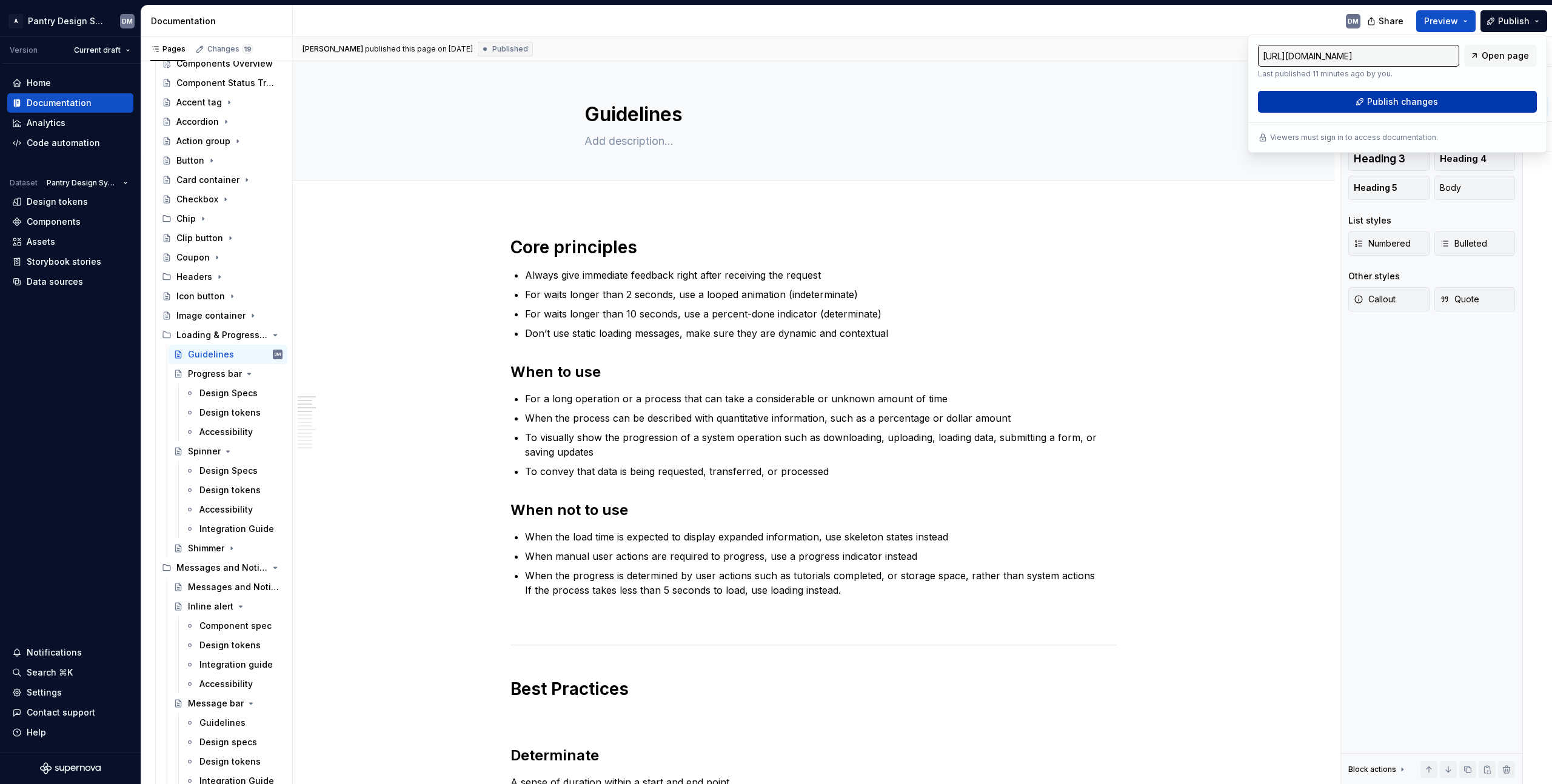
click at [1425, 96] on span "Publish changes" at bounding box center [1403, 101] width 71 height 12
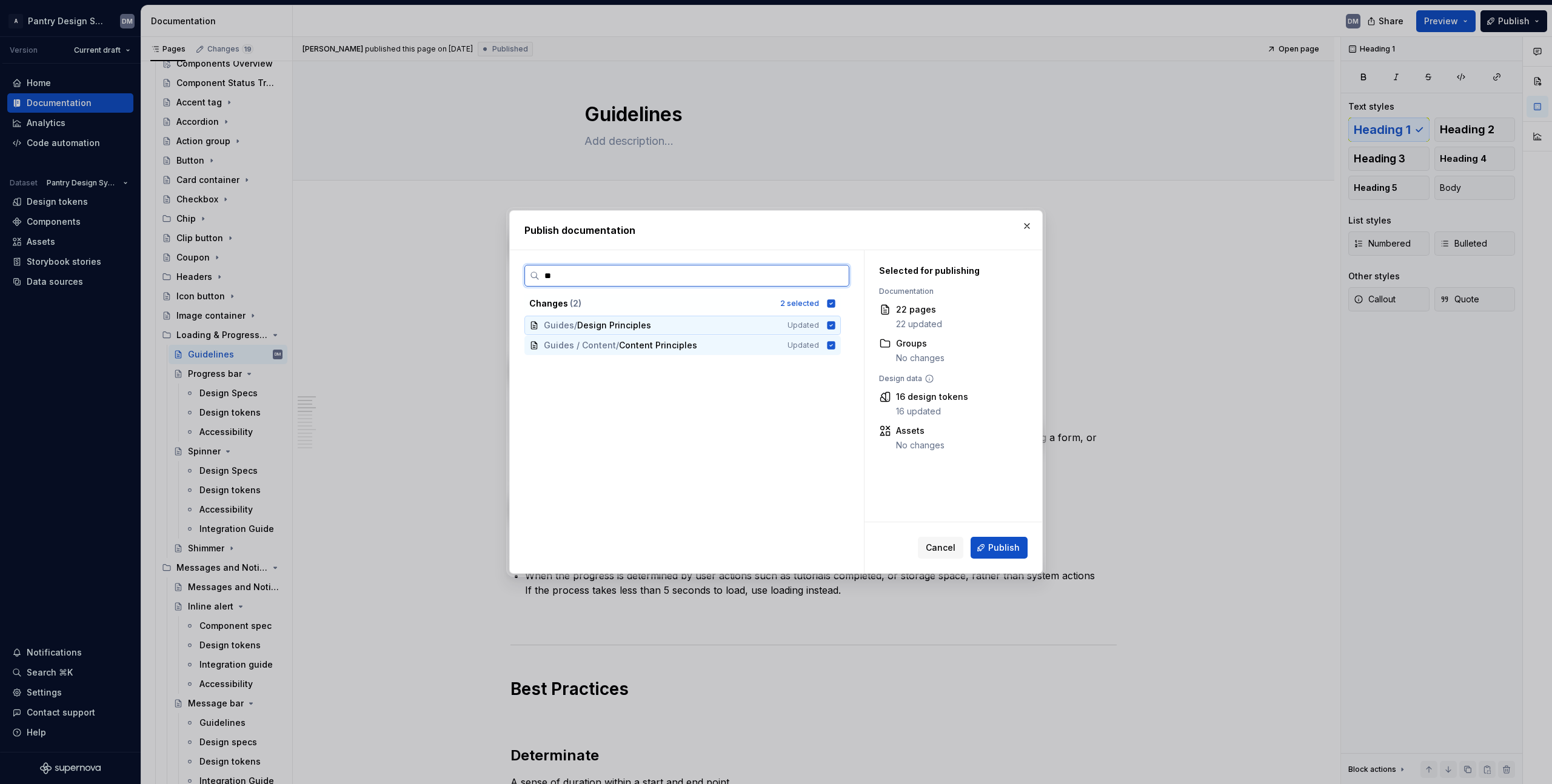
type input "*"
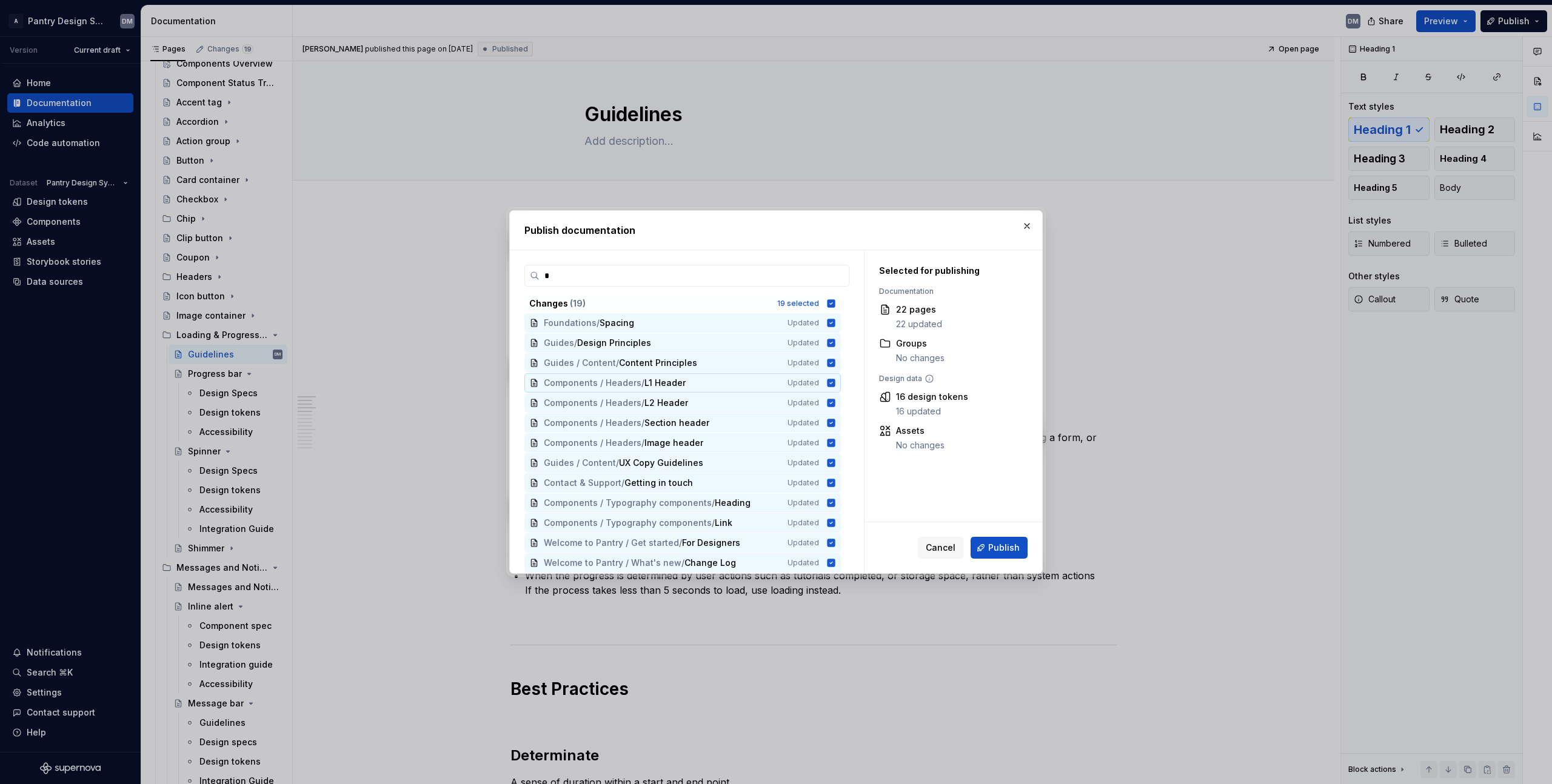
scroll to position [83, 0]
click at [1028, 223] on button "button" at bounding box center [1027, 226] width 17 height 17
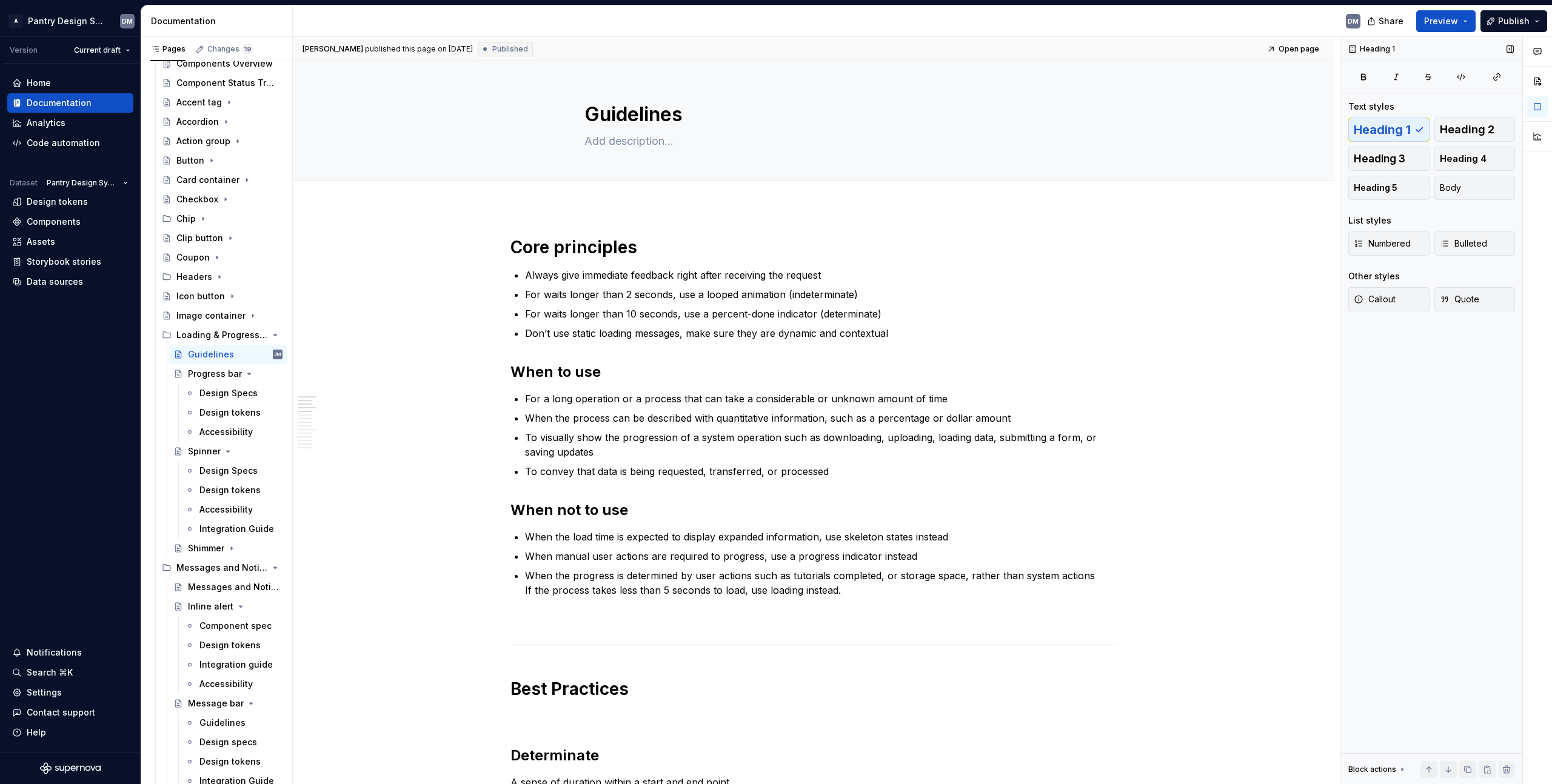
click at [1444, 407] on div "Heading 1 Text styles Heading 1 Heading 2 Heading 3 Heading 4 Heading 5 Body Li…" at bounding box center [1432, 411] width 181 height 748
type textarea "*"
